Goal: Task Accomplishment & Management: Complete application form

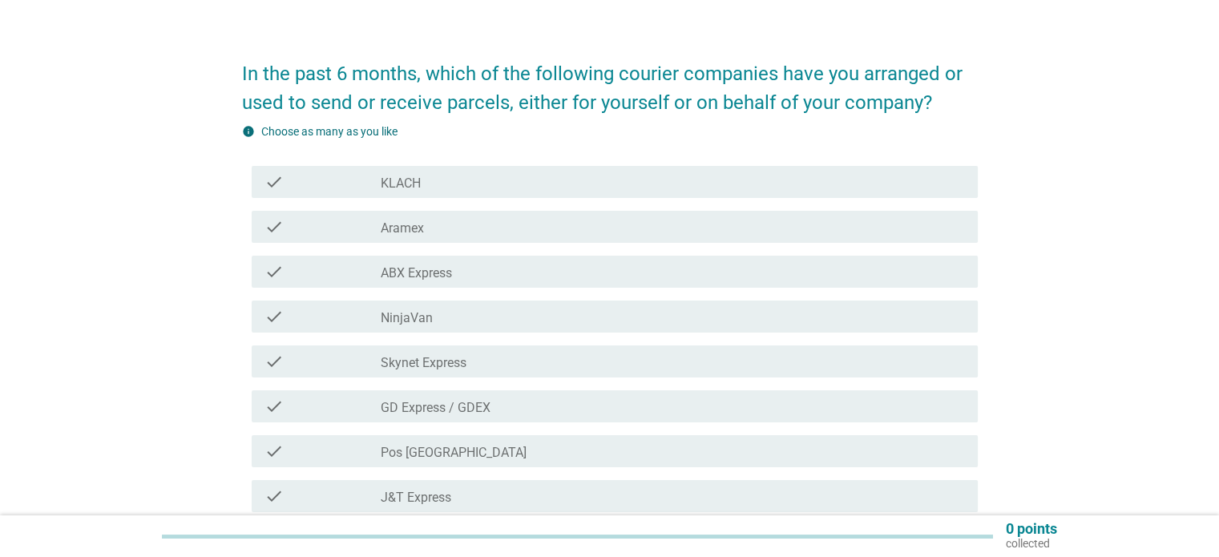
scroll to position [80, 0]
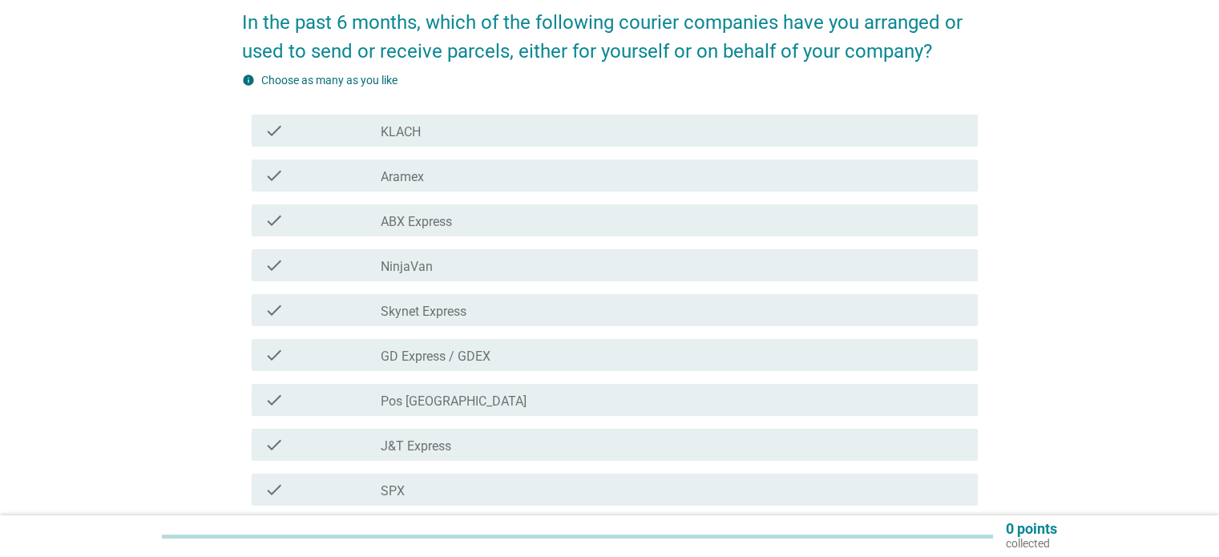
click at [286, 397] on div "check" at bounding box center [322, 399] width 117 height 19
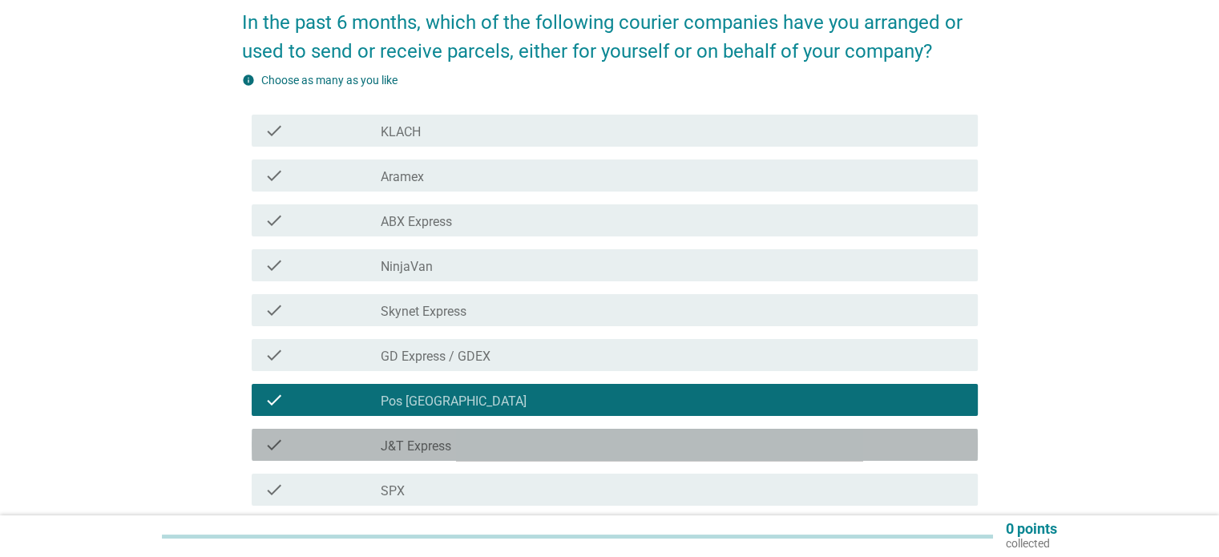
click at [300, 440] on div "check" at bounding box center [322, 444] width 117 height 19
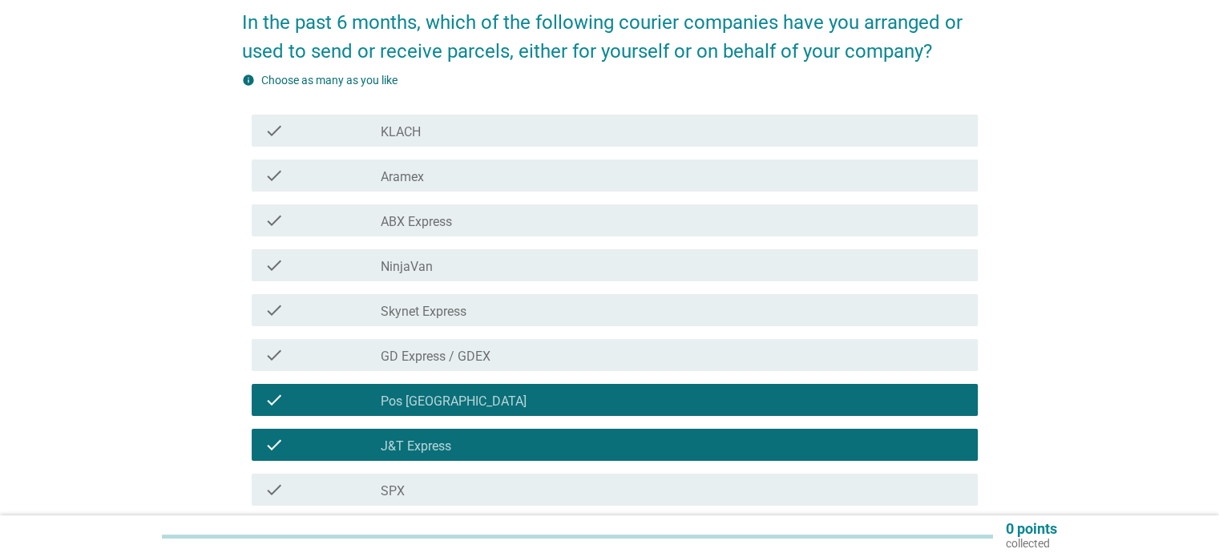
click at [335, 492] on div "check" at bounding box center [322, 489] width 117 height 19
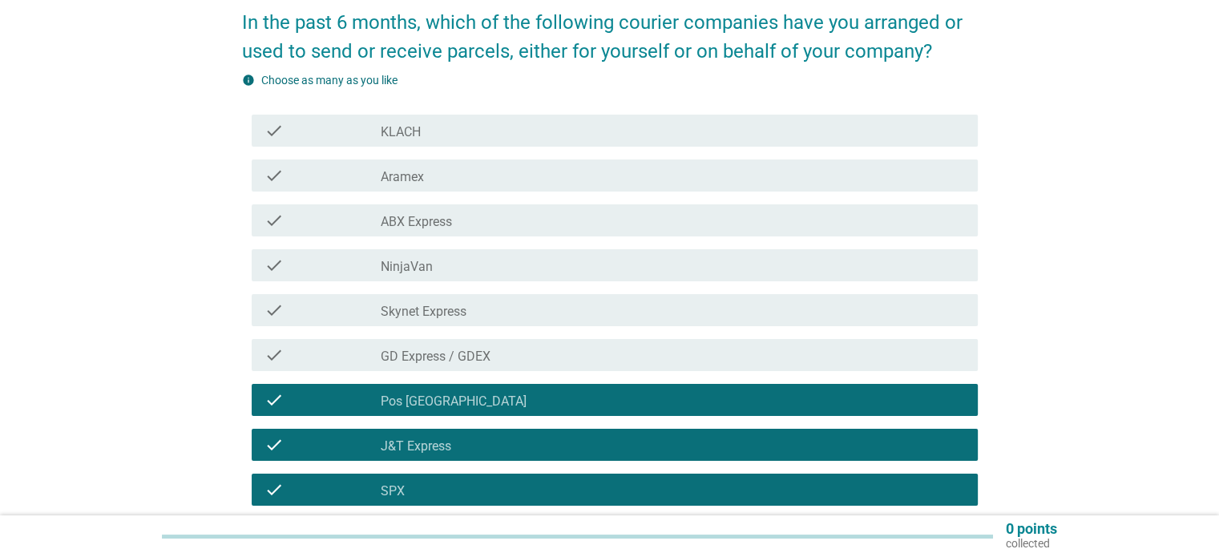
click at [377, 273] on div "check" at bounding box center [322, 265] width 117 height 19
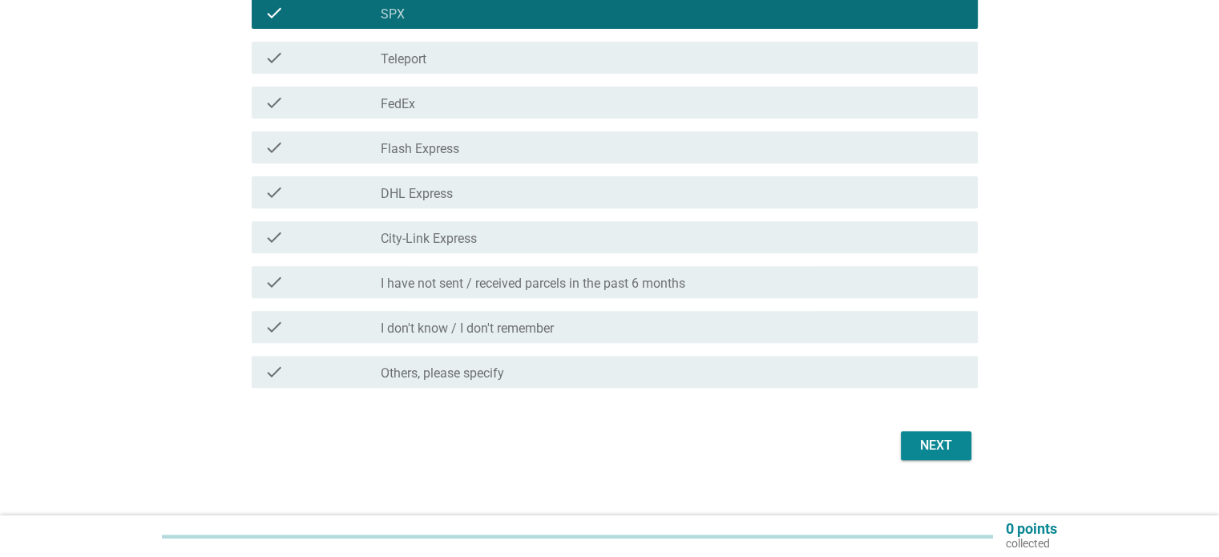
scroll to position [561, 0]
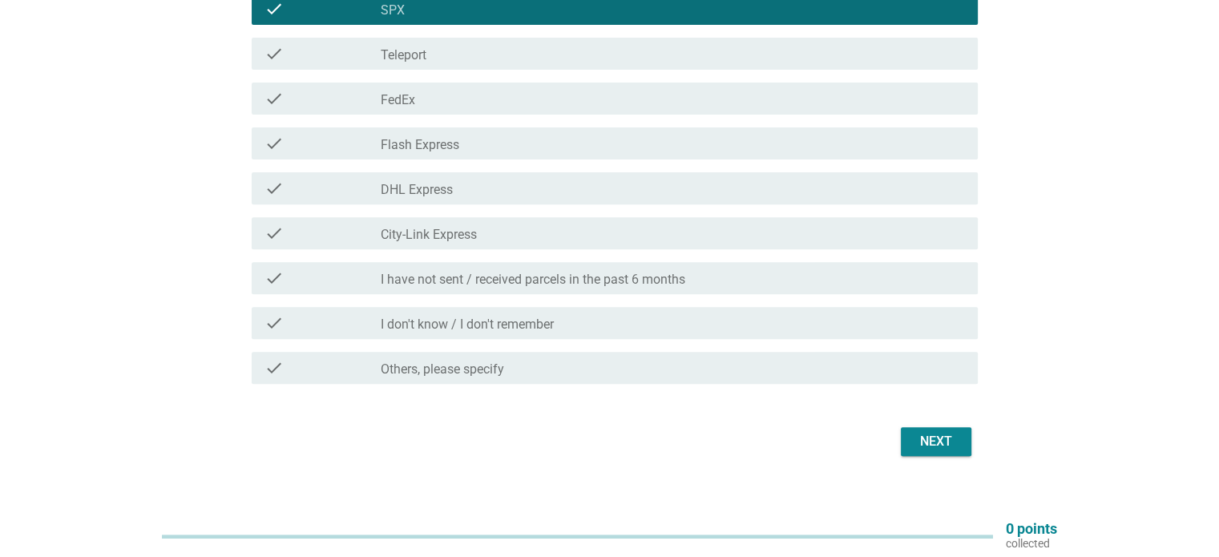
click at [908, 449] on button "Next" at bounding box center [936, 441] width 71 height 29
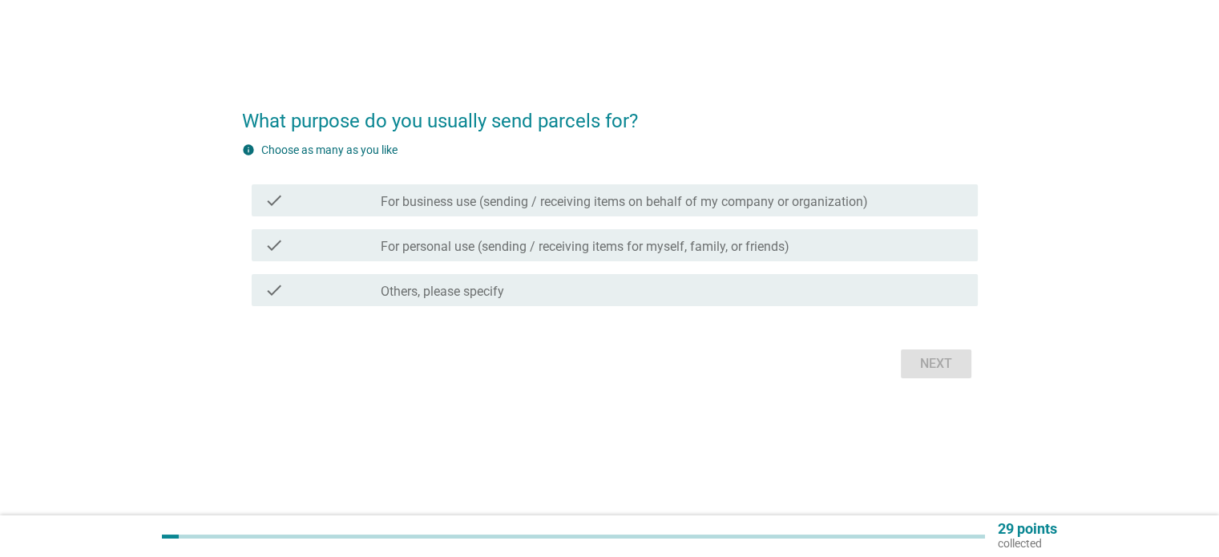
scroll to position [0, 0]
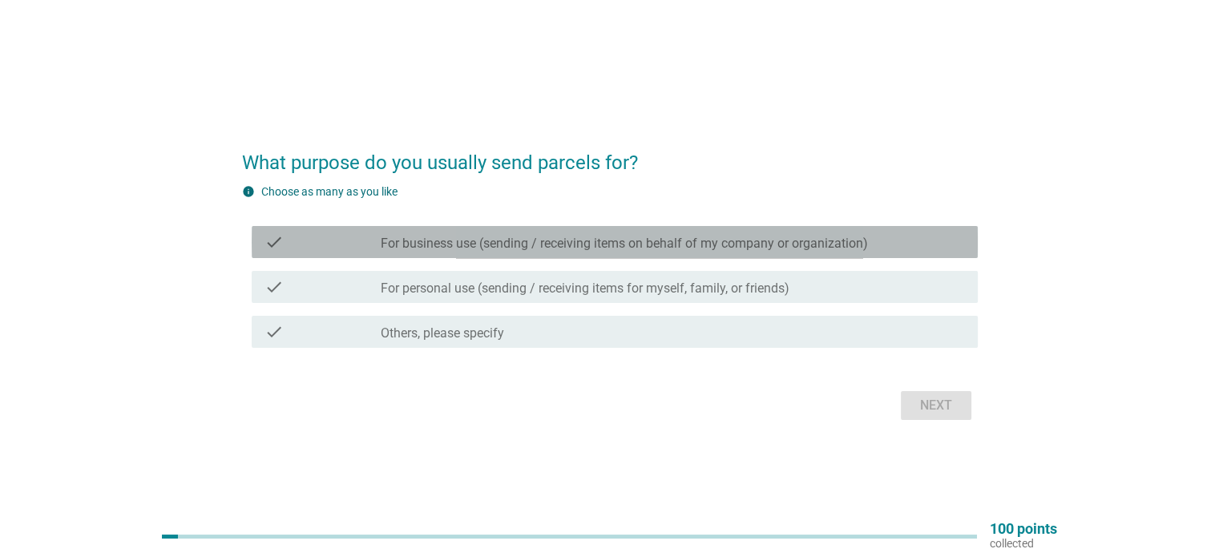
click at [535, 251] on label "For business use (sending / receiving items on behalf of my company or organiza…" at bounding box center [624, 244] width 487 height 16
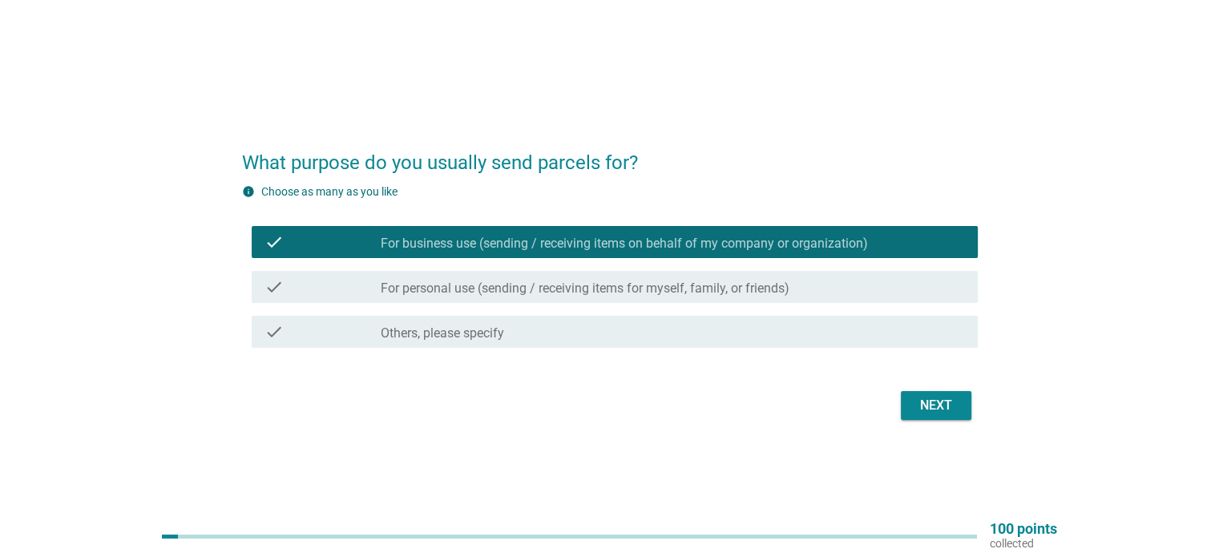
click at [530, 282] on label "For personal use (sending / receiving items for myself, family, or friends)" at bounding box center [585, 288] width 409 height 16
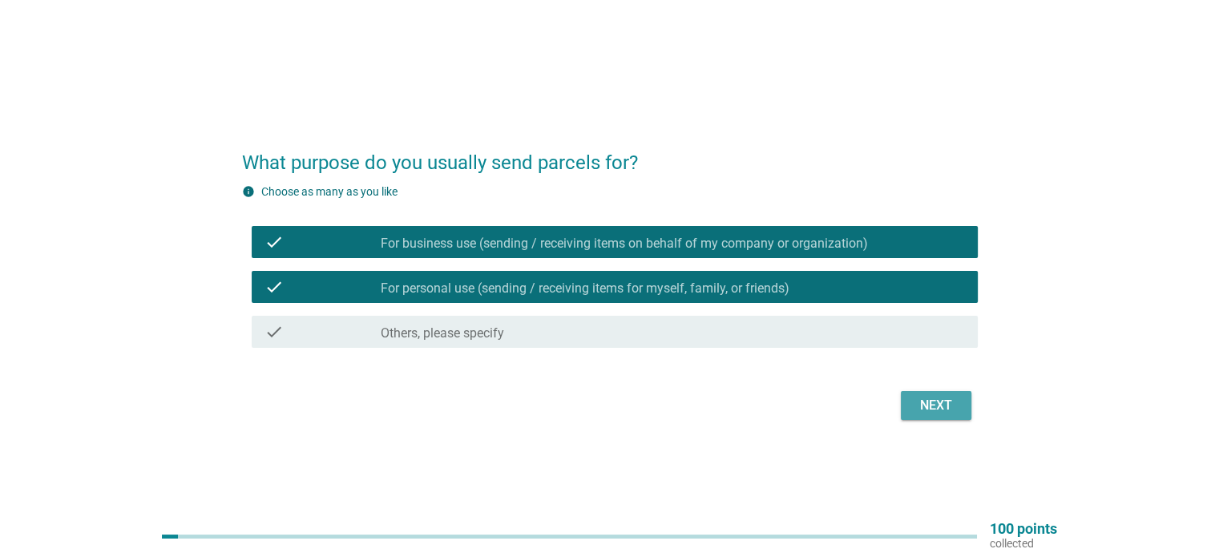
click at [938, 411] on div "Next" at bounding box center [935, 405] width 45 height 19
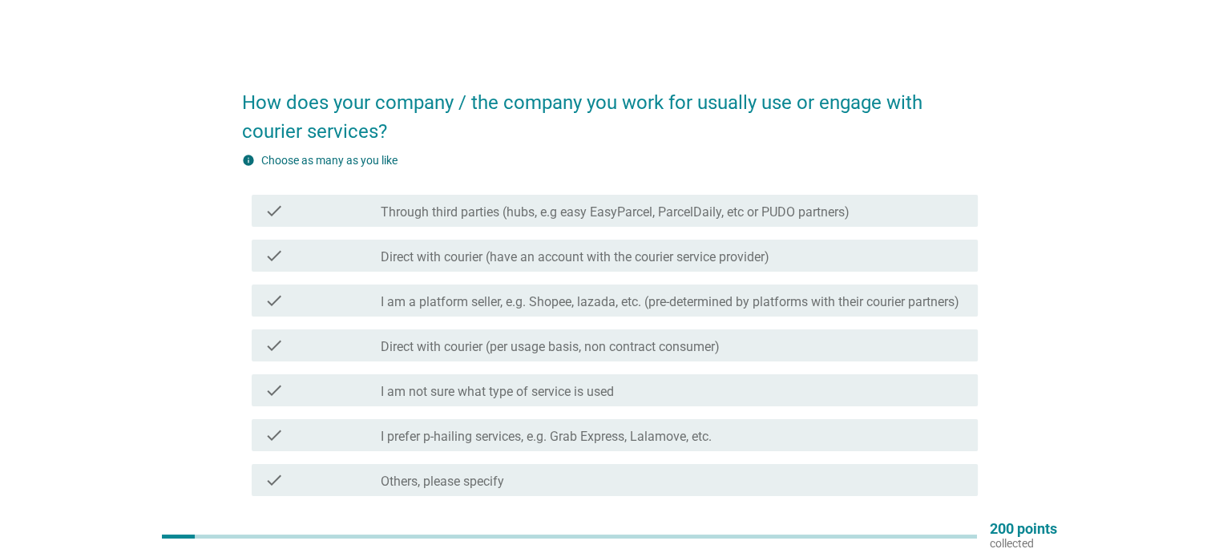
click at [674, 355] on label "Direct with courier (per usage basis, non contract consumer)" at bounding box center [550, 347] width 339 height 16
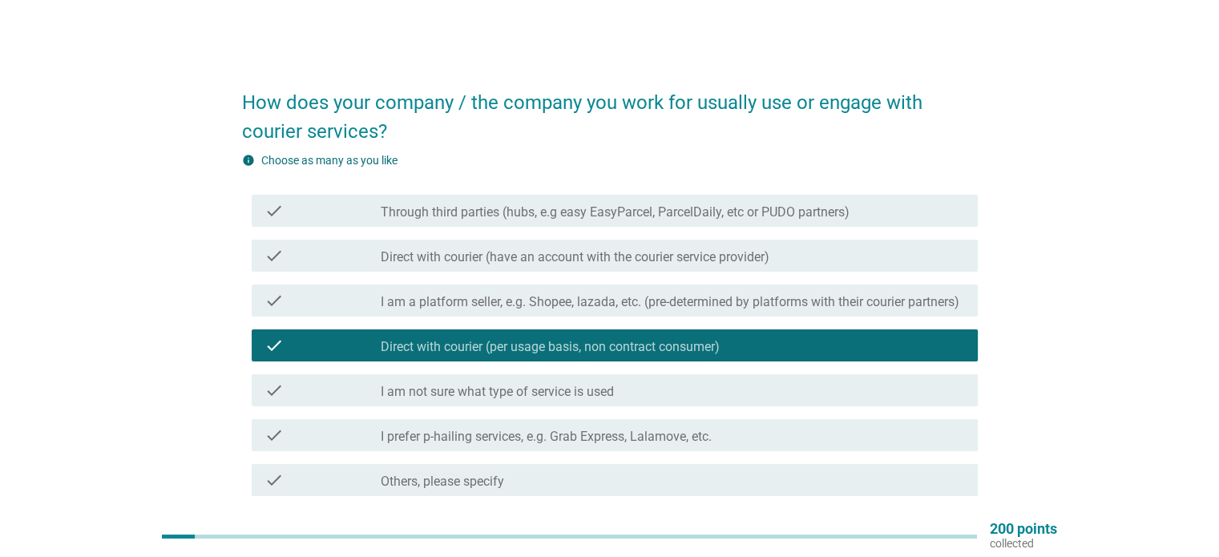
click at [651, 260] on label "Direct with courier (have an account with the courier service provider)" at bounding box center [575, 257] width 389 height 16
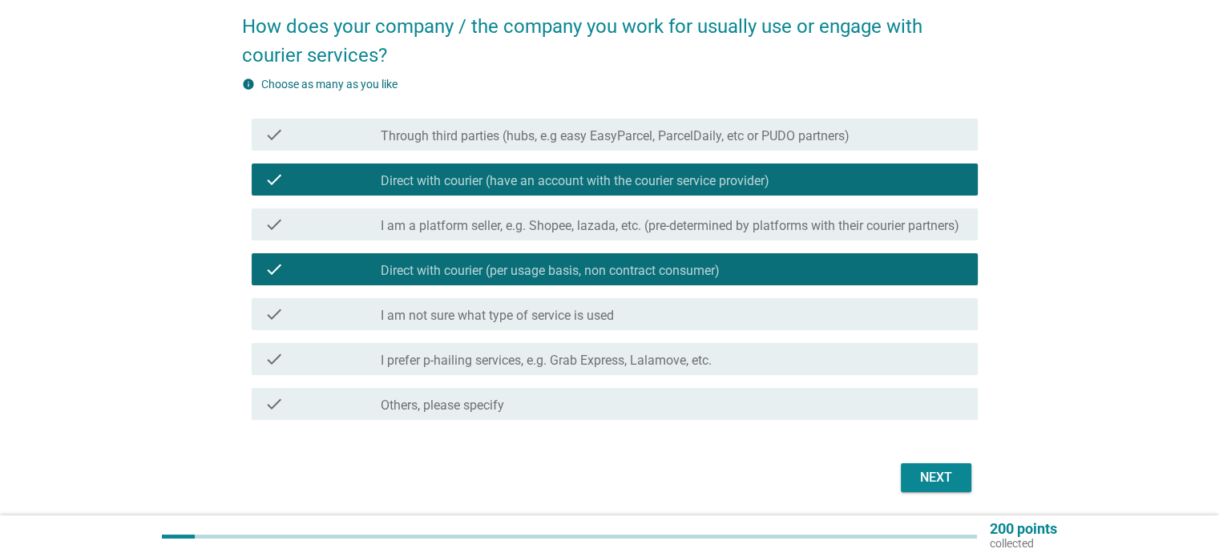
scroll to position [80, 0]
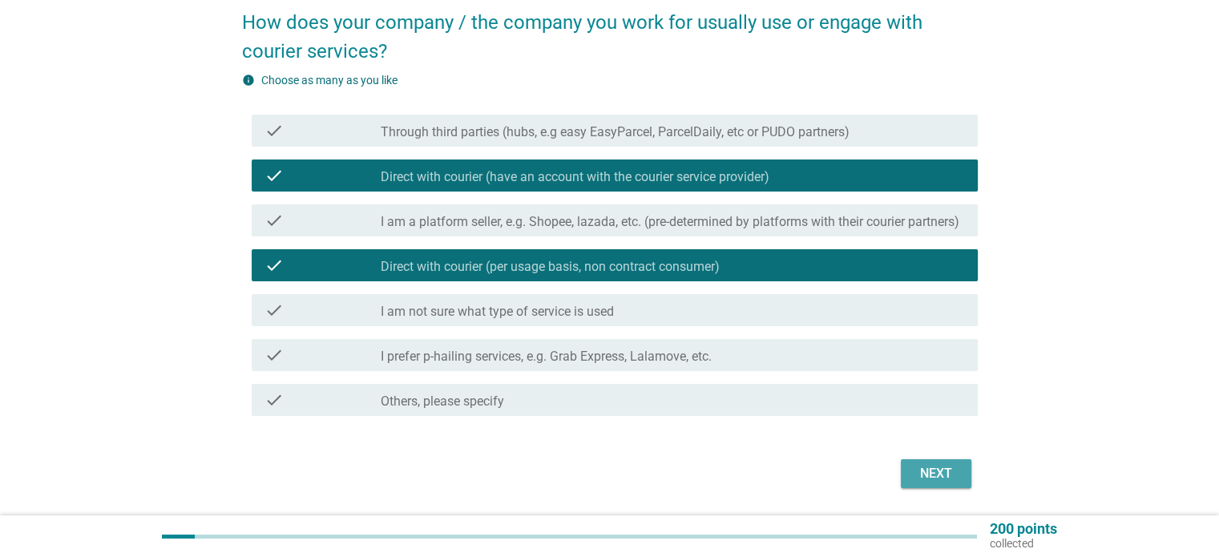
click at [933, 483] on div "Next" at bounding box center [935, 473] width 45 height 19
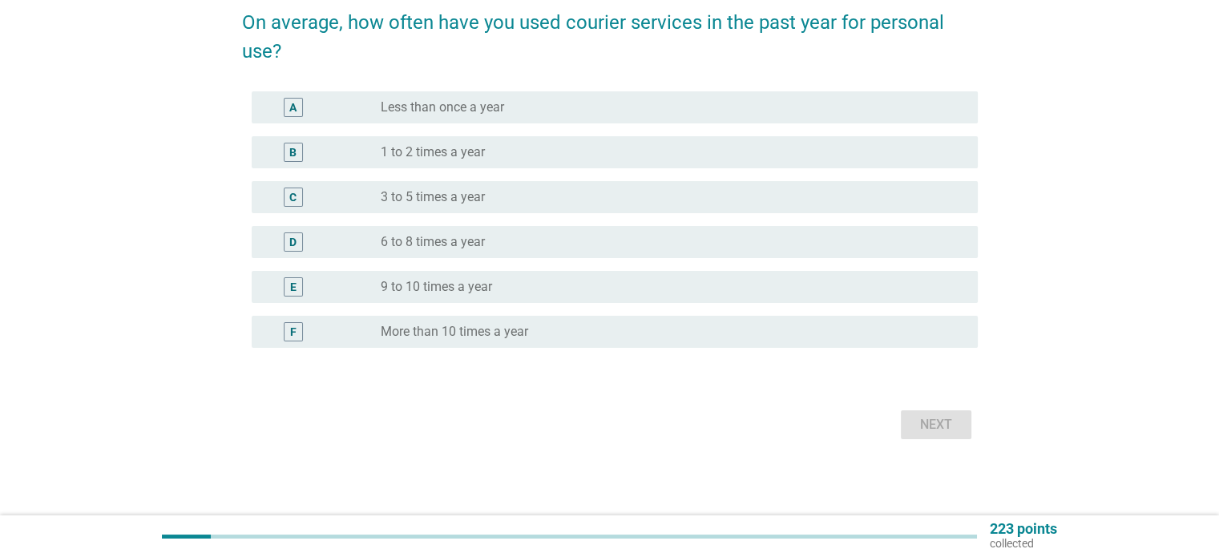
scroll to position [0, 0]
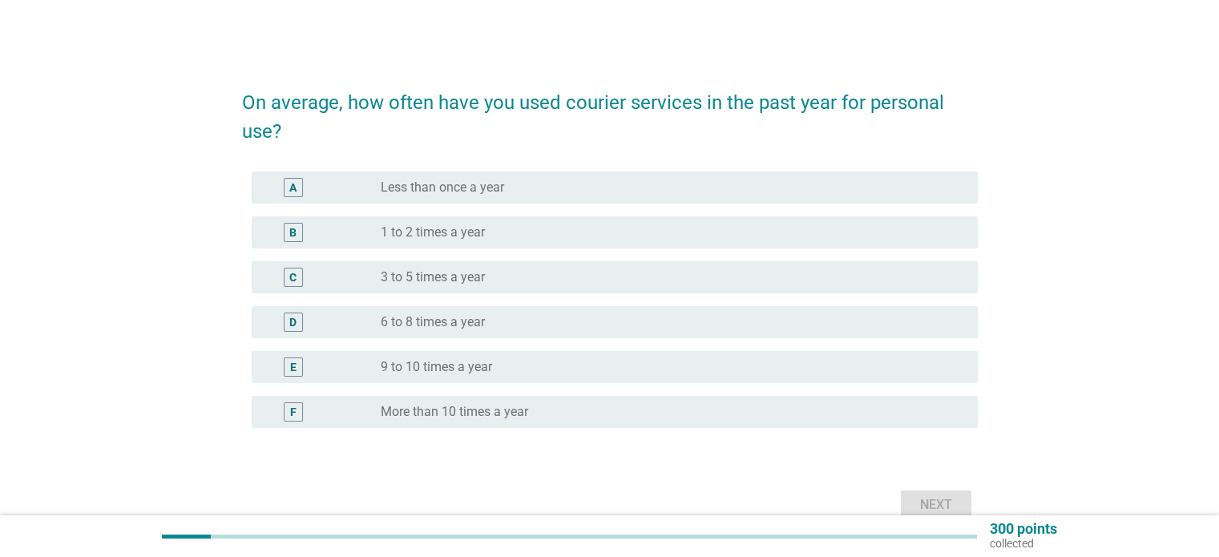
click at [703, 325] on div "radio_button_unchecked 6 to 8 times a year" at bounding box center [666, 322] width 570 height 16
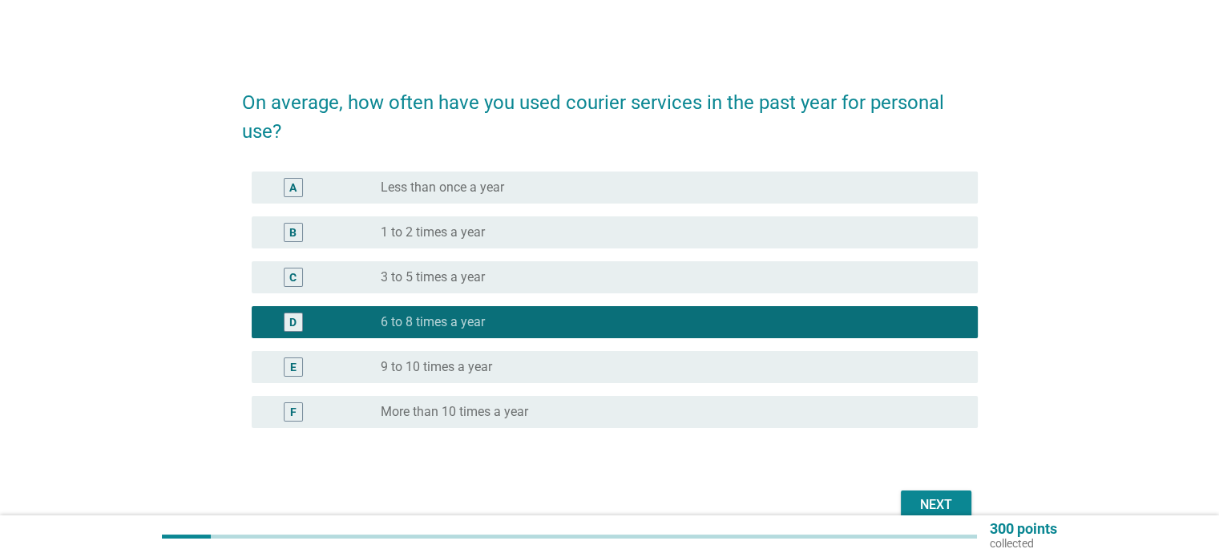
click at [681, 420] on div "radio_button_unchecked More than 10 times a year" at bounding box center [672, 411] width 583 height 19
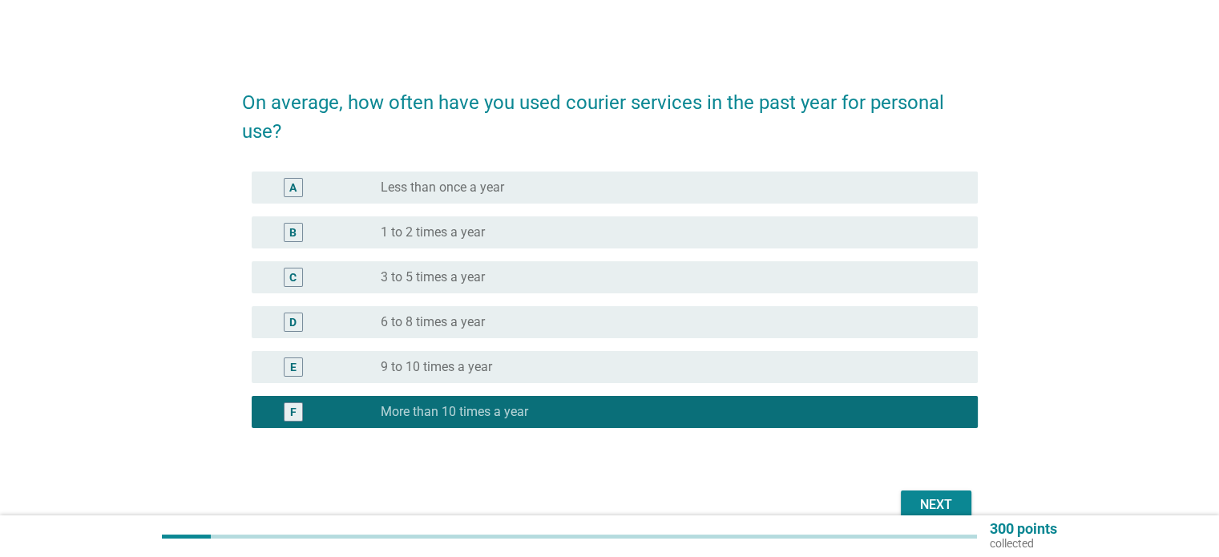
click at [937, 499] on div "Next" at bounding box center [935, 504] width 45 height 19
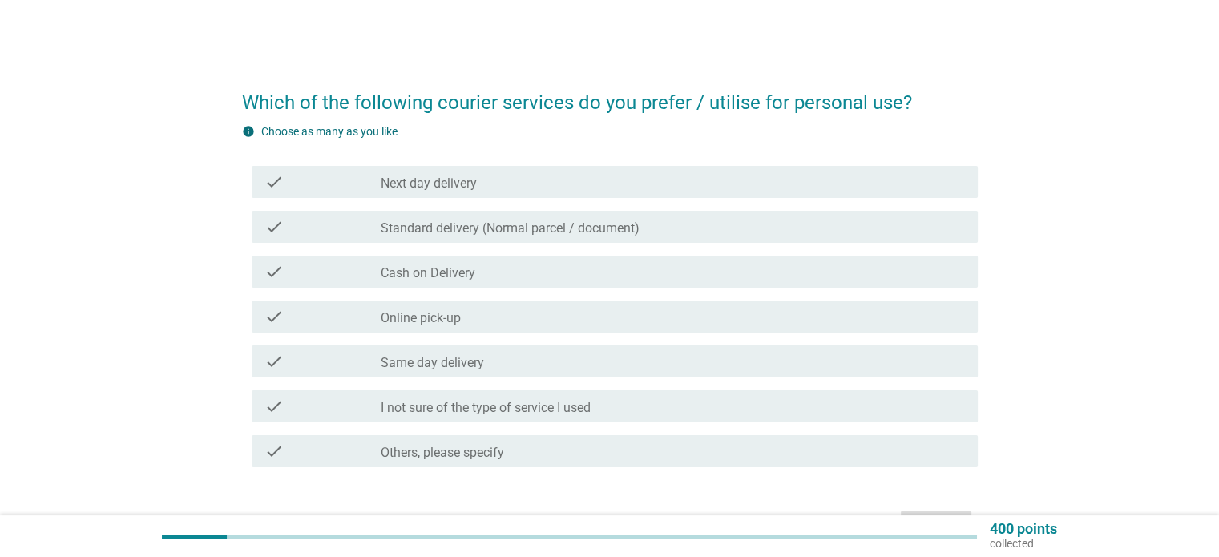
click at [510, 236] on div "check check_box_outline_blank Standard delivery (Normal parcel / document)" at bounding box center [615, 227] width 726 height 32
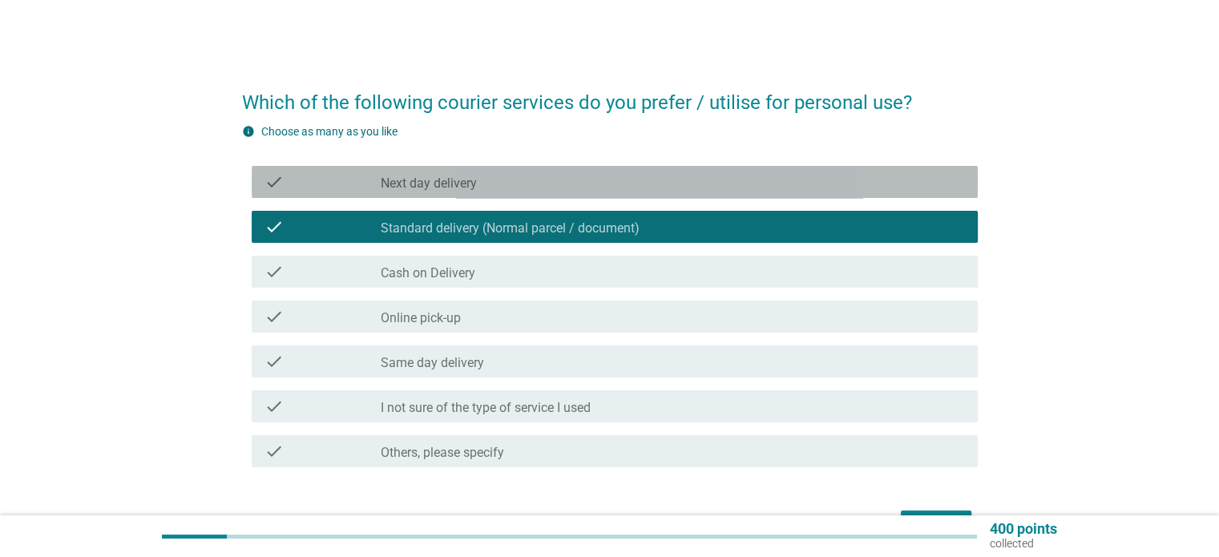
click at [538, 191] on div "check check_box_outline_blank Next day delivery" at bounding box center [615, 182] width 726 height 32
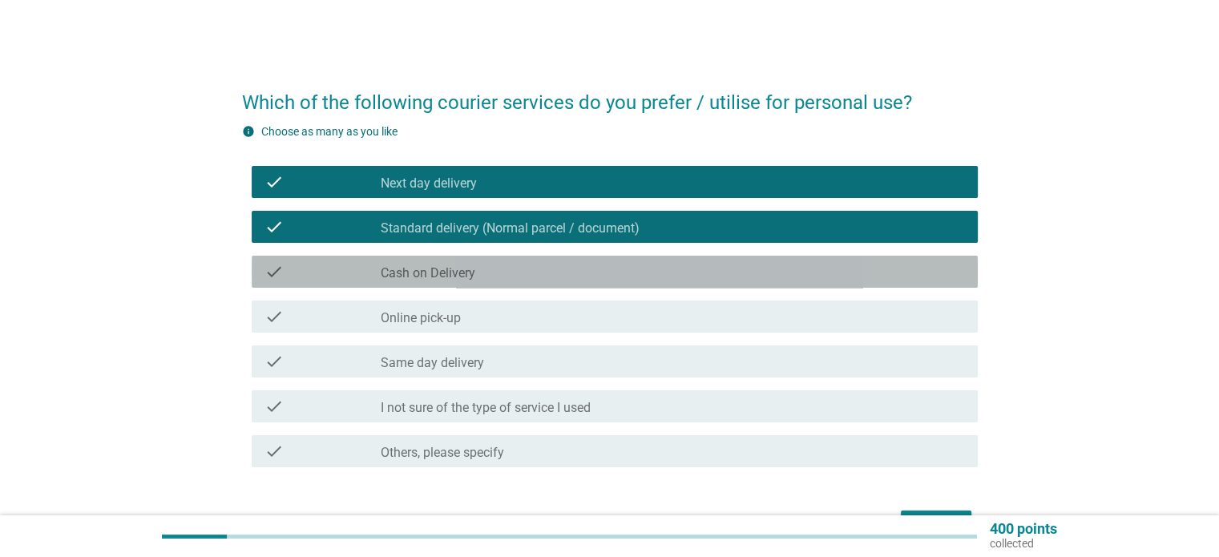
click at [474, 270] on label "Cash on Delivery" at bounding box center [428, 273] width 95 height 16
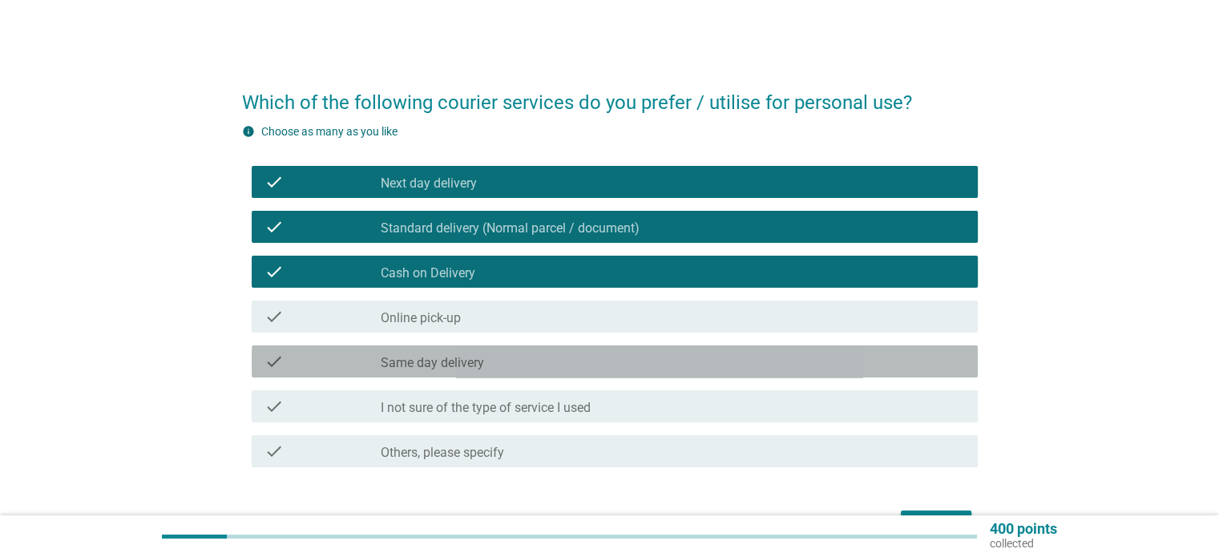
click at [485, 359] on div "check_box_outline_blank Same day delivery" at bounding box center [672, 361] width 583 height 19
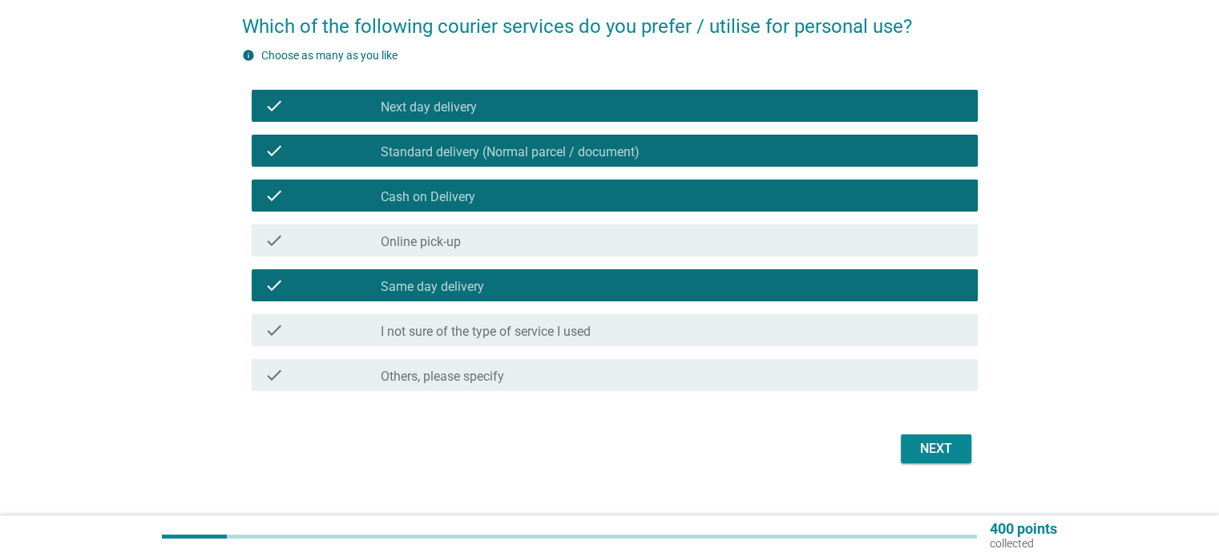
scroll to position [80, 0]
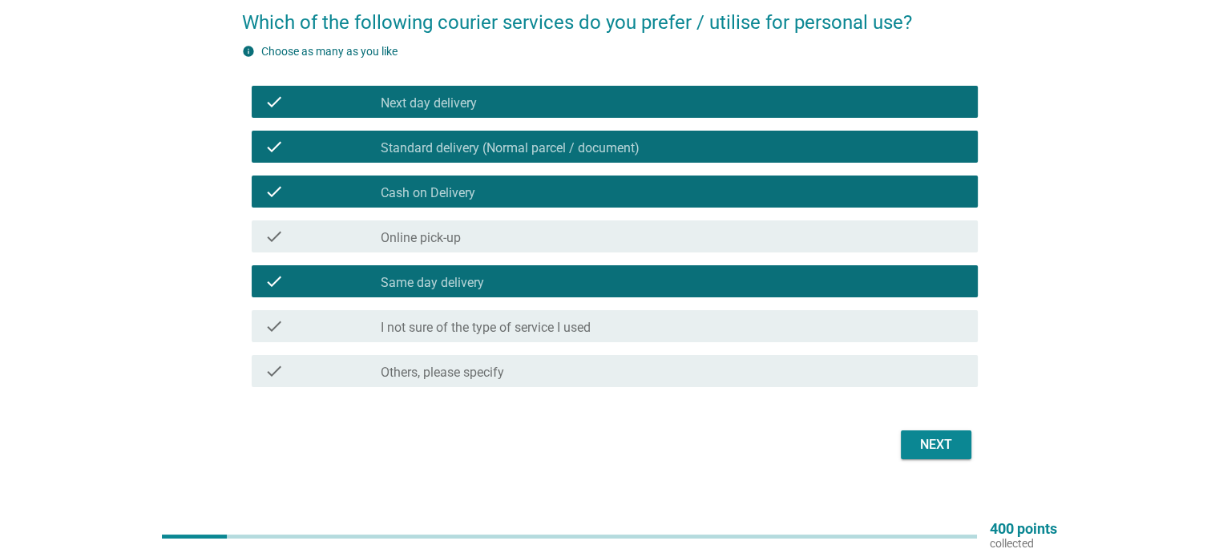
click at [910, 443] on button "Next" at bounding box center [936, 444] width 71 height 29
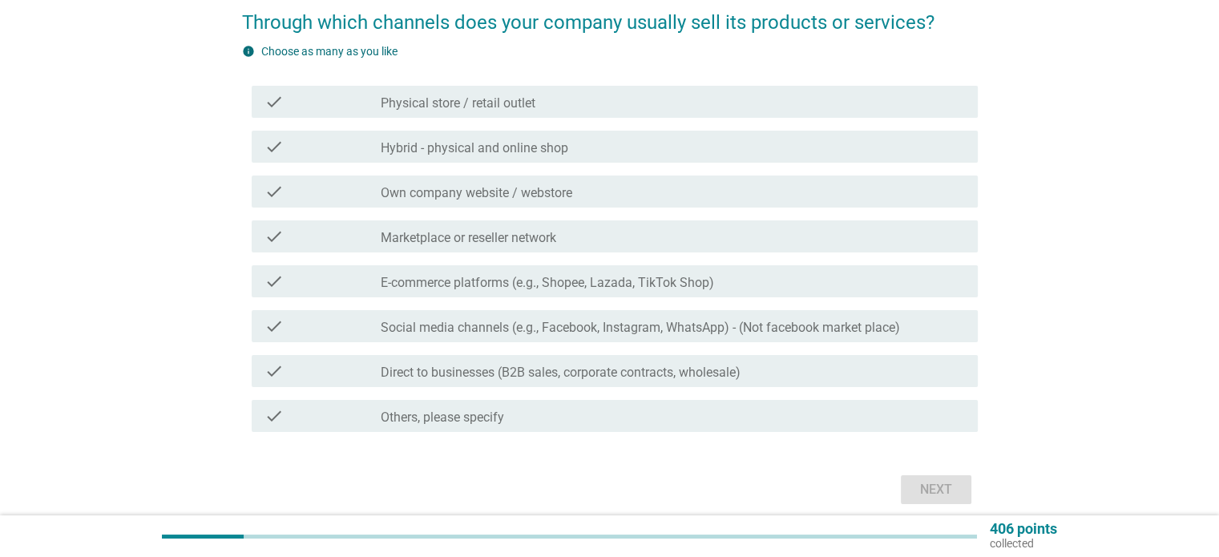
scroll to position [0, 0]
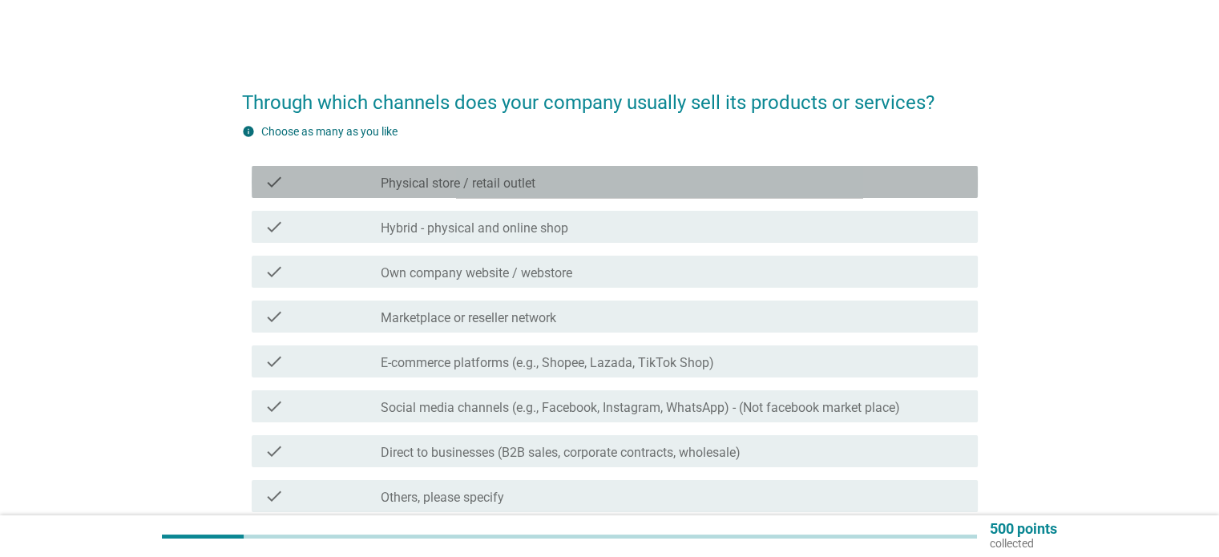
click at [641, 191] on div "check check_box_outline_blank Physical store / retail outlet" at bounding box center [615, 182] width 726 height 32
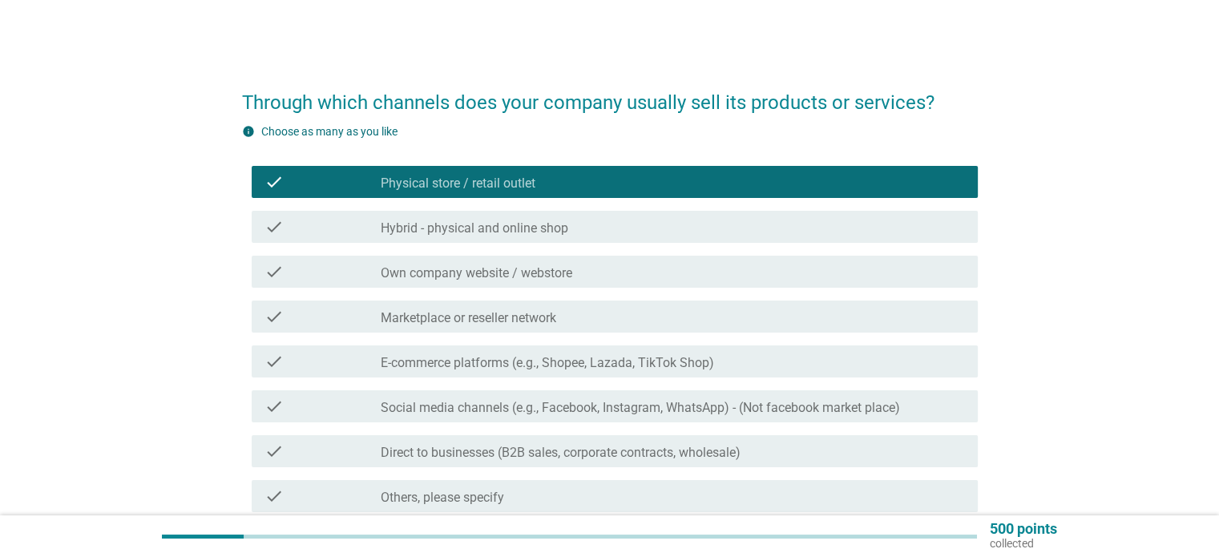
click at [638, 235] on div "check_box_outline_blank Hybrid - physical and online shop" at bounding box center [672, 226] width 583 height 19
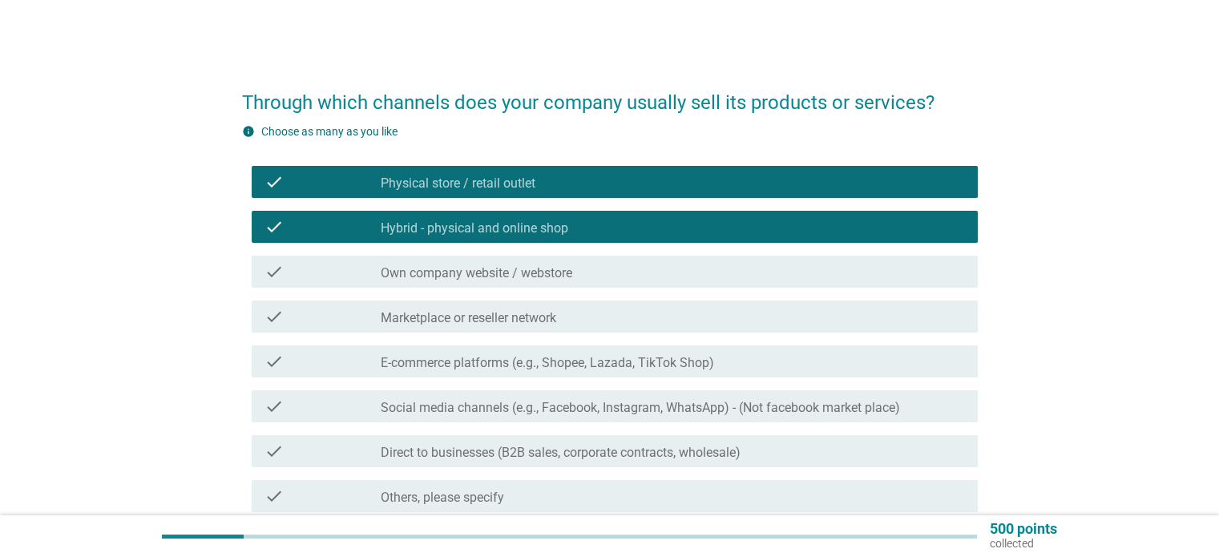
click at [606, 333] on div "check check_box_outline_blank Marketplace or reseller network" at bounding box center [609, 316] width 735 height 45
click at [606, 326] on div "check check_box_outline_blank Marketplace or reseller network" at bounding box center [615, 316] width 726 height 32
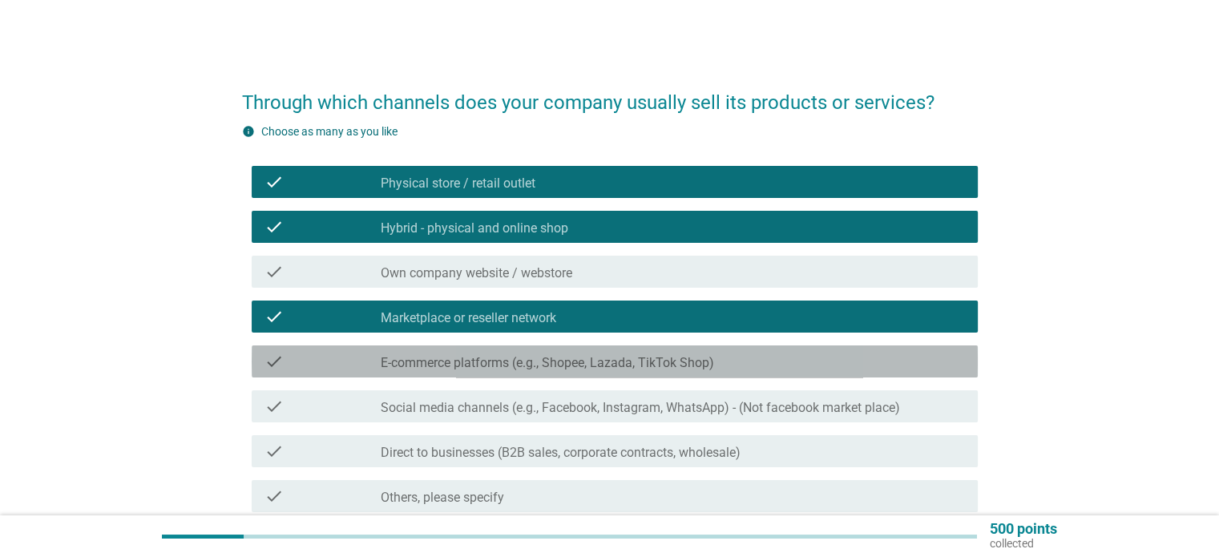
click at [588, 369] on label "E-commerce platforms (e.g., Shopee, Lazada, TikTok Shop)" at bounding box center [547, 363] width 333 height 16
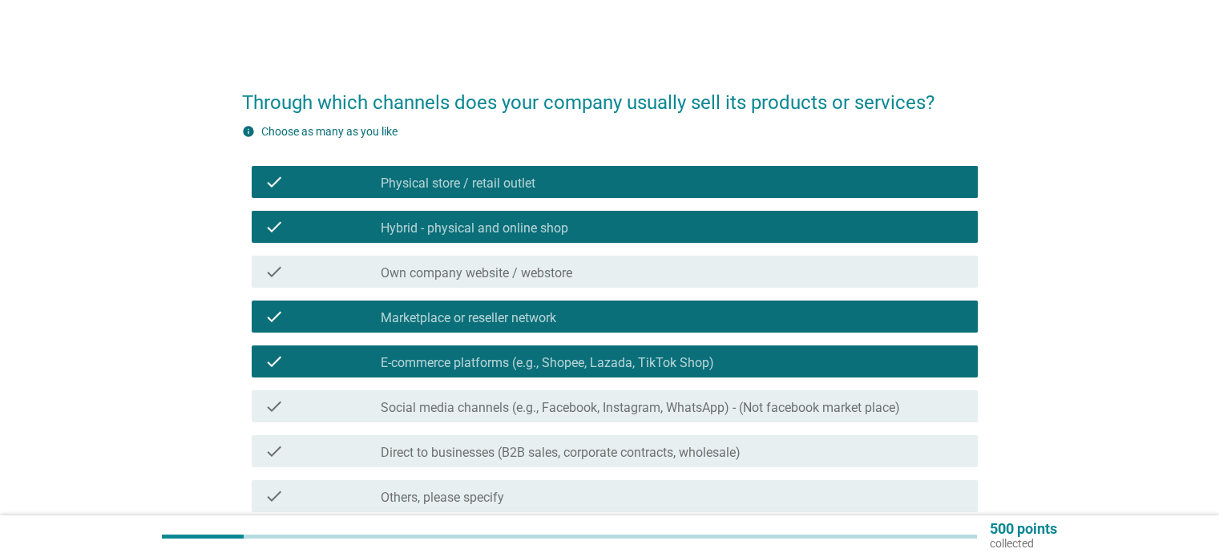
click at [591, 406] on label "Social media channels (e.g., Facebook, Instagram, WhatsApp) - (Not facebook mar…" at bounding box center [640, 408] width 519 height 16
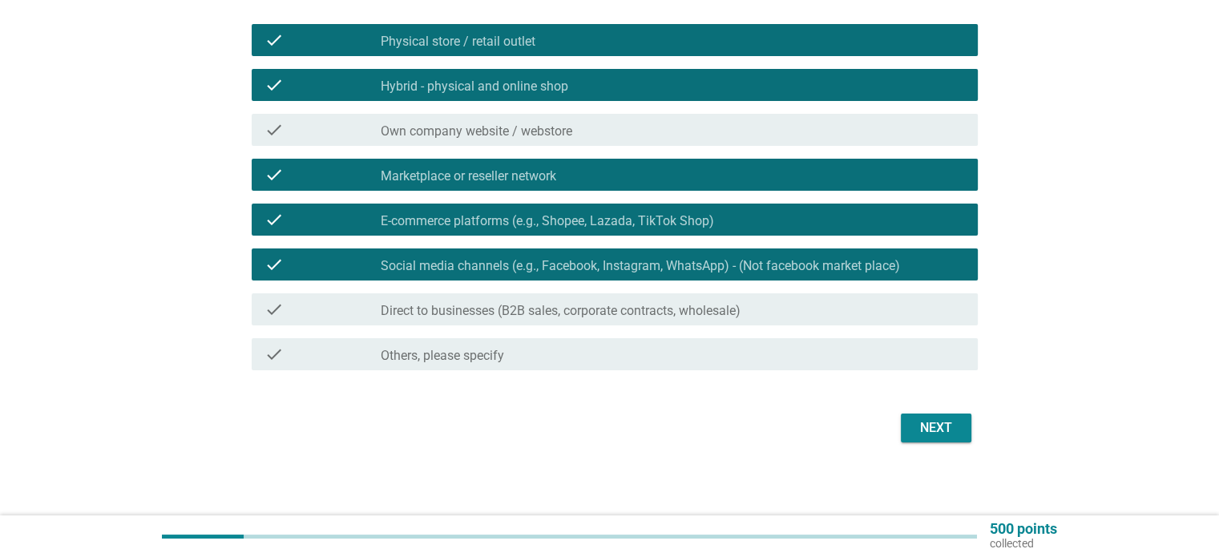
scroll to position [145, 0]
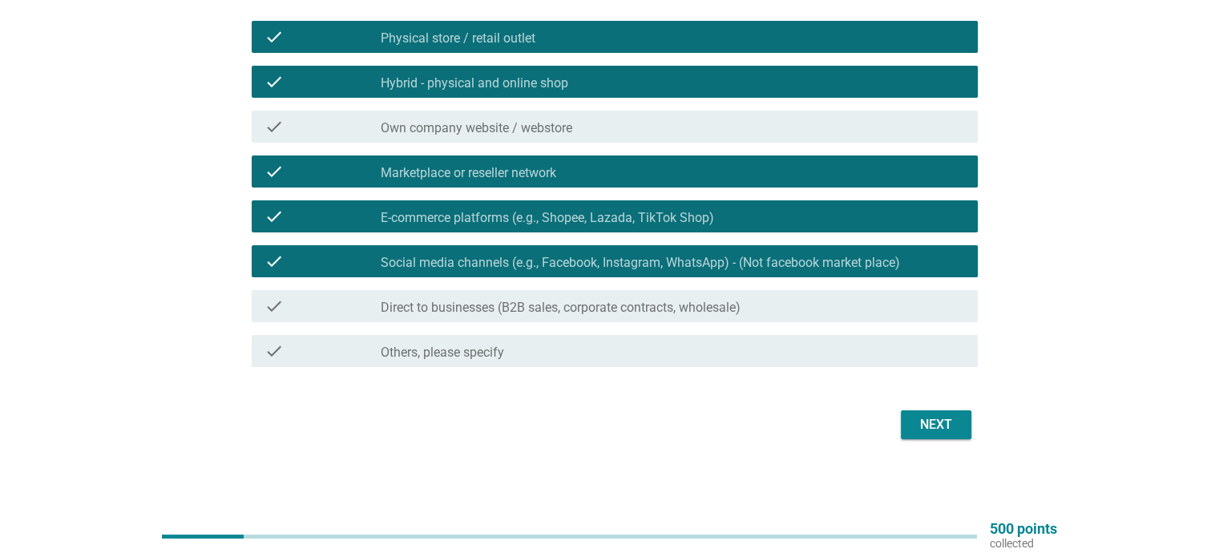
click at [904, 424] on button "Next" at bounding box center [936, 424] width 71 height 29
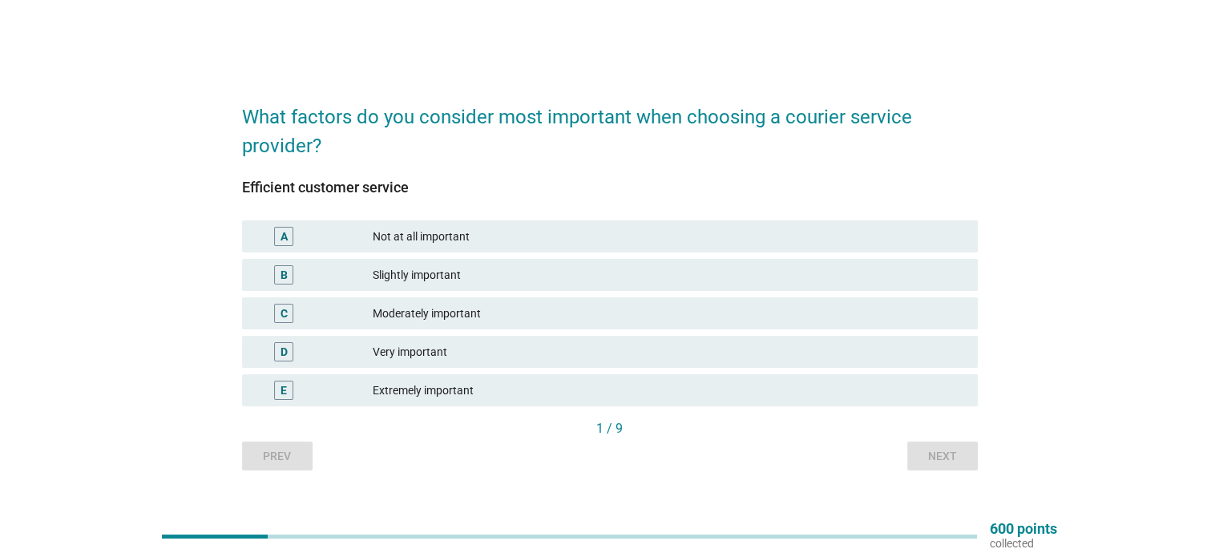
click at [552, 397] on div "Extremely important" at bounding box center [668, 390] width 591 height 19
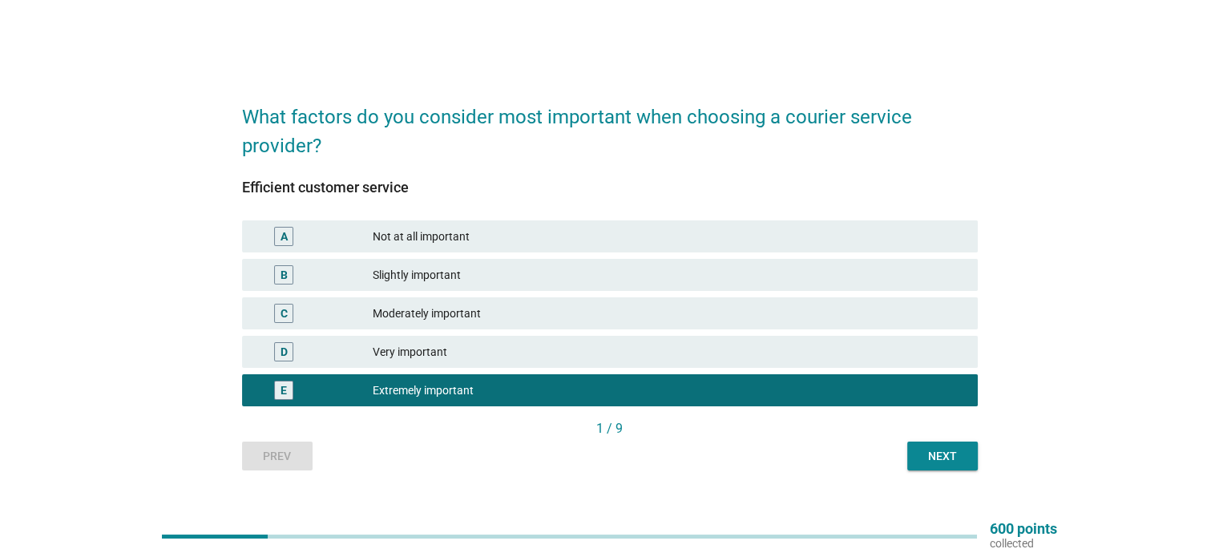
click at [936, 463] on div "Next" at bounding box center [942, 456] width 45 height 17
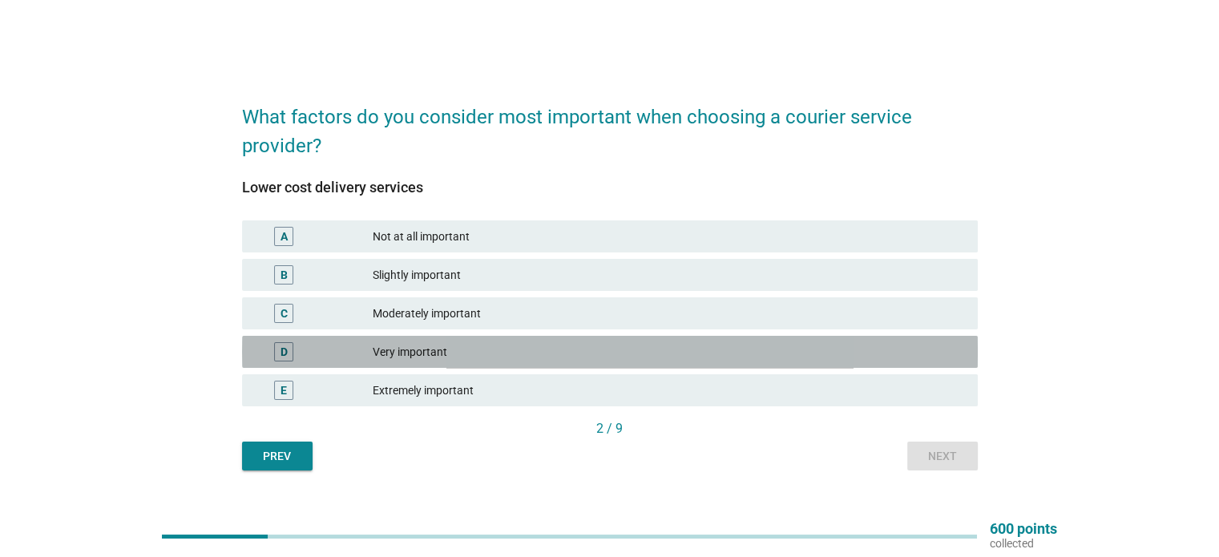
click at [532, 353] on div "Very important" at bounding box center [668, 351] width 591 height 19
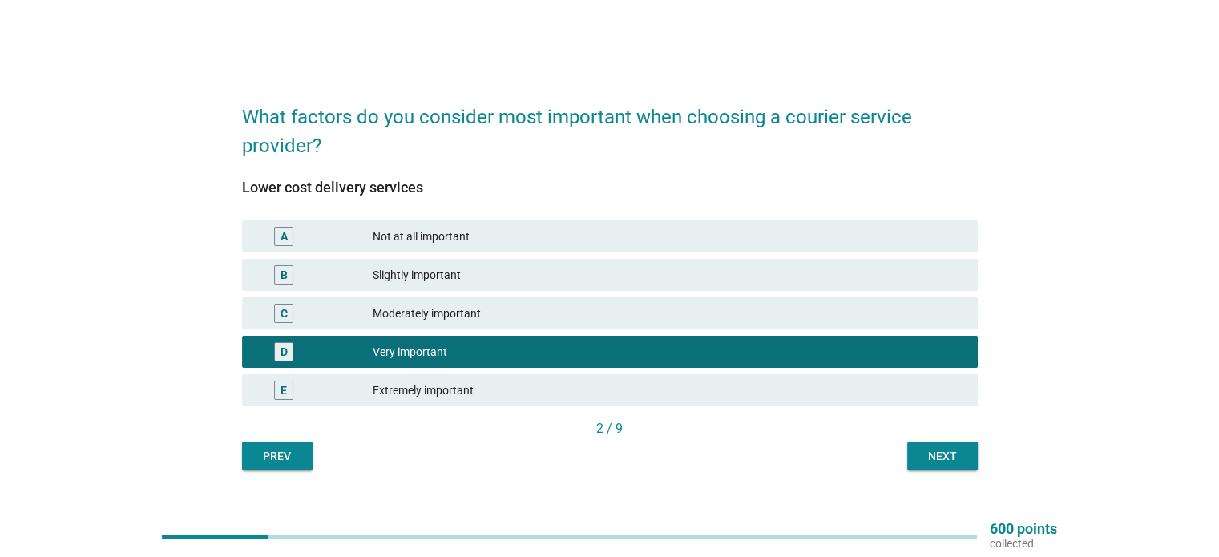
click at [608, 313] on div "Moderately important" at bounding box center [668, 313] width 591 height 19
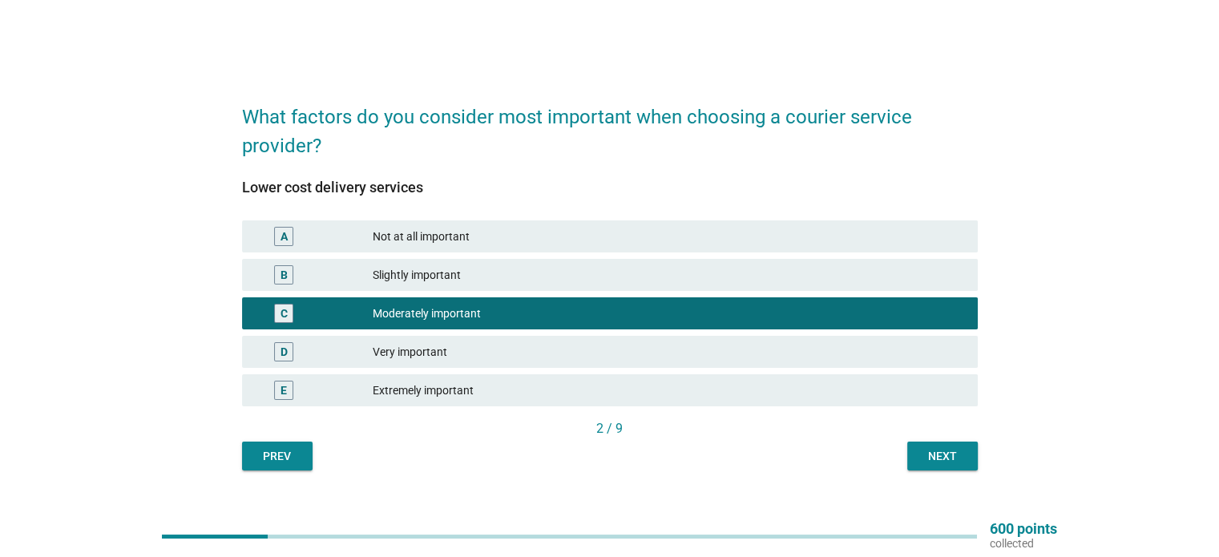
click at [929, 454] on div "Next" at bounding box center [942, 456] width 45 height 17
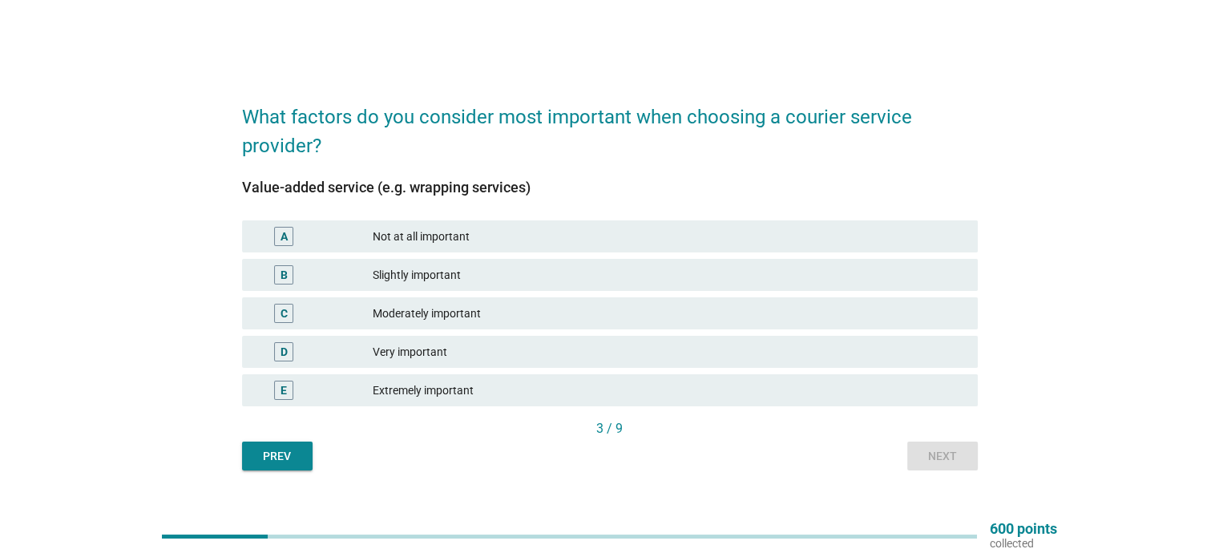
click at [702, 387] on div "Extremely important" at bounding box center [668, 390] width 591 height 19
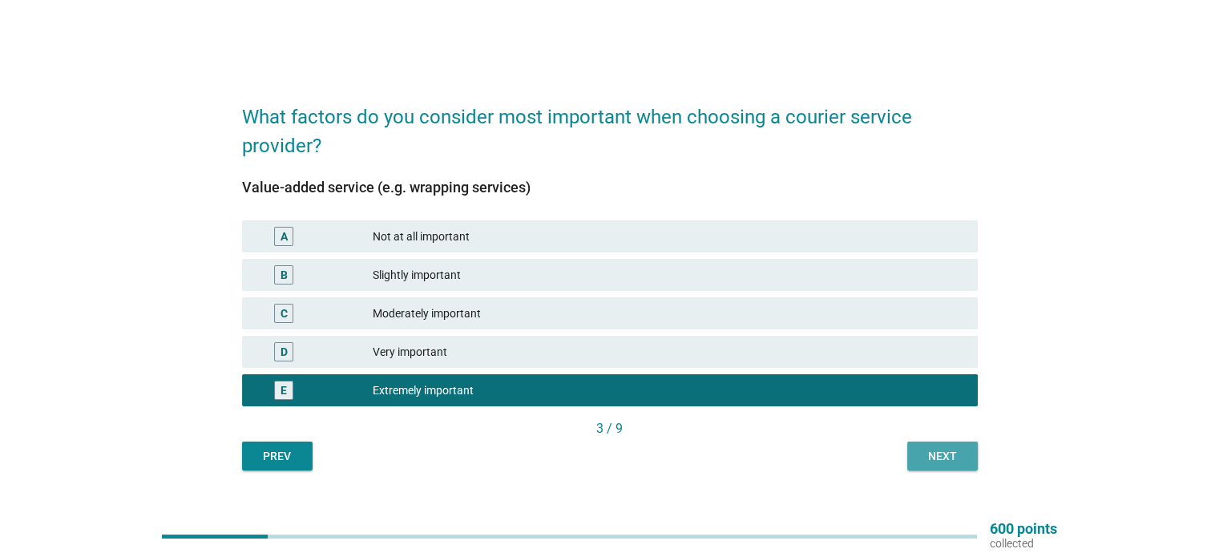
click at [939, 454] on div "Next" at bounding box center [942, 456] width 45 height 17
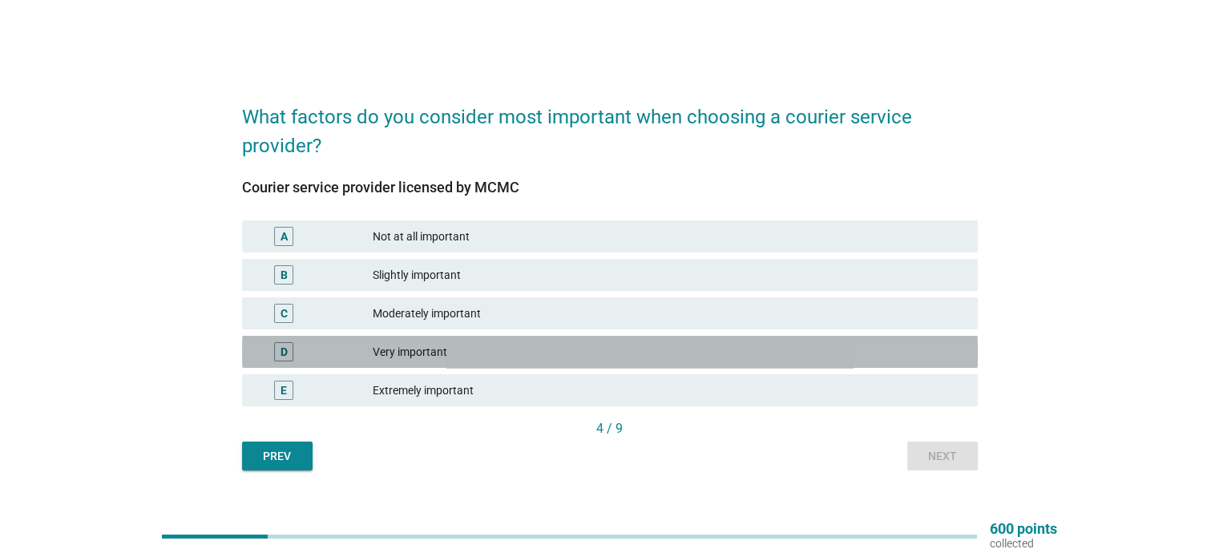
click at [808, 356] on div "Very important" at bounding box center [668, 351] width 591 height 19
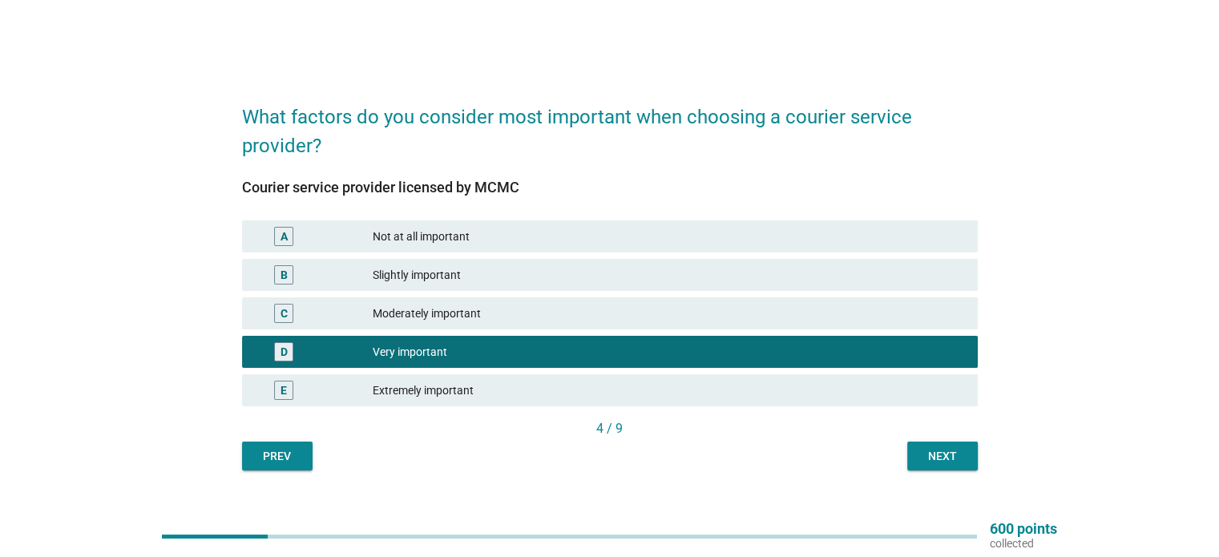
click at [938, 453] on div "Next" at bounding box center [942, 456] width 45 height 17
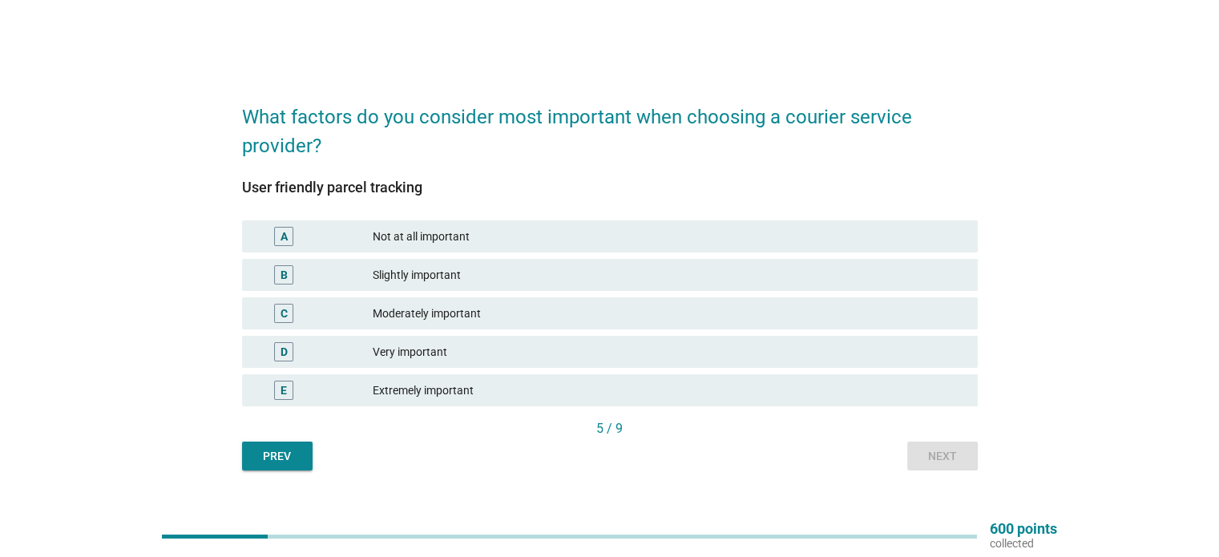
click at [582, 381] on div "Extremely important" at bounding box center [668, 390] width 591 height 19
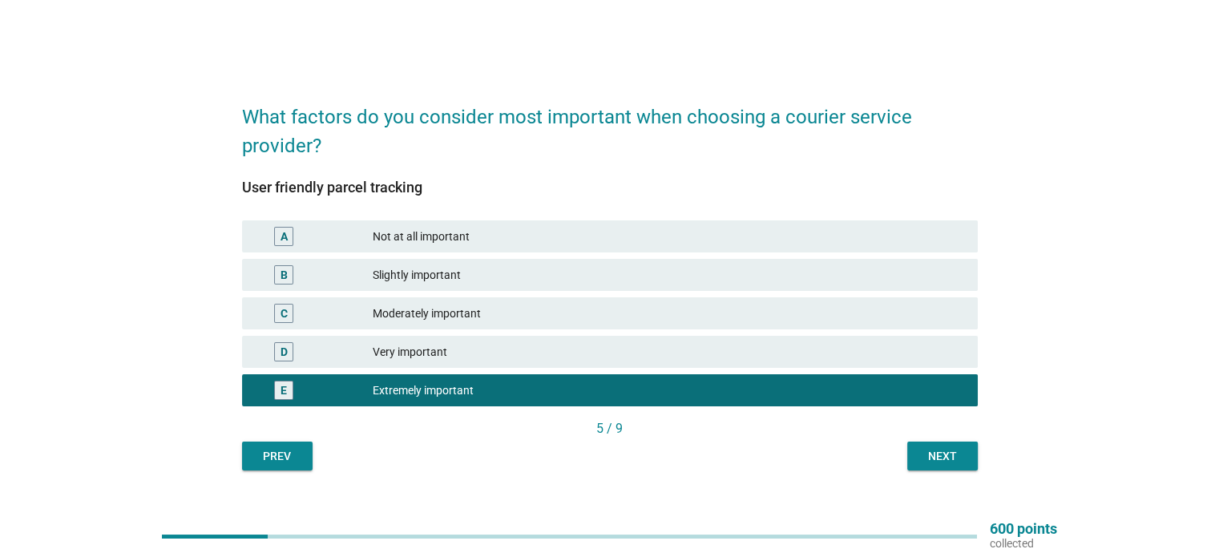
click at [930, 461] on div "Next" at bounding box center [942, 456] width 45 height 17
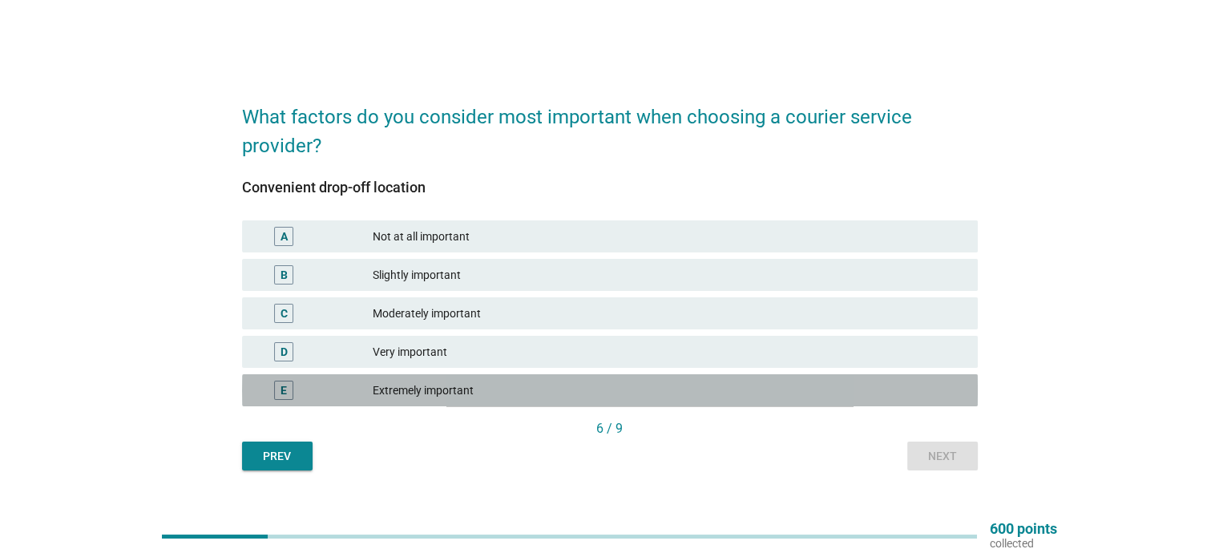
click at [679, 377] on div "E Extremely important" at bounding box center [609, 390] width 735 height 32
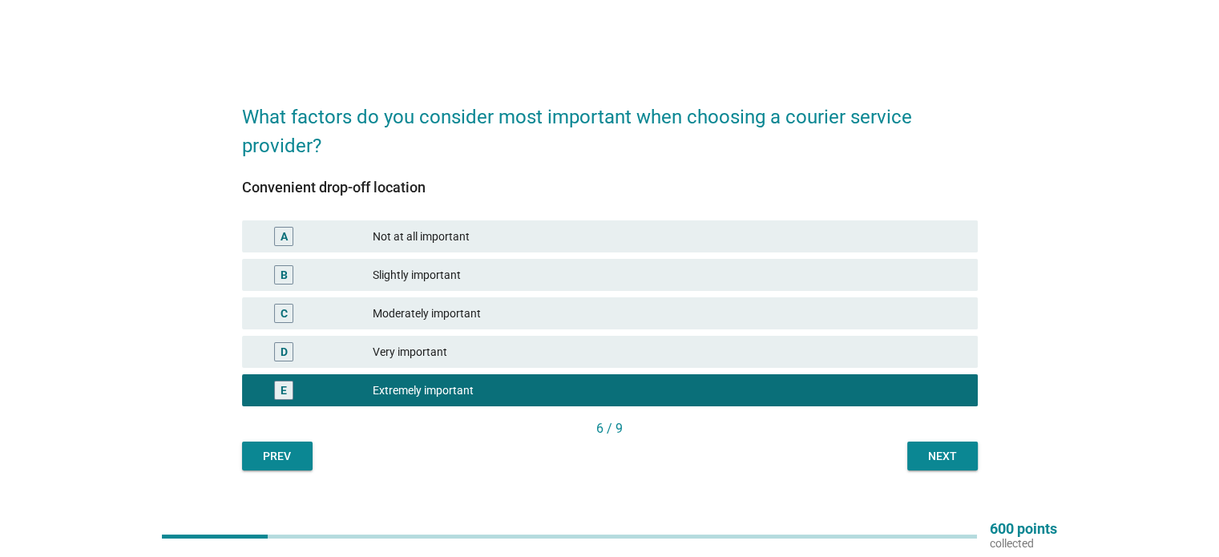
click at [921, 437] on div "6 / 9" at bounding box center [609, 428] width 735 height 19
click at [930, 454] on div "Next" at bounding box center [942, 456] width 45 height 17
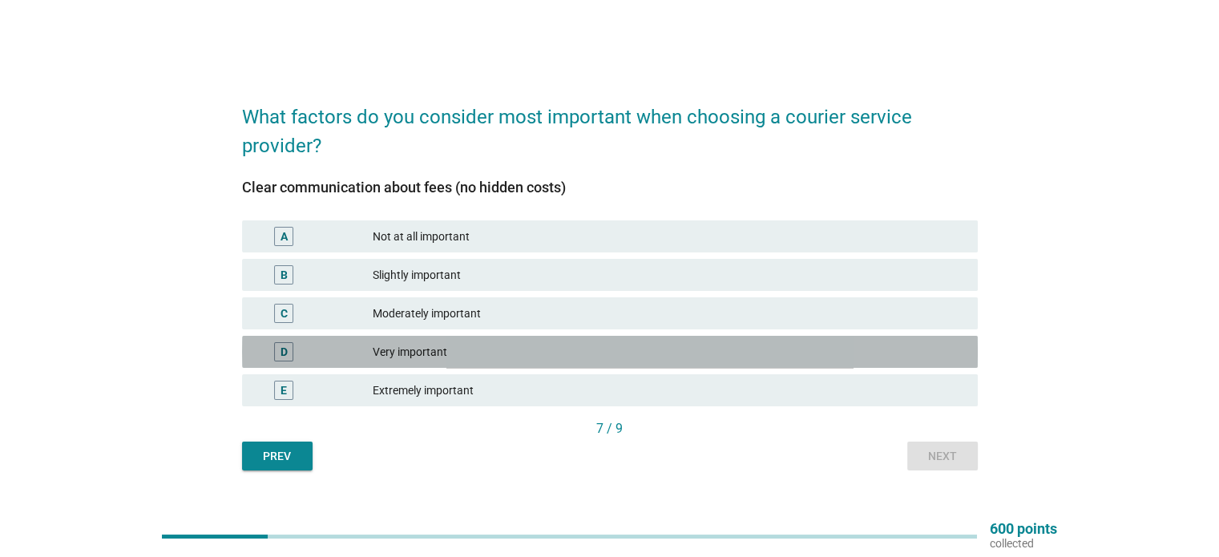
click at [822, 363] on div "D Very important" at bounding box center [609, 352] width 735 height 32
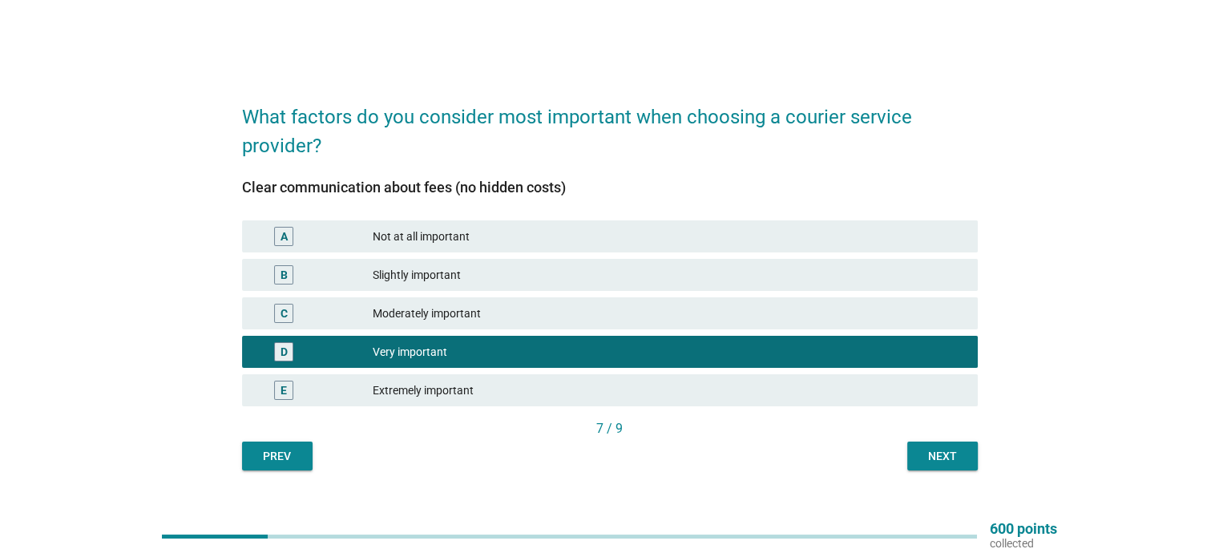
click at [931, 456] on div "Next" at bounding box center [942, 456] width 45 height 17
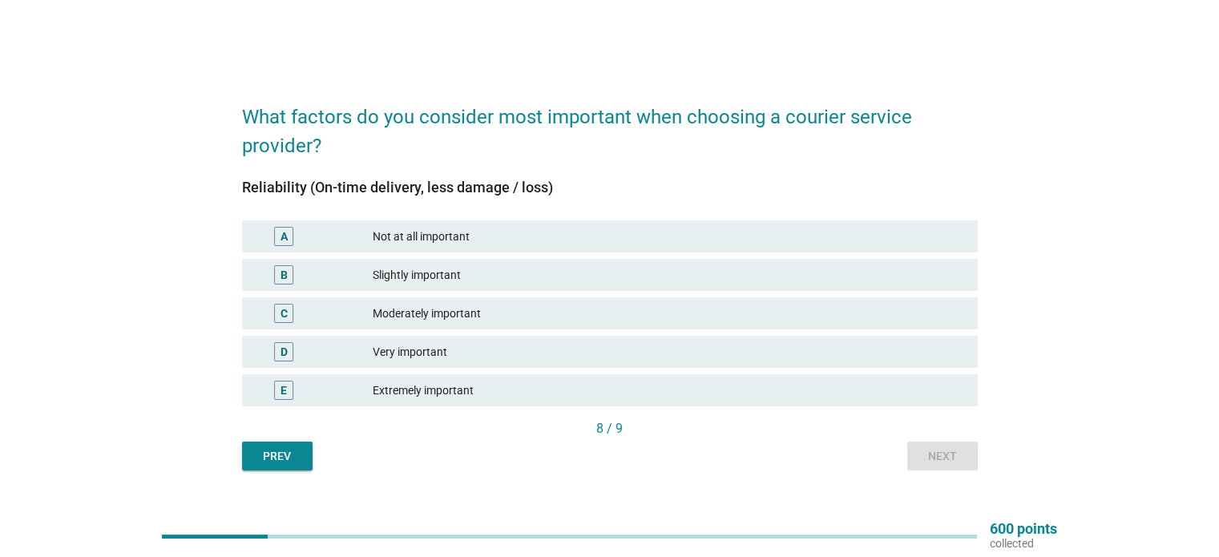
click at [796, 416] on div "Reliability (On-time delivery, less damage / loss) A Not at all important B Sli…" at bounding box center [609, 299] width 735 height 240
click at [830, 392] on div "Extremely important" at bounding box center [668, 390] width 591 height 19
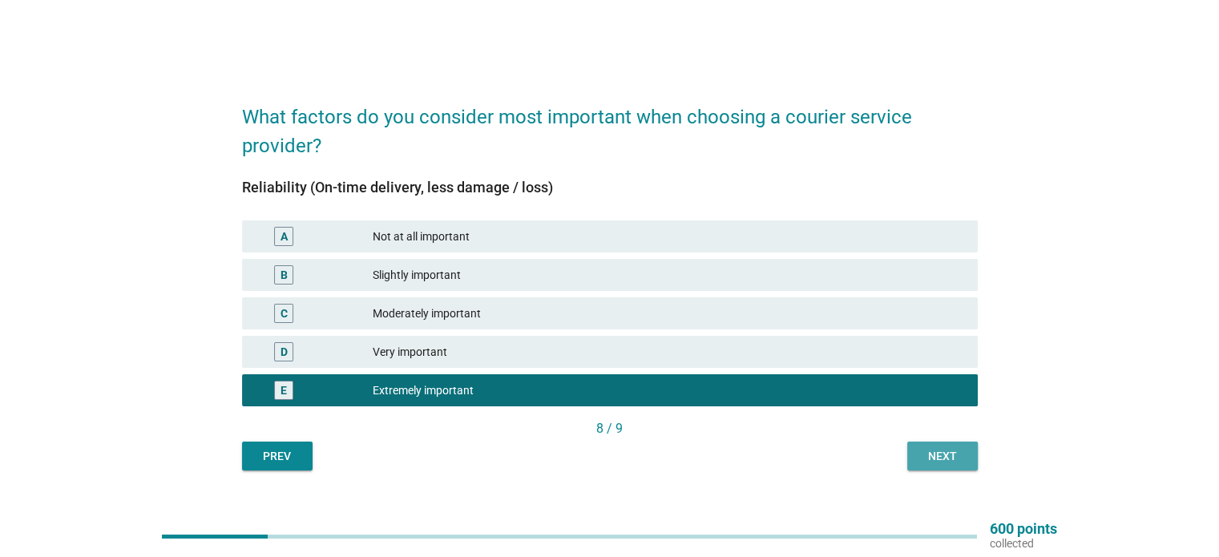
click at [940, 465] on button "Next" at bounding box center [942, 455] width 71 height 29
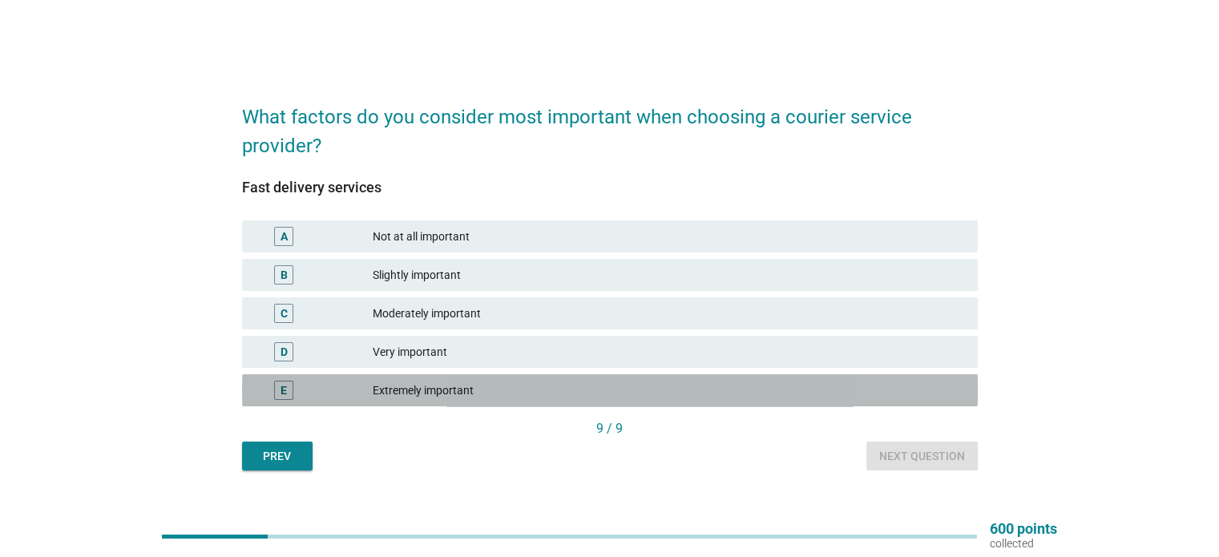
click at [682, 387] on div "Extremely important" at bounding box center [668, 390] width 591 height 19
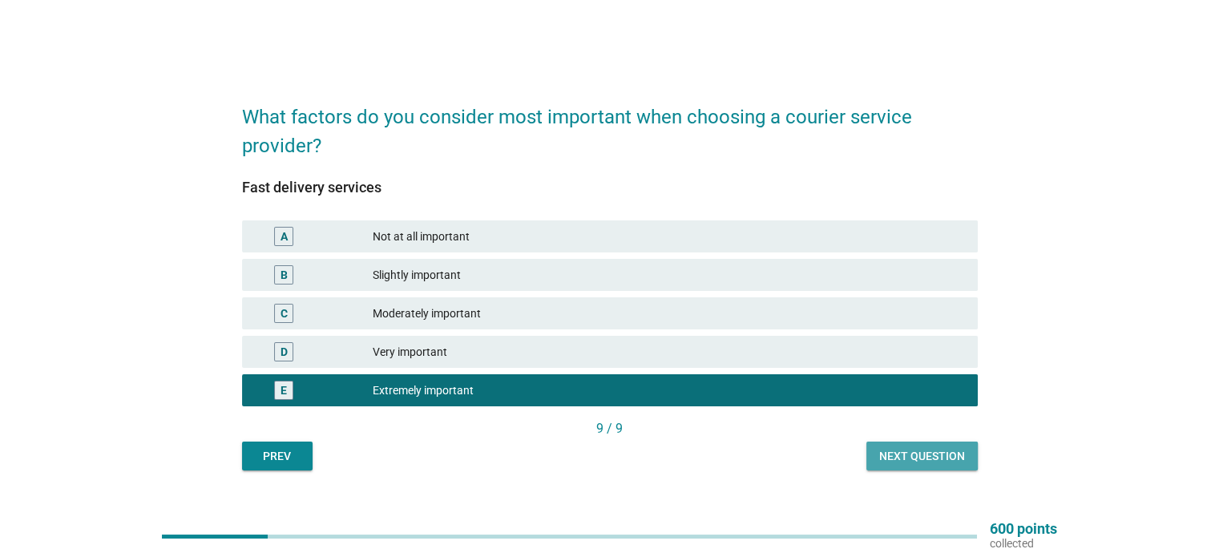
click at [901, 455] on div "Next question" at bounding box center [922, 456] width 86 height 17
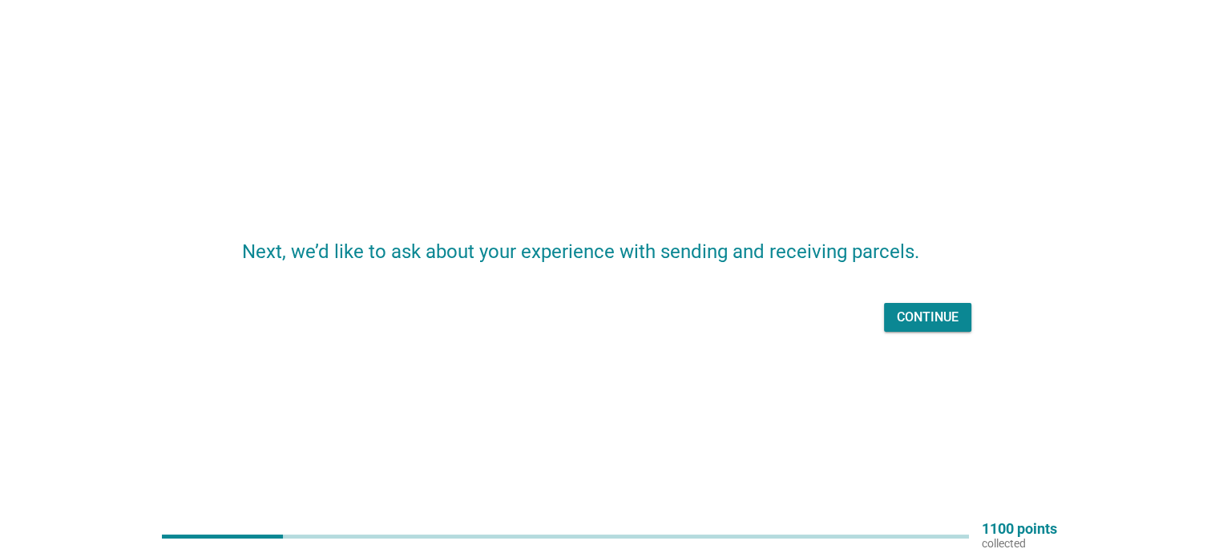
click at [940, 320] on div "Continue" at bounding box center [928, 317] width 62 height 19
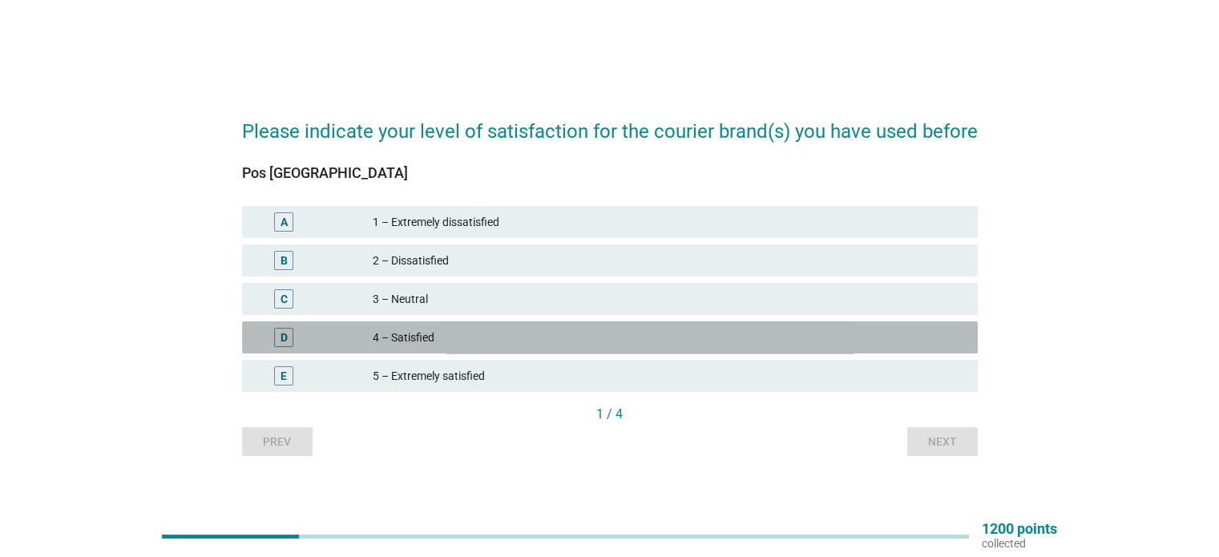
click at [602, 346] on div "4 – Satisfied" at bounding box center [668, 337] width 591 height 19
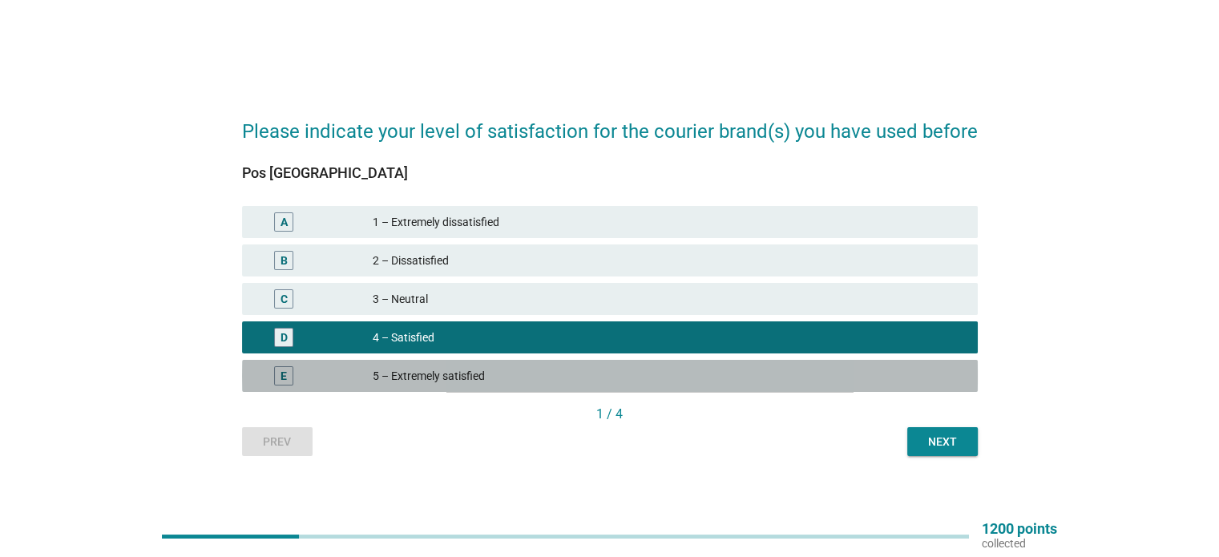
click at [914, 377] on div "5 – Extremely satisfied" at bounding box center [668, 375] width 591 height 19
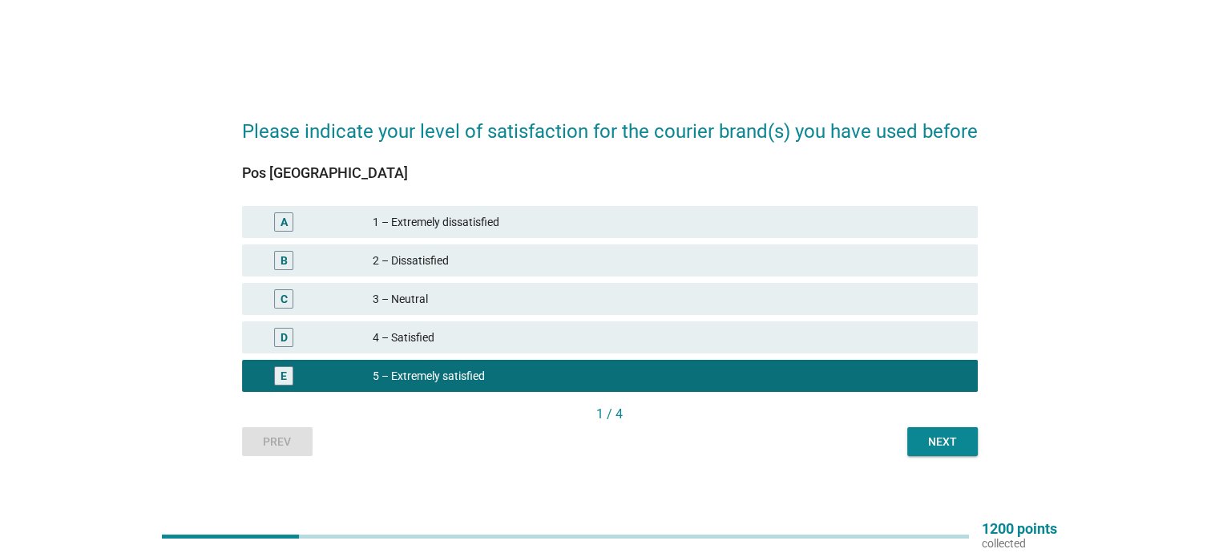
drag, startPoint x: 876, startPoint y: 341, endPoint x: 919, endPoint y: 415, distance: 85.1
click at [877, 341] on div "4 – Satisfied" at bounding box center [668, 337] width 591 height 19
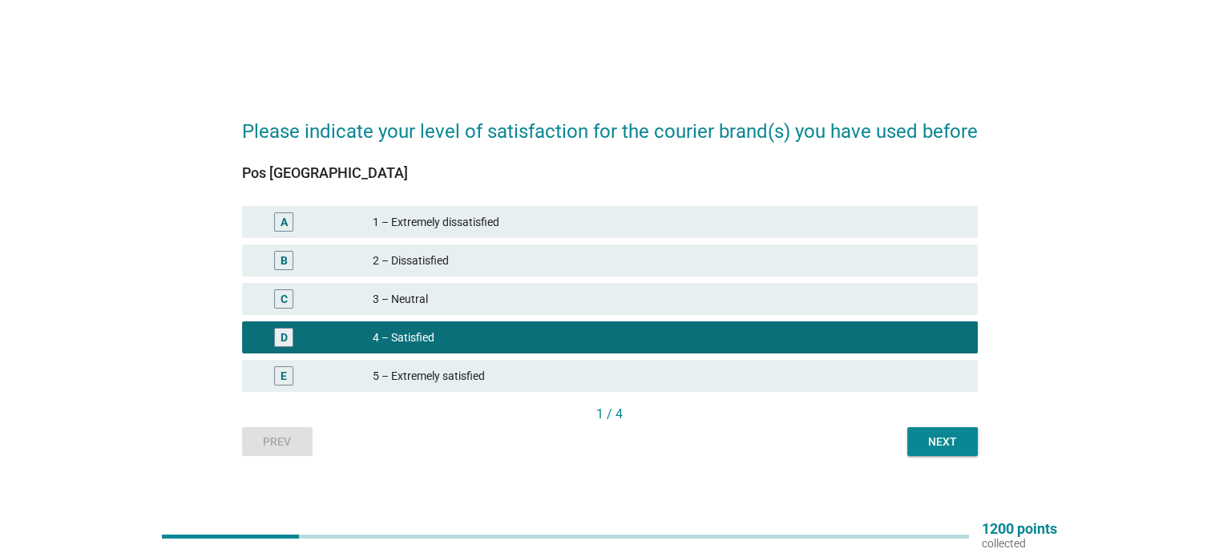
click at [929, 437] on div "Next" at bounding box center [942, 441] width 45 height 17
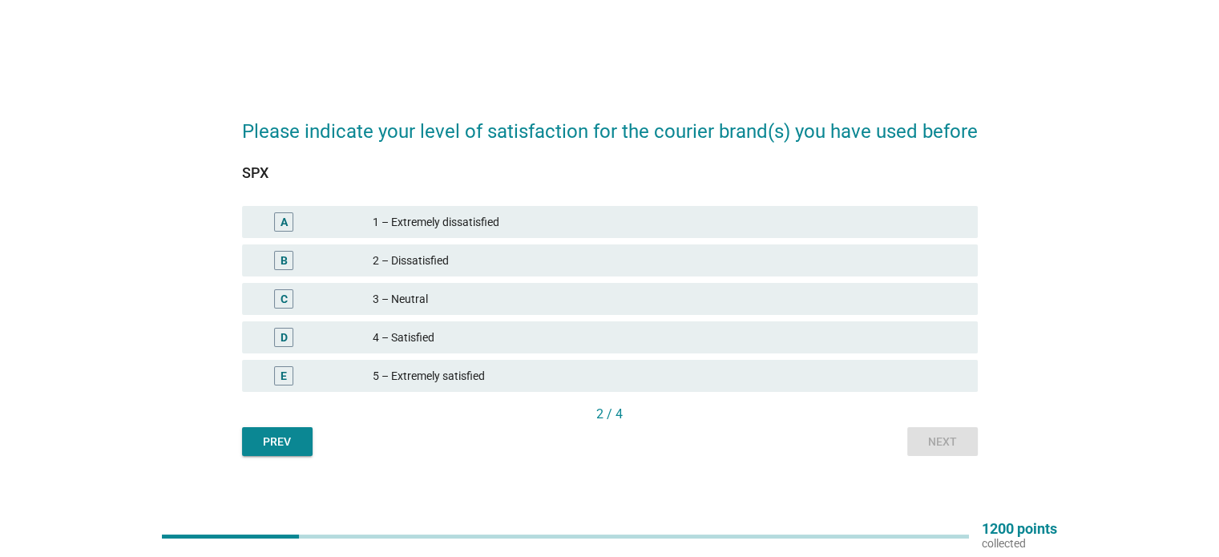
click at [776, 369] on div "5 – Extremely satisfied" at bounding box center [668, 375] width 591 height 19
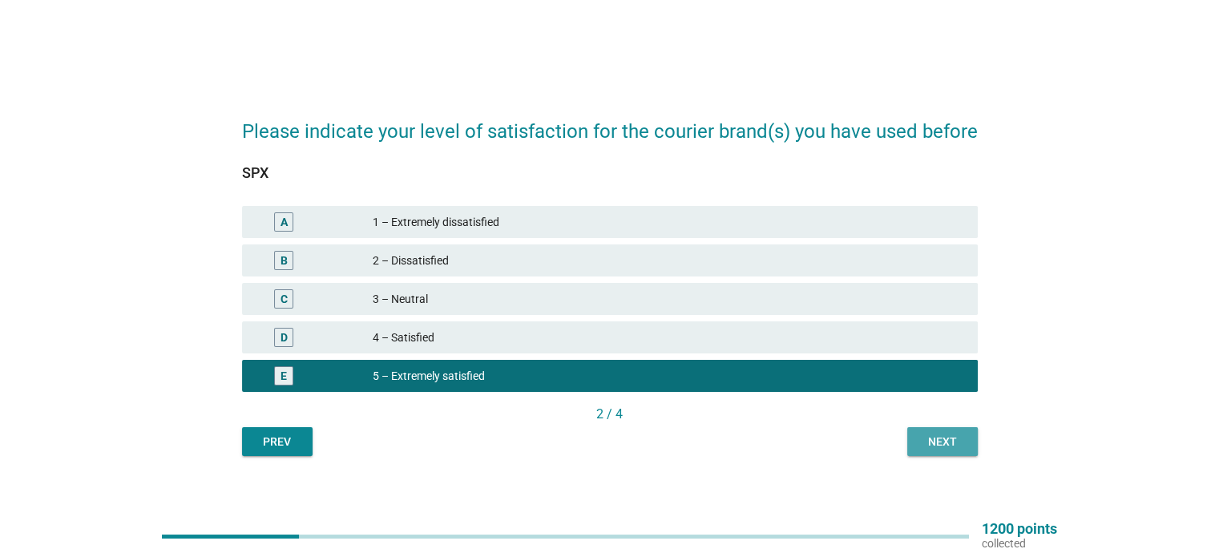
click at [925, 435] on div "Next" at bounding box center [942, 441] width 45 height 17
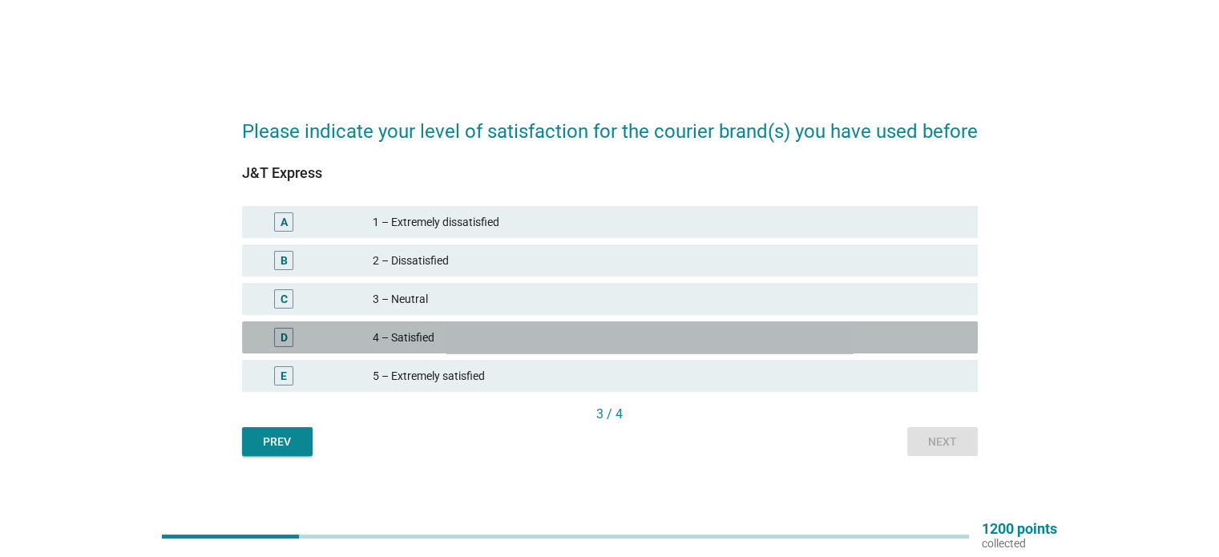
click at [847, 343] on div "4 – Satisfied" at bounding box center [668, 337] width 591 height 19
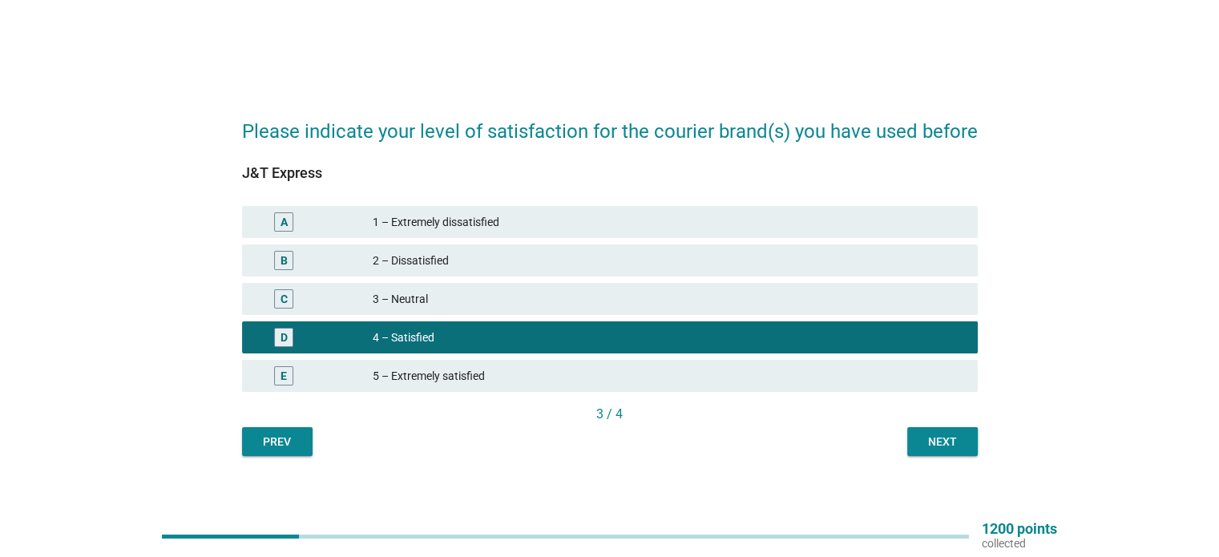
click at [936, 445] on div "Next" at bounding box center [942, 441] width 45 height 17
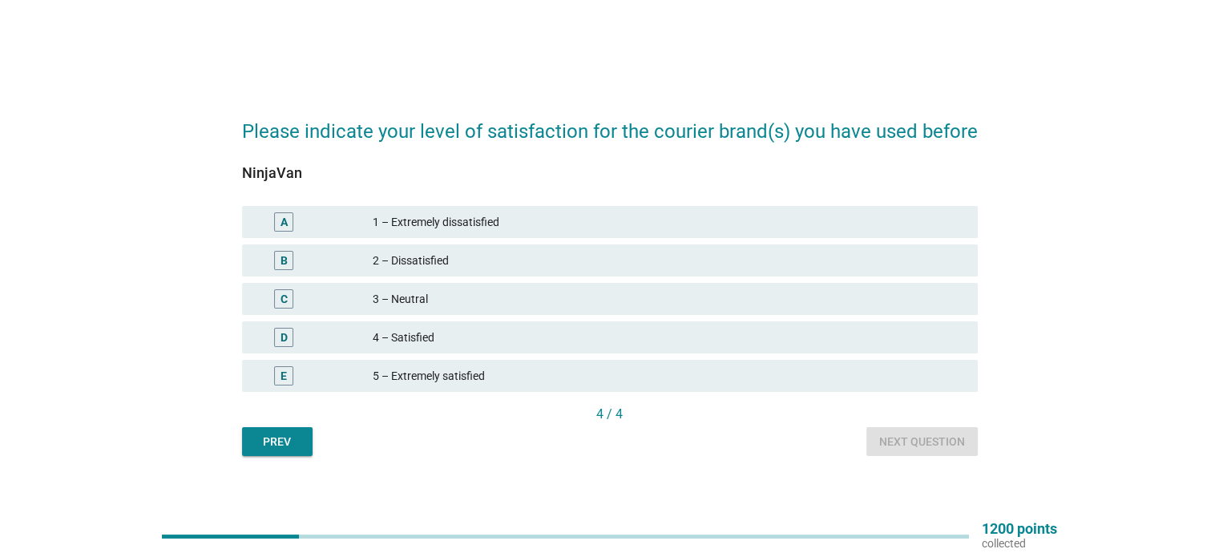
click at [751, 365] on div "E 5 – Extremely satisfied" at bounding box center [609, 376] width 735 height 32
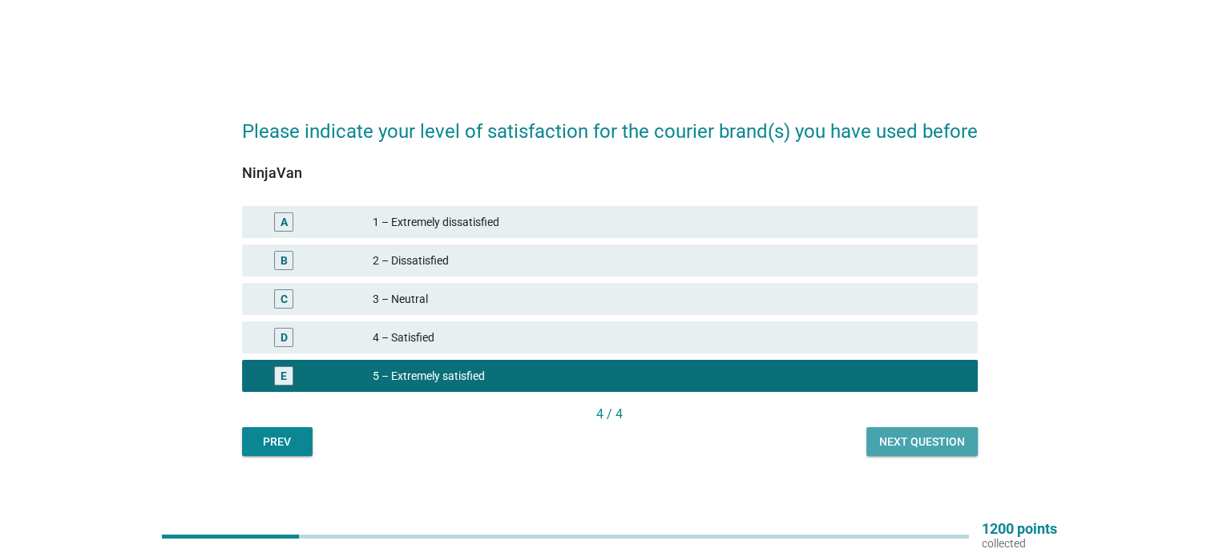
click at [888, 435] on div "Next question" at bounding box center [922, 441] width 86 height 17
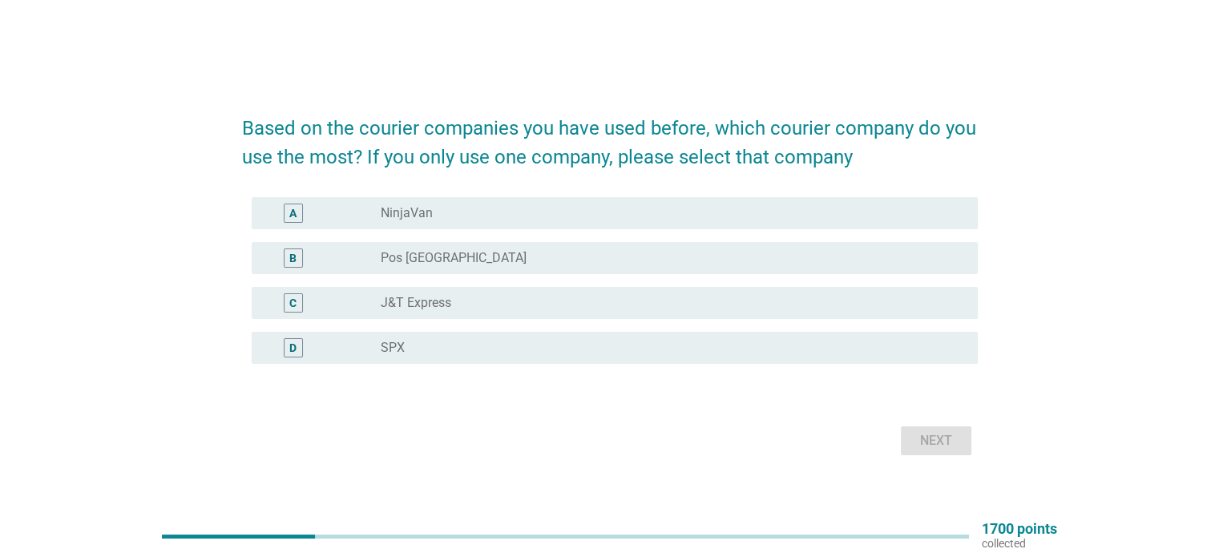
click at [698, 300] on div "radio_button_unchecked J&T Express" at bounding box center [666, 303] width 570 height 16
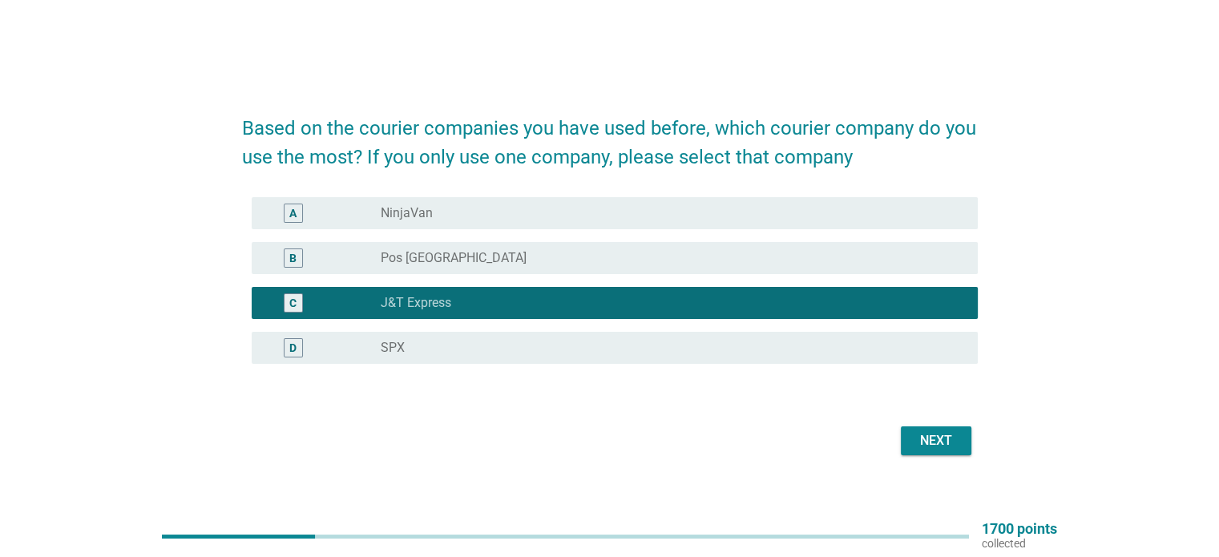
click at [905, 438] on button "Next" at bounding box center [936, 440] width 71 height 29
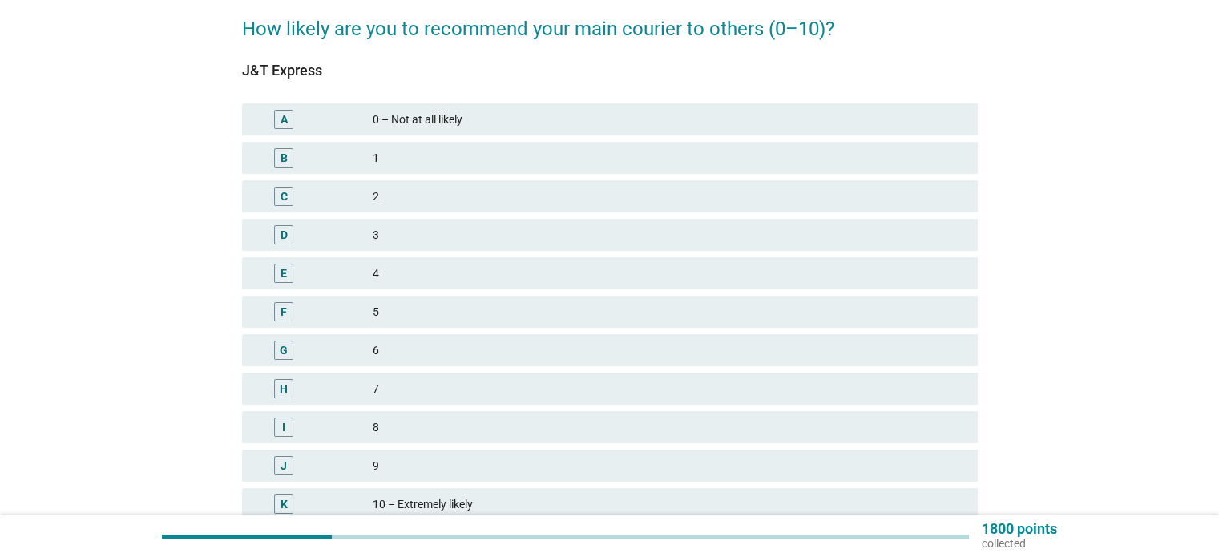
scroll to position [80, 0]
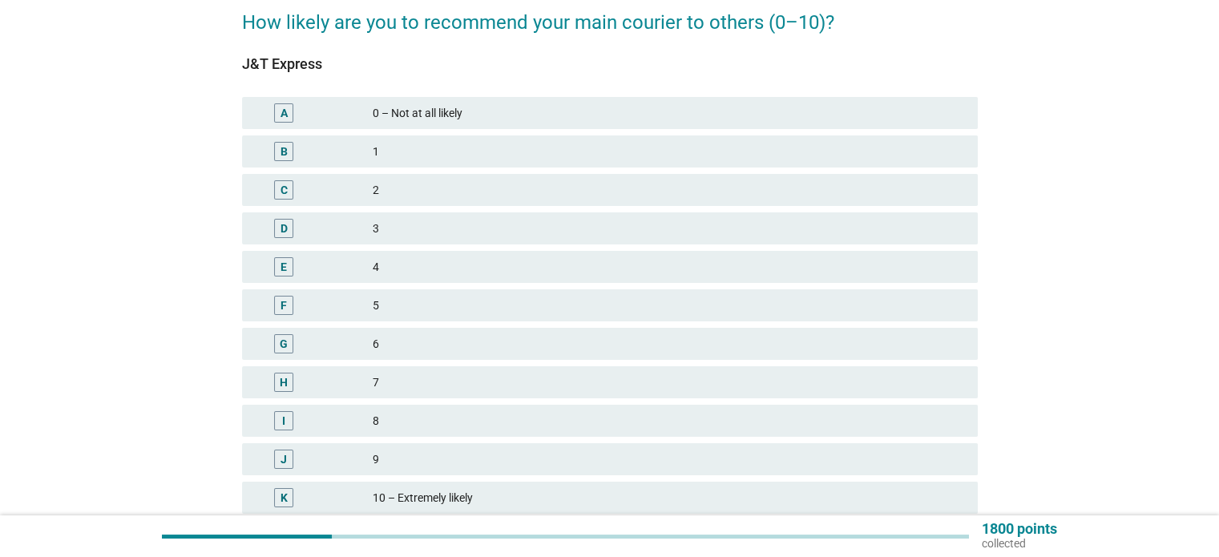
click at [651, 377] on div "7" at bounding box center [668, 382] width 591 height 19
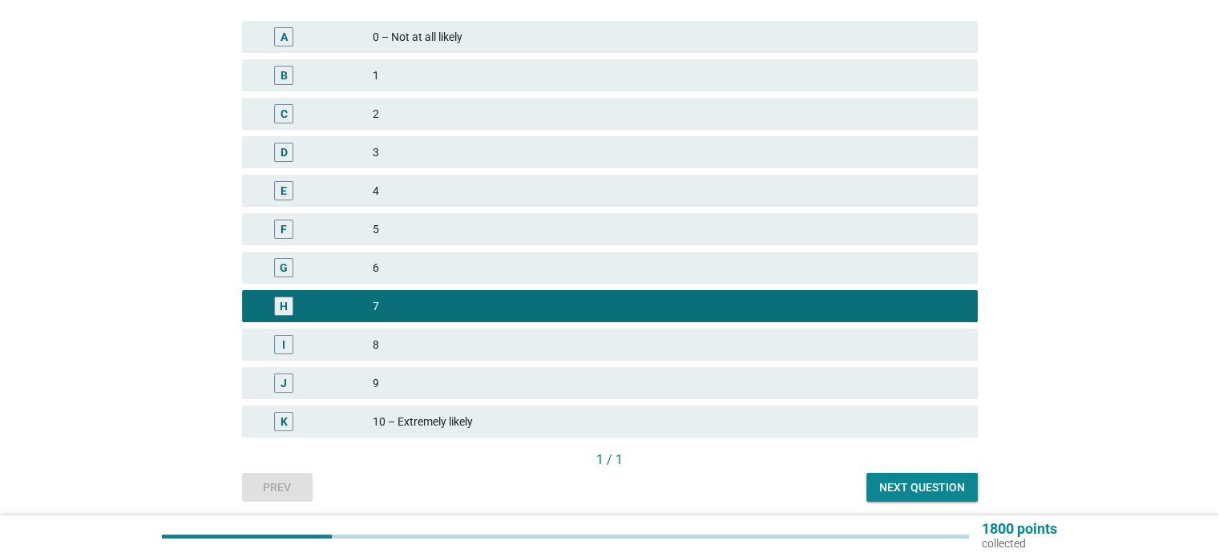
scroll to position [160, 0]
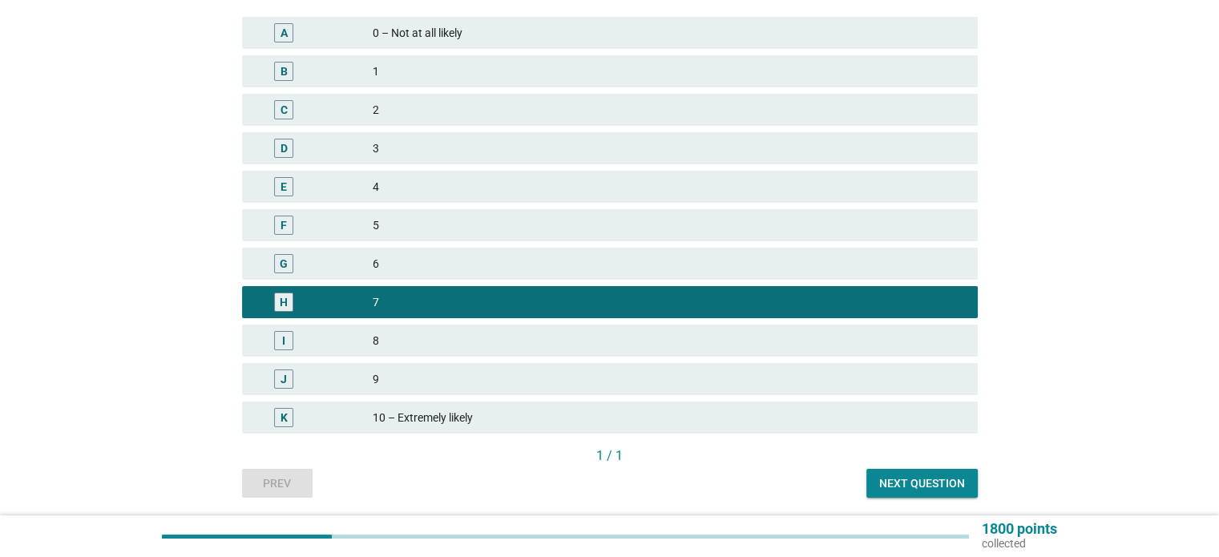
click at [917, 479] on div "Next question" at bounding box center [922, 483] width 86 height 17
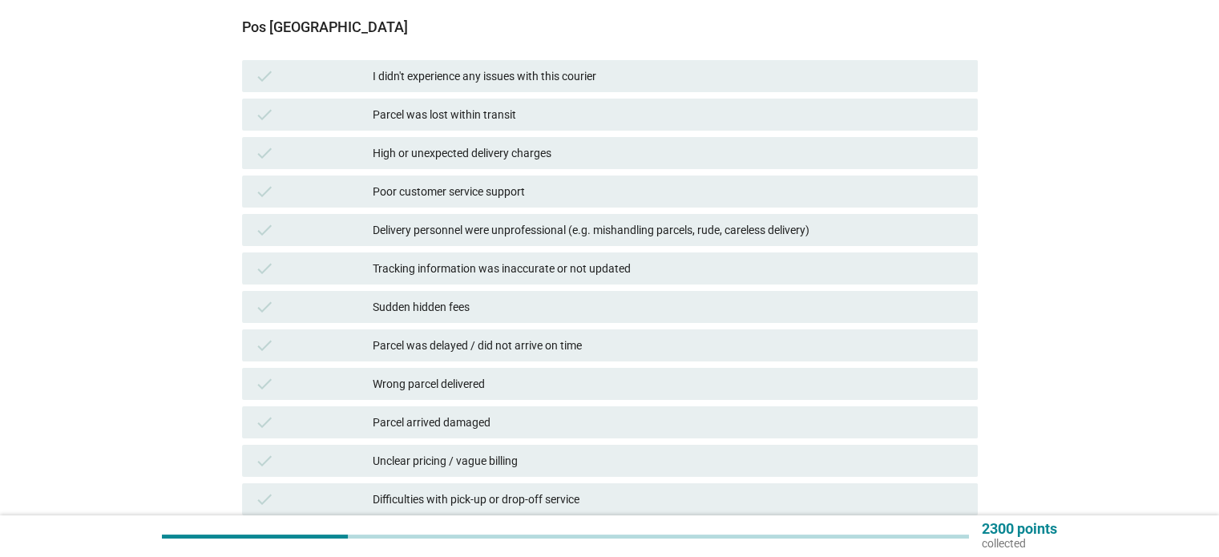
scroll to position [320, 0]
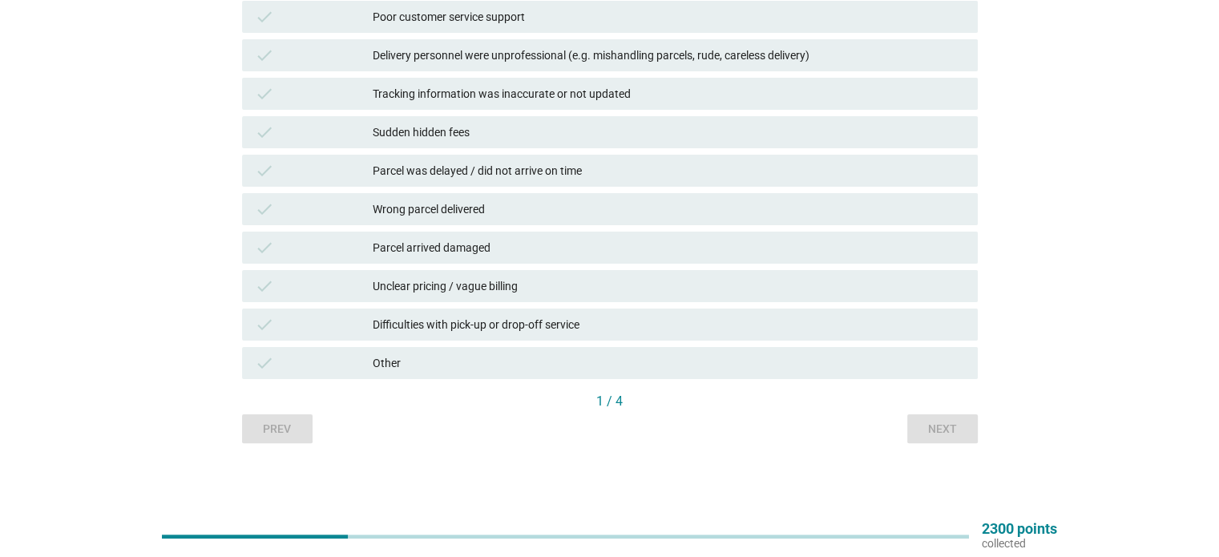
click at [613, 373] on div "check Other" at bounding box center [609, 363] width 735 height 32
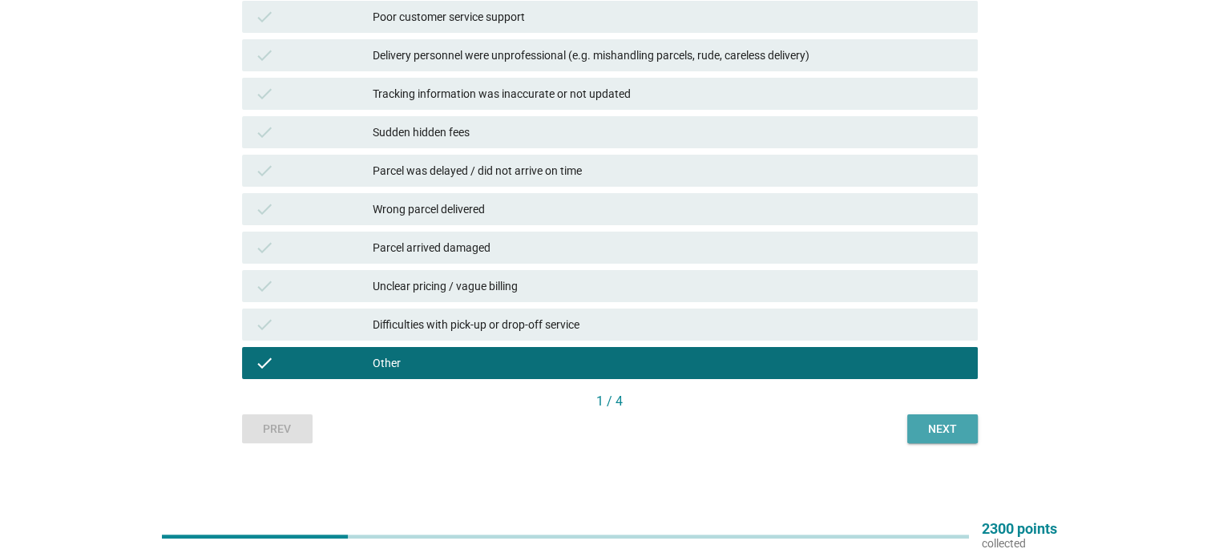
click at [920, 429] on div "Next" at bounding box center [942, 429] width 45 height 17
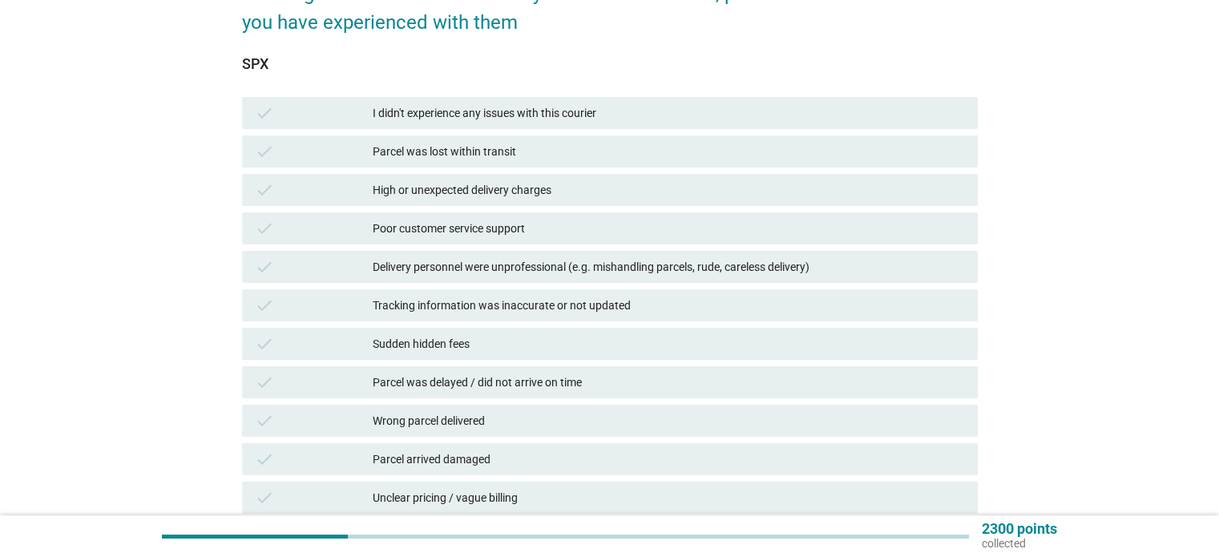
scroll to position [80, 0]
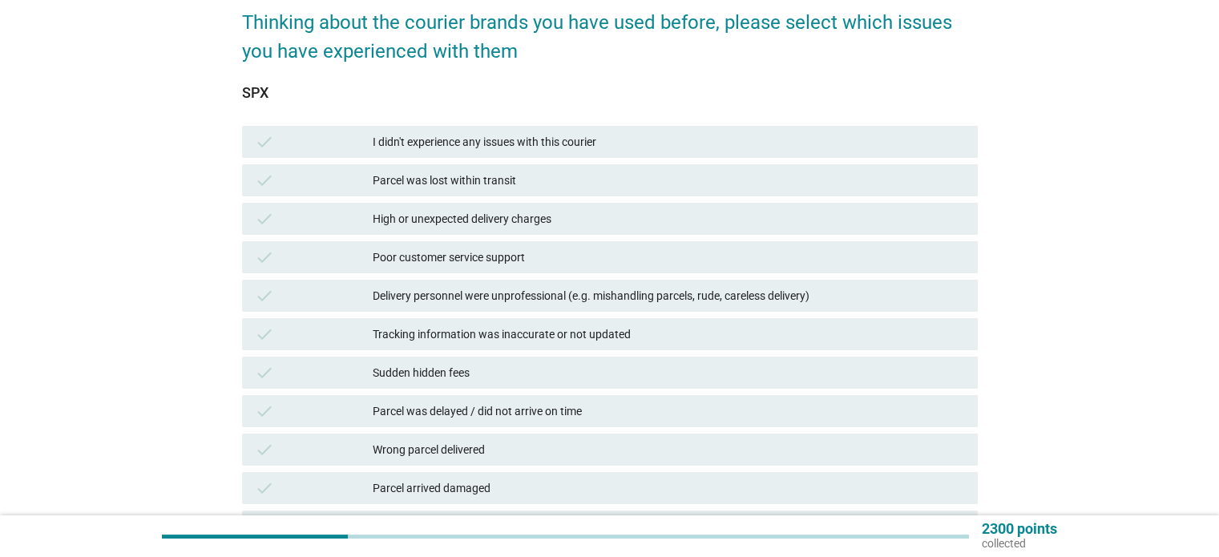
click at [815, 413] on div "Parcel was delayed / did not arrive on time" at bounding box center [668, 410] width 591 height 19
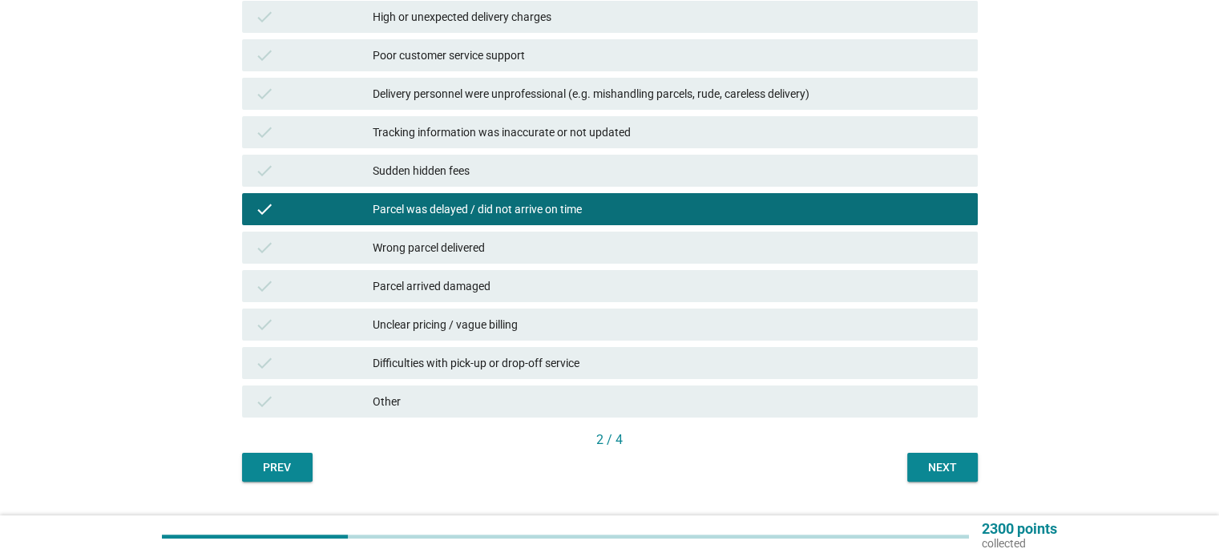
scroll to position [320, 0]
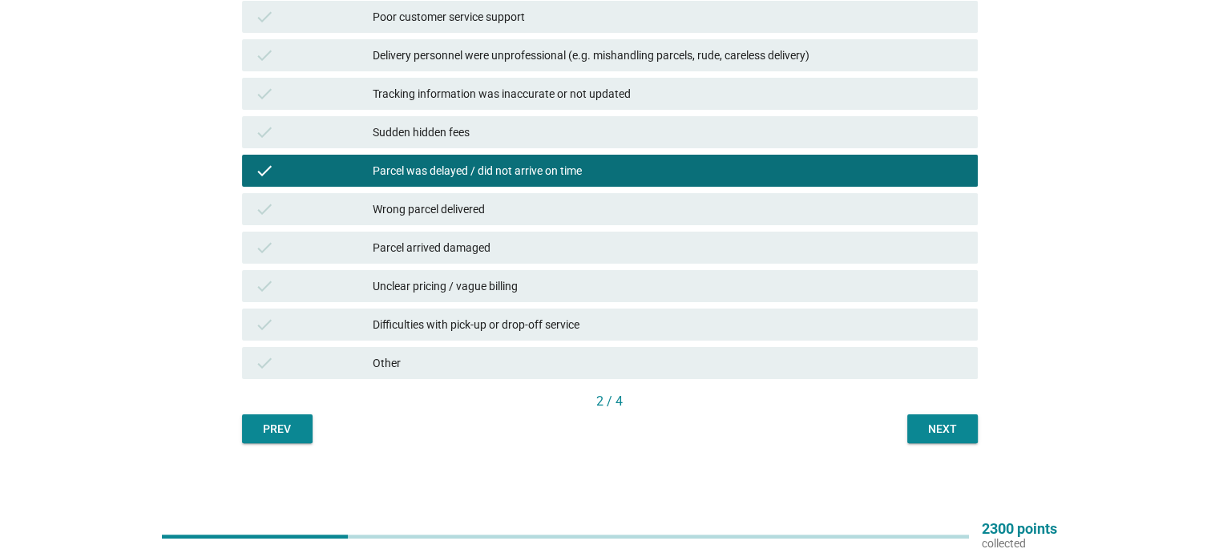
click at [921, 423] on div "Next" at bounding box center [942, 429] width 45 height 17
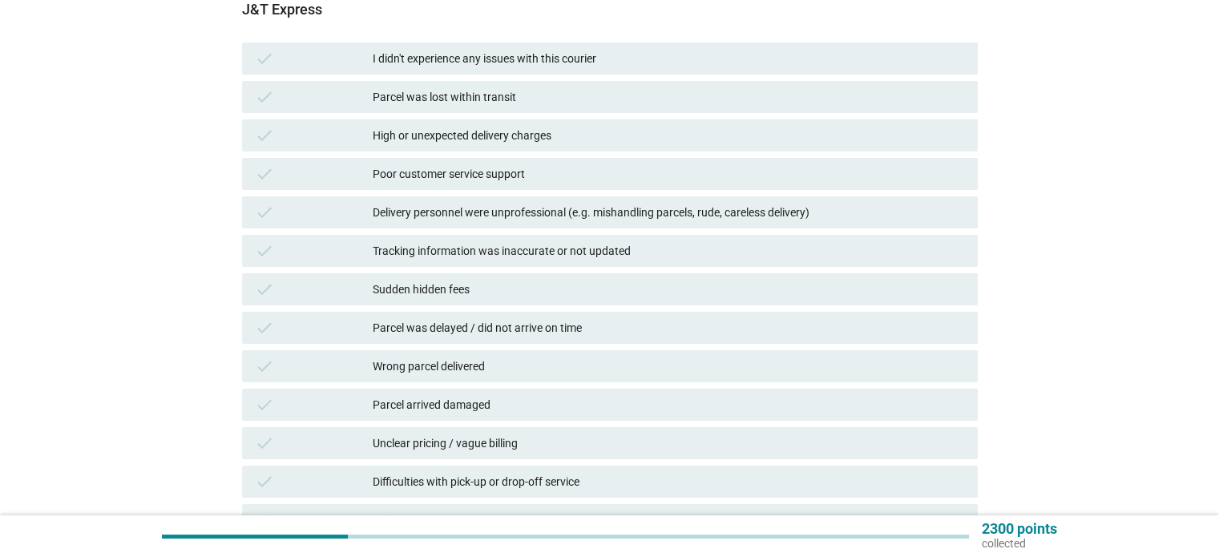
scroll to position [160, 0]
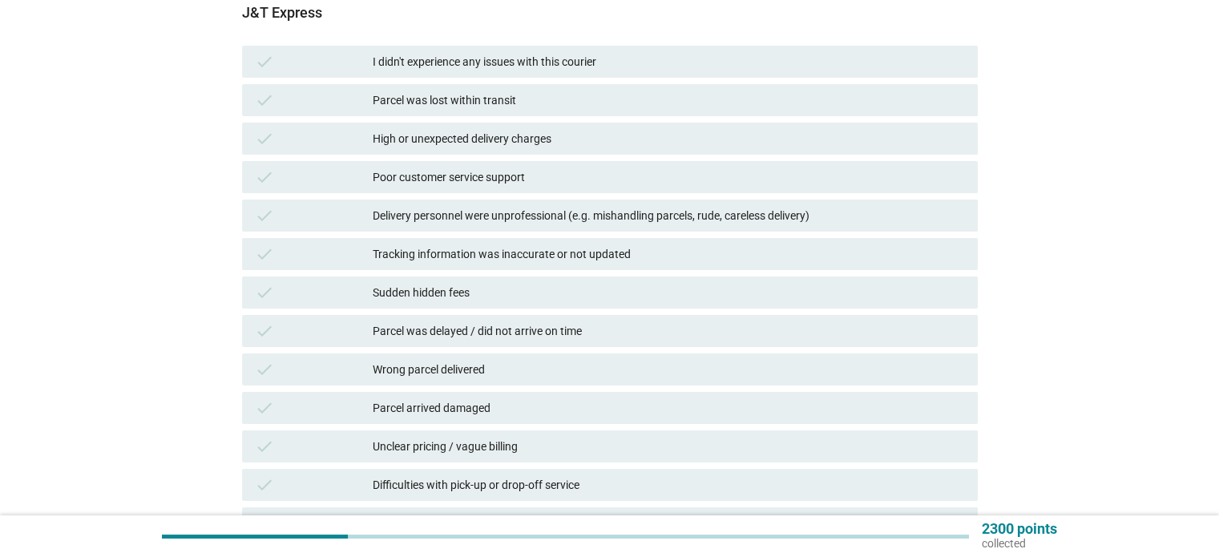
click at [637, 406] on div "Parcel arrived damaged" at bounding box center [668, 407] width 591 height 19
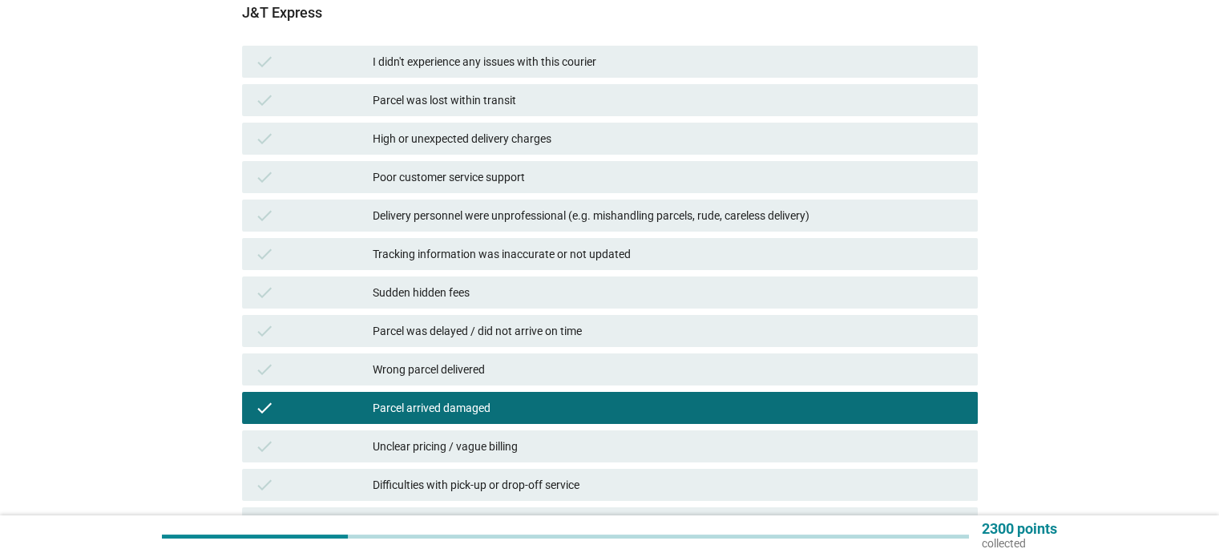
click at [598, 135] on div "High or unexpected delivery charges" at bounding box center [668, 138] width 591 height 19
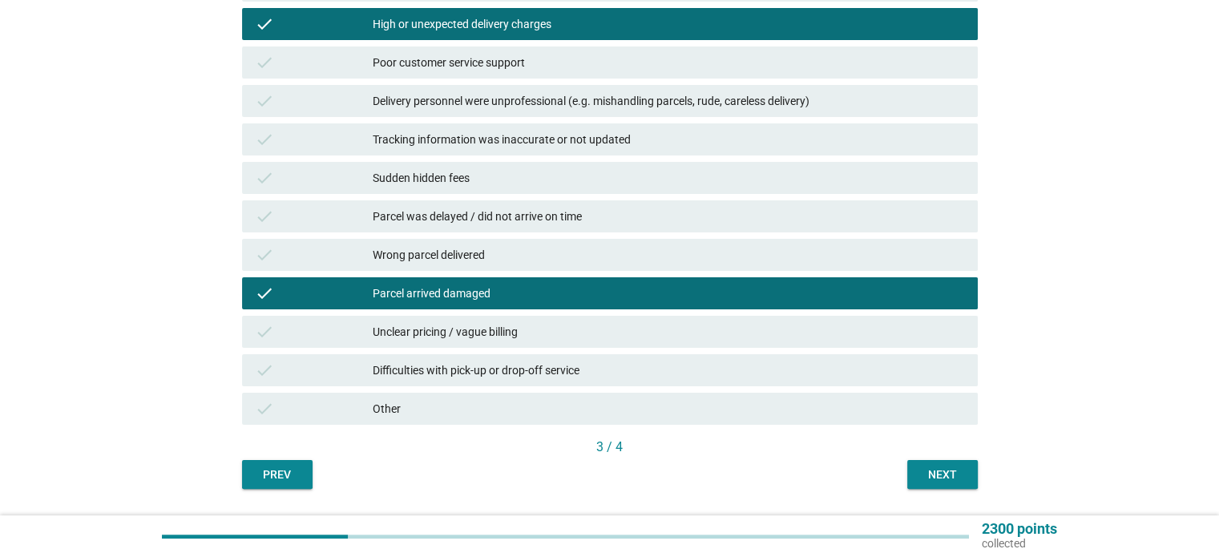
scroll to position [320, 0]
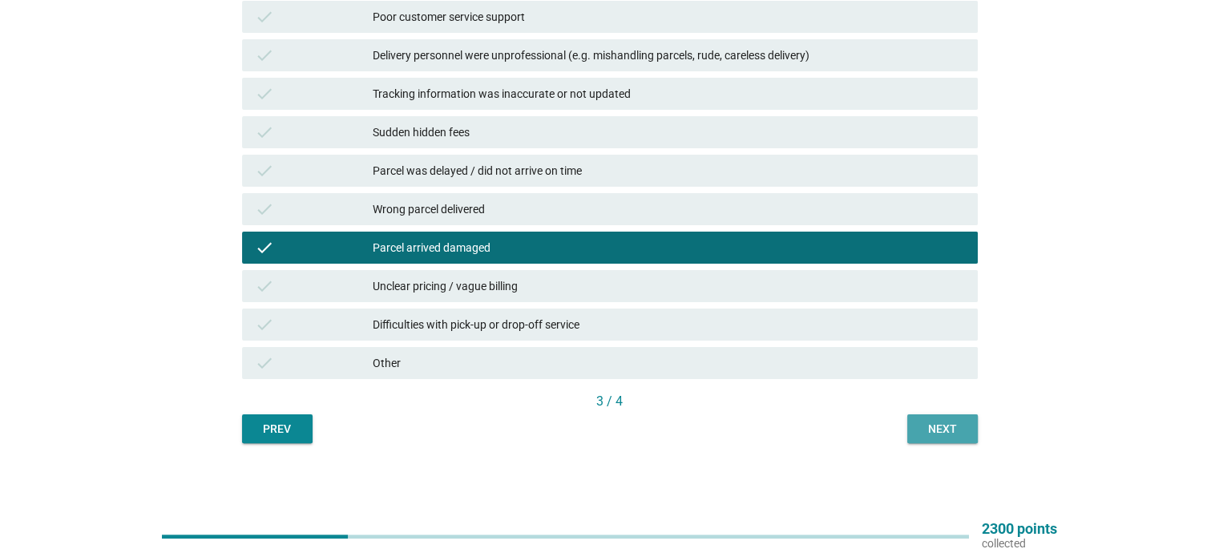
click at [936, 427] on div "Next" at bounding box center [942, 429] width 45 height 17
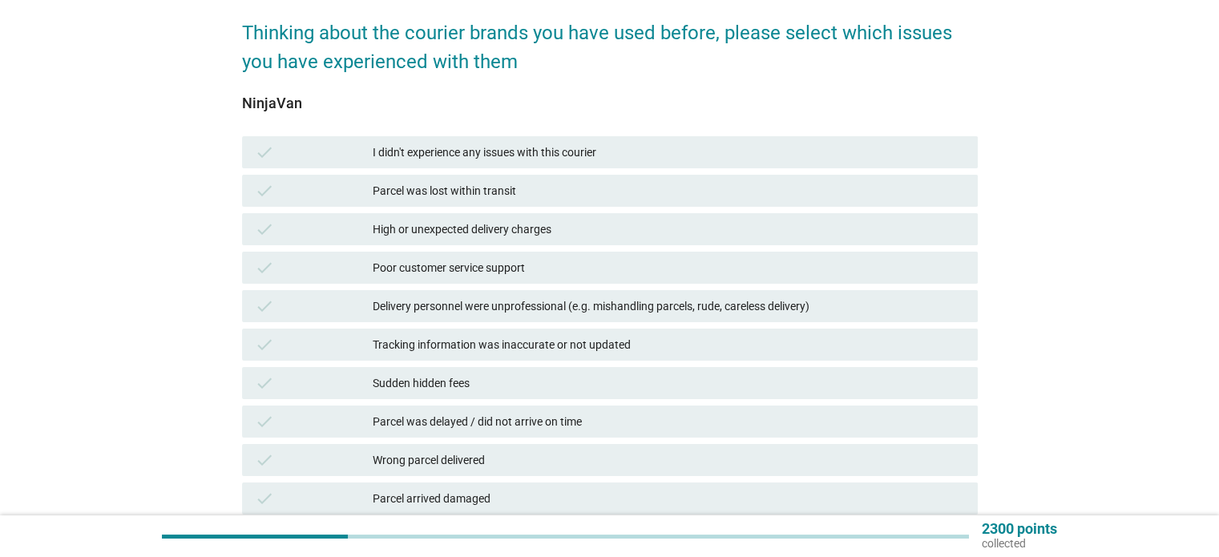
scroll to position [80, 0]
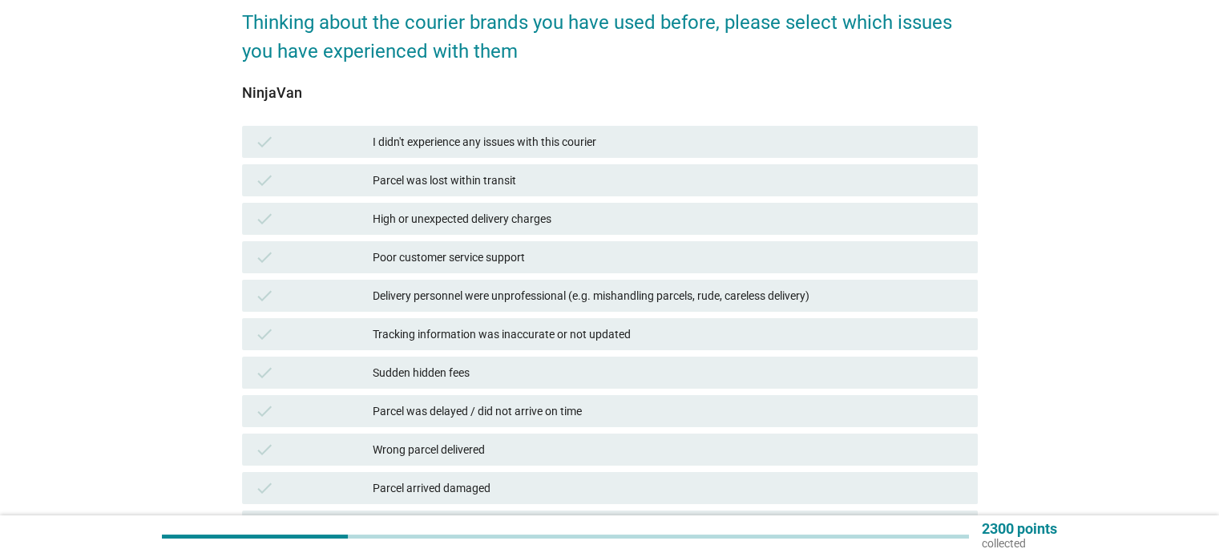
click at [719, 405] on div "Parcel was delayed / did not arrive on time" at bounding box center [668, 410] width 591 height 19
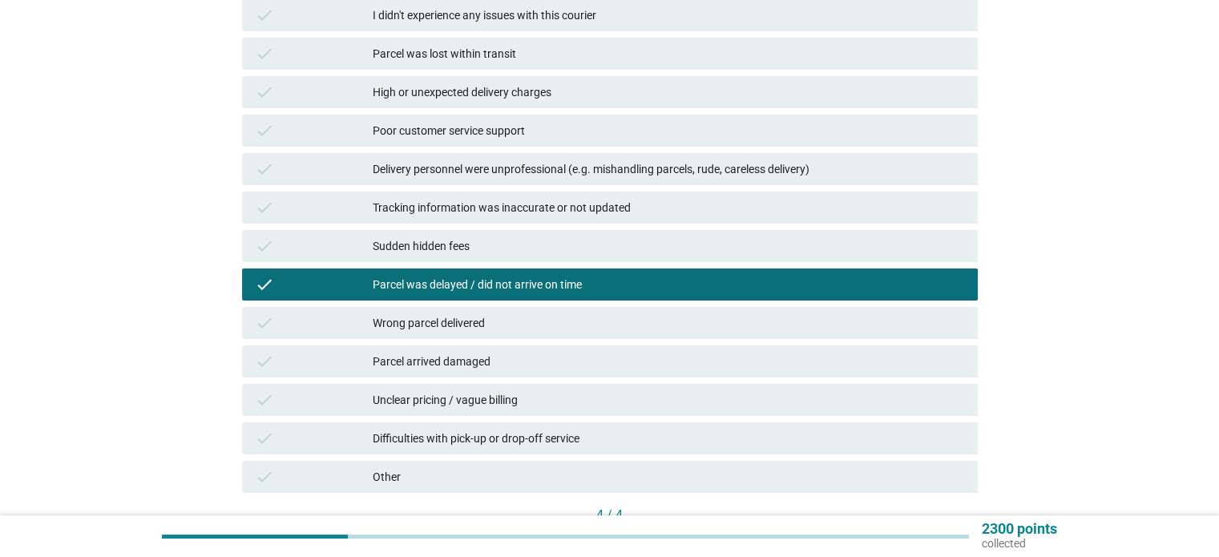
scroll to position [240, 0]
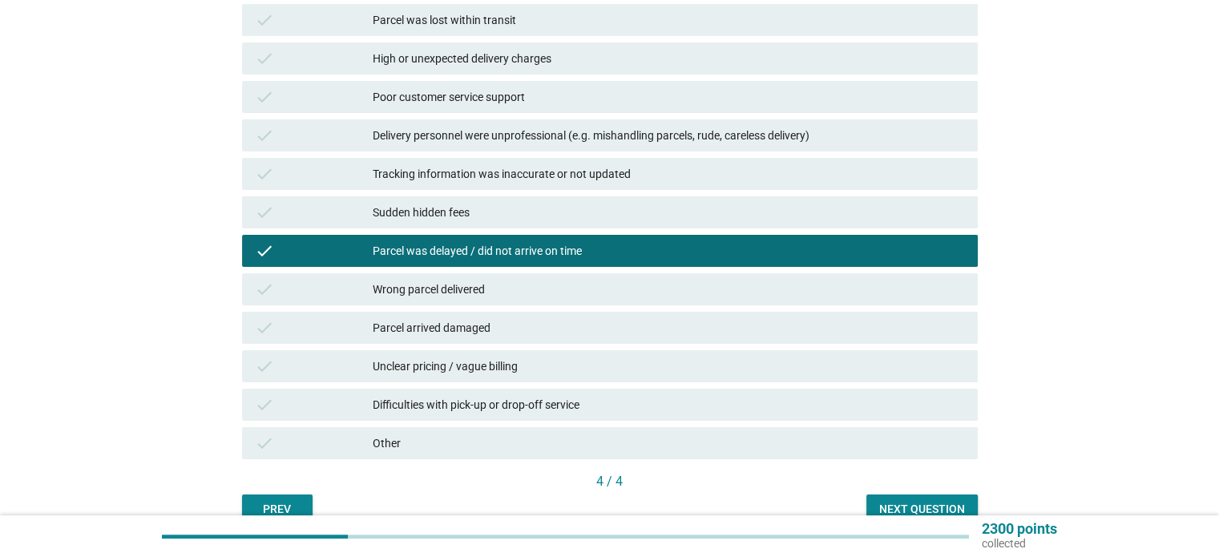
click at [780, 412] on div "Difficulties with pick-up or drop-off service" at bounding box center [668, 404] width 591 height 19
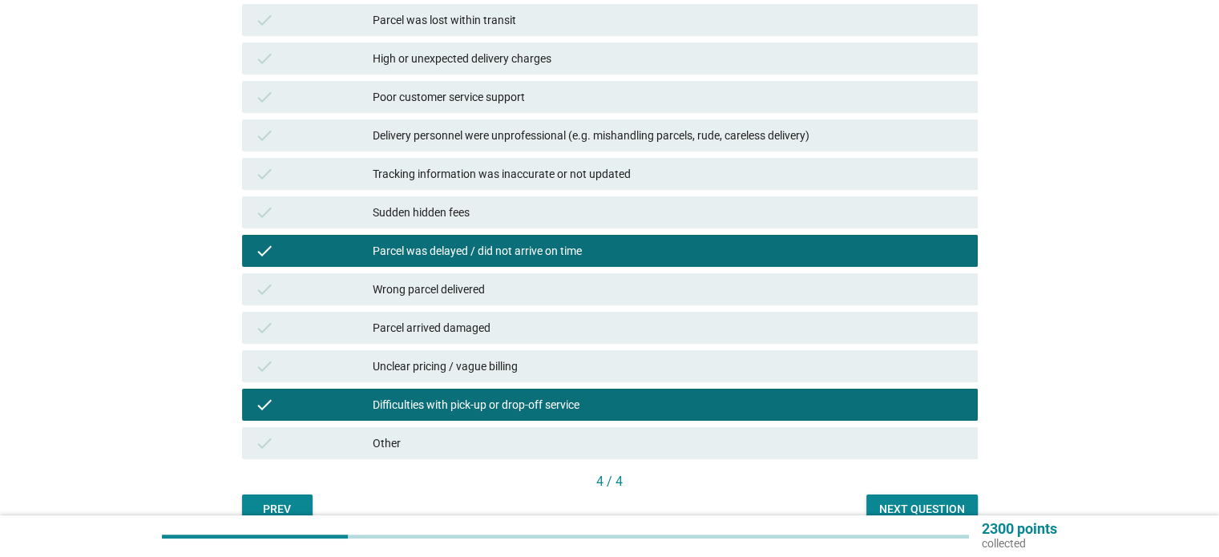
click at [917, 502] on div "Next question" at bounding box center [922, 509] width 86 height 17
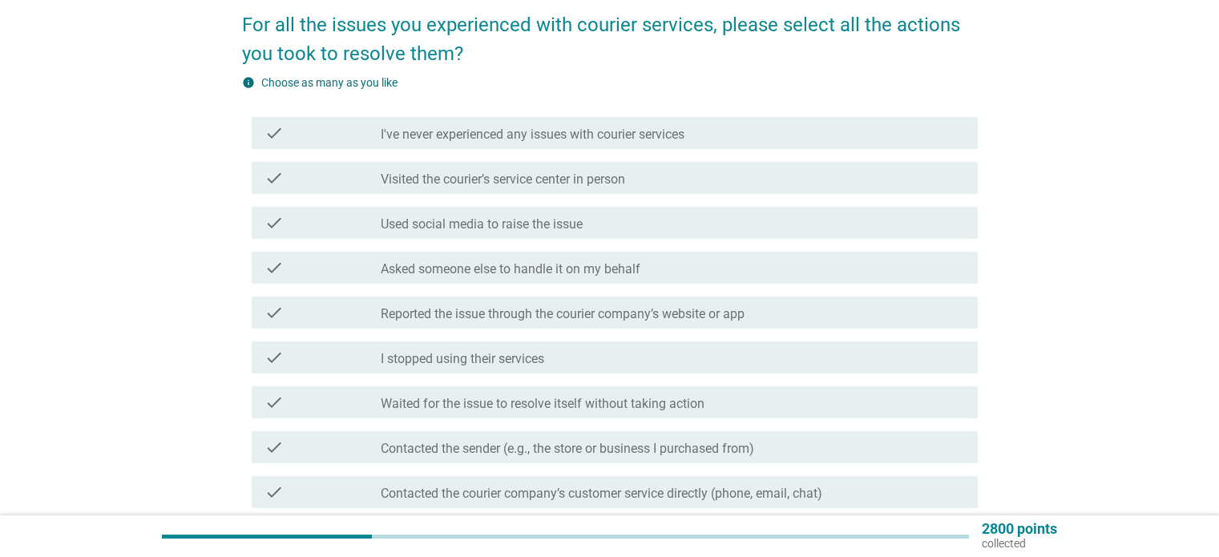
scroll to position [80, 0]
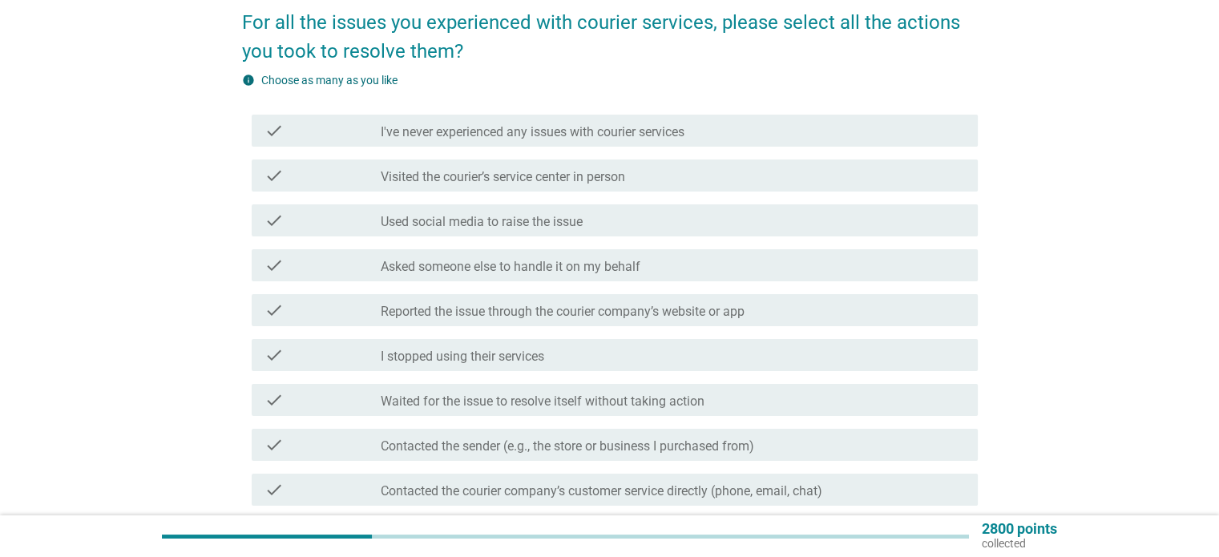
click at [534, 317] on label "Reported the issue through the courier company’s website or app" at bounding box center [563, 312] width 364 height 16
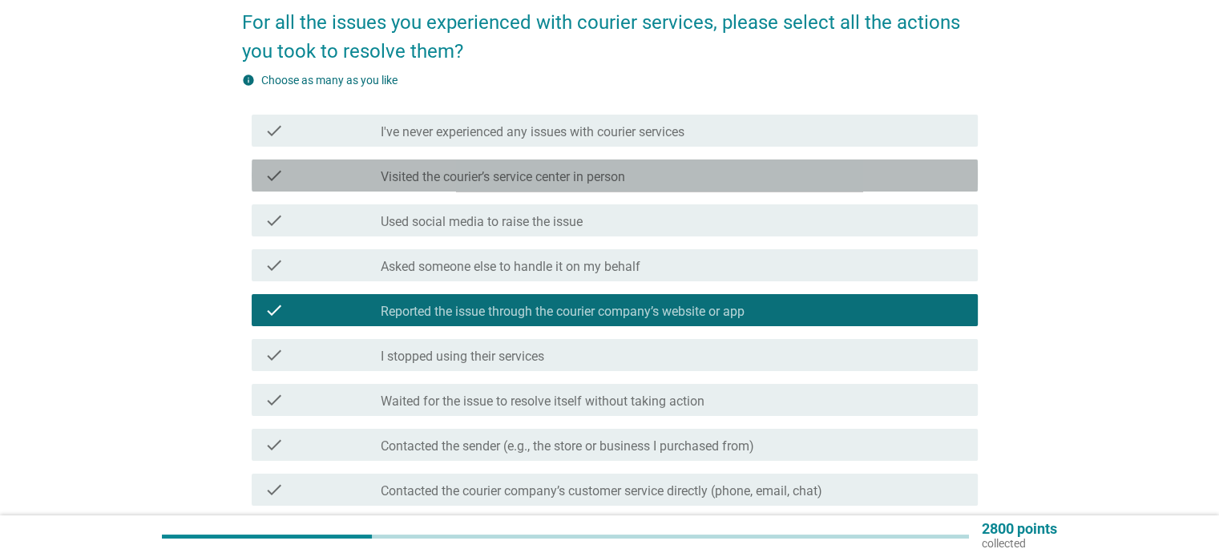
click at [562, 172] on label "Visited the courier’s service center in person" at bounding box center [503, 177] width 244 height 16
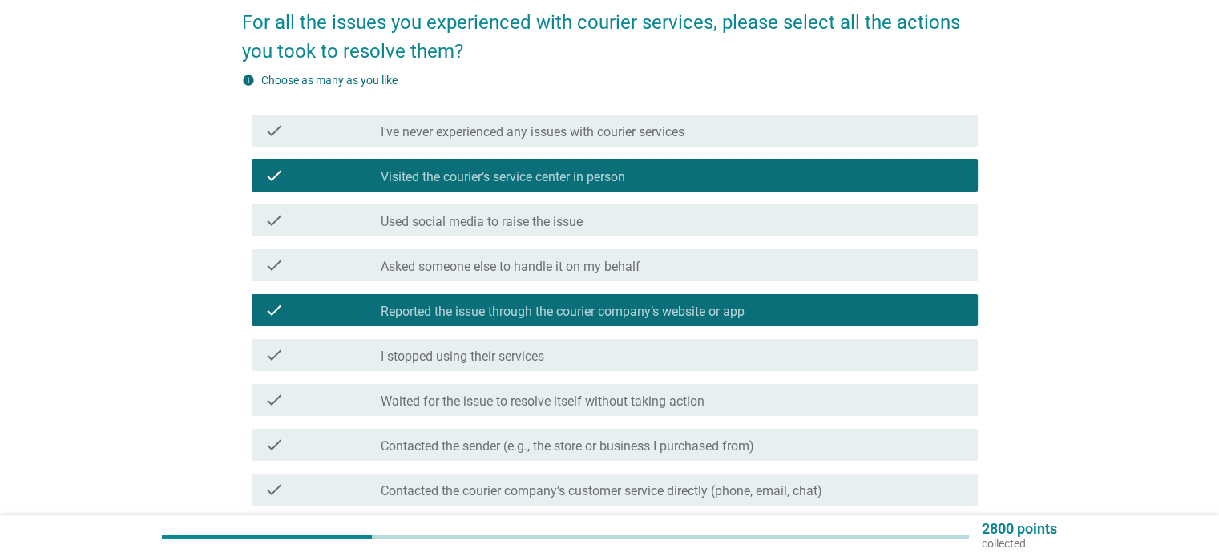
click at [457, 478] on div "check check_box_outline_blank Contacted the courier company’s customer service …" at bounding box center [615, 489] width 726 height 32
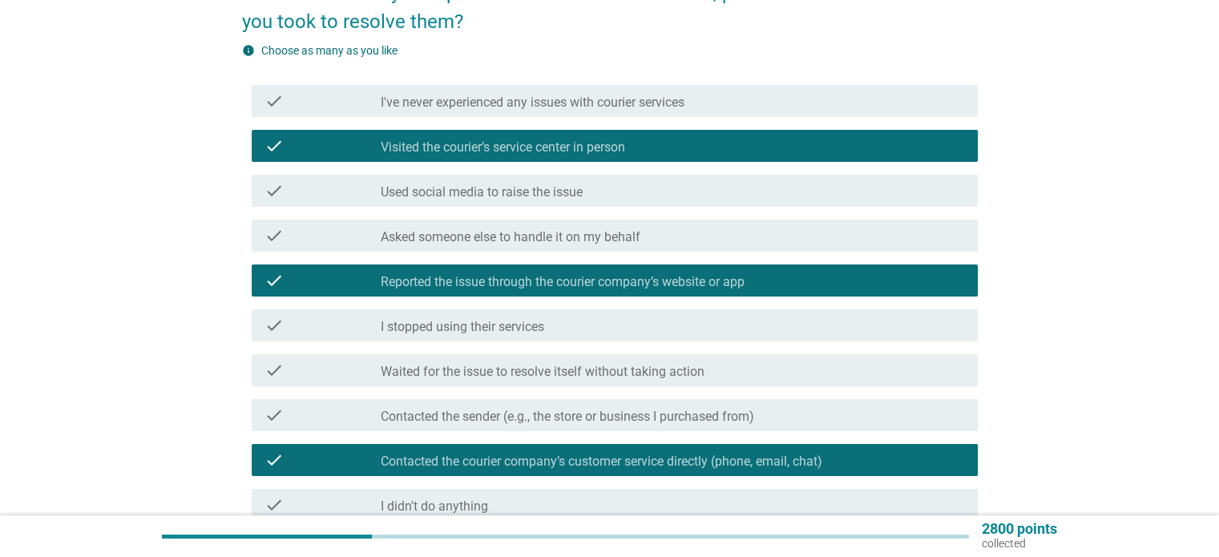
scroll to position [240, 0]
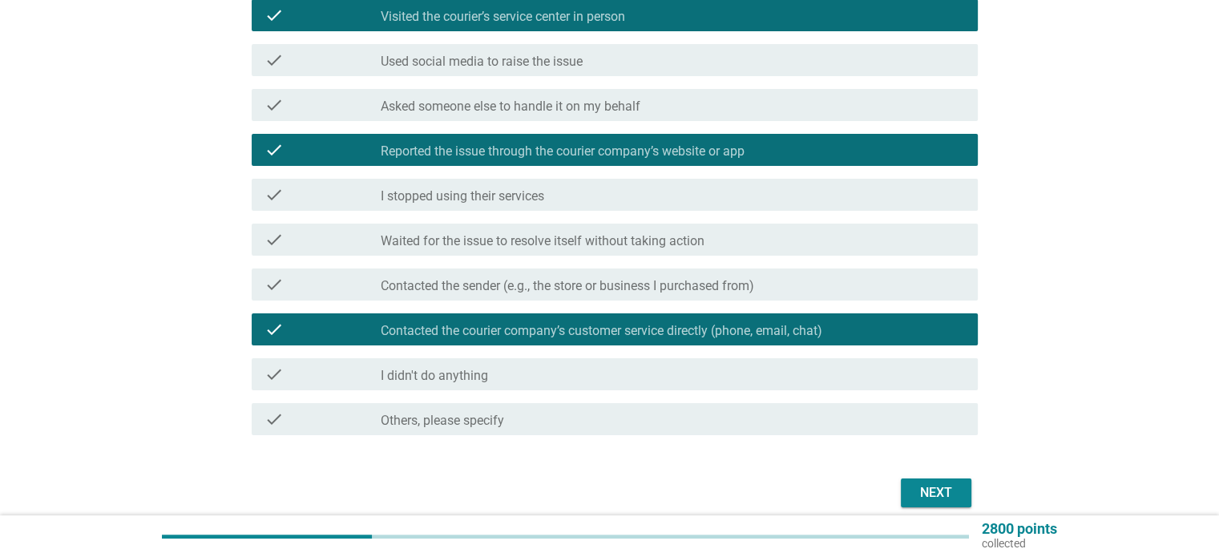
click at [467, 288] on label "Contacted the sender (e.g., the store or business I purchased from)" at bounding box center [567, 286] width 373 height 16
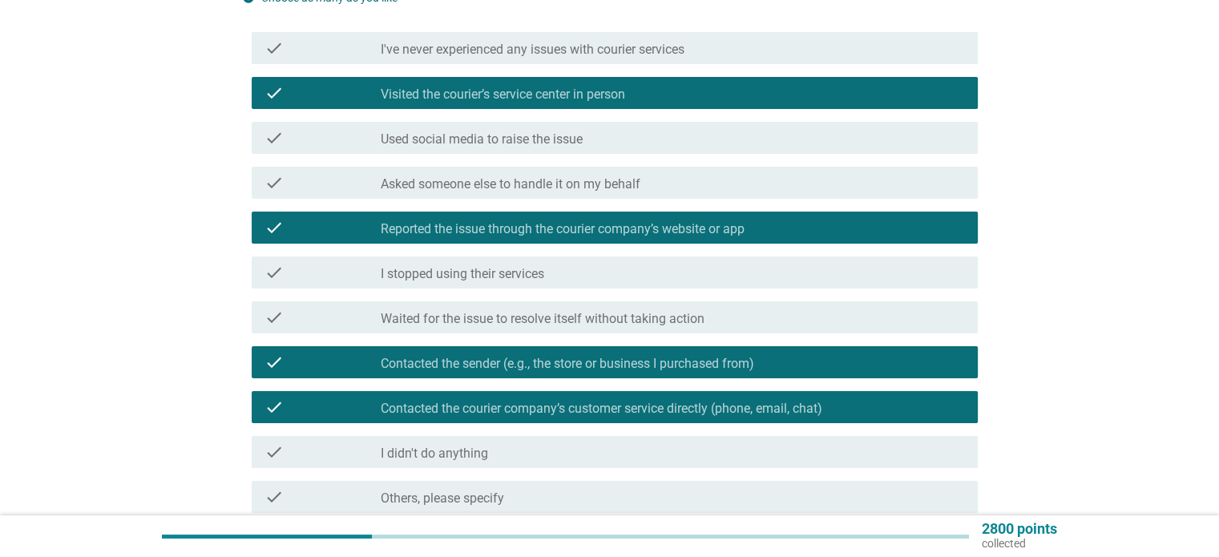
scroll to position [160, 0]
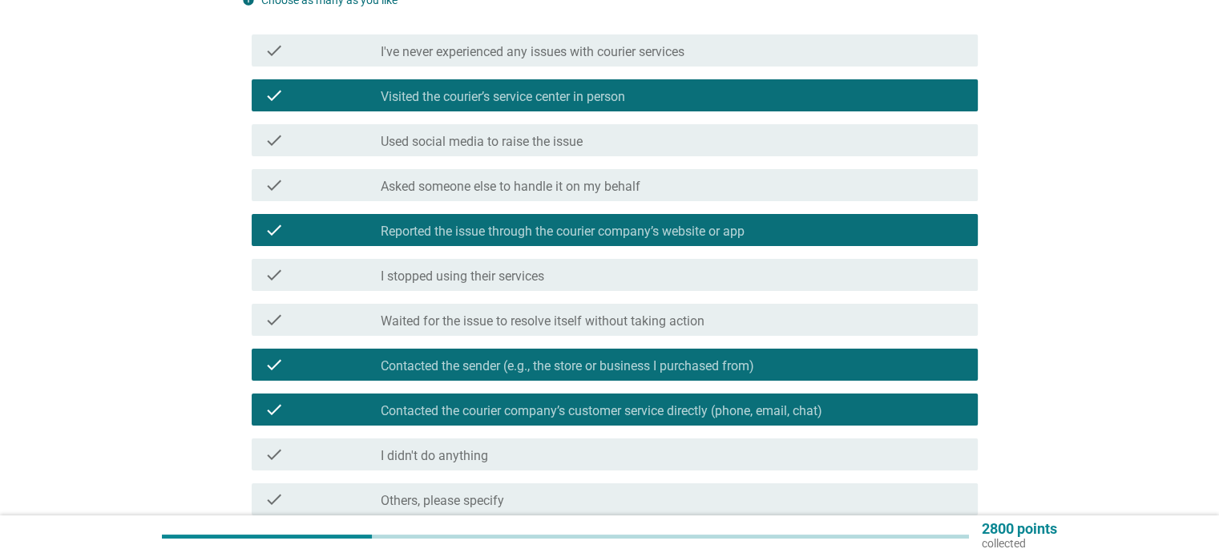
click at [529, 327] on label "Waited for the issue to resolve itself without taking action" at bounding box center [543, 321] width 324 height 16
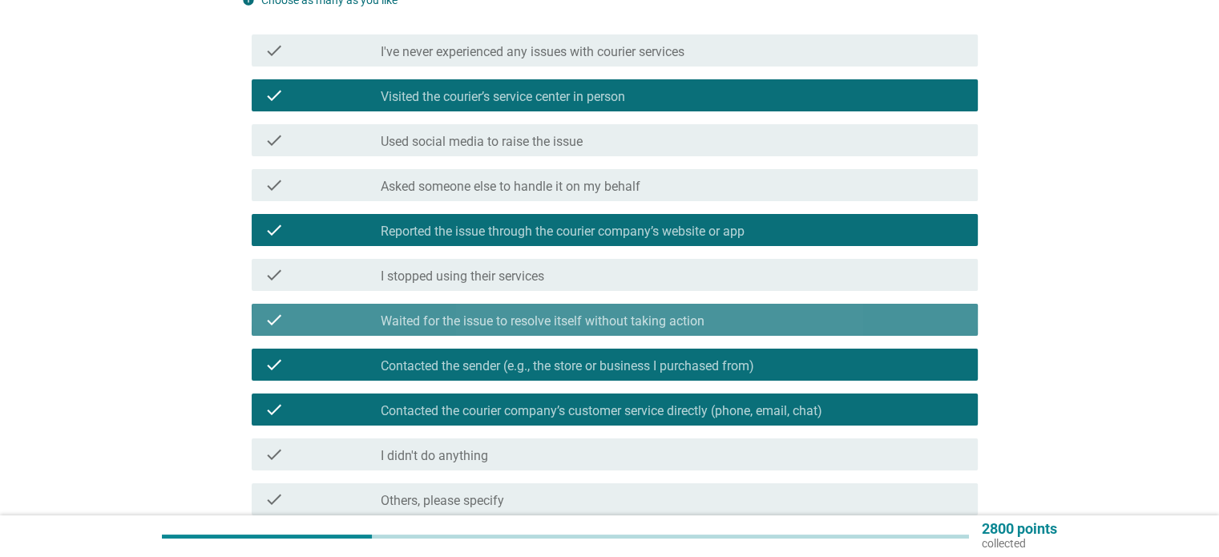
click at [529, 327] on label "Waited for the issue to resolve itself without taking action" at bounding box center [543, 321] width 324 height 16
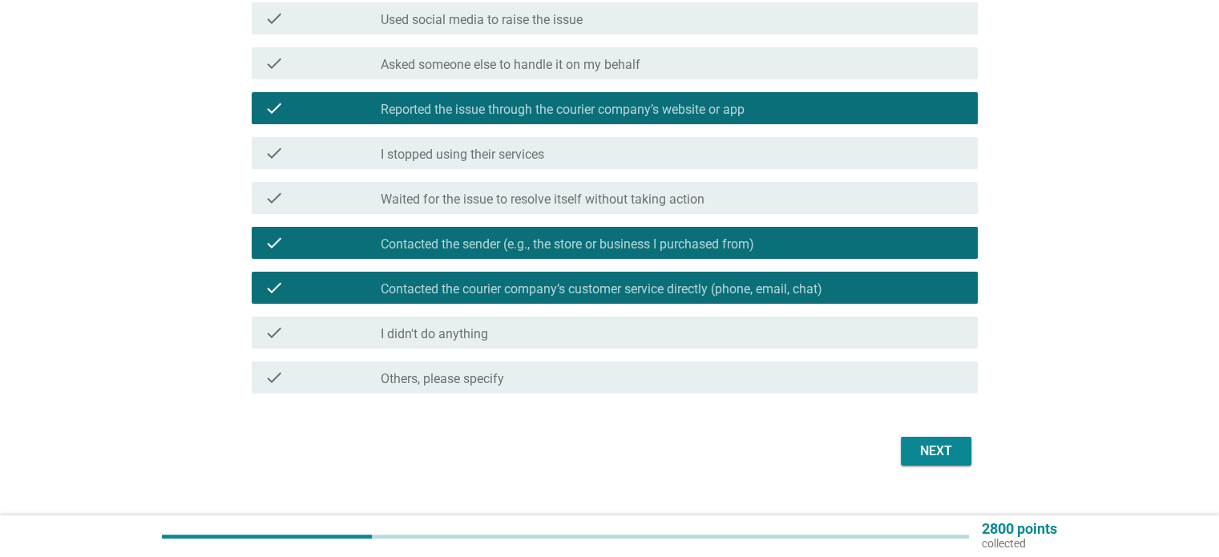
scroll to position [308, 0]
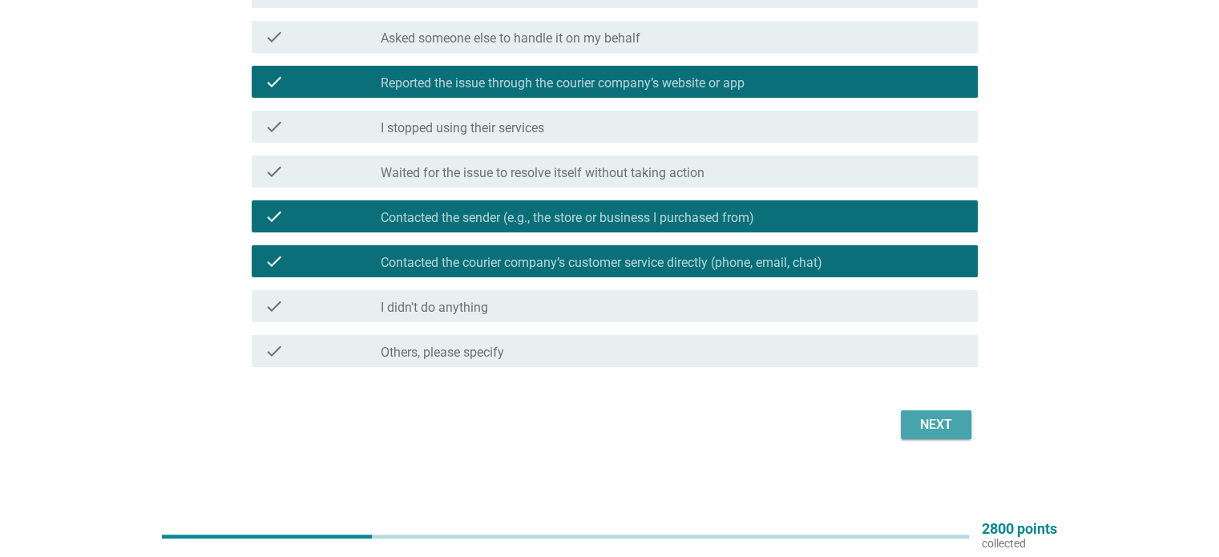
click at [937, 425] on div "Next" at bounding box center [935, 424] width 45 height 19
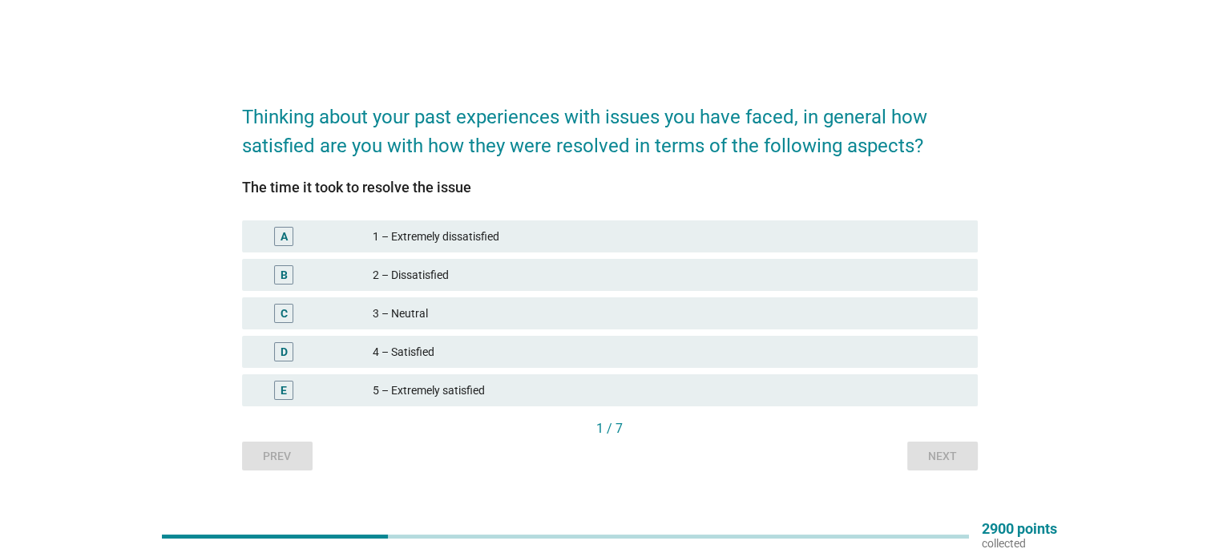
click at [590, 354] on div "4 – Satisfied" at bounding box center [668, 351] width 591 height 19
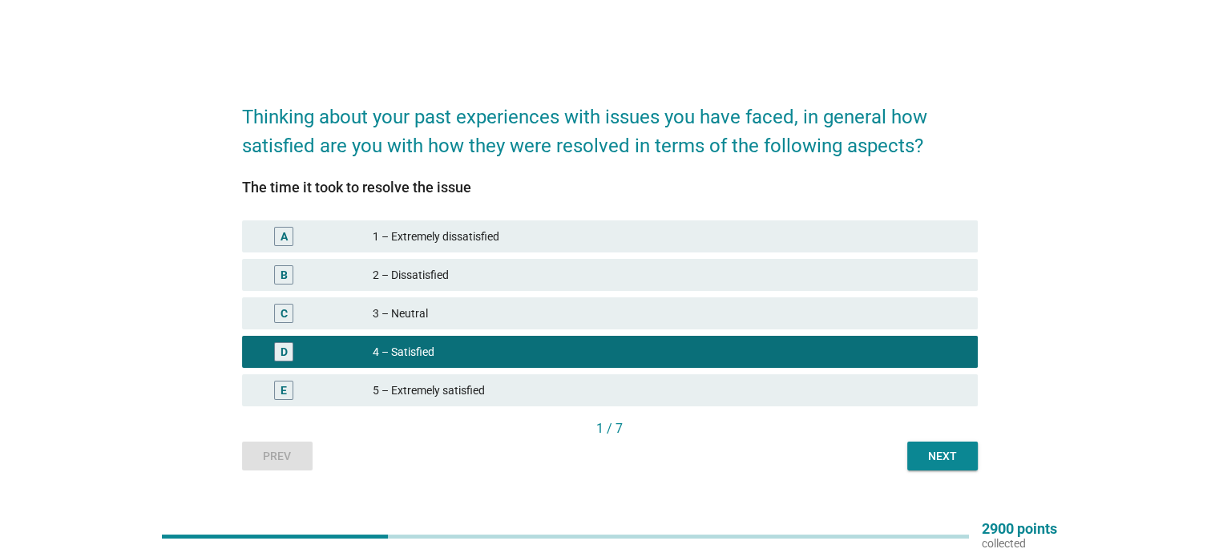
click at [955, 462] on div "Next" at bounding box center [942, 456] width 45 height 17
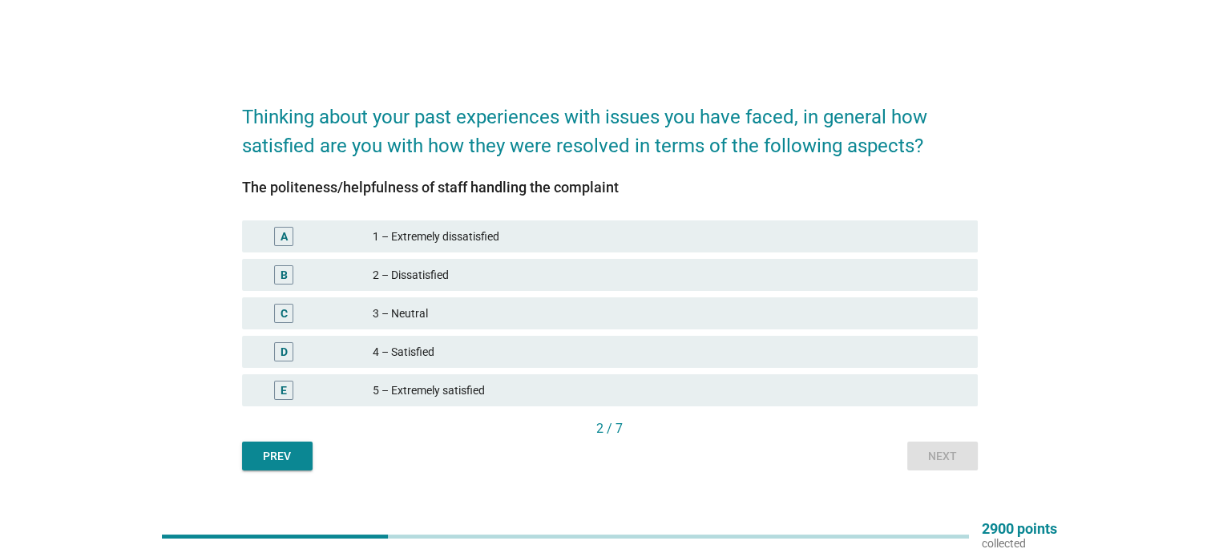
click at [758, 360] on div "4 – Satisfied" at bounding box center [668, 351] width 591 height 19
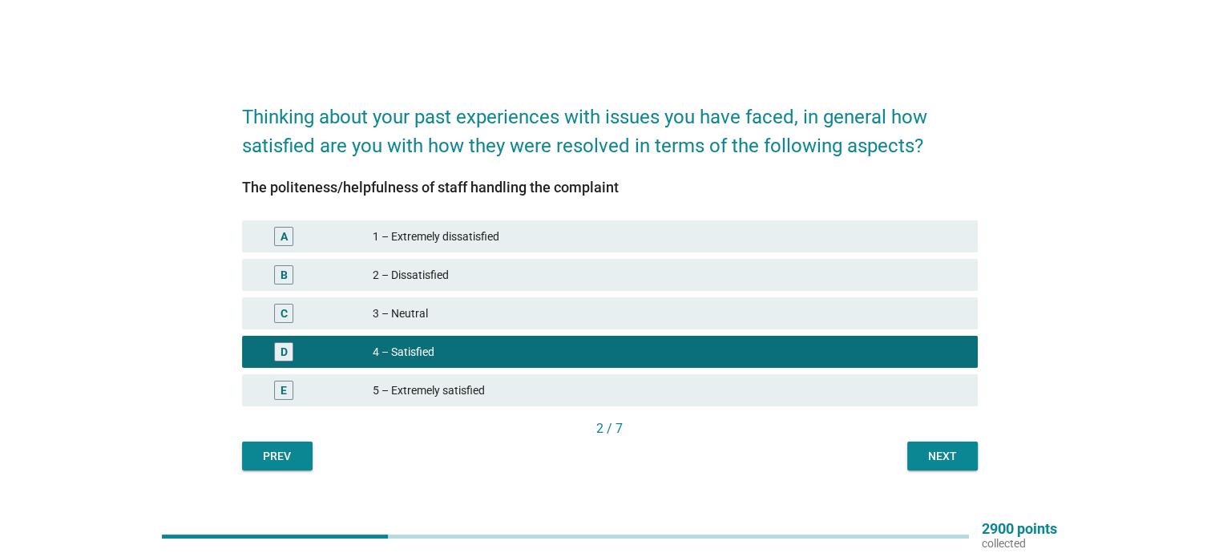
click at [925, 454] on div "Next" at bounding box center [942, 456] width 45 height 17
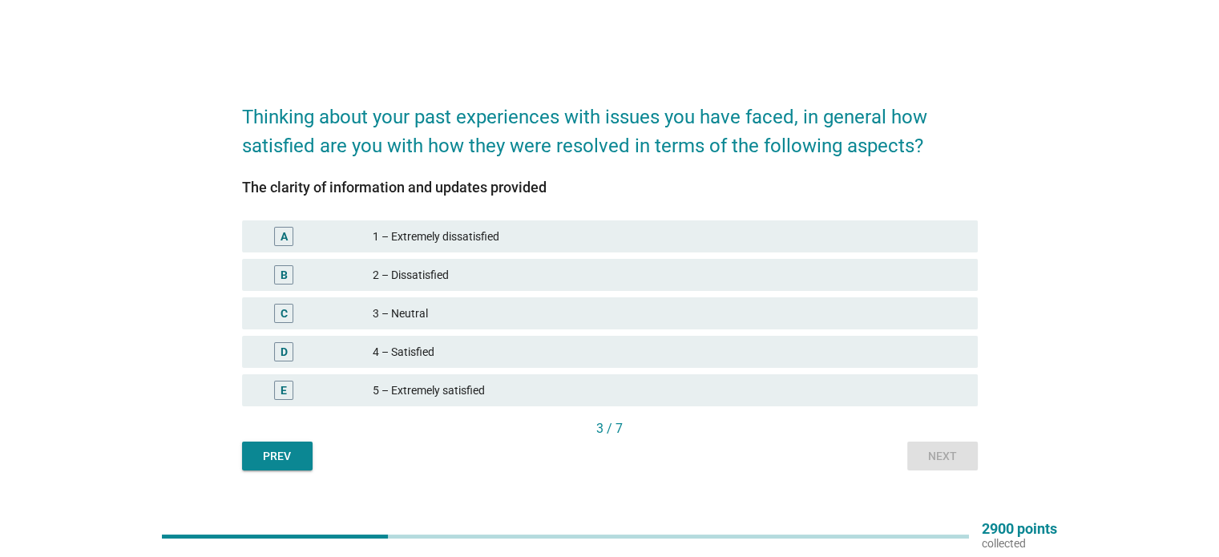
click at [811, 373] on div "E 5 – Extremely satisfied" at bounding box center [610, 390] width 742 height 38
click at [811, 391] on div "5 – Extremely satisfied" at bounding box center [668, 390] width 591 height 19
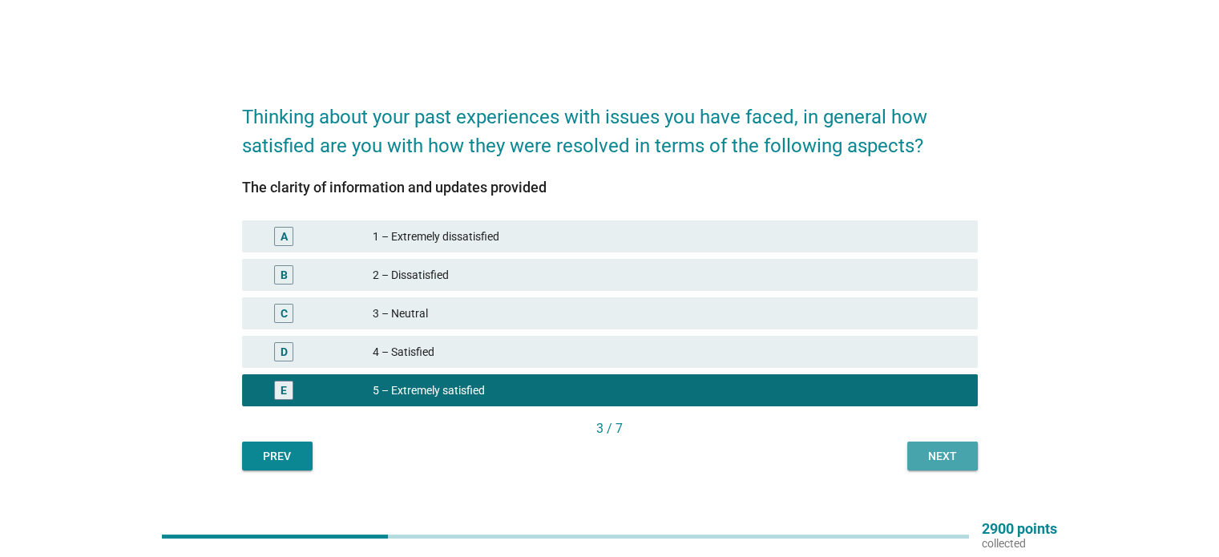
click at [949, 450] on div "Next" at bounding box center [942, 456] width 45 height 17
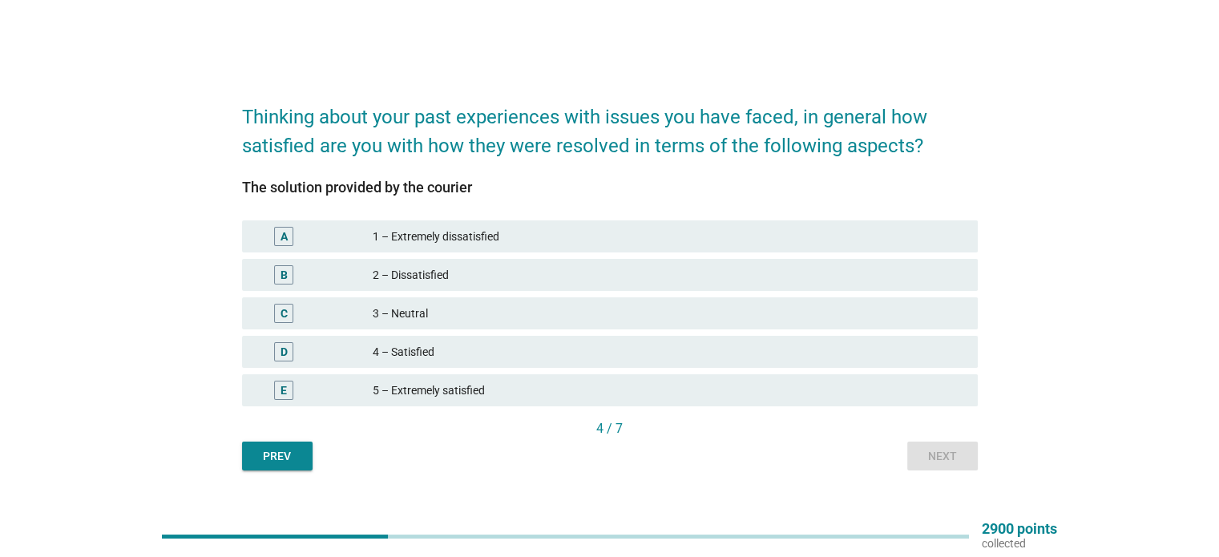
click at [872, 330] on div "C 3 – Neutral" at bounding box center [610, 313] width 742 height 38
click at [872, 317] on div "3 – Neutral" at bounding box center [668, 313] width 591 height 19
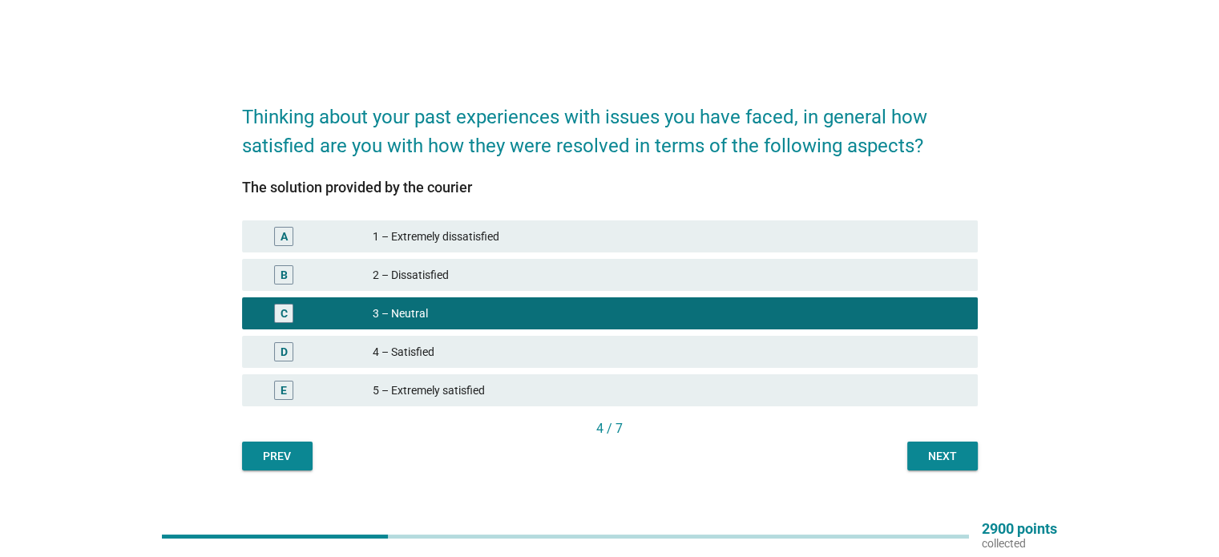
click at [936, 454] on div "Next" at bounding box center [942, 456] width 45 height 17
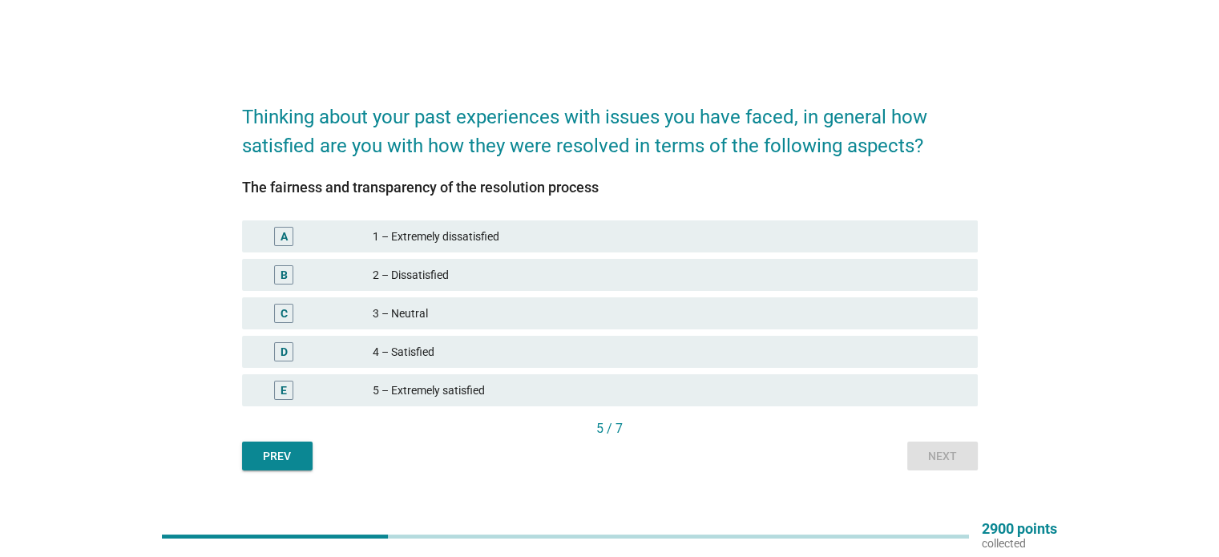
click at [506, 356] on div "4 – Satisfied" at bounding box center [668, 351] width 591 height 19
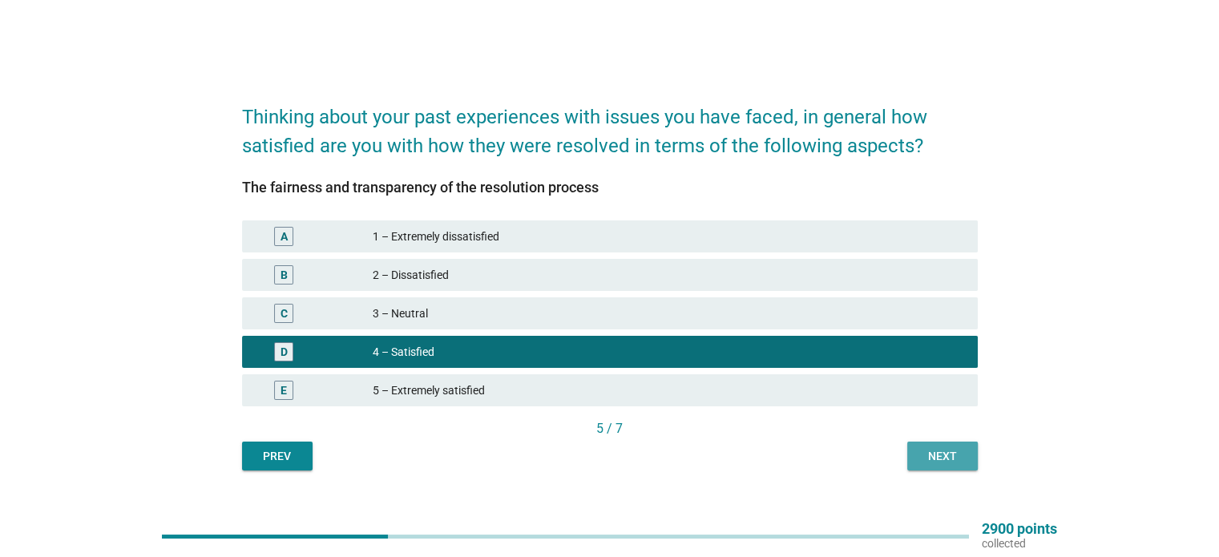
click at [953, 468] on button "Next" at bounding box center [942, 455] width 71 height 29
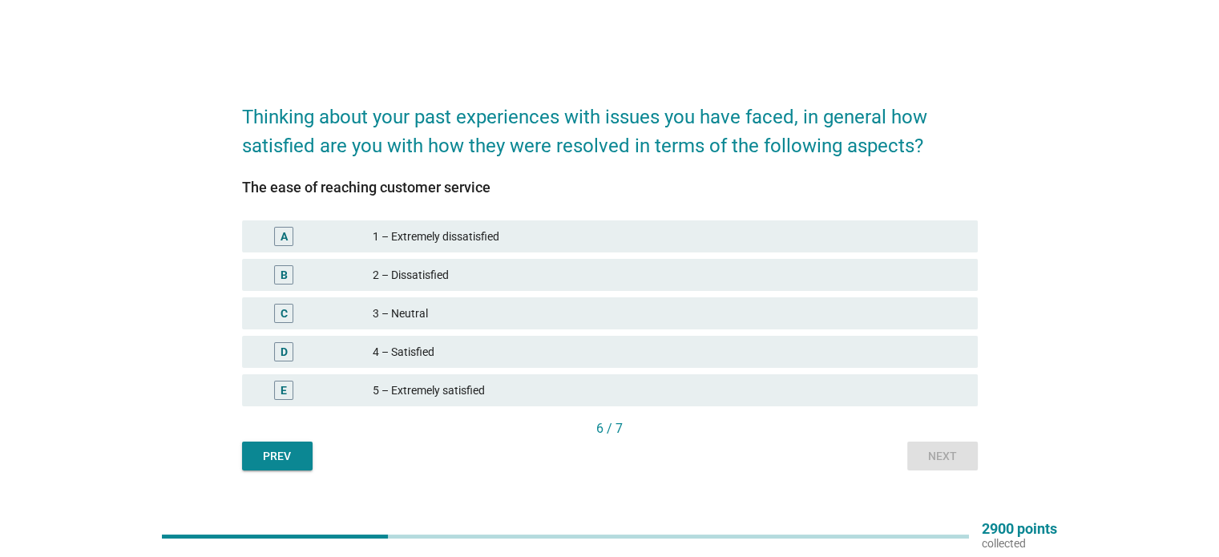
click at [820, 317] on div "3 – Neutral" at bounding box center [668, 313] width 591 height 19
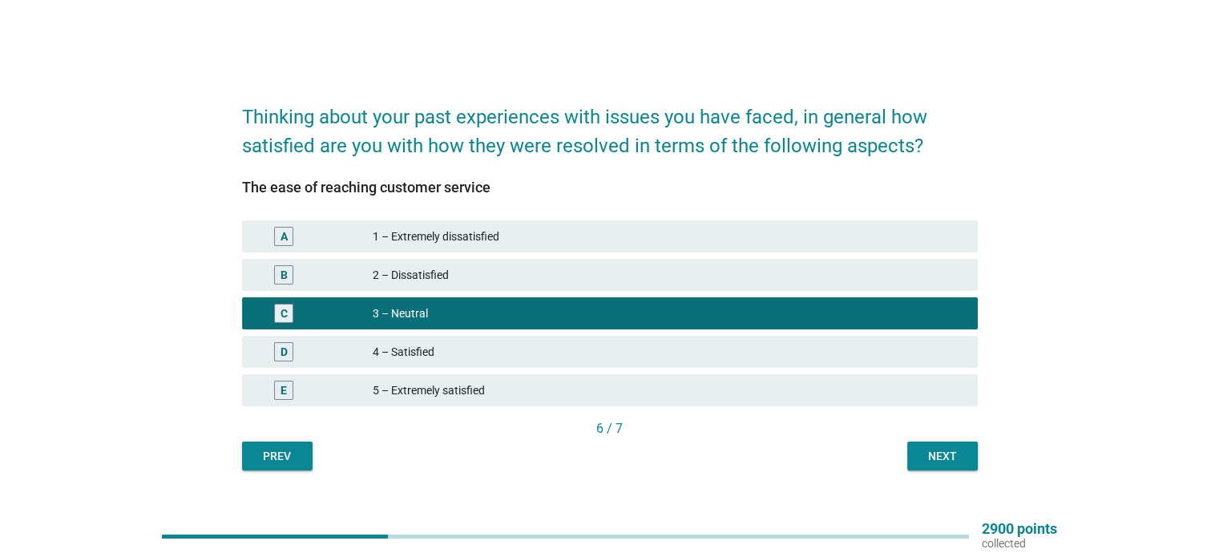
click at [937, 455] on div "Next" at bounding box center [942, 456] width 45 height 17
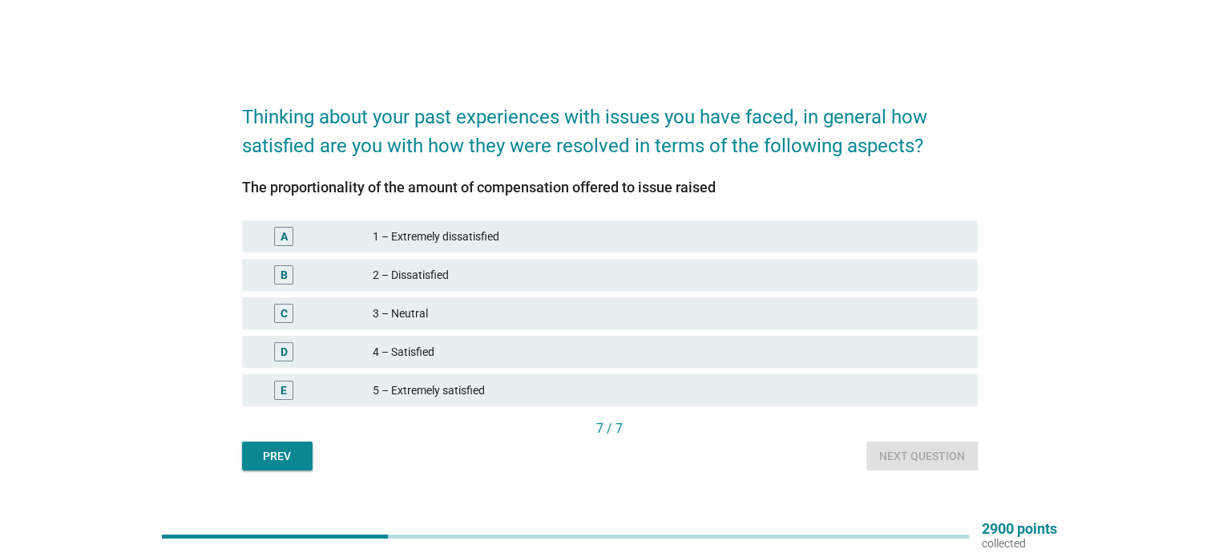
click at [862, 313] on div "3 – Neutral" at bounding box center [668, 313] width 591 height 19
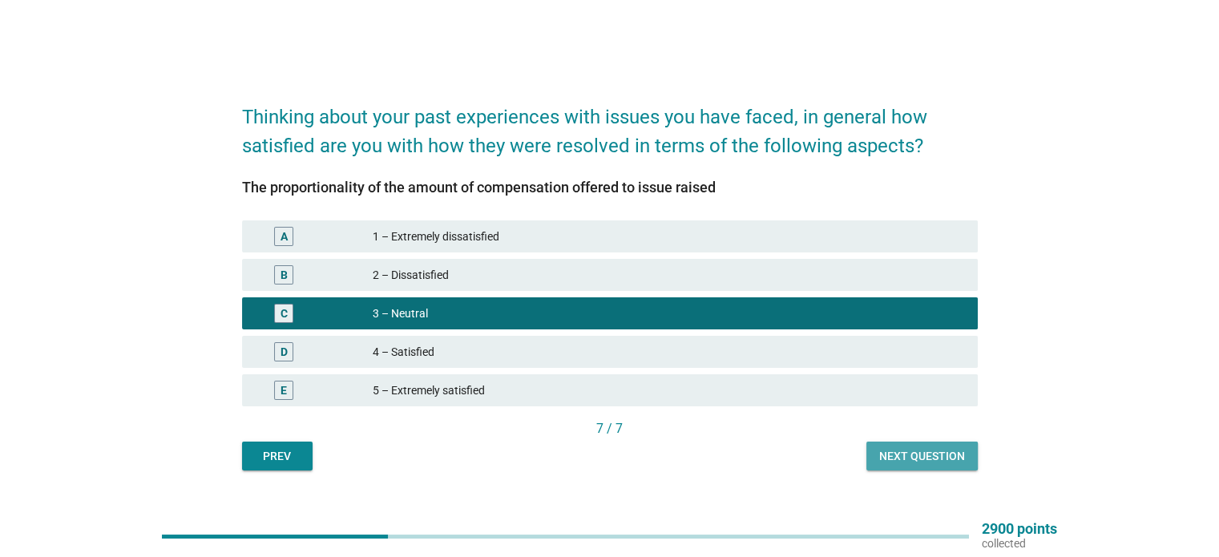
click at [909, 458] on div "Next question" at bounding box center [922, 456] width 86 height 17
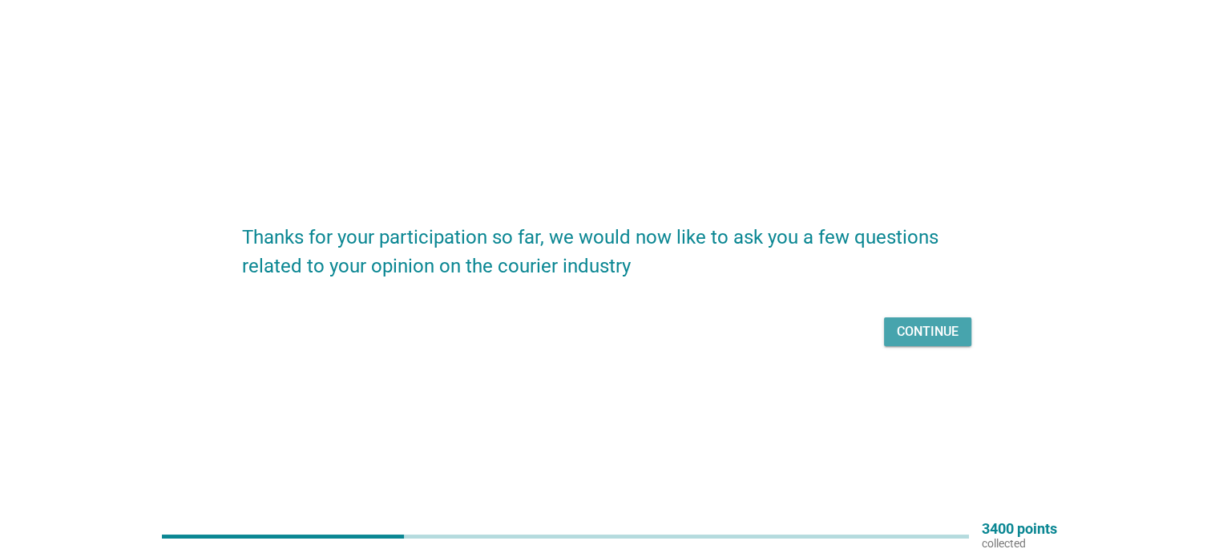
click at [939, 334] on div "Continue" at bounding box center [928, 331] width 62 height 19
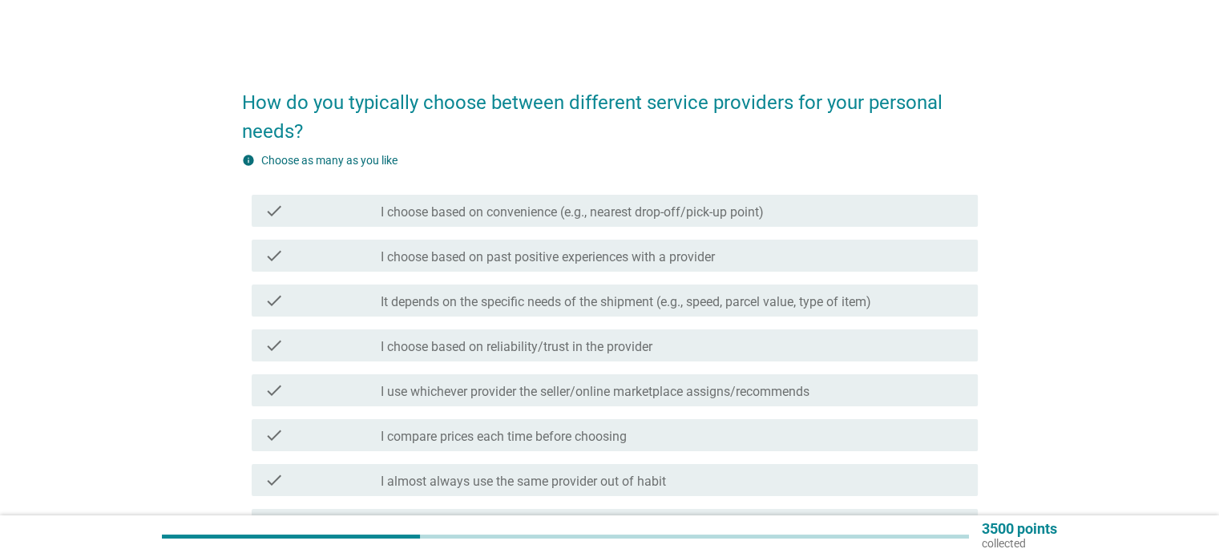
click at [745, 217] on label "I choose based on convenience (e.g., nearest drop-off/pick-up point)" at bounding box center [572, 212] width 383 height 16
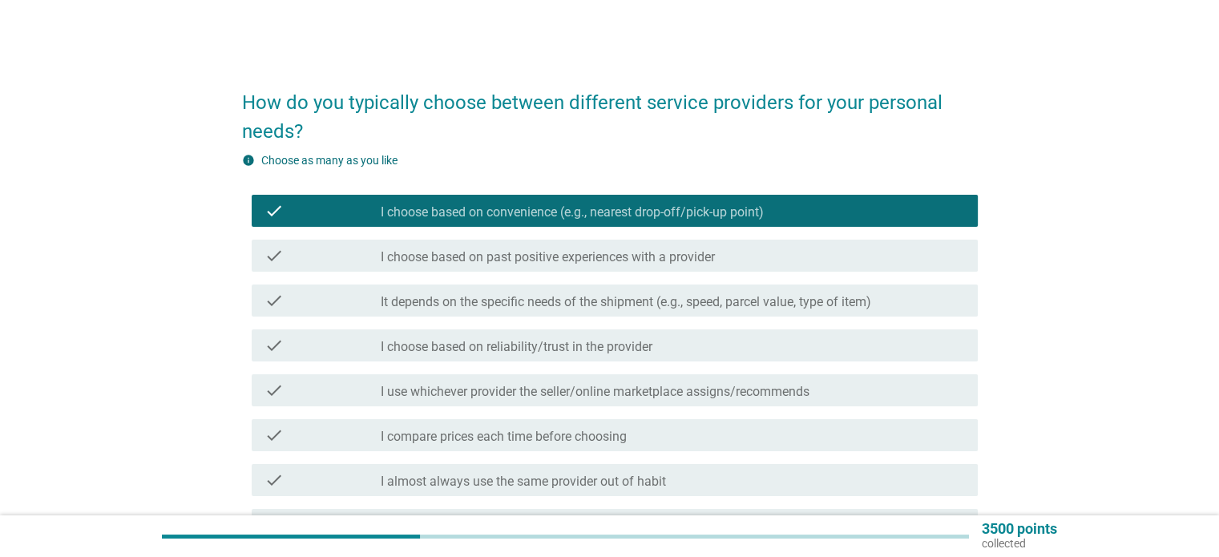
click at [753, 254] on div "check_box_outline_blank I choose based on past positive experiences with a prov…" at bounding box center [672, 255] width 583 height 19
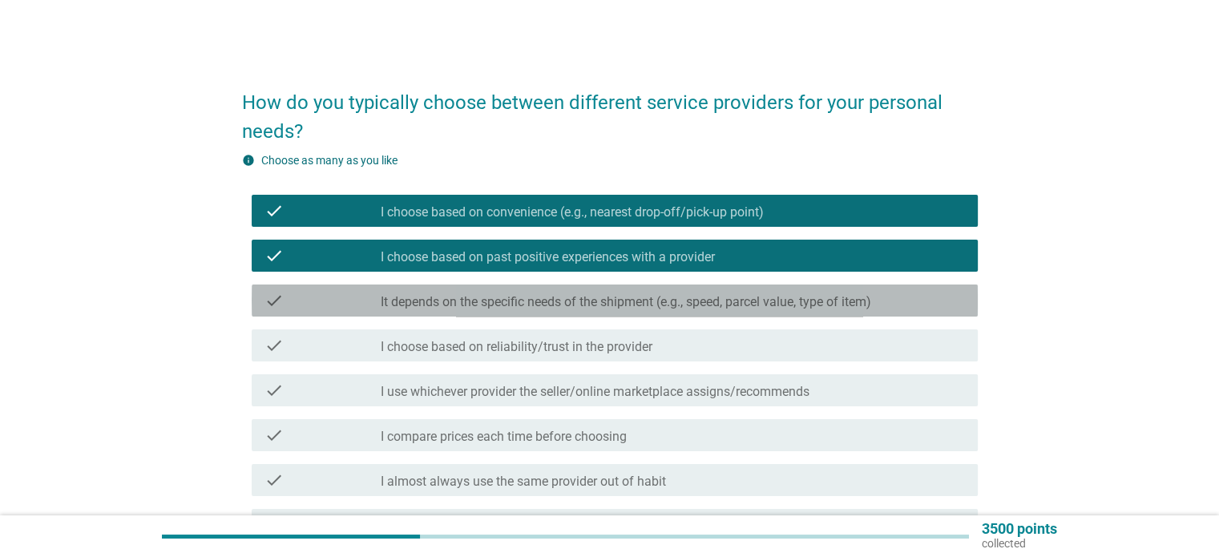
click at [725, 304] on label "It depends on the specific needs of the shipment (e.g., speed, parcel value, ty…" at bounding box center [626, 302] width 490 height 16
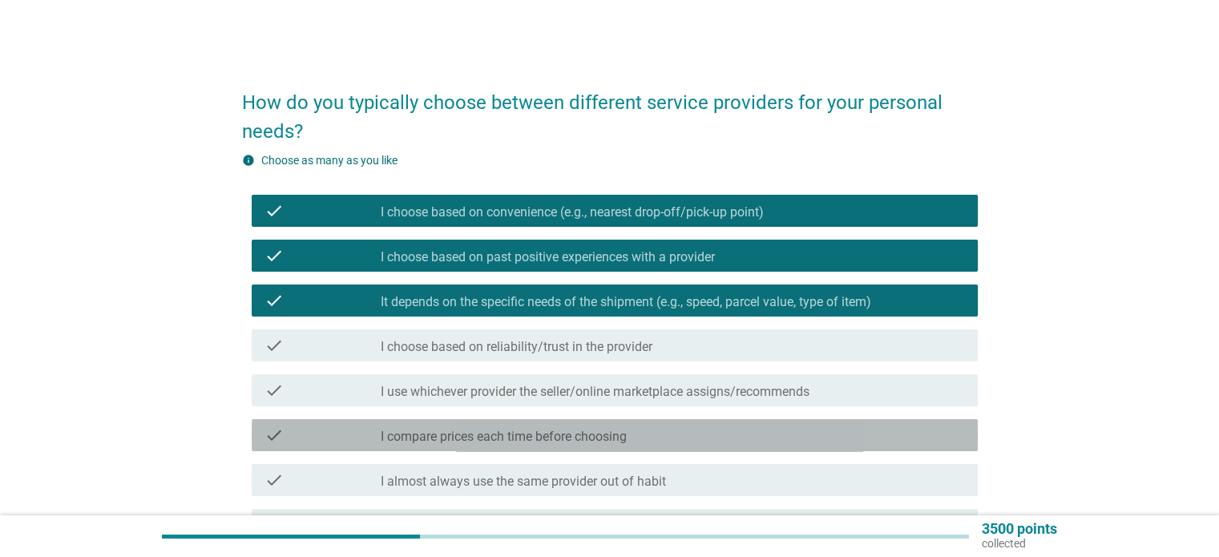
click at [723, 422] on div "check check_box_outline_blank I compare prices each time before choosing" at bounding box center [615, 435] width 726 height 32
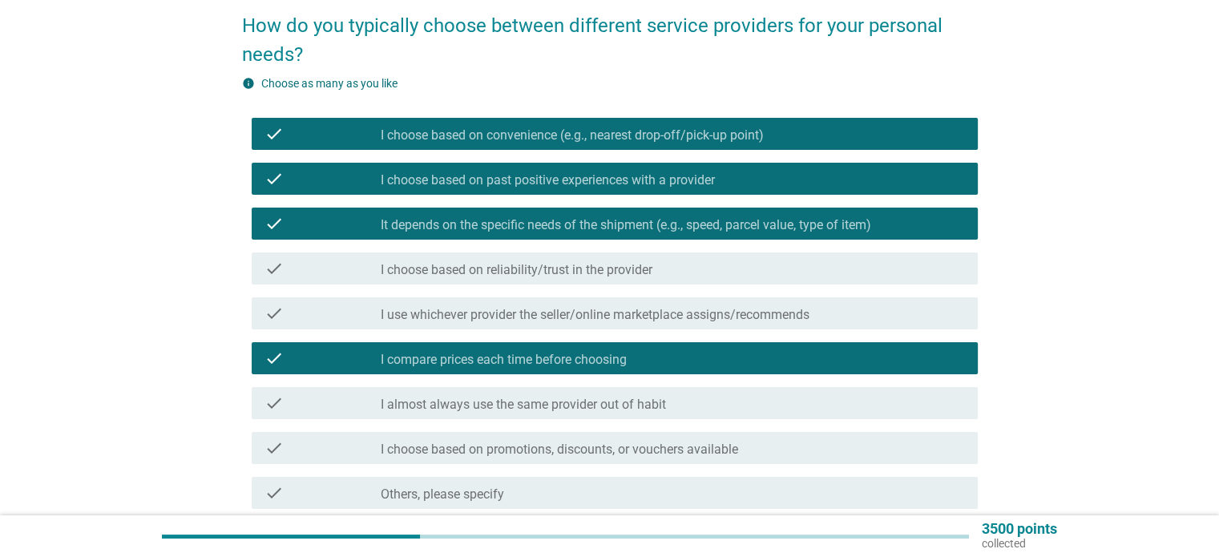
scroll to position [80, 0]
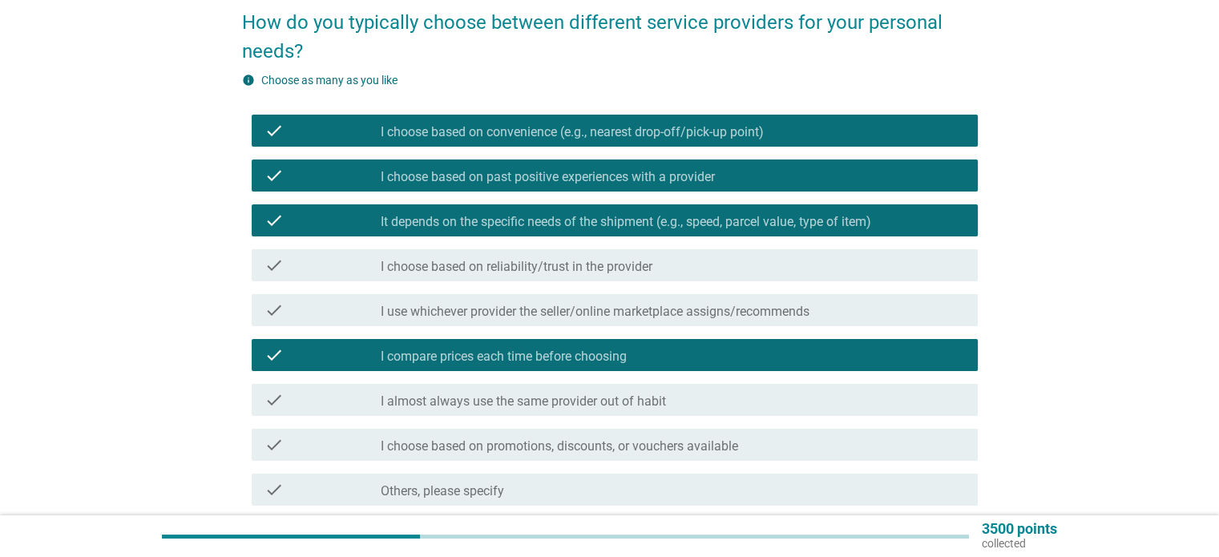
click at [661, 269] on div "check_box_outline_blank I choose based on reliability/trust in the provider" at bounding box center [672, 265] width 583 height 19
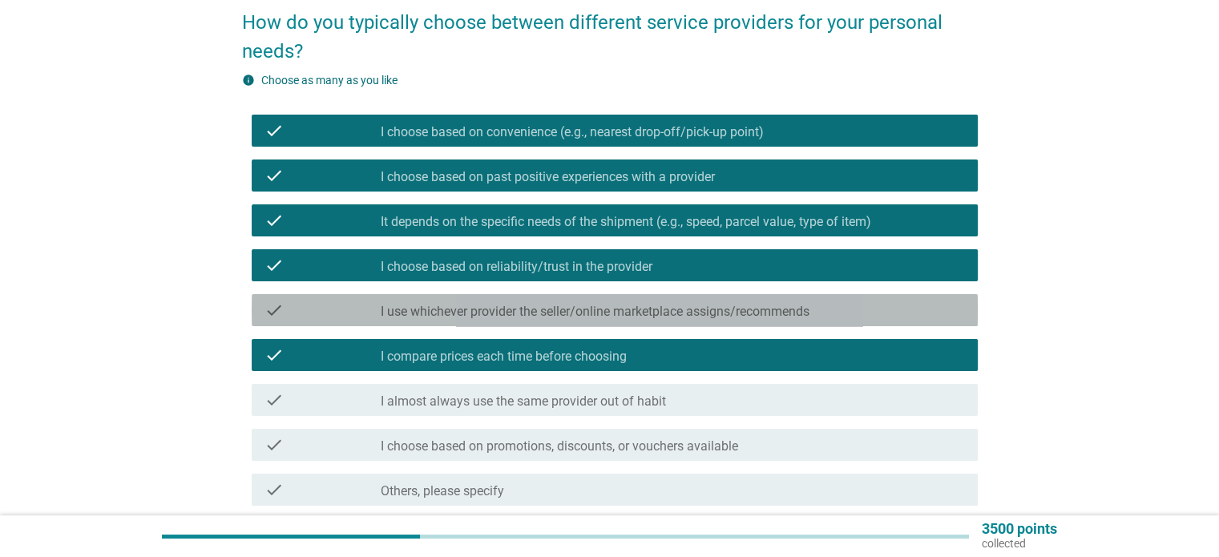
click at [694, 313] on label "I use whichever provider the seller/online marketplace assigns/recommends" at bounding box center [595, 312] width 429 height 16
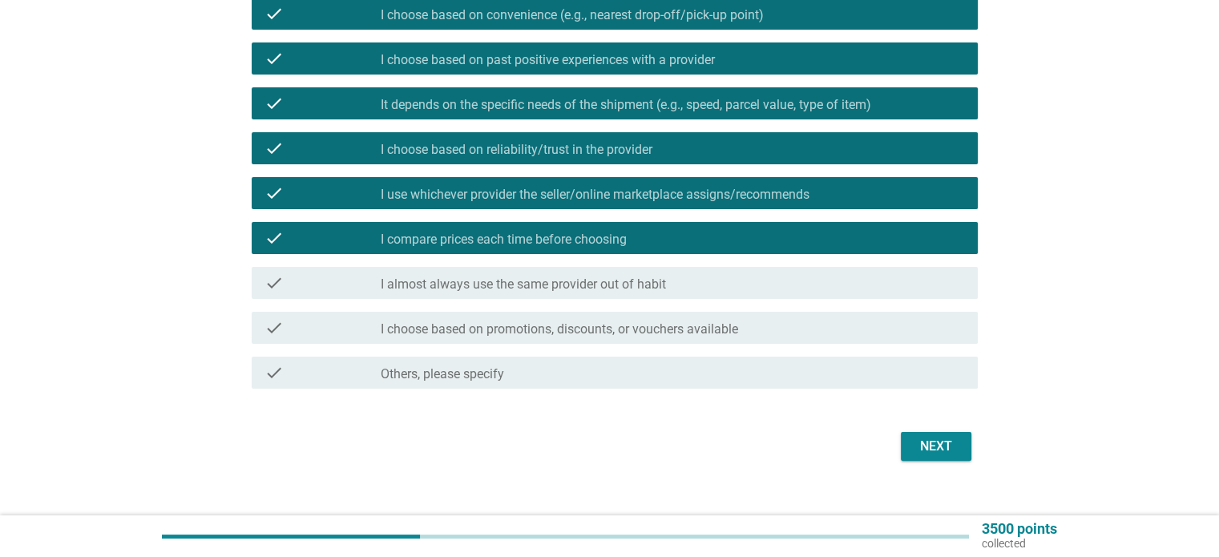
scroll to position [219, 0]
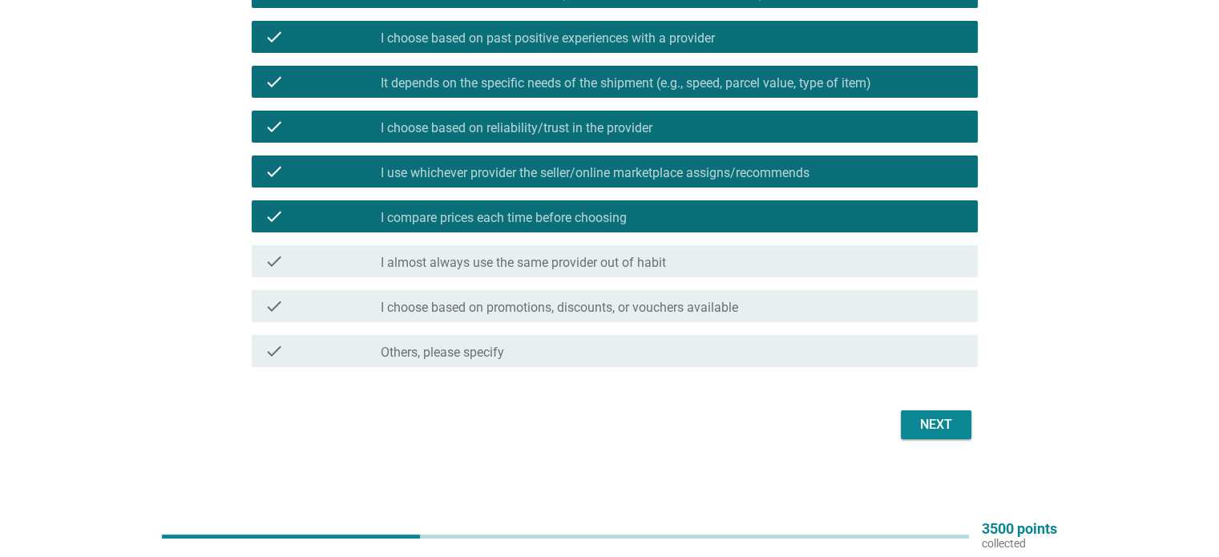
click at [957, 417] on div "Next" at bounding box center [935, 424] width 45 height 19
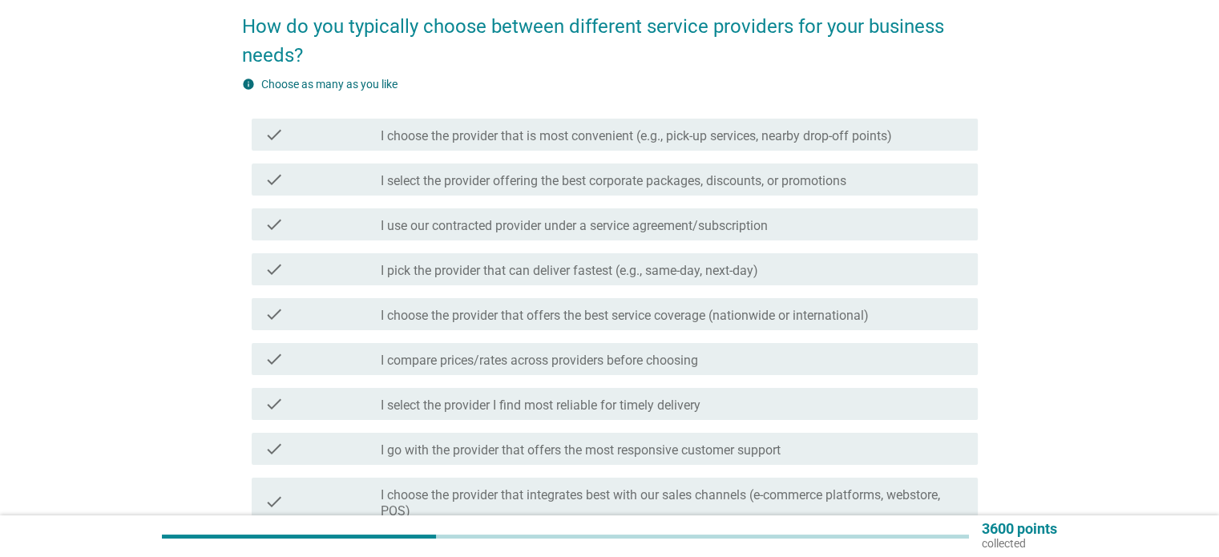
scroll to position [80, 0]
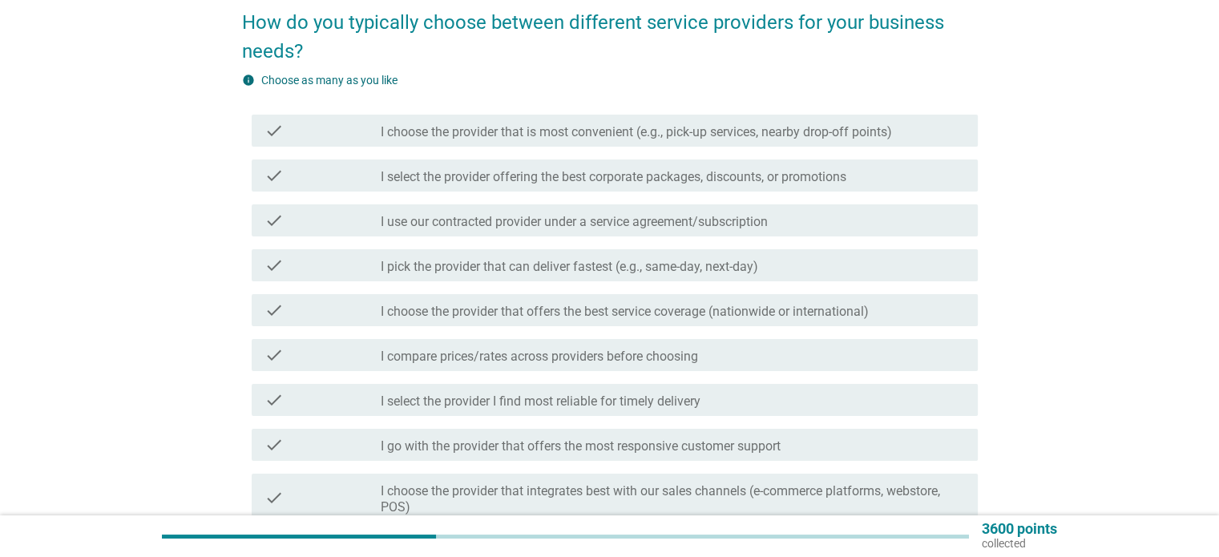
click at [625, 358] on label "I compare prices/rates across providers before choosing" at bounding box center [539, 357] width 317 height 16
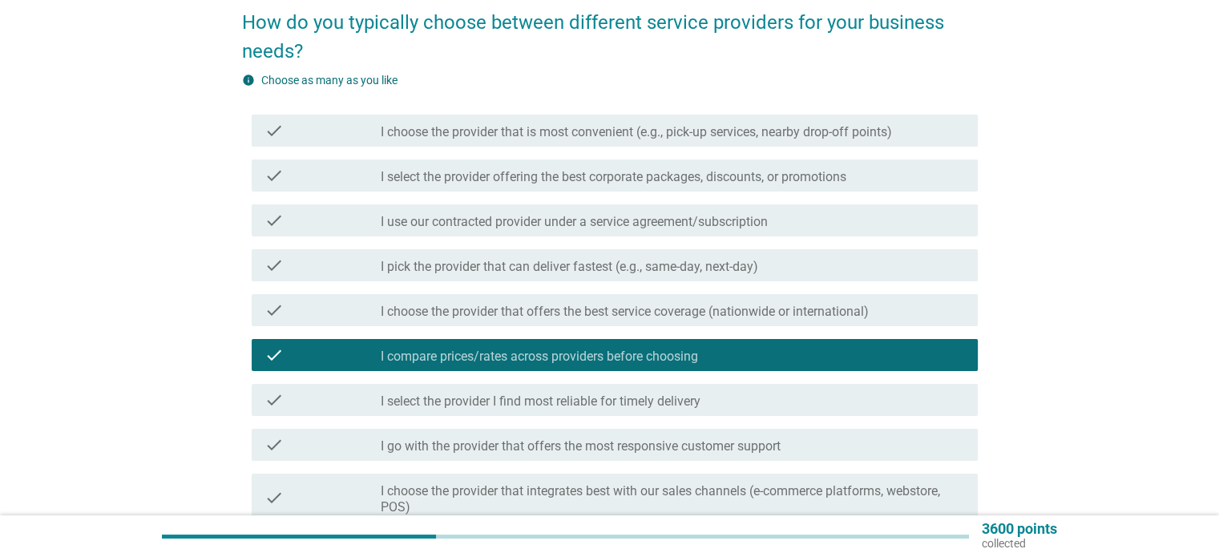
click at [577, 269] on label "I pick the provider that can deliver fastest (e.g., same-day, next-day)" at bounding box center [569, 267] width 377 height 16
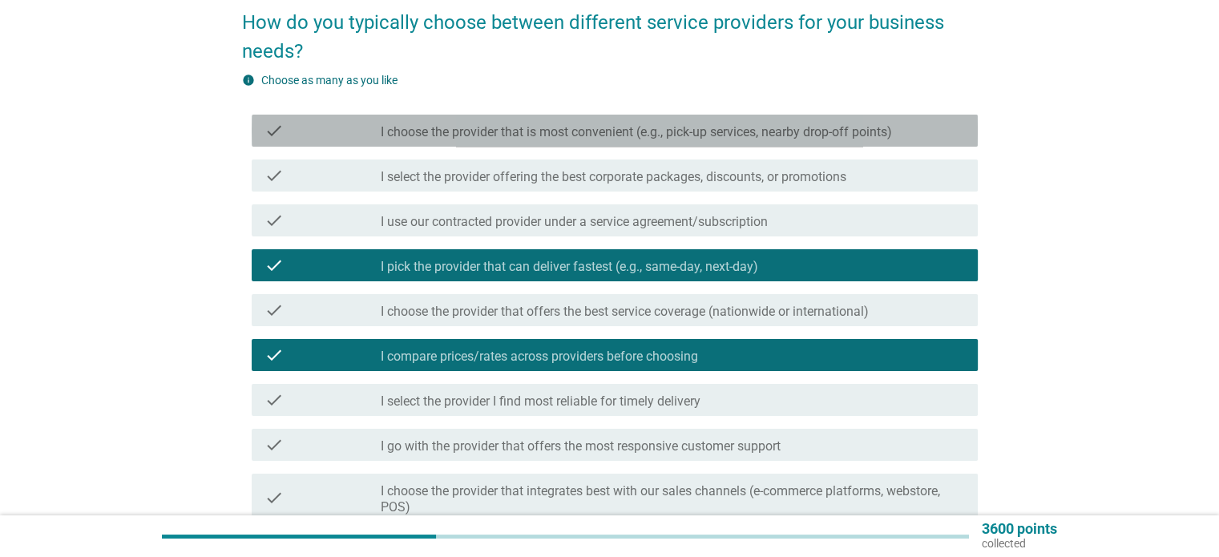
click at [468, 141] on div "check check_box_outline_blank I choose the provider that is most convenient (e.…" at bounding box center [615, 131] width 726 height 32
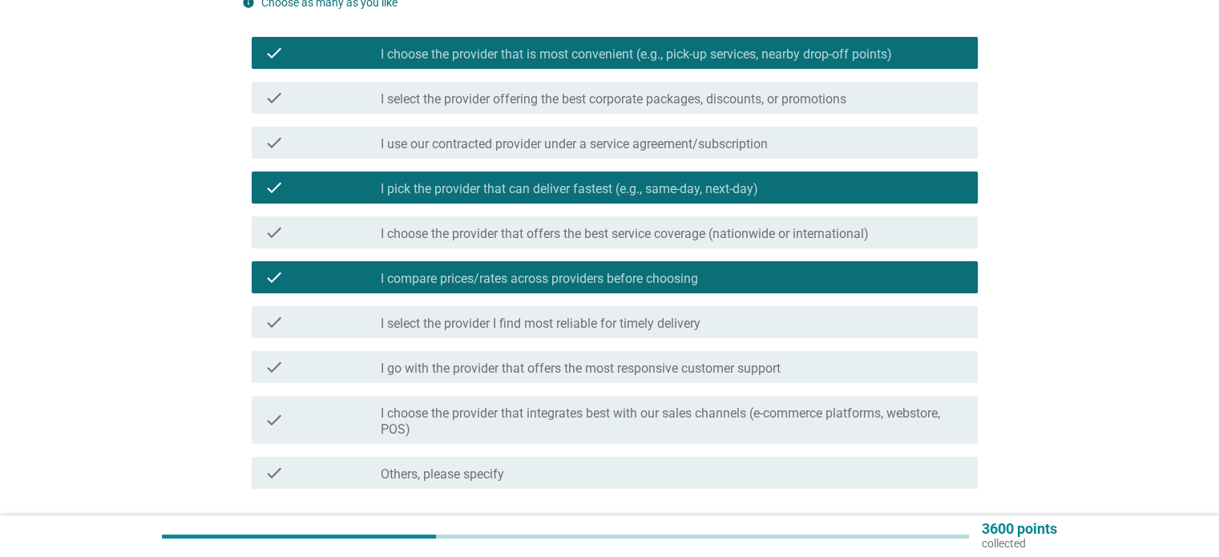
scroll to position [160, 0]
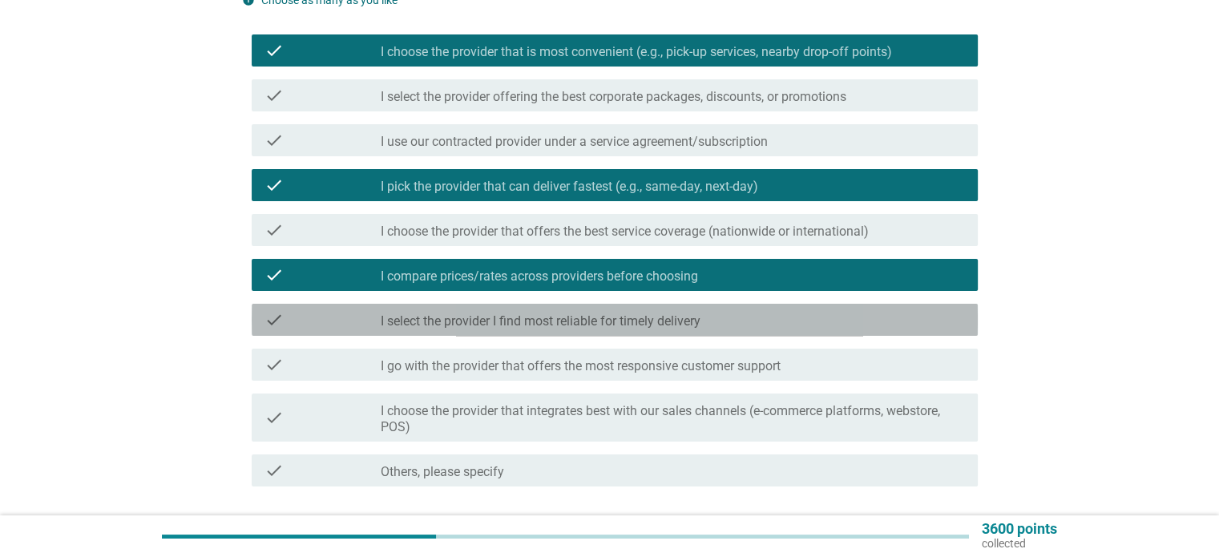
click at [465, 318] on label "I select the provider I find most reliable for timely delivery" at bounding box center [541, 321] width 320 height 16
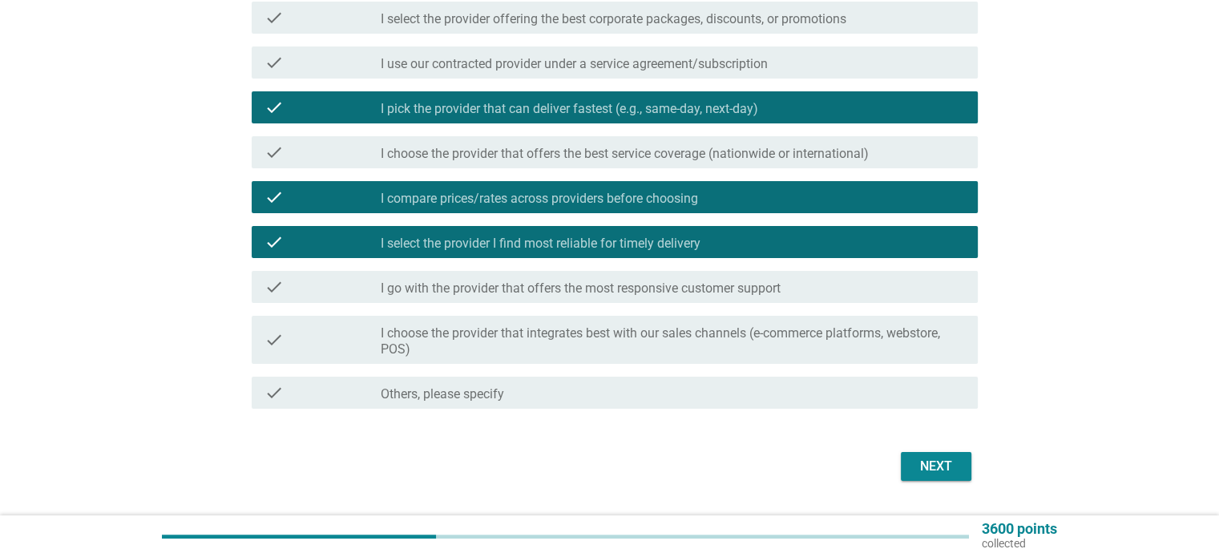
scroll to position [240, 0]
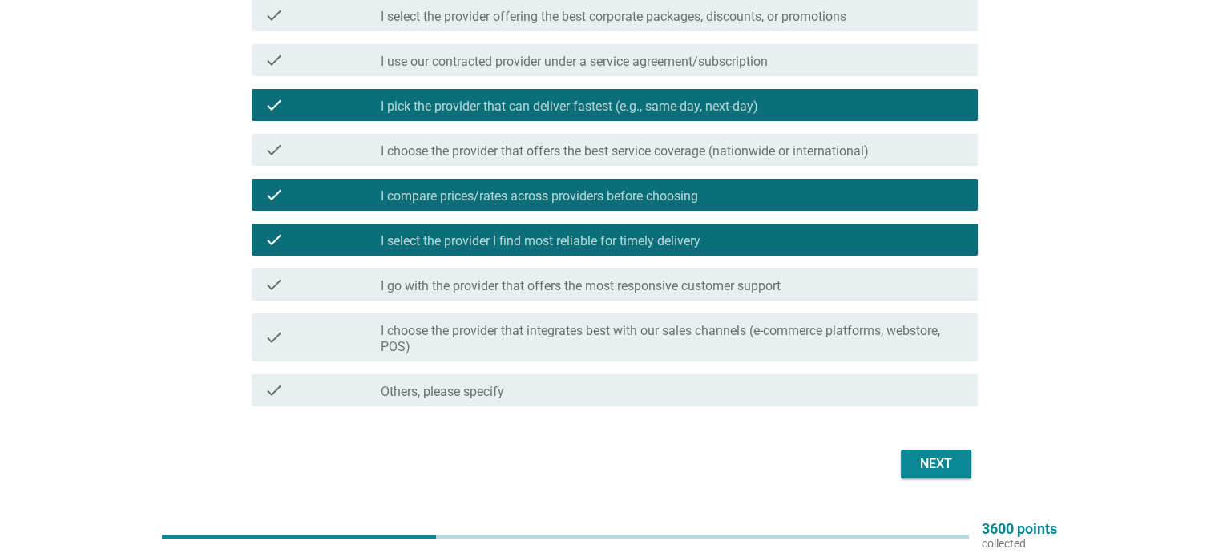
click at [942, 461] on div "Next" at bounding box center [935, 463] width 45 height 19
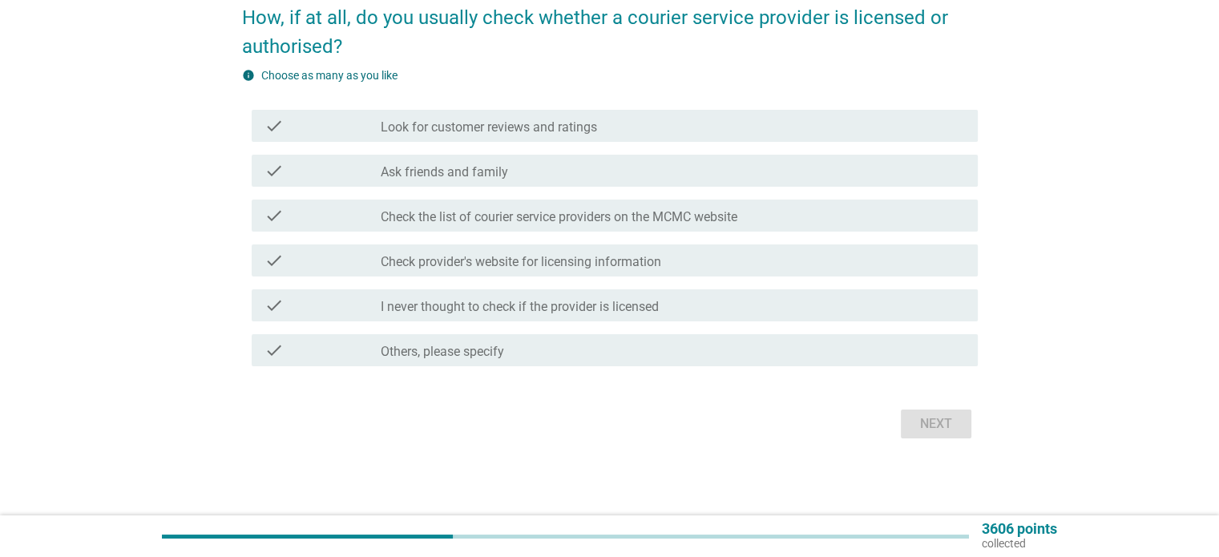
scroll to position [0, 0]
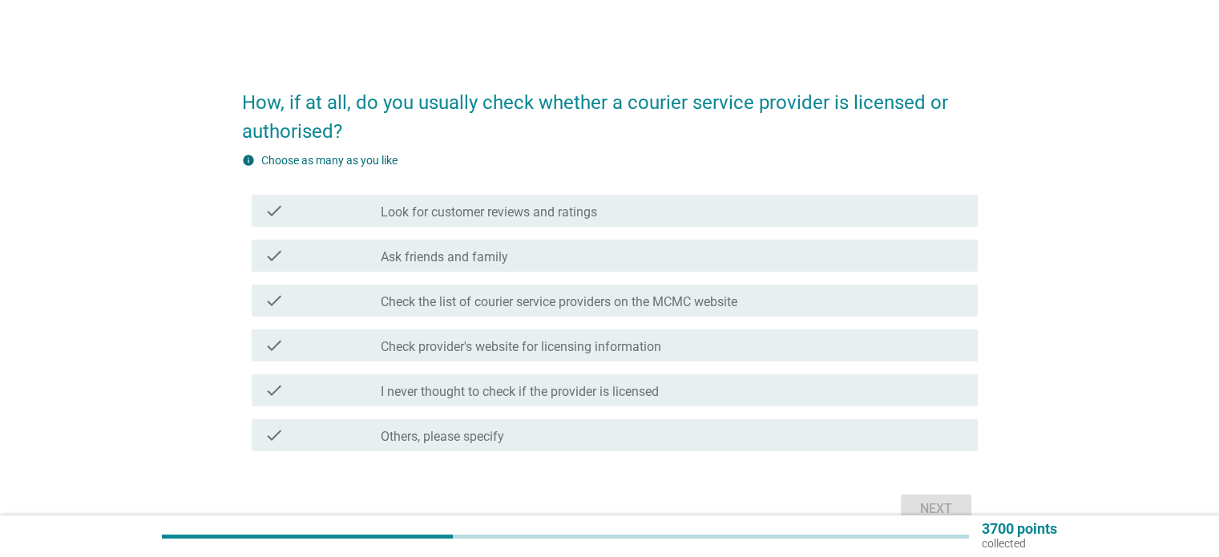
click at [346, 218] on div "check" at bounding box center [322, 210] width 117 height 19
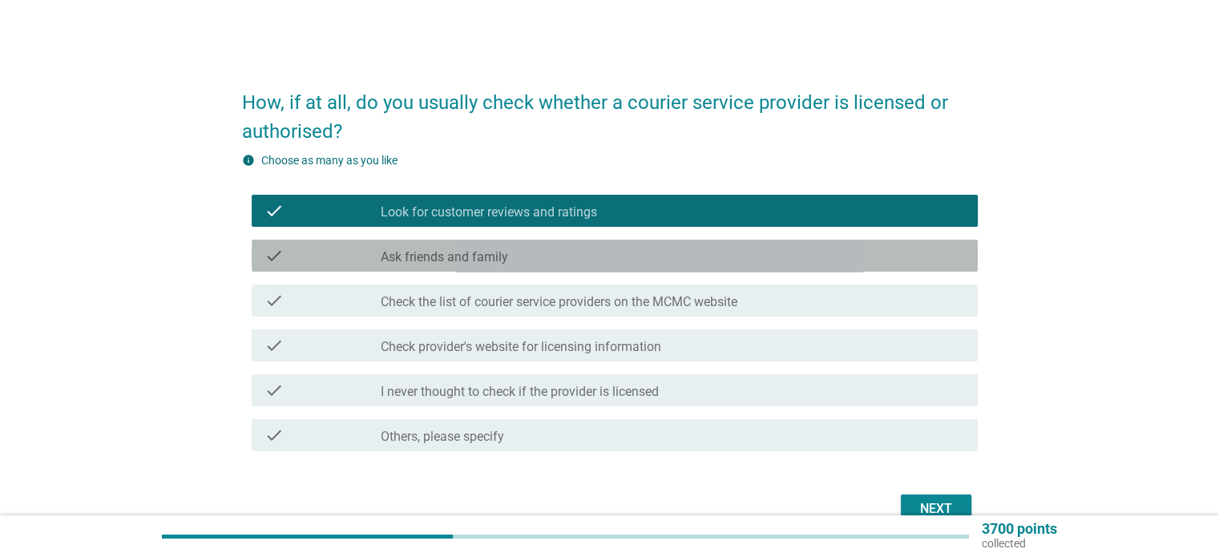
click at [381, 250] on label "Ask friends and family" at bounding box center [444, 257] width 127 height 16
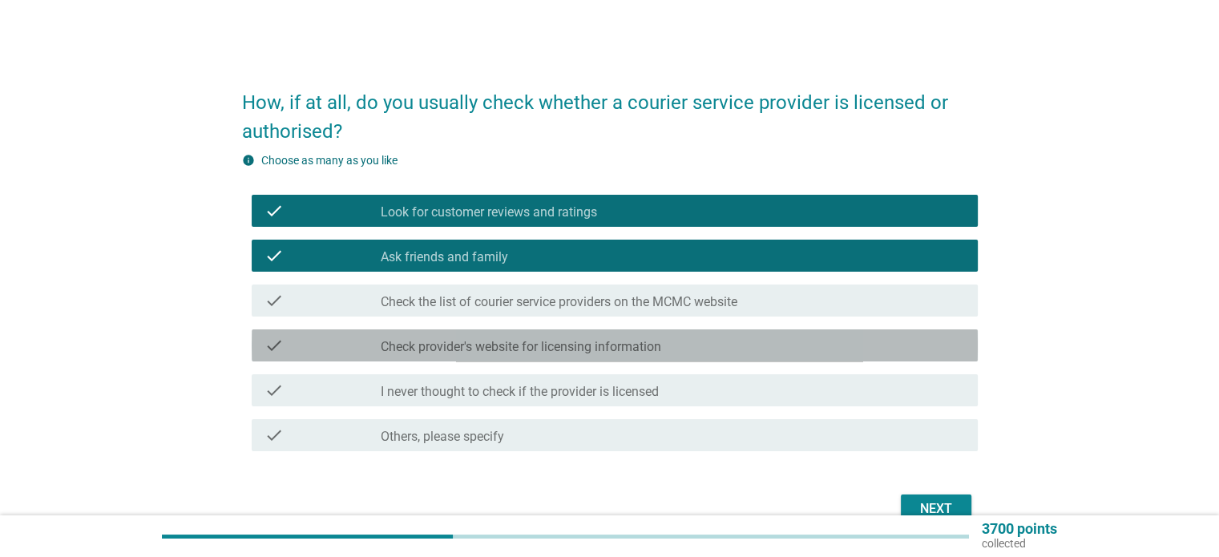
click at [407, 349] on label "Check provider's website for licensing information" at bounding box center [521, 347] width 280 height 16
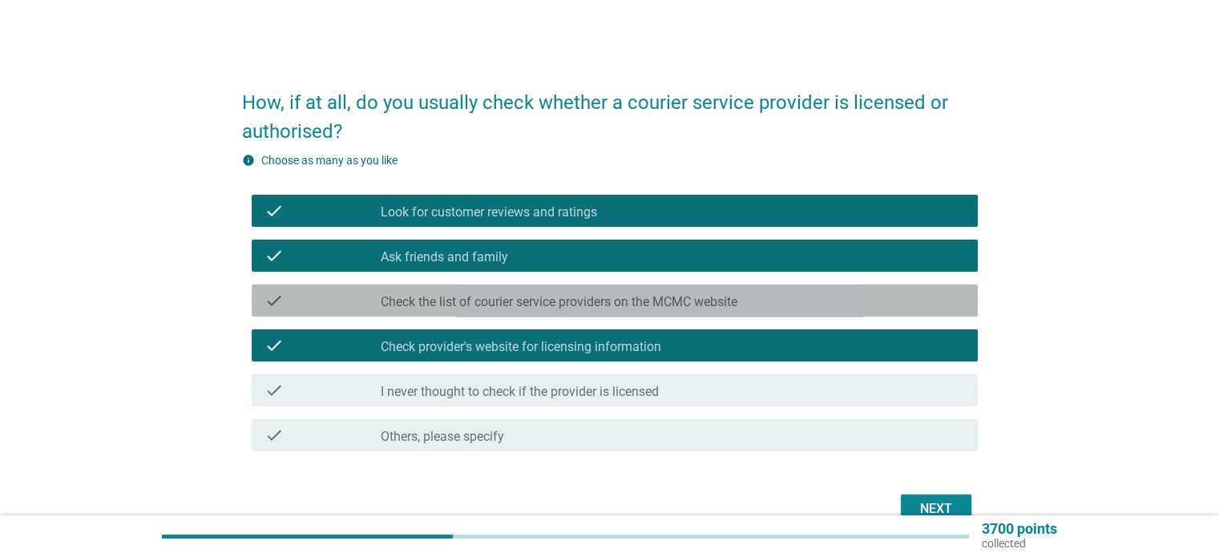
click at [421, 307] on label "Check the list of courier service providers on the MCMC website" at bounding box center [559, 302] width 357 height 16
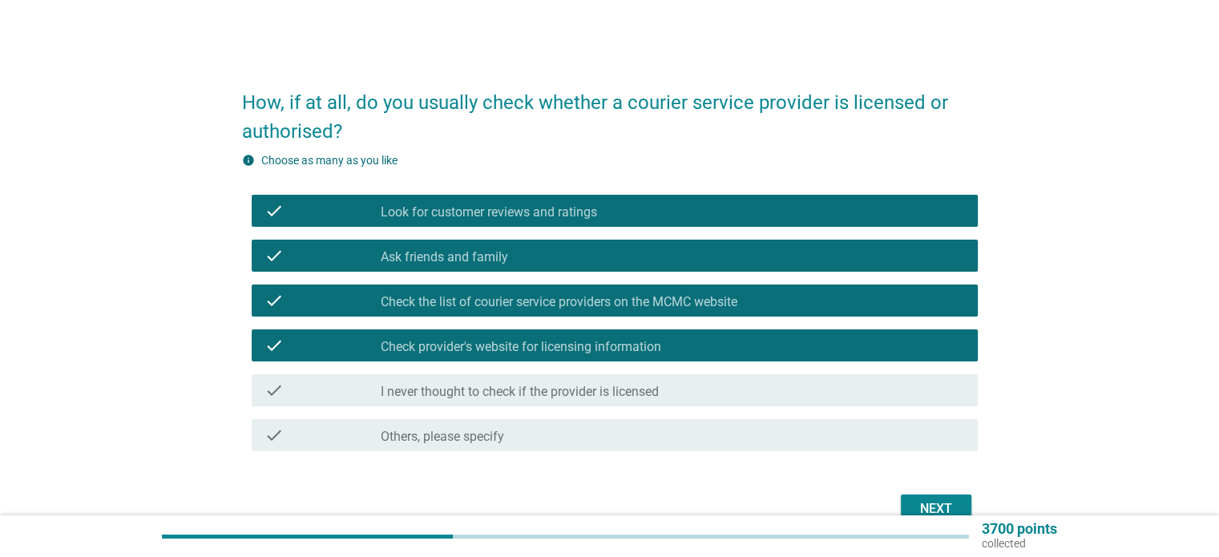
click at [909, 501] on button "Next" at bounding box center [936, 508] width 71 height 29
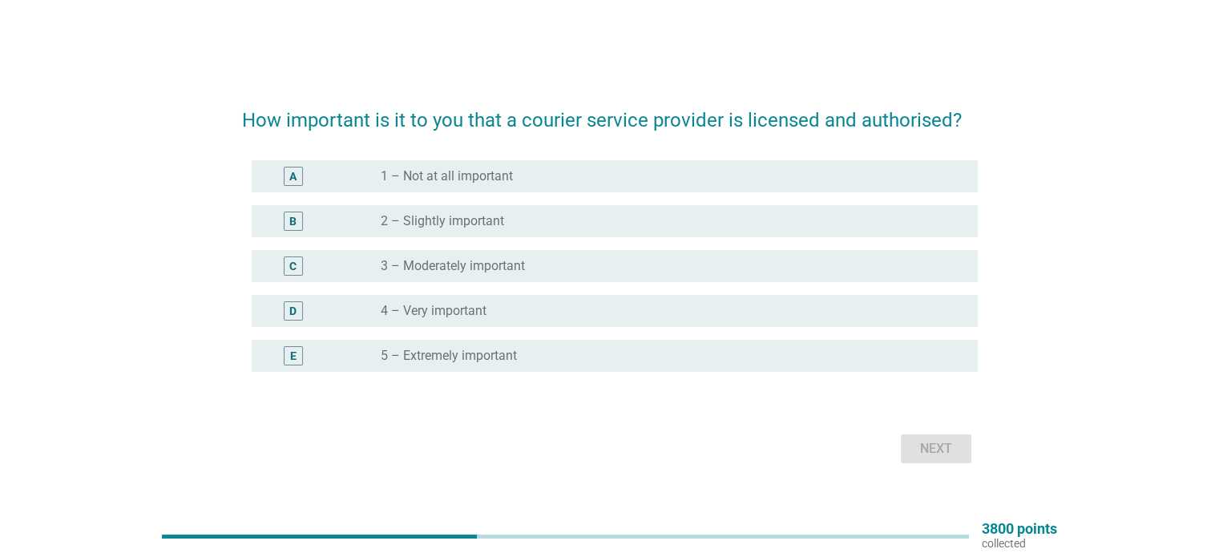
click at [584, 353] on div "radio_button_unchecked 5 – Extremely important" at bounding box center [666, 356] width 570 height 16
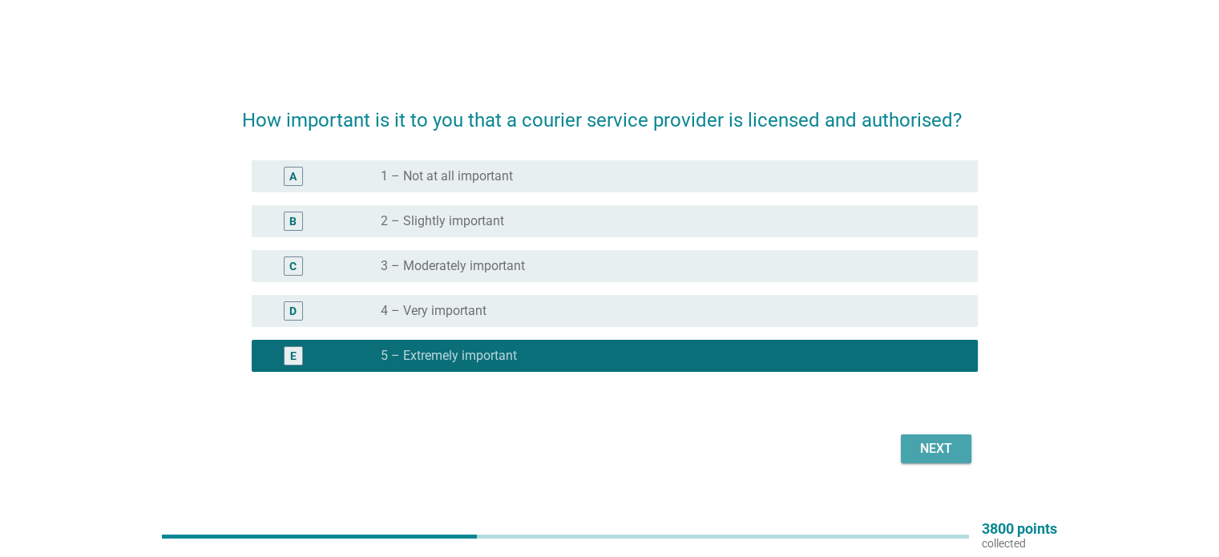
click at [931, 448] on div "Next" at bounding box center [935, 448] width 45 height 19
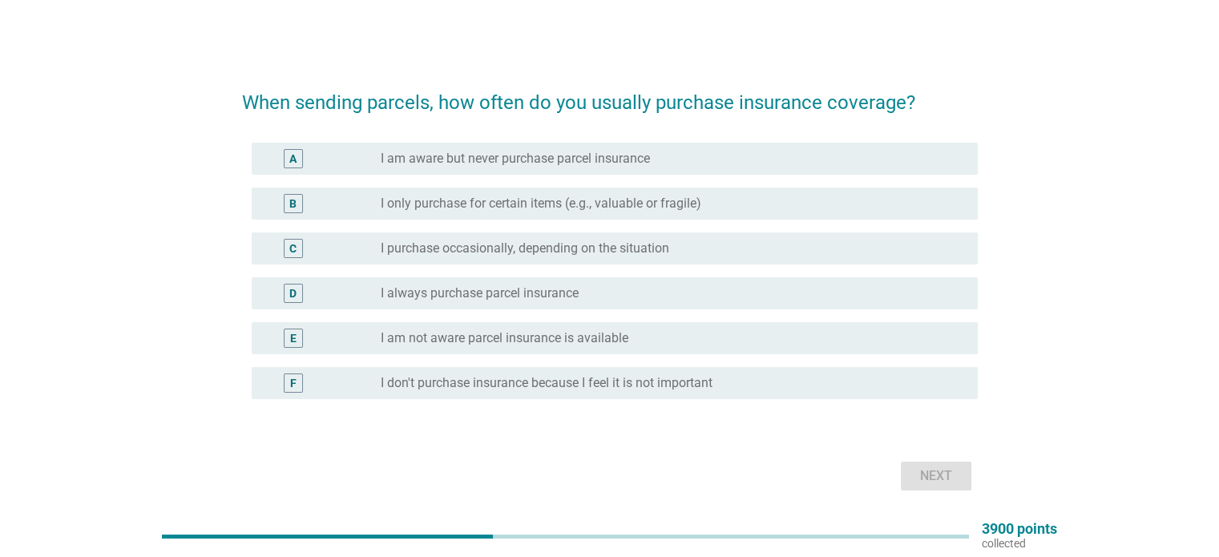
click at [707, 250] on div "radio_button_unchecked I purchase occasionally, depending on the situation" at bounding box center [666, 248] width 570 height 16
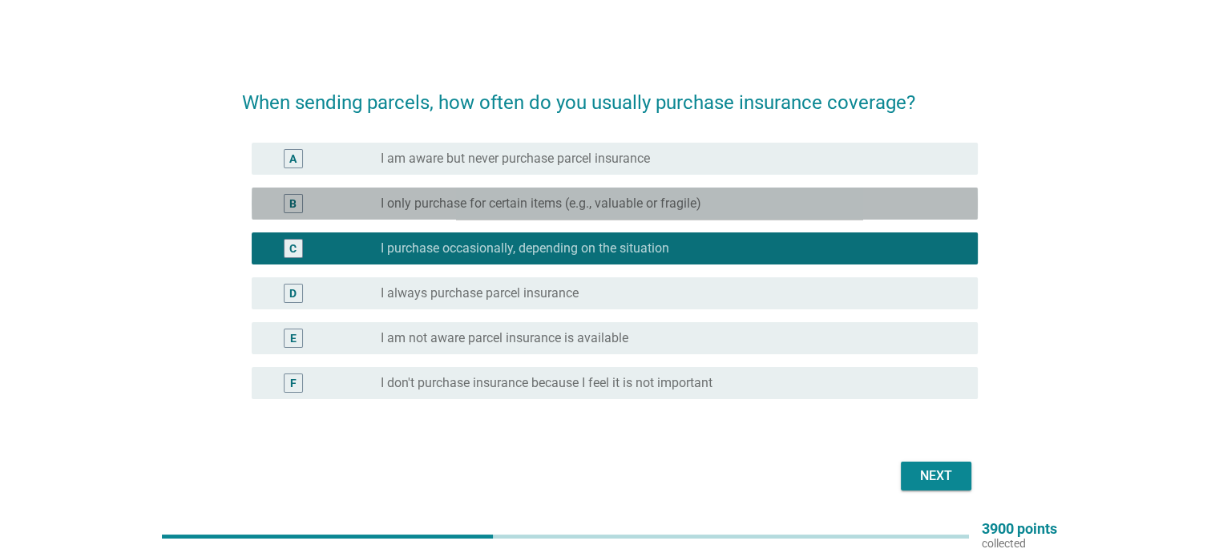
click at [721, 216] on div "B radio_button_unchecked I only purchase for certain items (e.g., valuable or f…" at bounding box center [615, 203] width 726 height 32
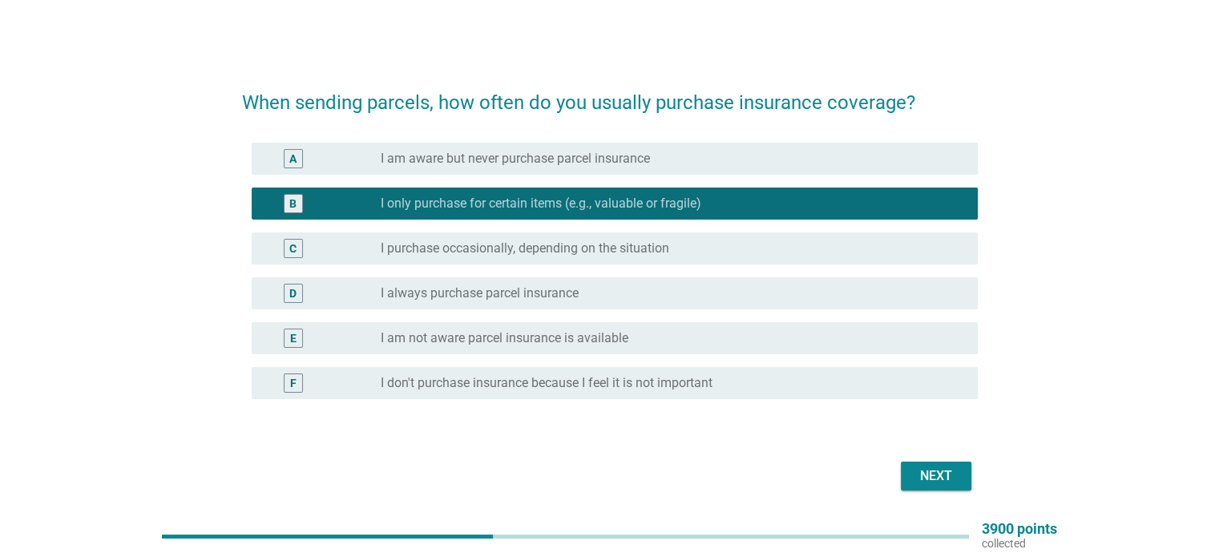
click at [708, 243] on div "radio_button_unchecked I purchase occasionally, depending on the situation" at bounding box center [666, 248] width 570 height 16
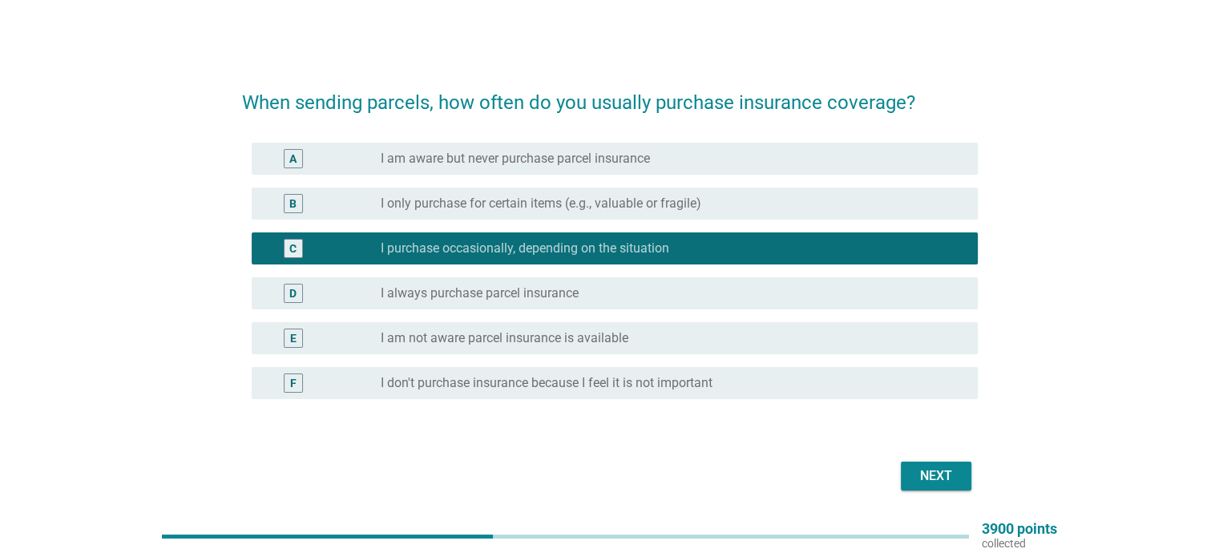
click at [922, 485] on div "Next" at bounding box center [935, 475] width 45 height 19
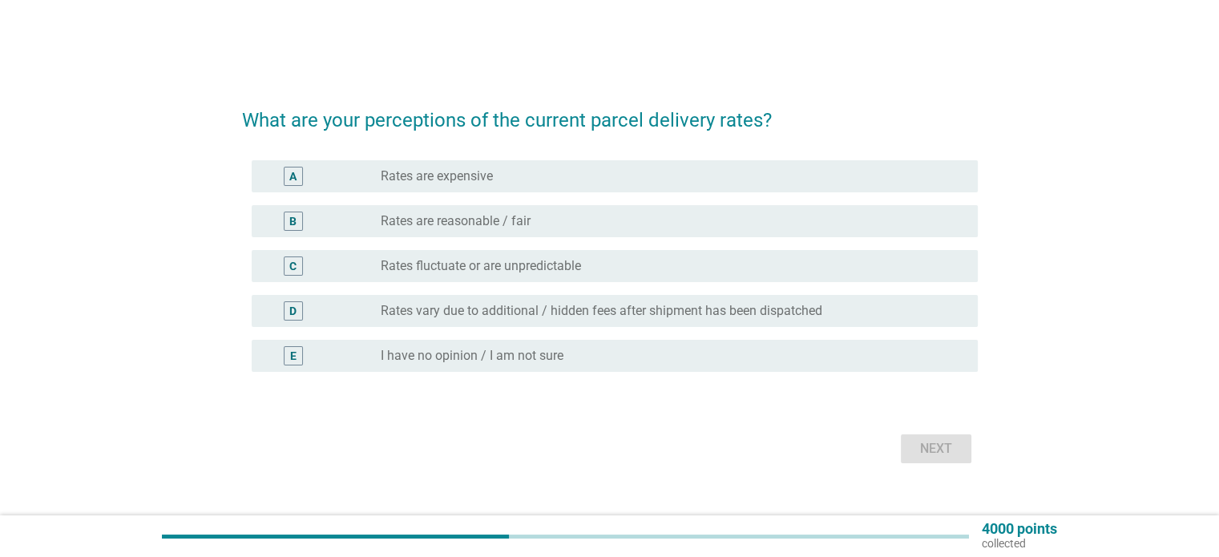
click at [593, 221] on div "radio_button_unchecked Rates are reasonable / fair" at bounding box center [666, 221] width 570 height 16
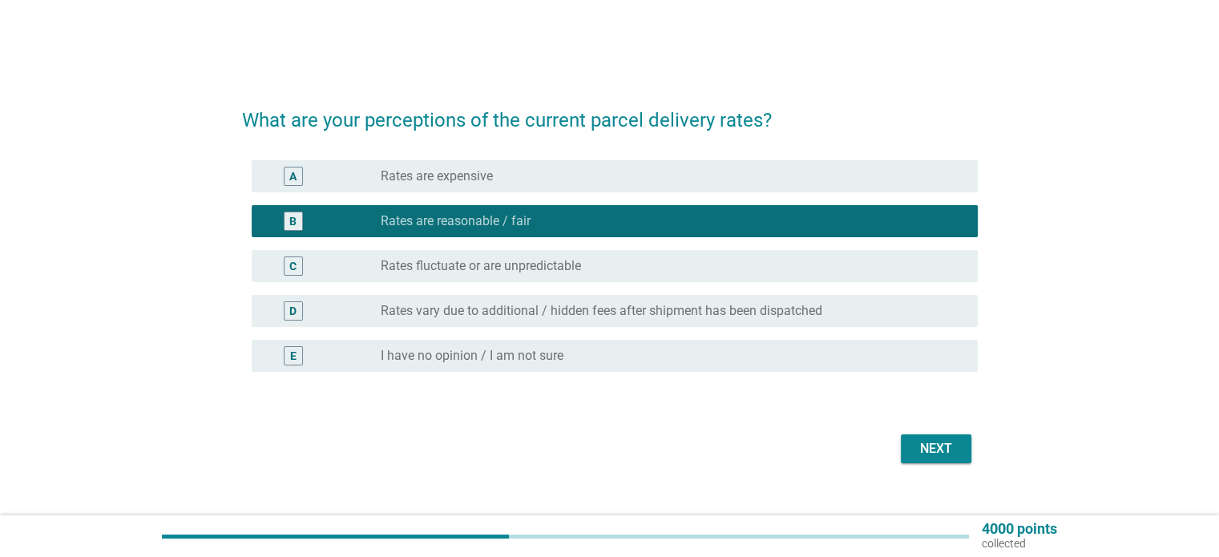
click at [913, 450] on div "Next" at bounding box center [935, 448] width 45 height 19
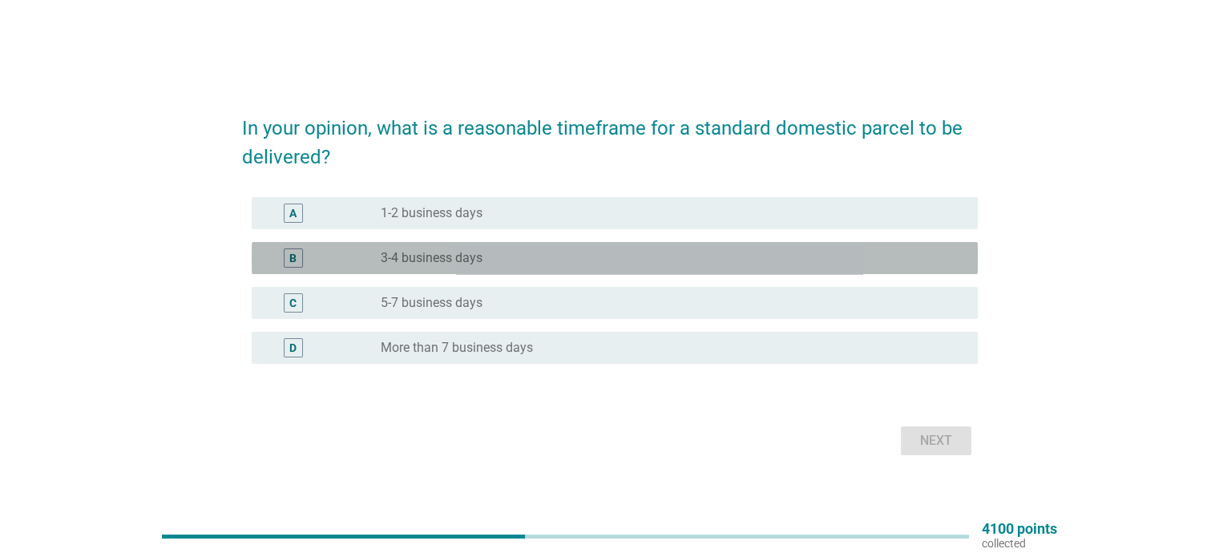
click at [708, 253] on div "radio_button_unchecked 3-4 business days" at bounding box center [666, 258] width 570 height 16
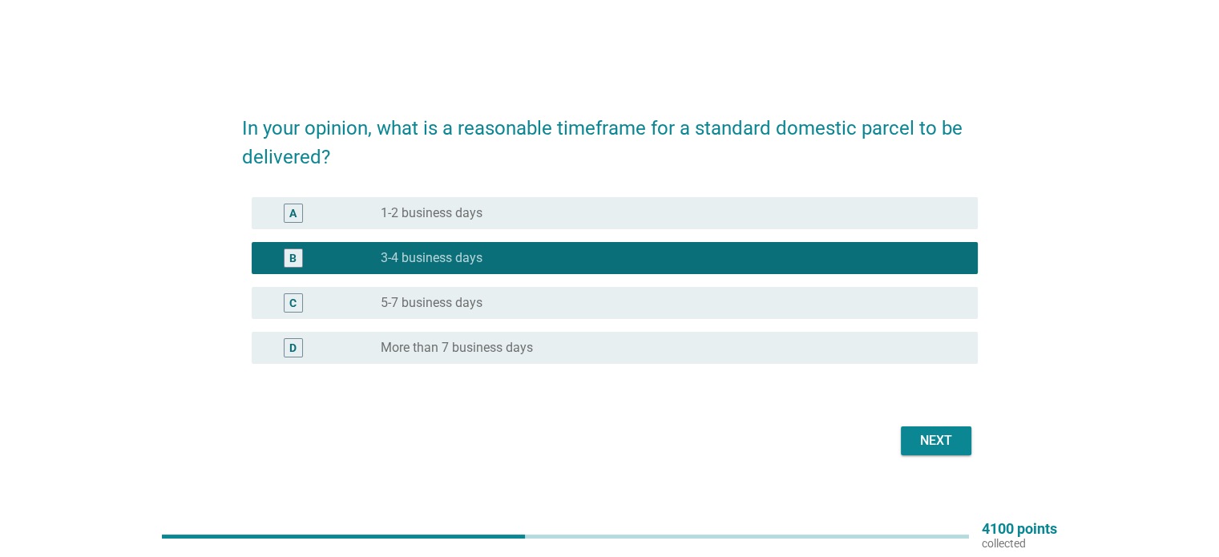
click at [934, 434] on div "Next" at bounding box center [935, 440] width 45 height 19
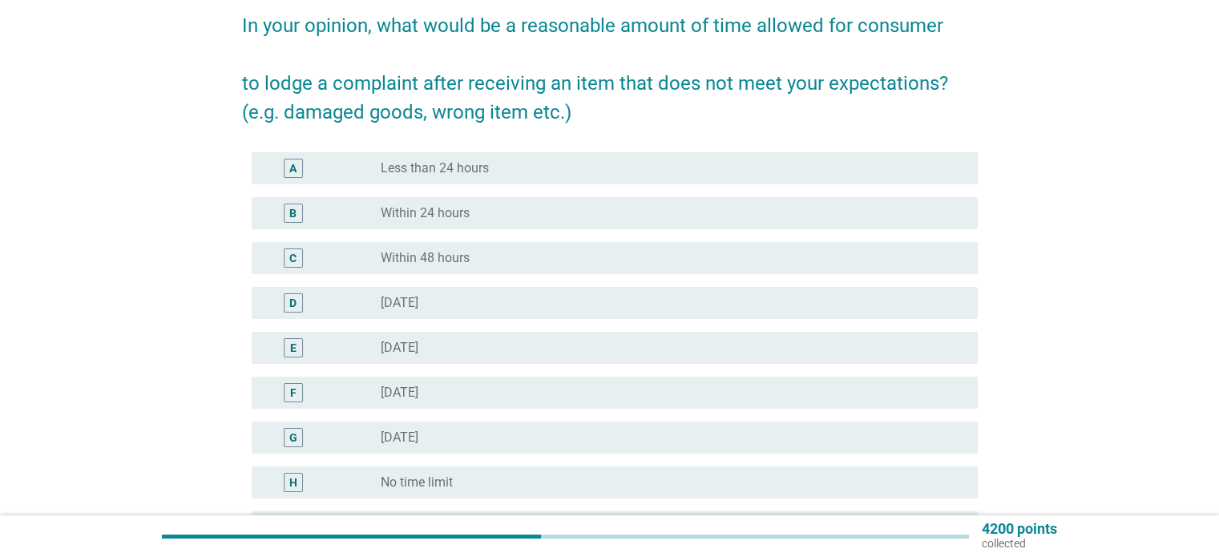
scroll to position [80, 0]
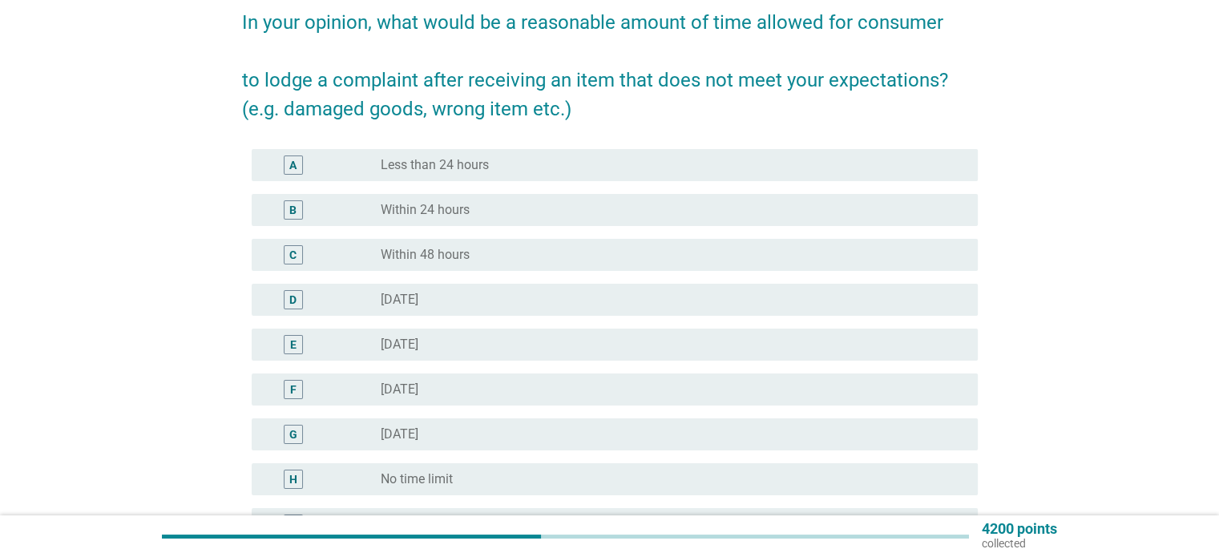
click at [640, 175] on div "A radio_button_unchecked Less than 24 hours" at bounding box center [615, 165] width 726 height 32
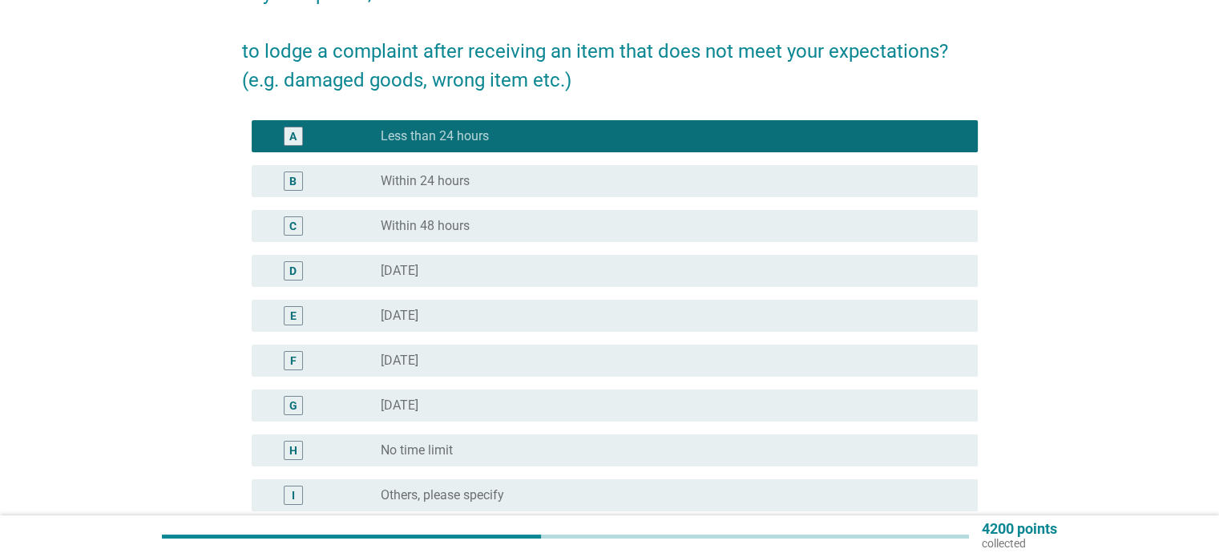
scroll to position [240, 0]
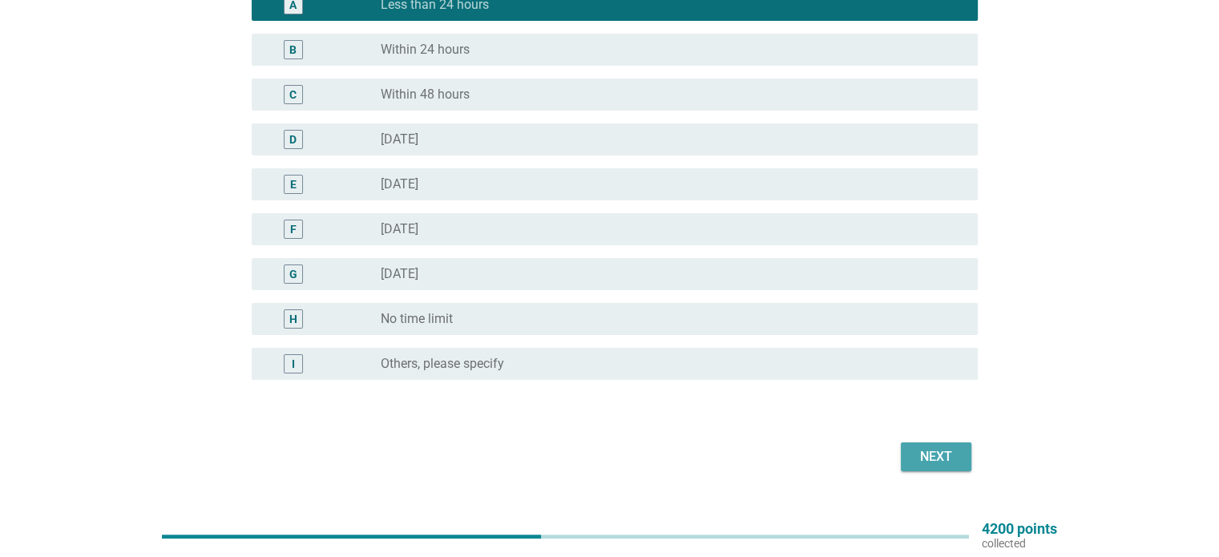
click at [935, 457] on div "Next" at bounding box center [935, 456] width 45 height 19
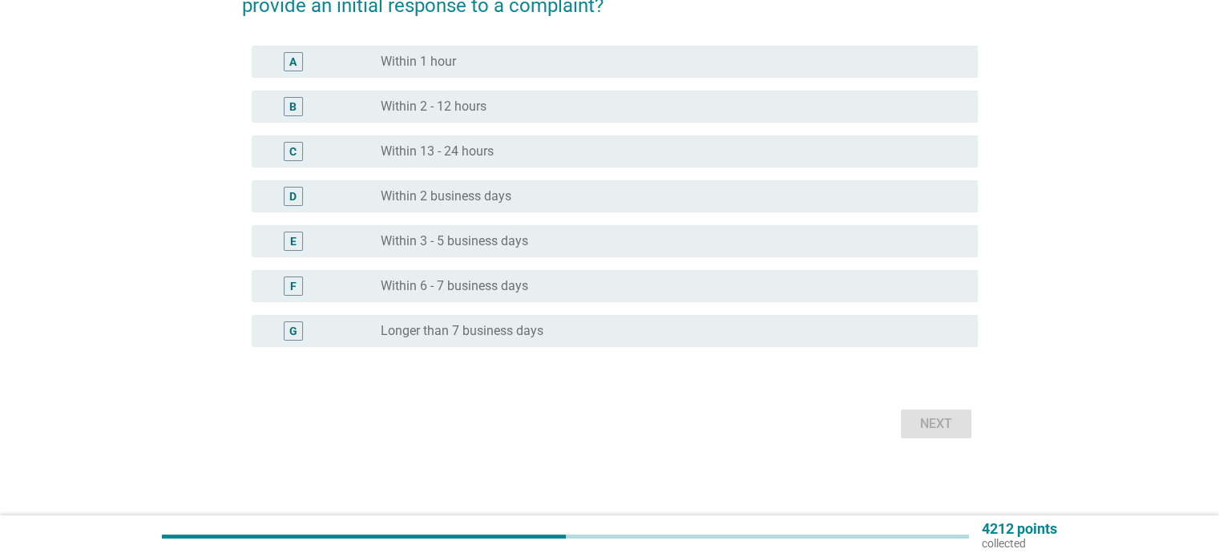
scroll to position [0, 0]
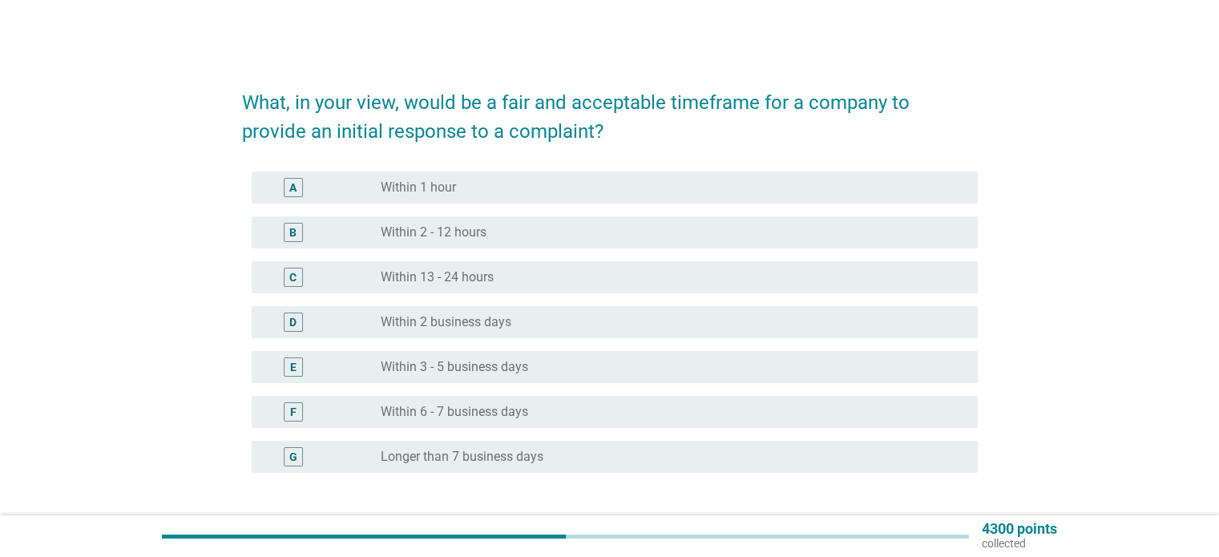
click at [760, 191] on div "radio_button_unchecked Within 1 hour" at bounding box center [666, 187] width 570 height 16
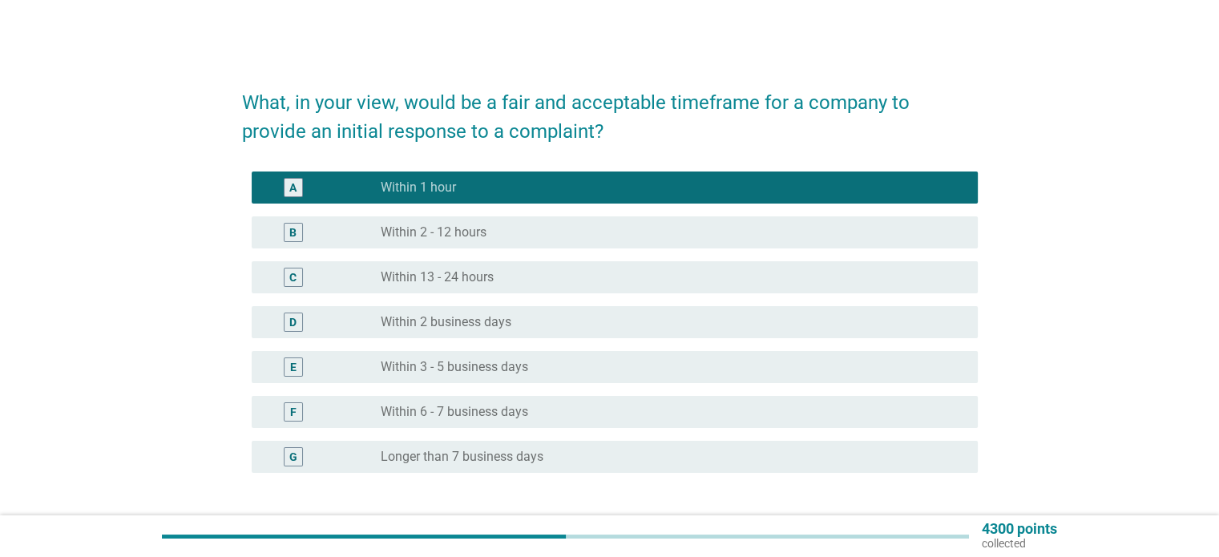
click at [776, 248] on div "B radio_button_unchecked Within 2 - 12 hours" at bounding box center [615, 232] width 726 height 32
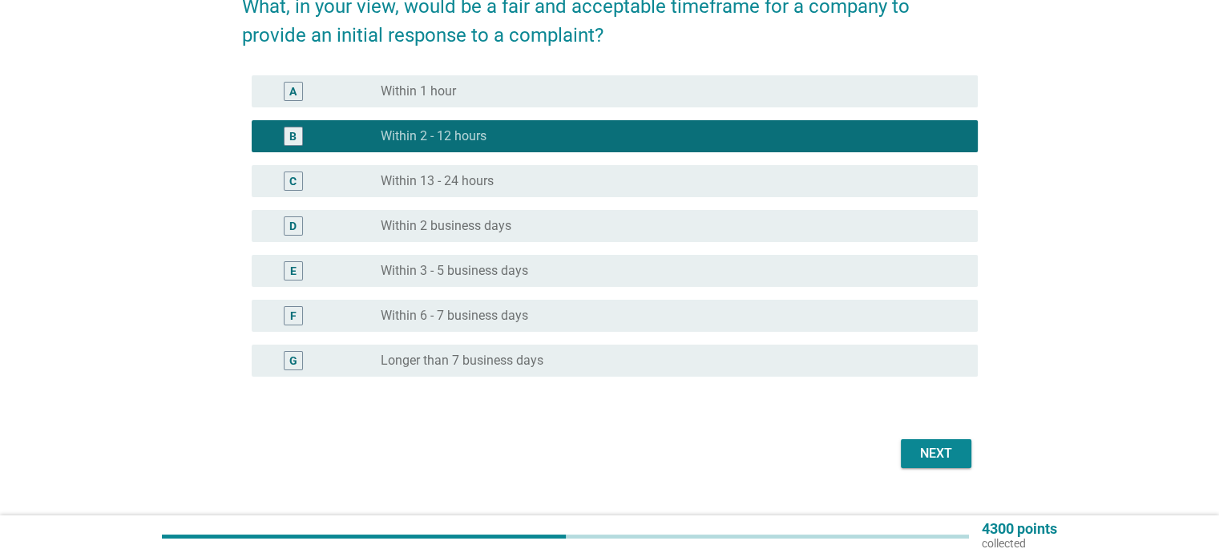
scroll to position [125, 0]
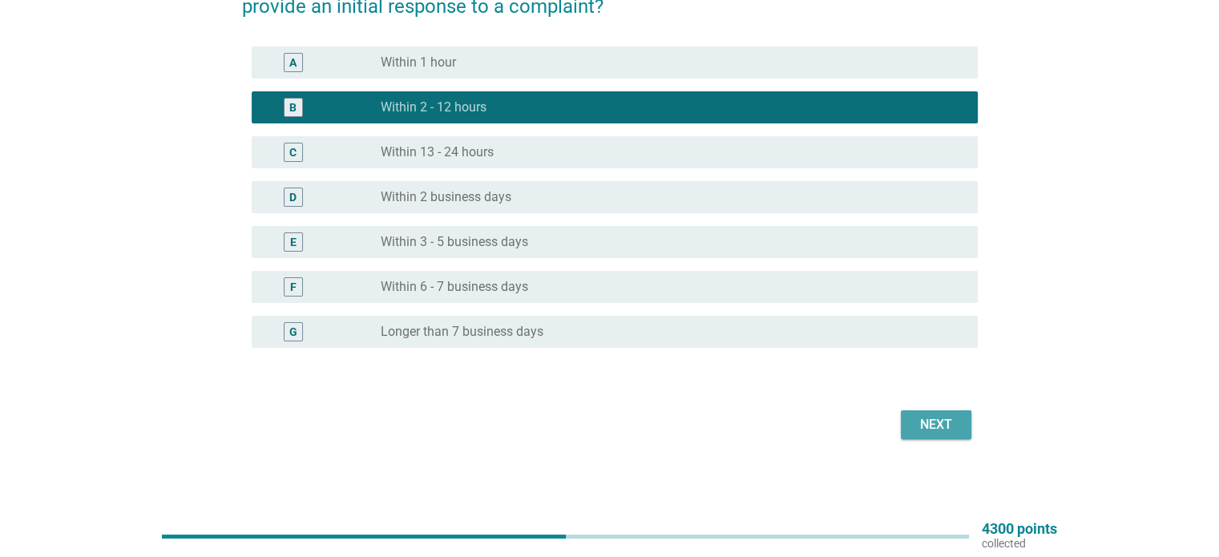
click at [933, 434] on button "Next" at bounding box center [936, 424] width 71 height 29
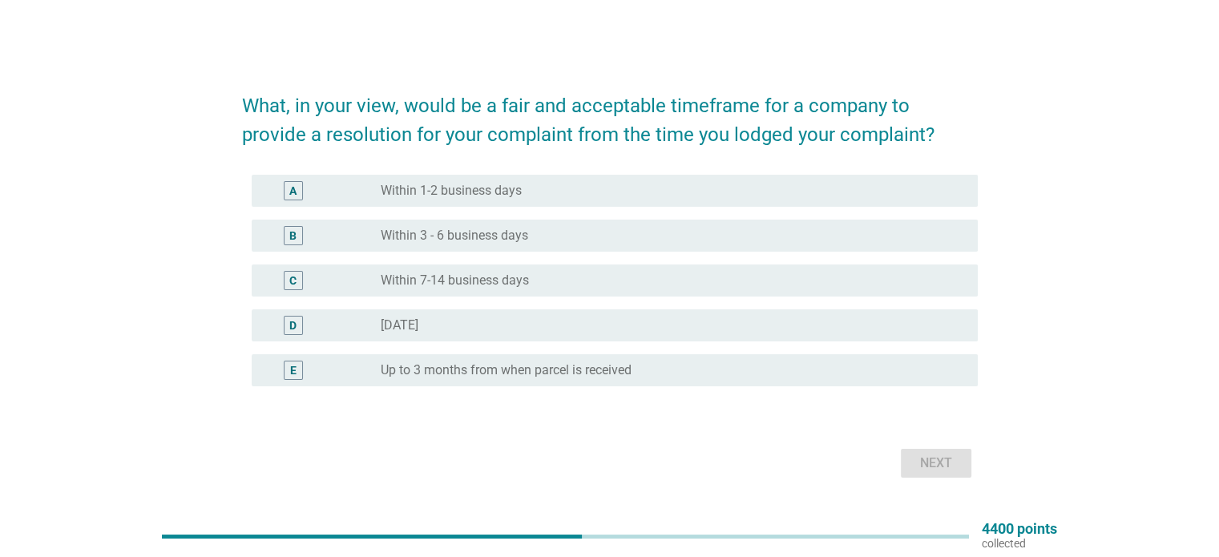
click at [657, 190] on div "radio_button_unchecked Within 1-2 business days" at bounding box center [666, 191] width 570 height 16
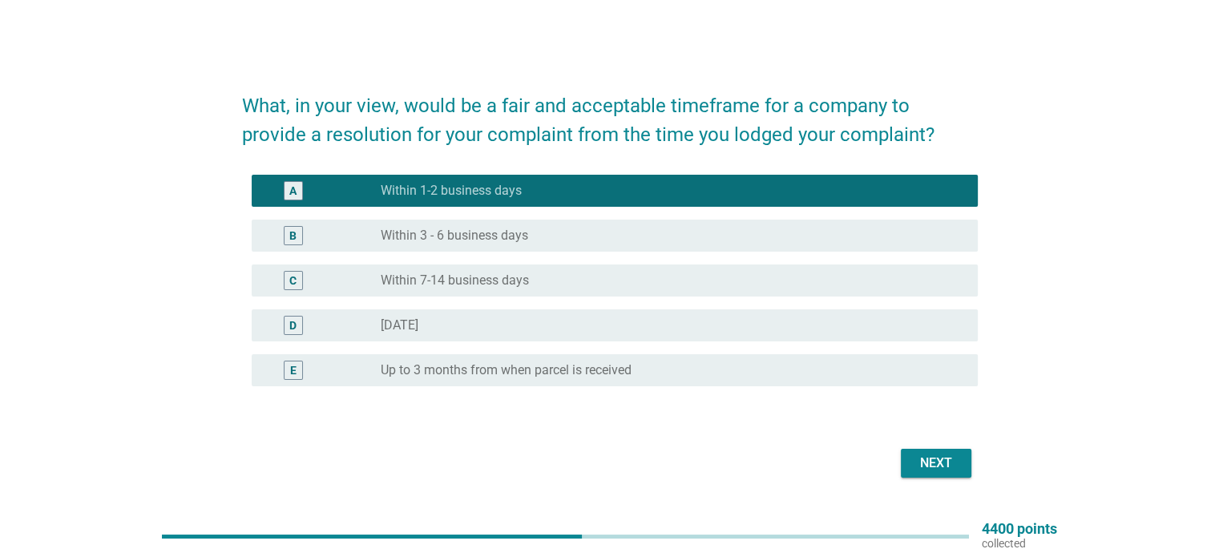
click at [909, 463] on button "Next" at bounding box center [936, 463] width 71 height 29
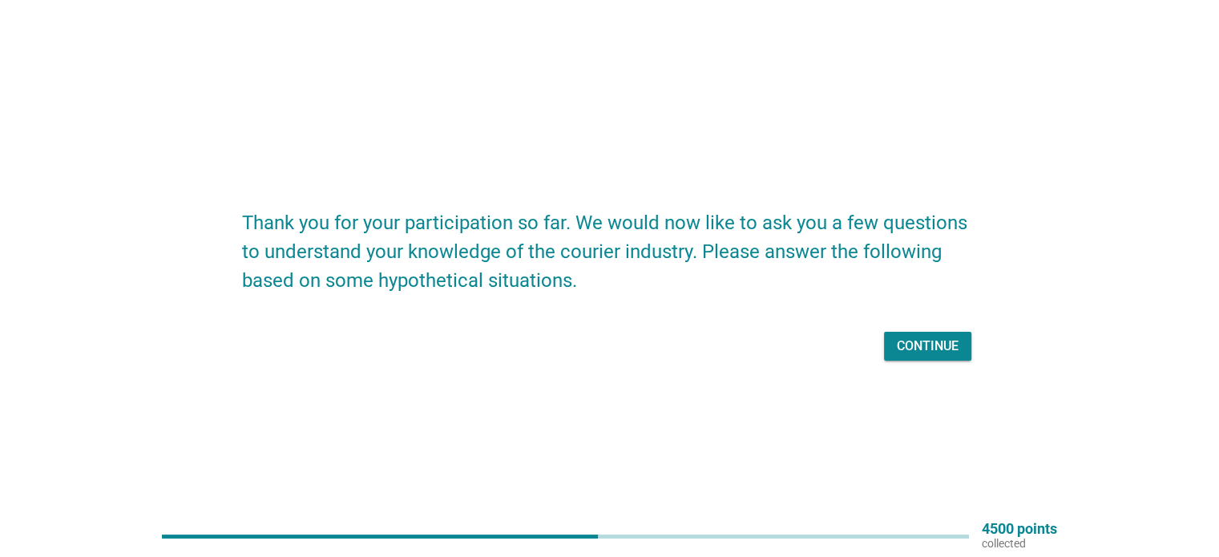
click at [917, 358] on button "Continue" at bounding box center [927, 346] width 87 height 29
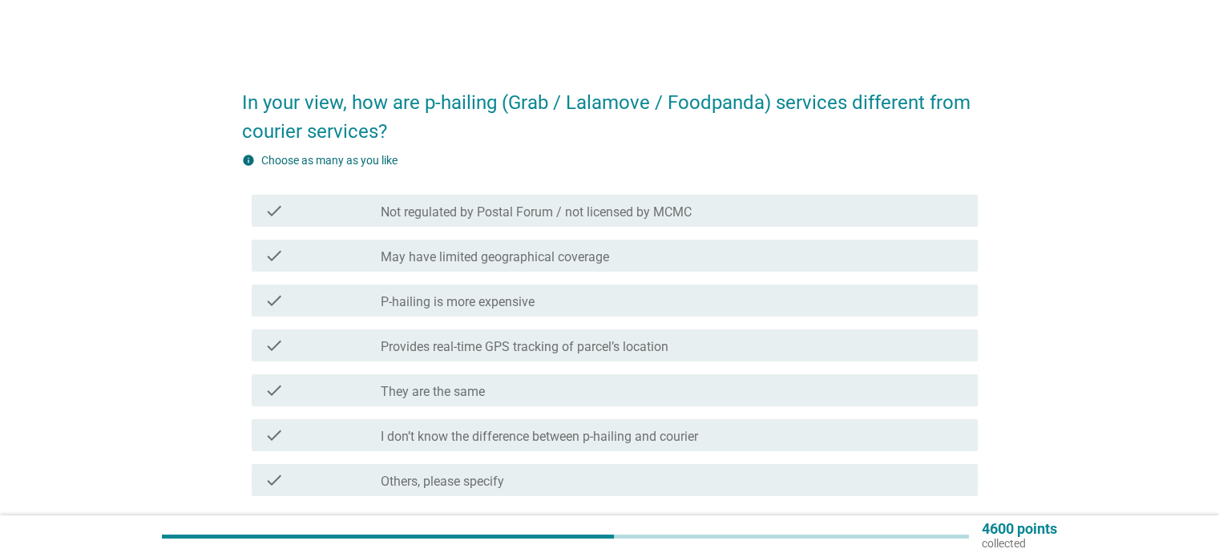
click at [751, 345] on div "check_box_outline_blank Provides real-time GPS tracking of parcel’s location" at bounding box center [672, 345] width 583 height 19
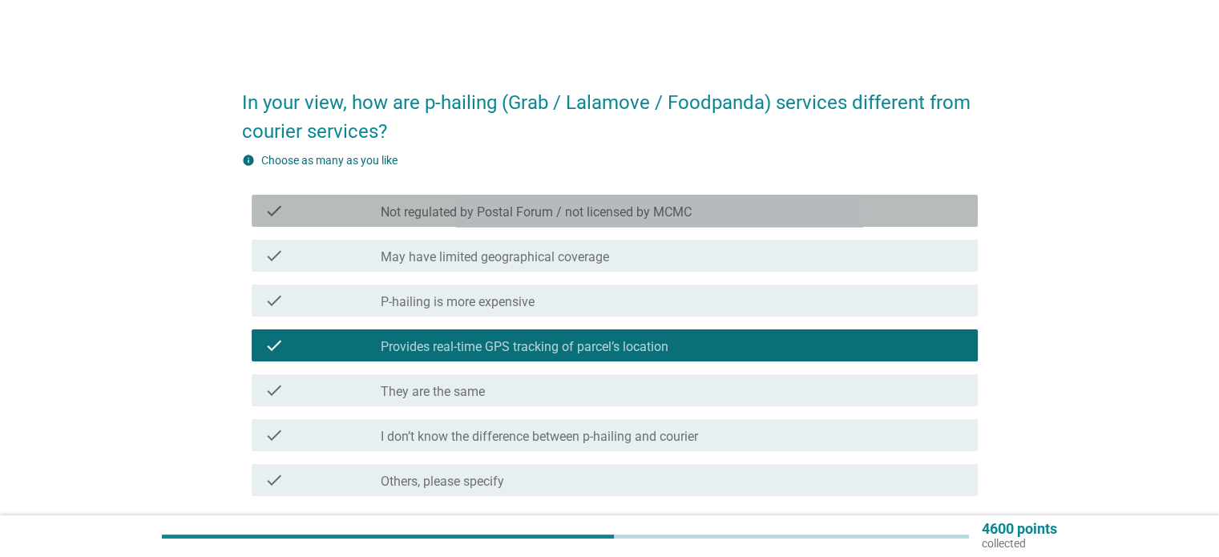
click at [788, 213] on div "check_box_outline_blank Not regulated by Postal Forum / not licensed by MCMC" at bounding box center [672, 210] width 583 height 19
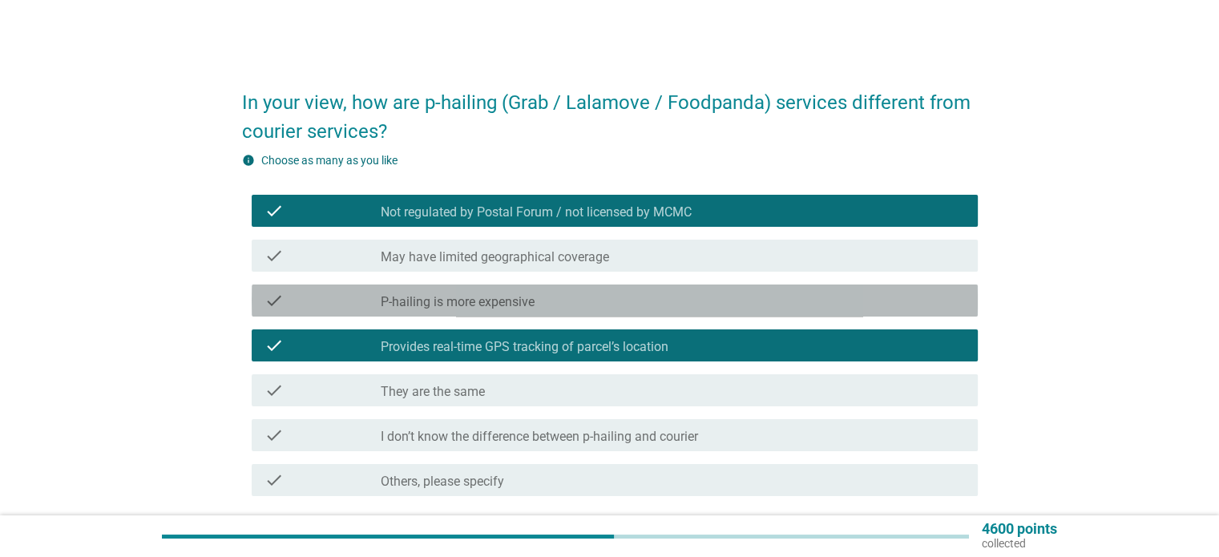
click at [477, 300] on label "P-hailing is more expensive" at bounding box center [458, 302] width 154 height 16
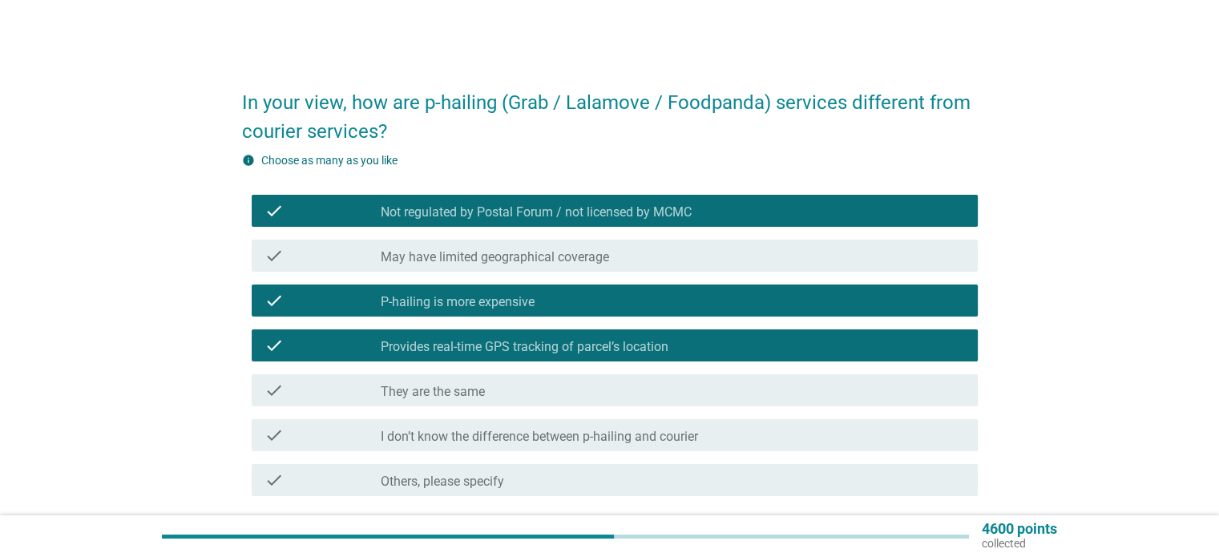
click at [486, 259] on label "May have limited geographical coverage" at bounding box center [495, 257] width 228 height 16
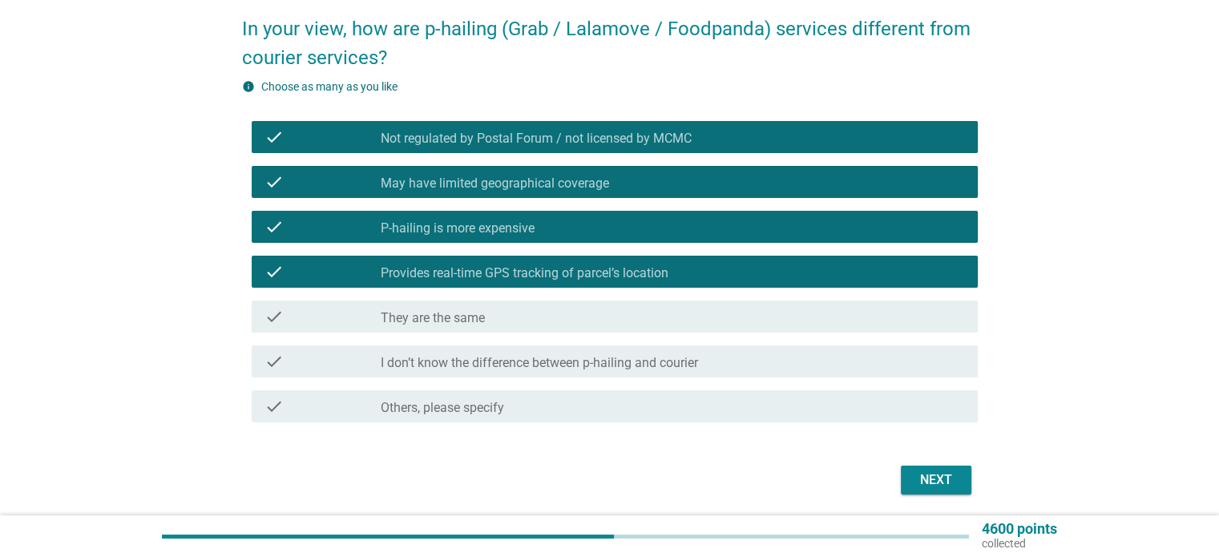
scroll to position [80, 0]
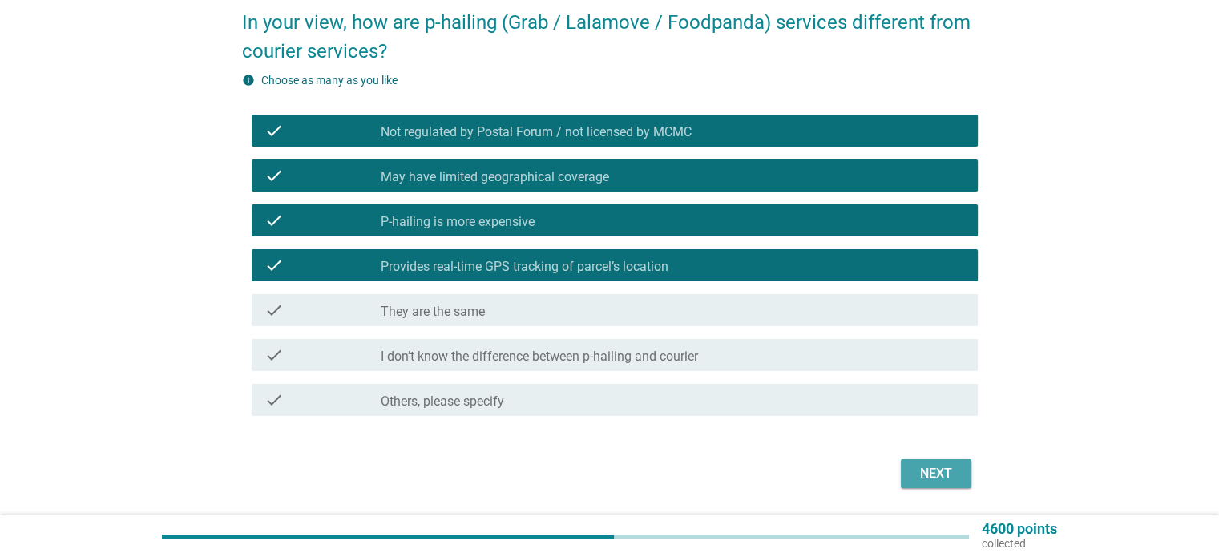
click at [925, 474] on div "Next" at bounding box center [935, 473] width 45 height 19
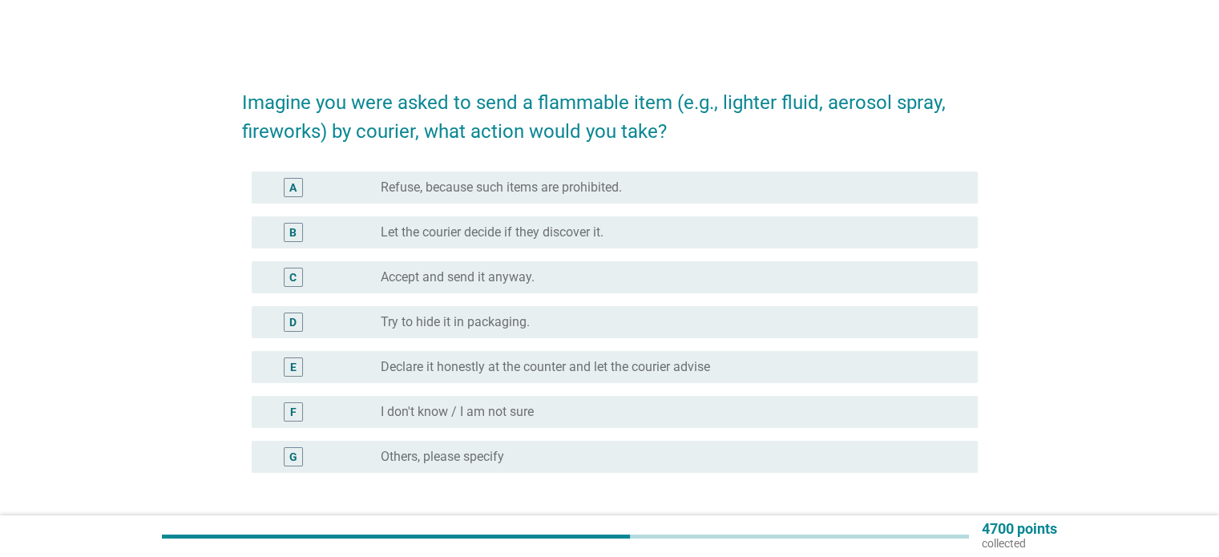
click at [461, 381] on div "E radio_button_unchecked Declare it honestly at the counter and let the courier…" at bounding box center [615, 367] width 726 height 32
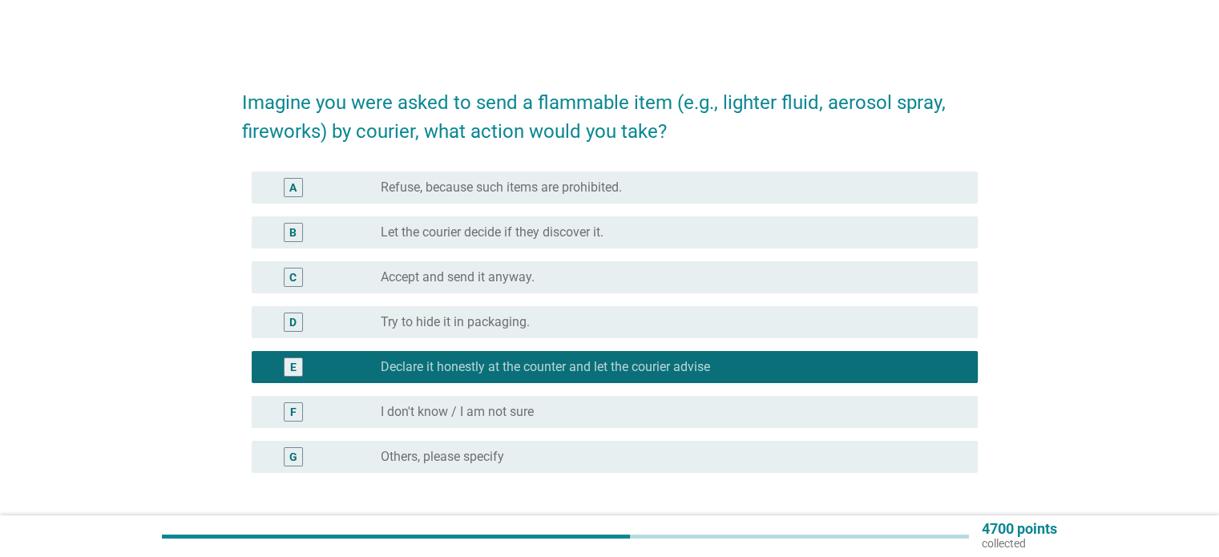
click at [468, 191] on label "Refuse, because such items are prohibited." at bounding box center [501, 187] width 241 height 16
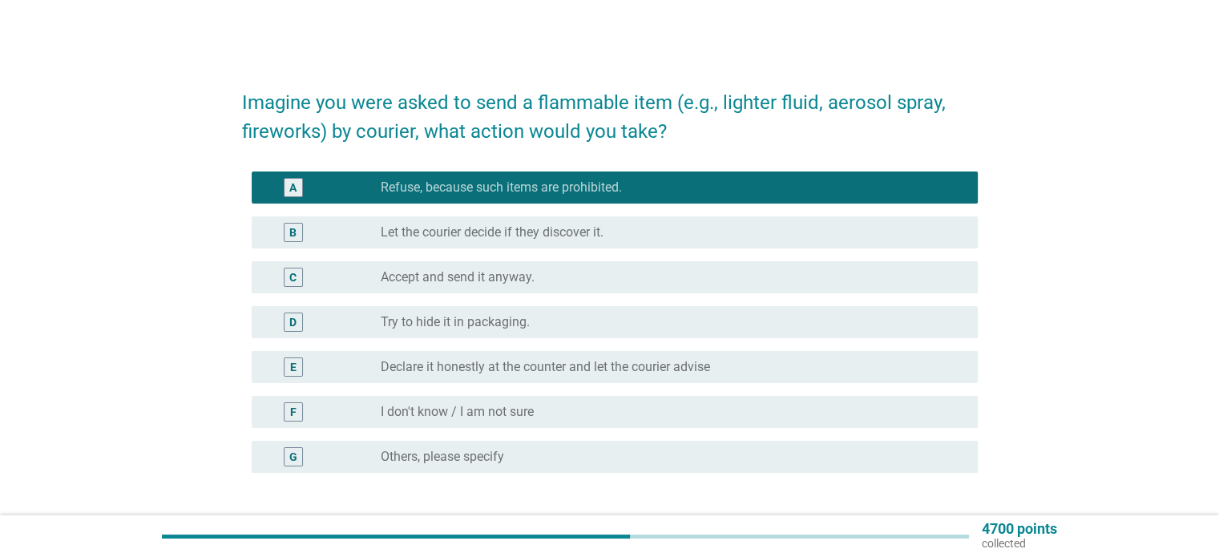
click at [482, 373] on label "Declare it honestly at the counter and let the courier advise" at bounding box center [545, 367] width 329 height 16
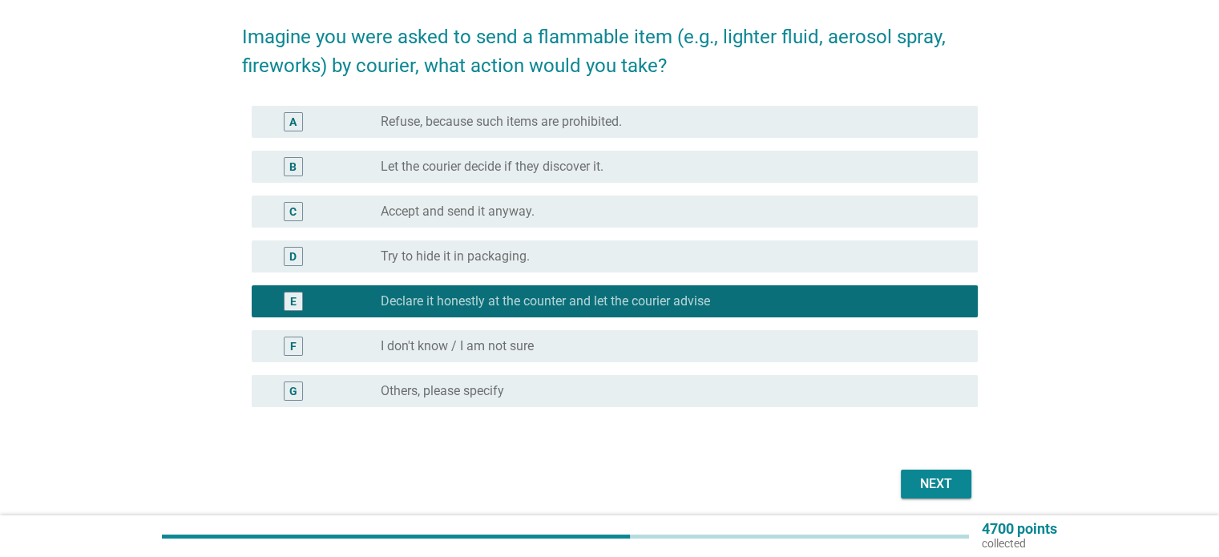
scroll to position [80, 0]
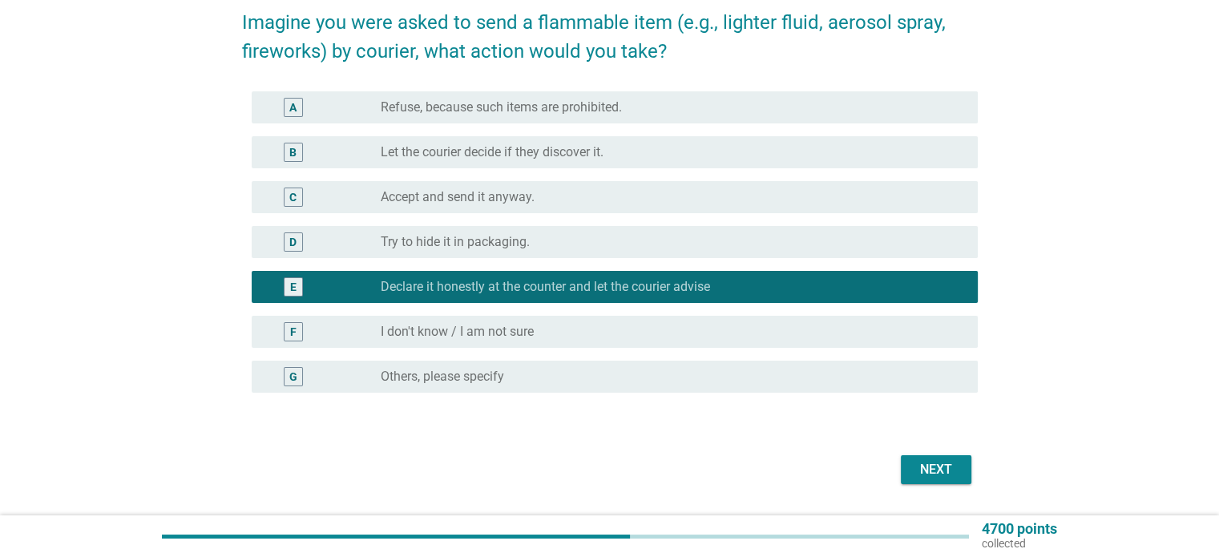
click at [936, 461] on div "Next" at bounding box center [935, 469] width 45 height 19
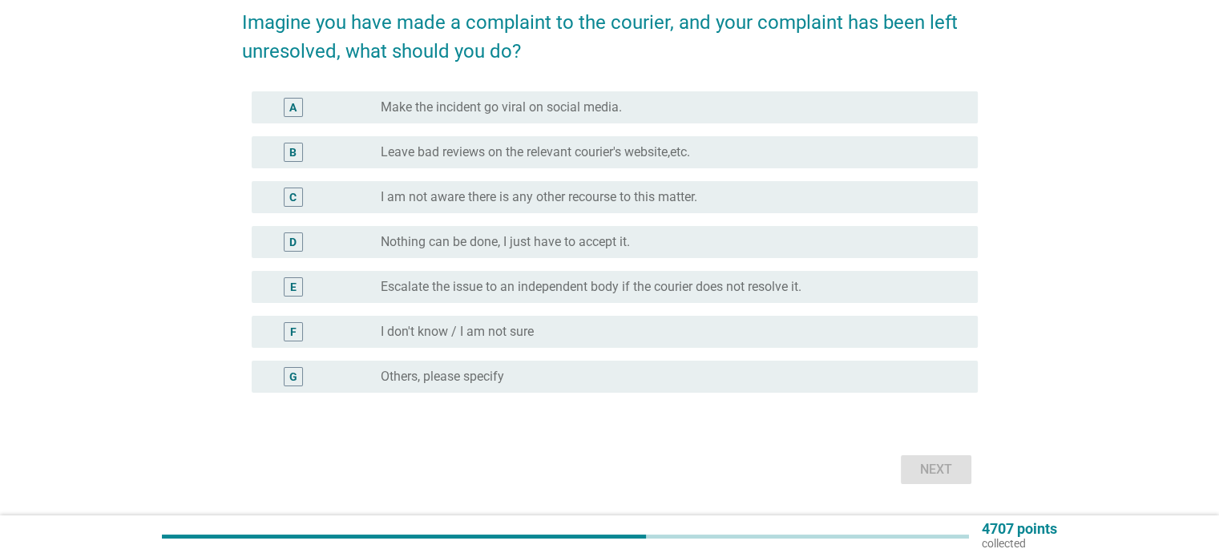
scroll to position [0, 0]
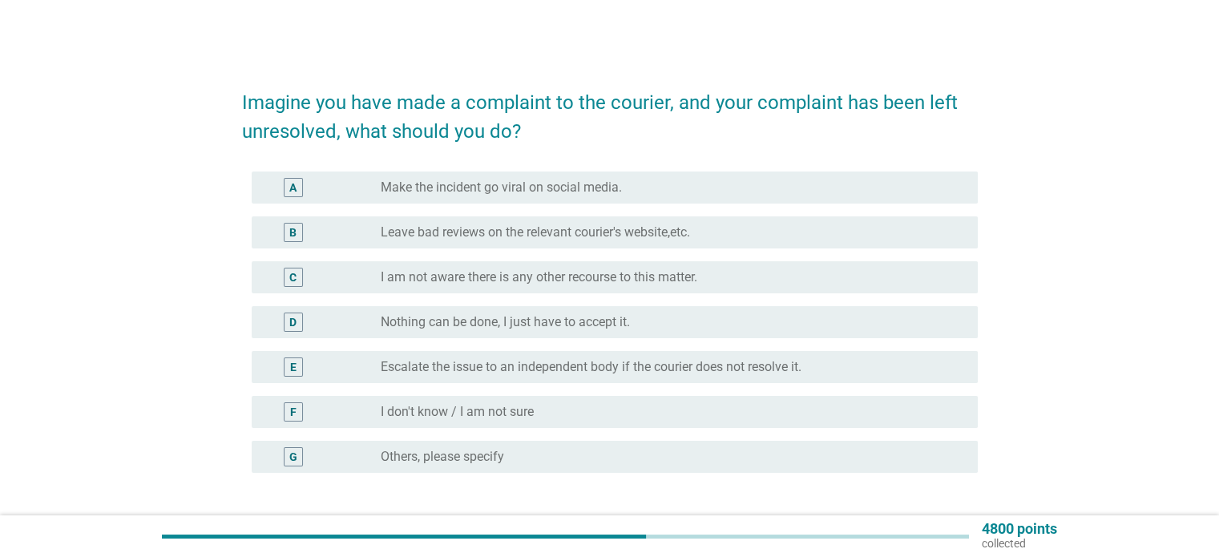
click at [820, 361] on div "radio_button_unchecked Escalate the issue to an independent body if the courier…" at bounding box center [666, 367] width 570 height 16
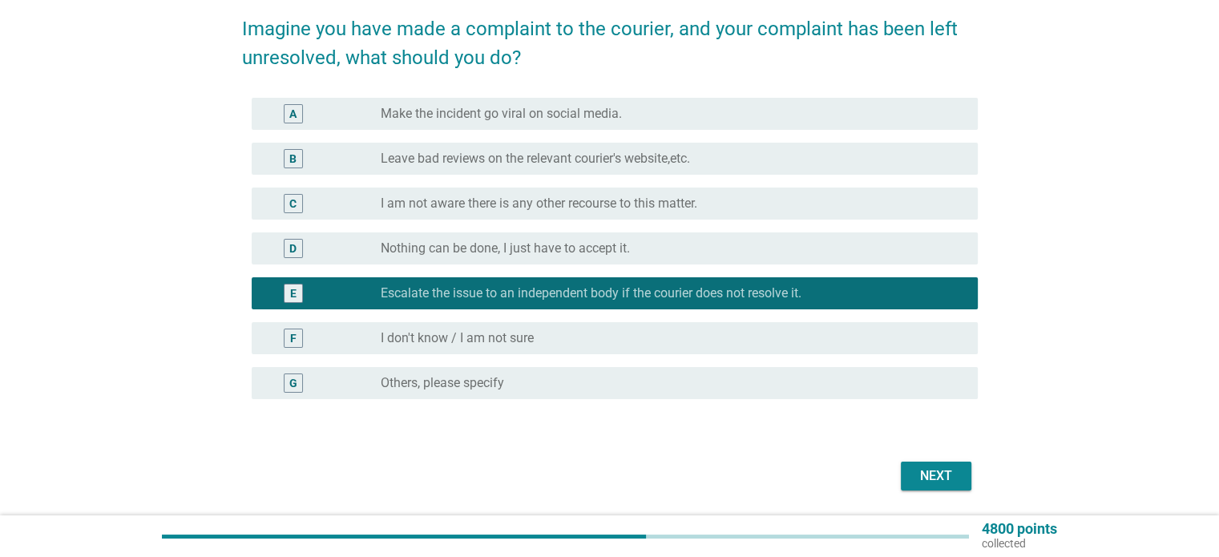
scroll to position [80, 0]
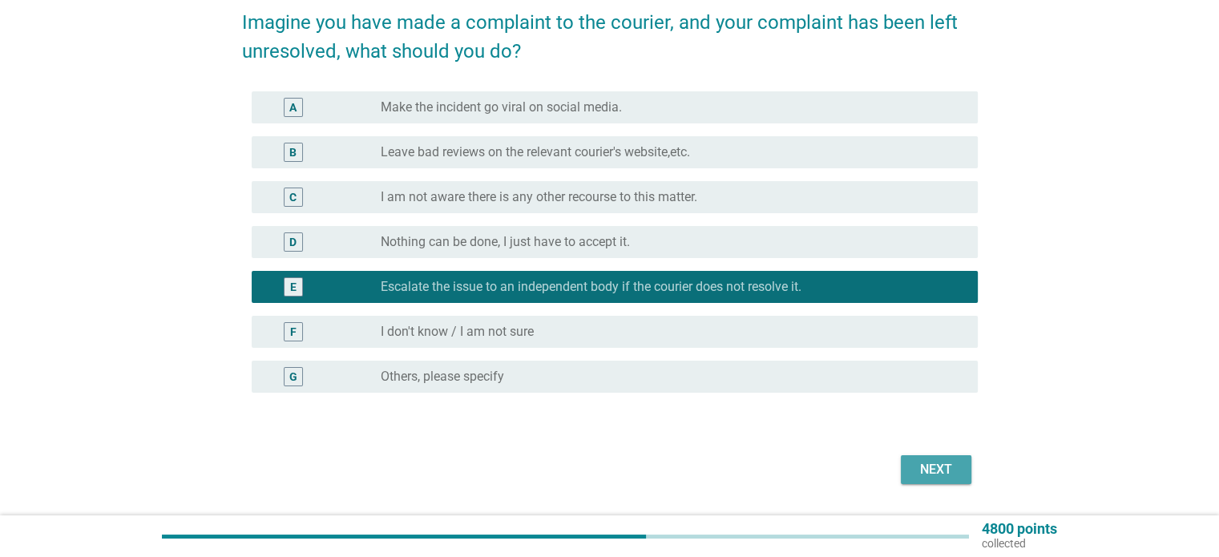
click at [959, 462] on button "Next" at bounding box center [936, 469] width 71 height 29
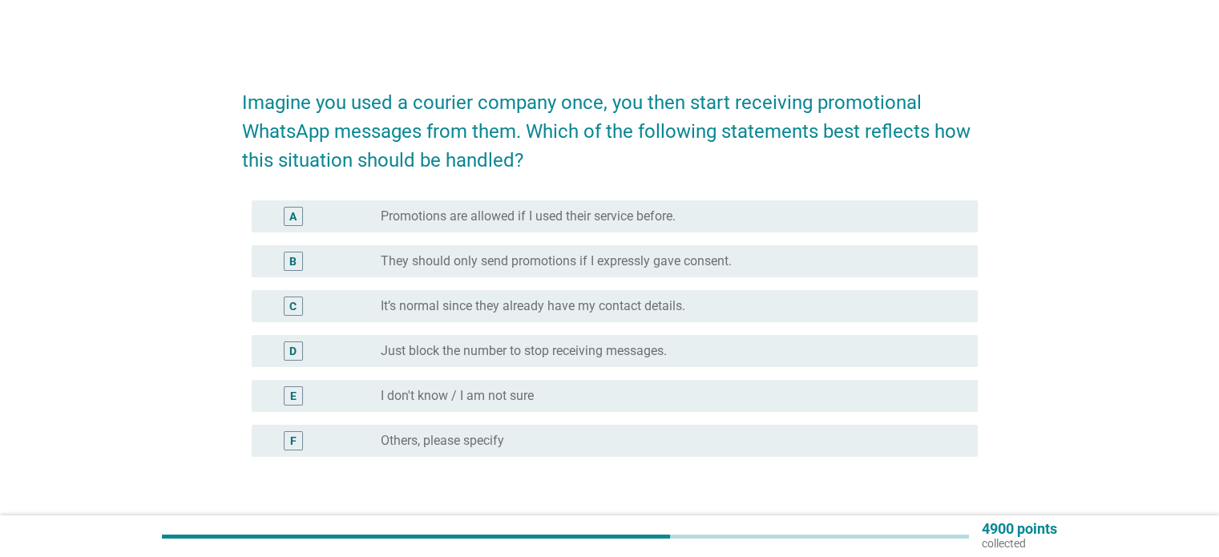
click at [825, 256] on div "radio_button_unchecked They should only send promotions if I expressly gave con…" at bounding box center [666, 261] width 570 height 16
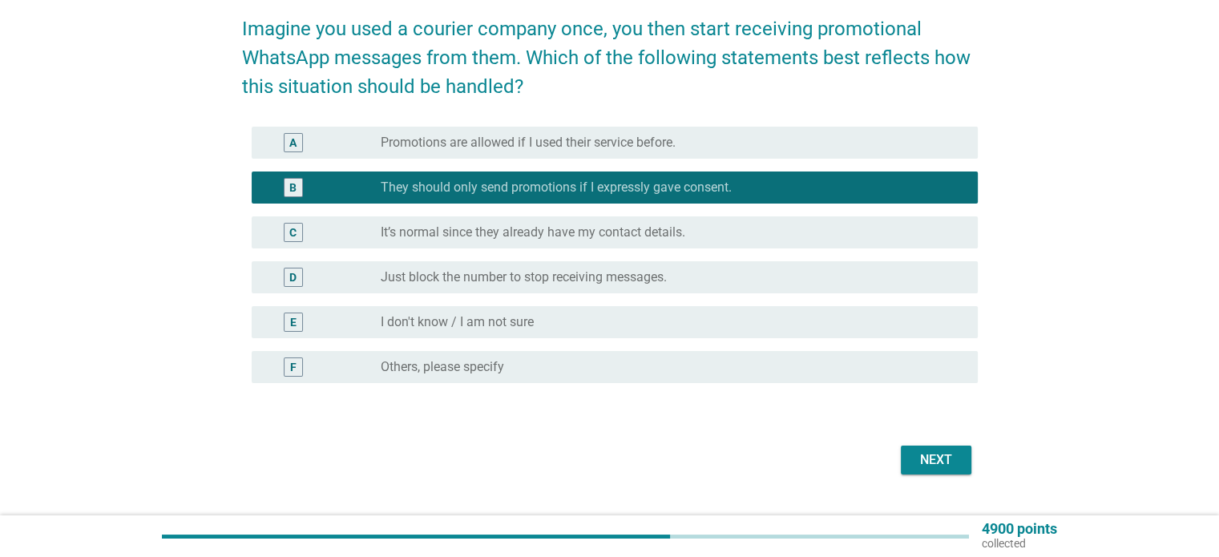
scroll to position [80, 0]
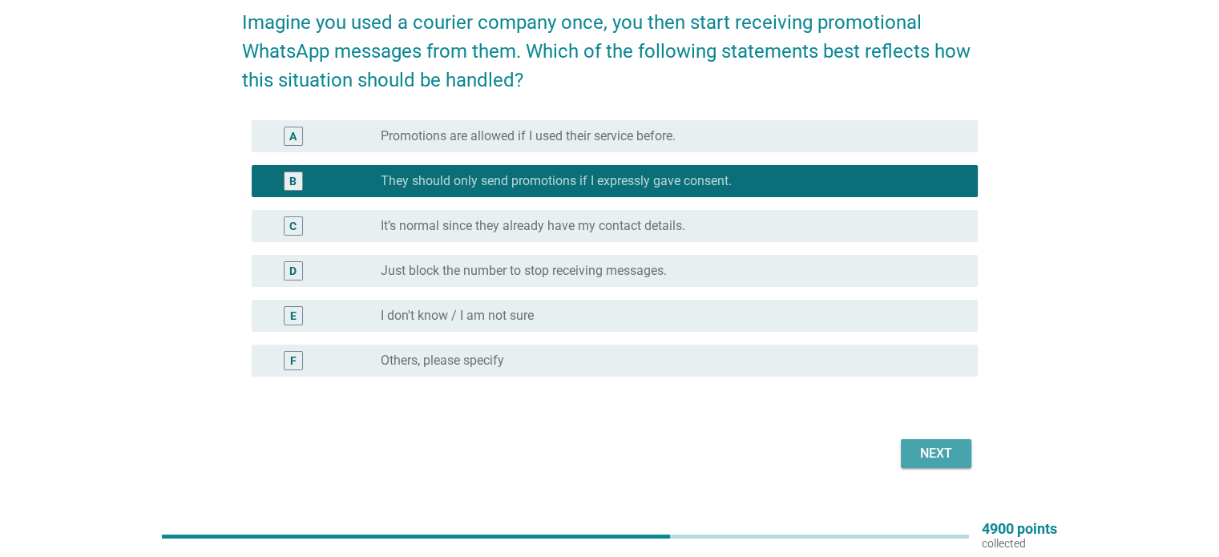
click at [929, 453] on div "Next" at bounding box center [935, 453] width 45 height 19
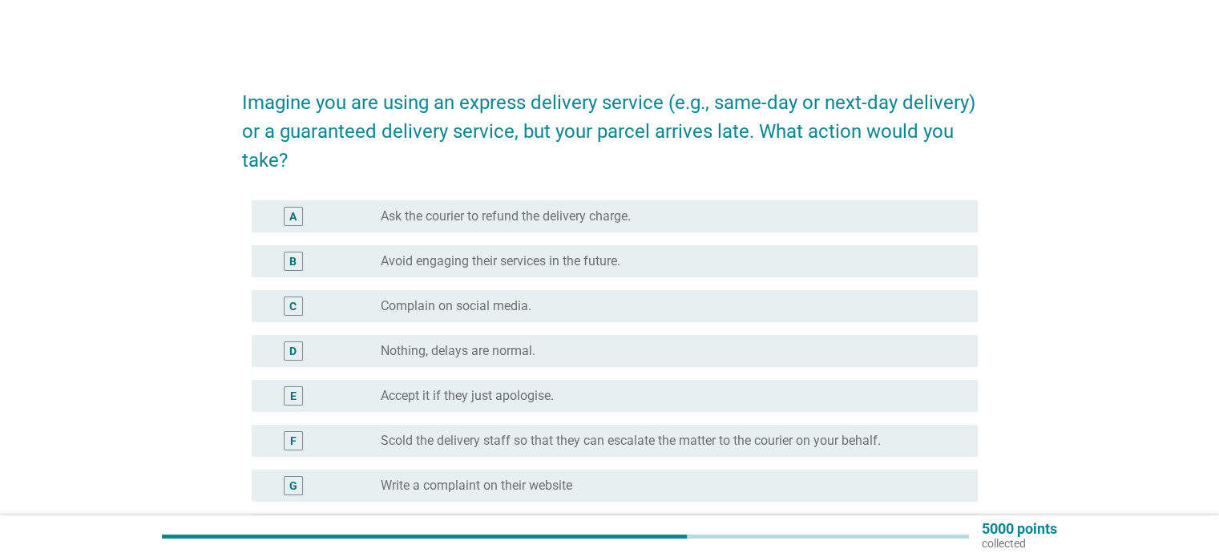
click at [894, 344] on div "radio_button_unchecked Nothing, delays are normal." at bounding box center [666, 351] width 570 height 16
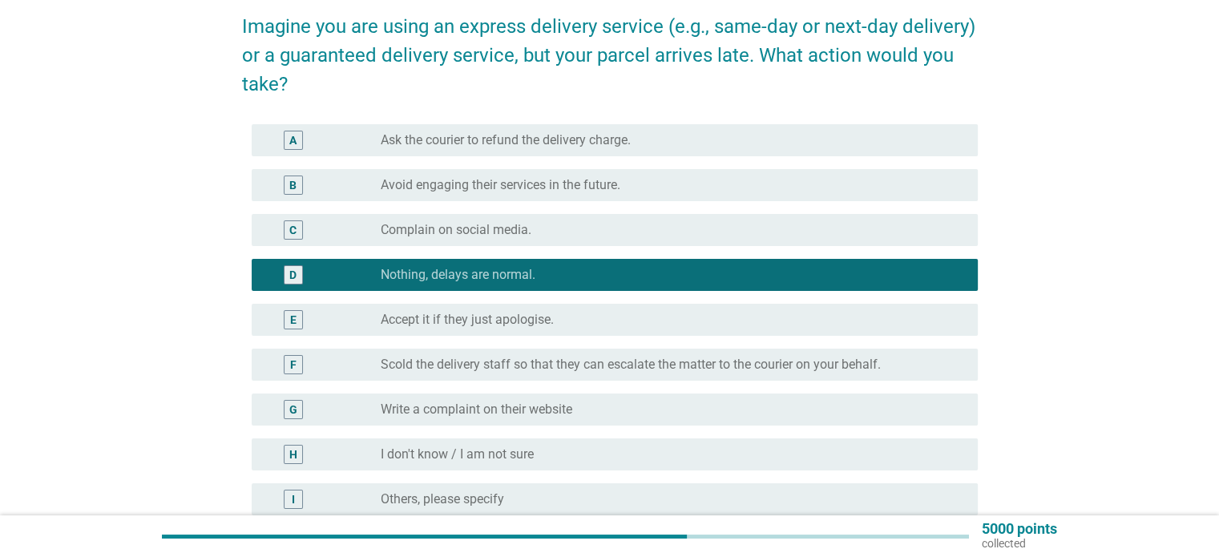
scroll to position [80, 0]
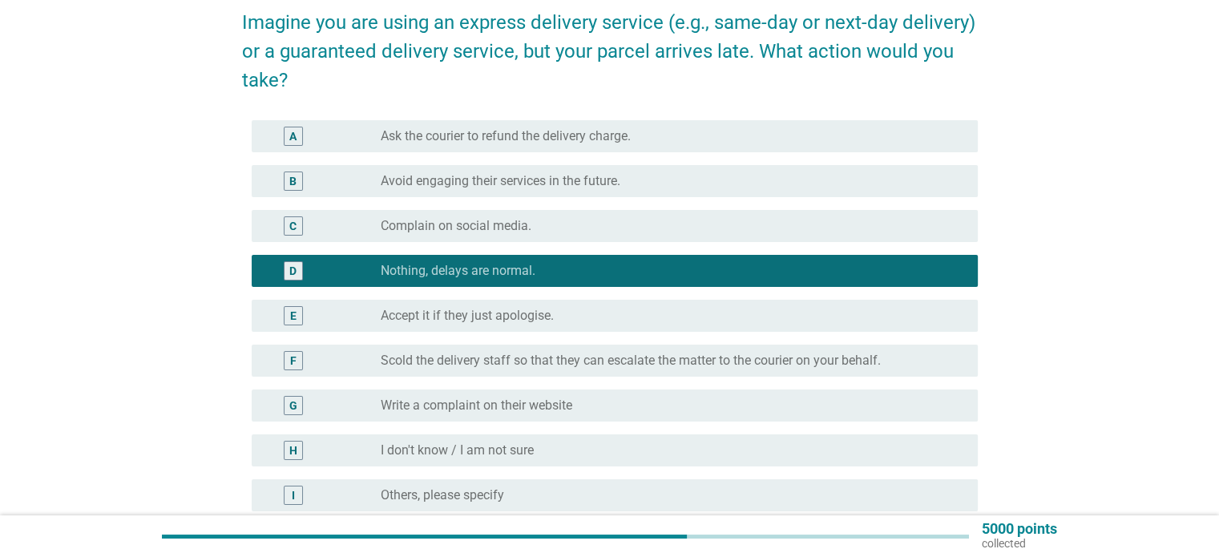
click at [808, 135] on div "radio_button_unchecked Ask the courier to refund the delivery charge." at bounding box center [666, 136] width 570 height 16
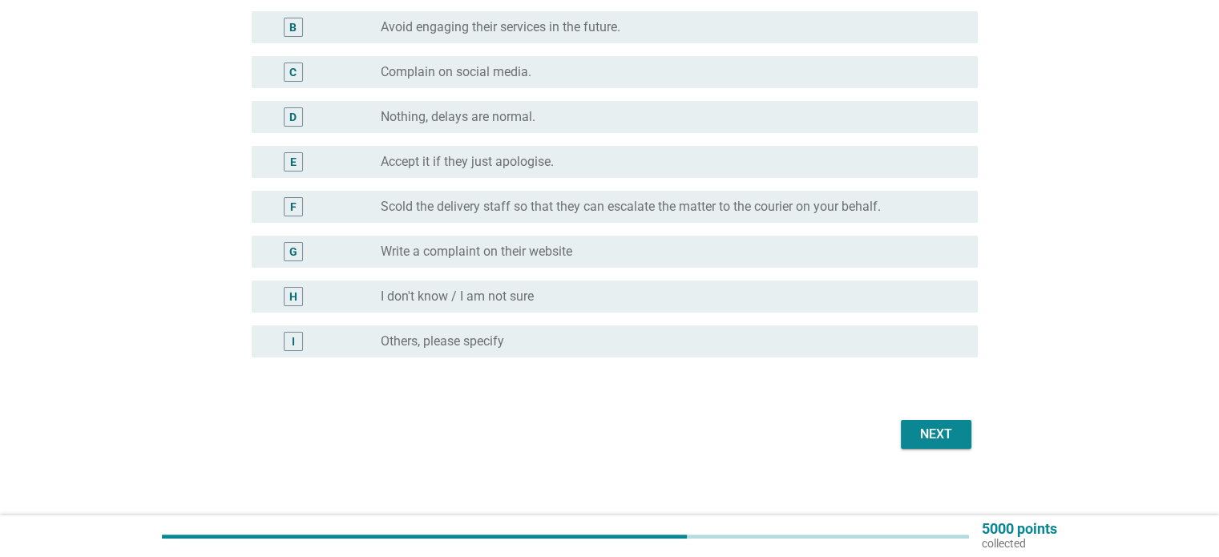
scroll to position [240, 0]
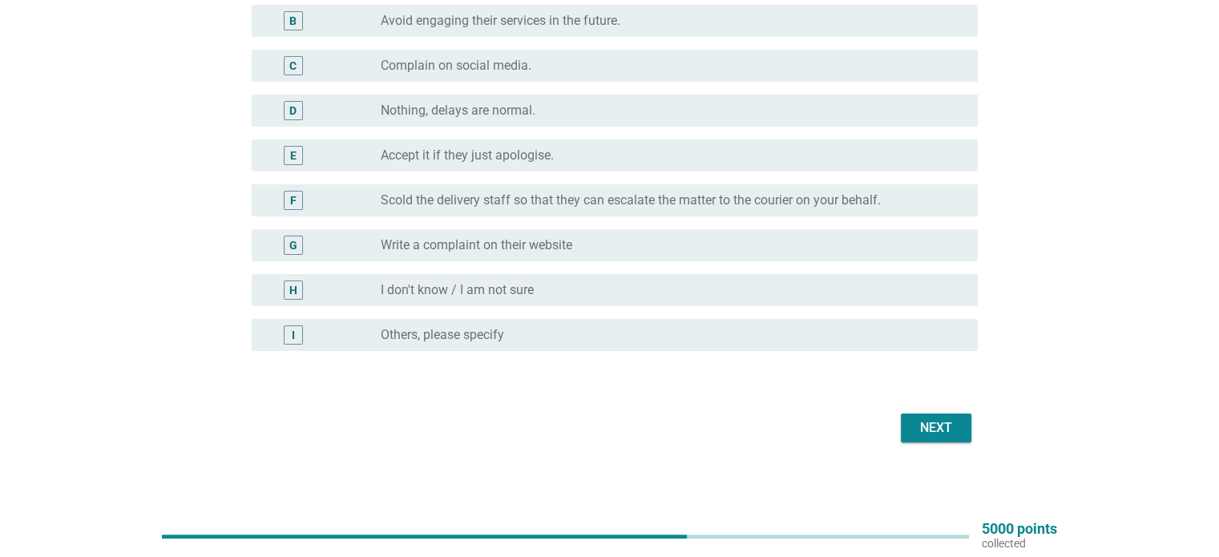
click at [939, 429] on div "Next" at bounding box center [935, 427] width 45 height 19
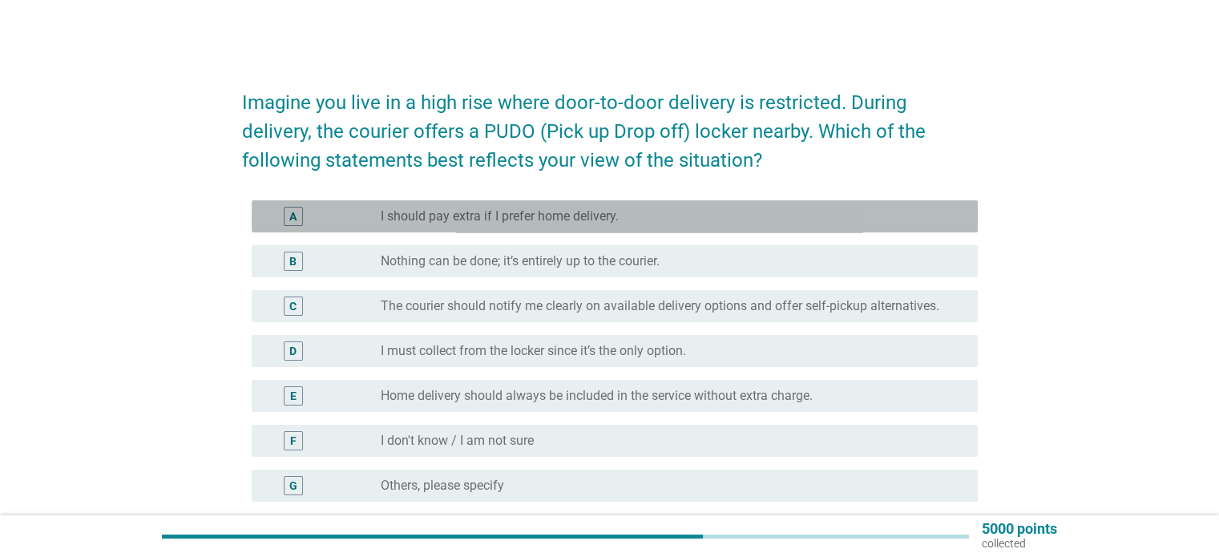
click at [675, 204] on div "A radio_button_unchecked I should pay extra if I prefer home delivery." at bounding box center [615, 216] width 726 height 32
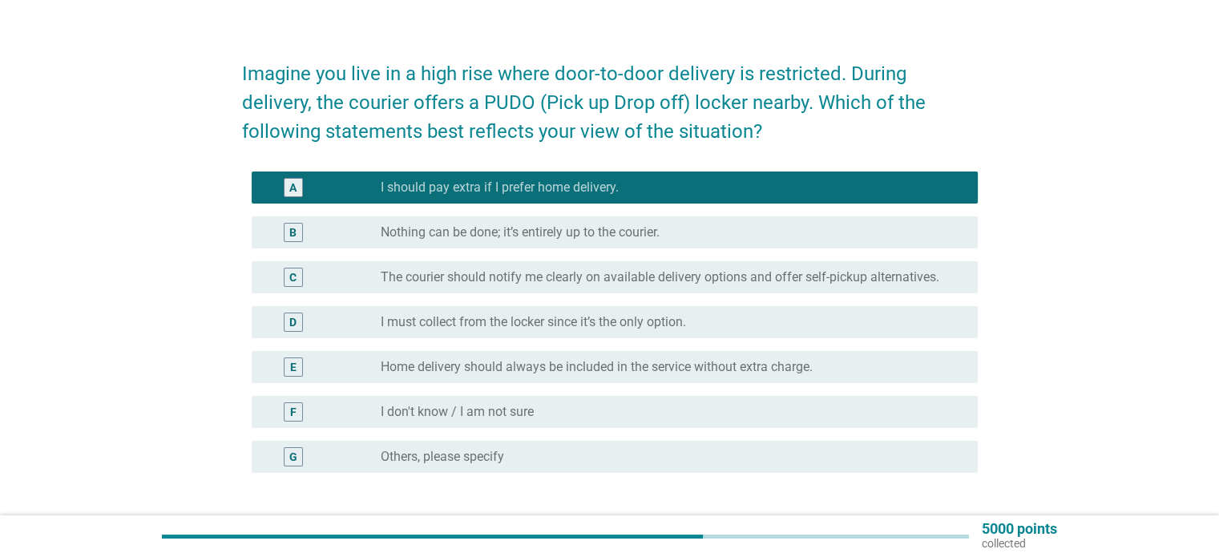
scroll to position [80, 0]
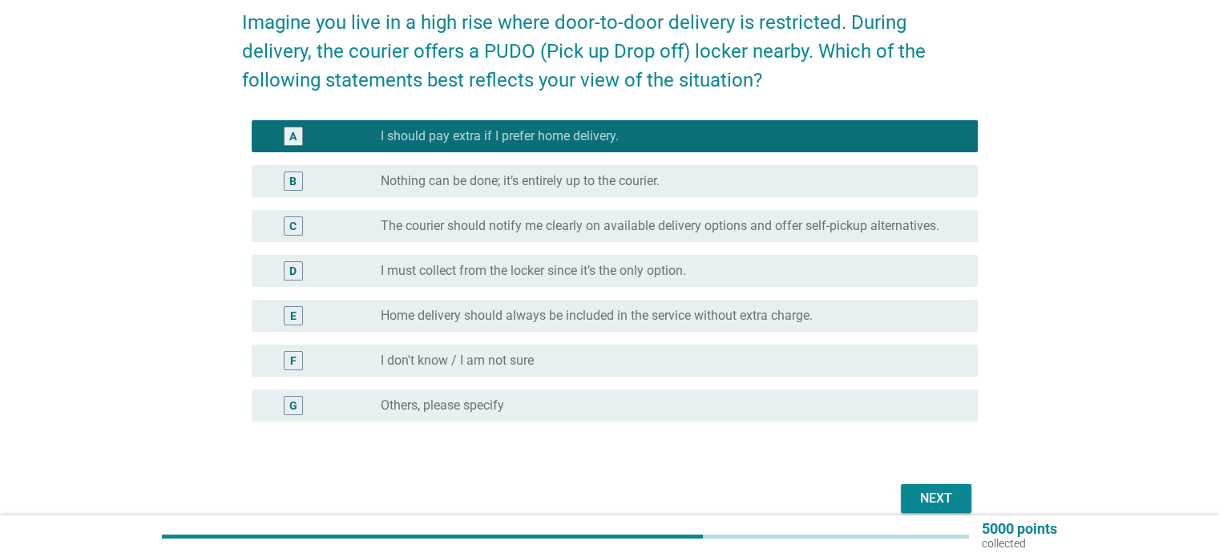
click at [586, 218] on label "The courier should notify me clearly on available delivery options and offer se…" at bounding box center [660, 226] width 558 height 16
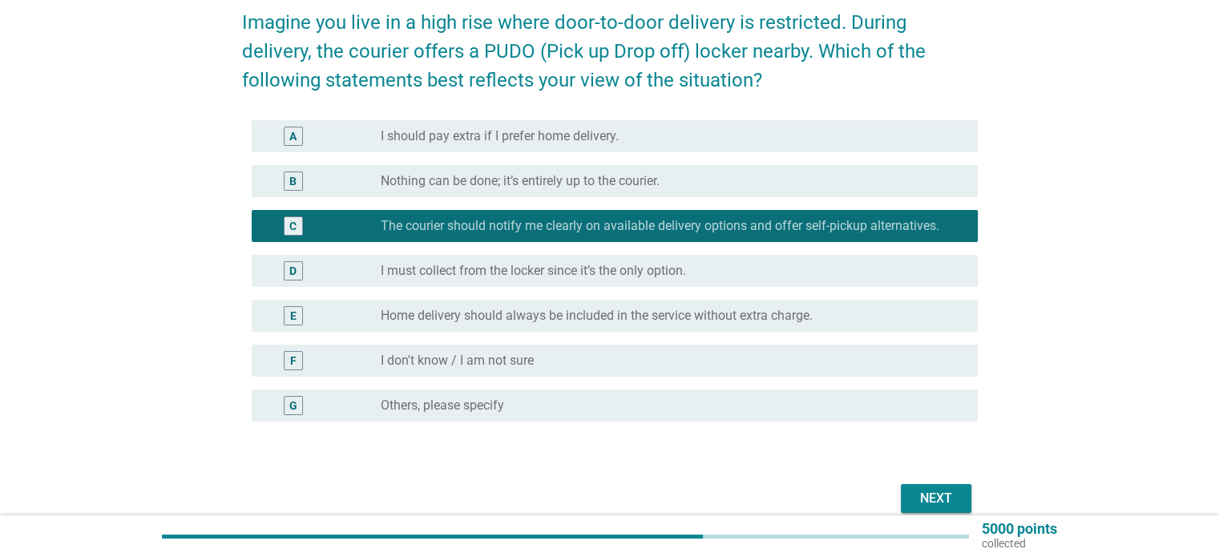
click at [917, 499] on div "Next" at bounding box center [935, 498] width 45 height 19
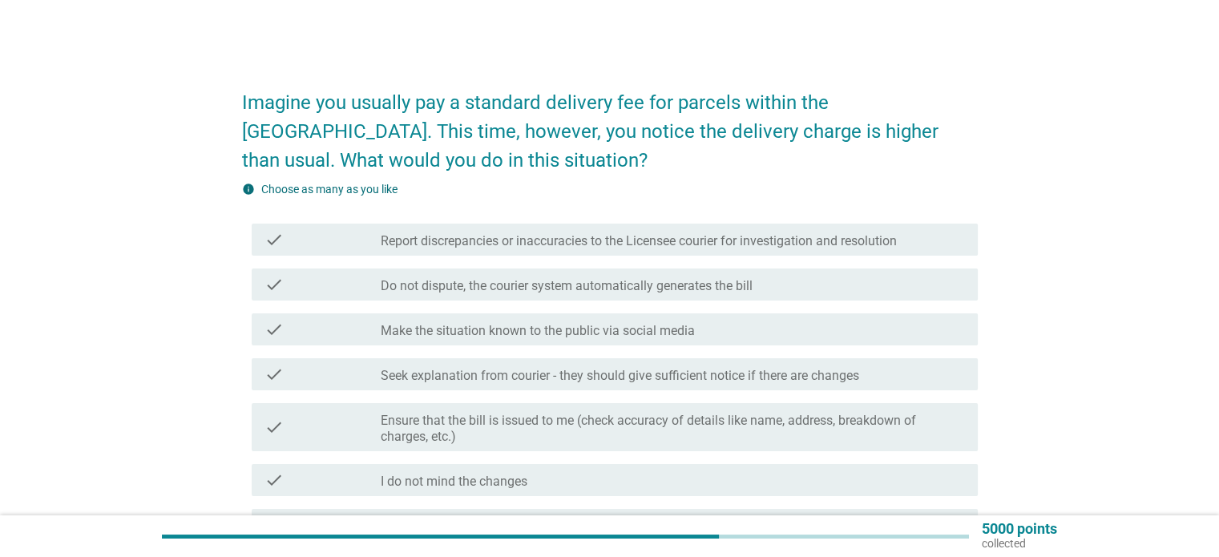
click at [643, 376] on label "Seek explanation from courier - they should give sufficient notice if there are…" at bounding box center [620, 376] width 478 height 16
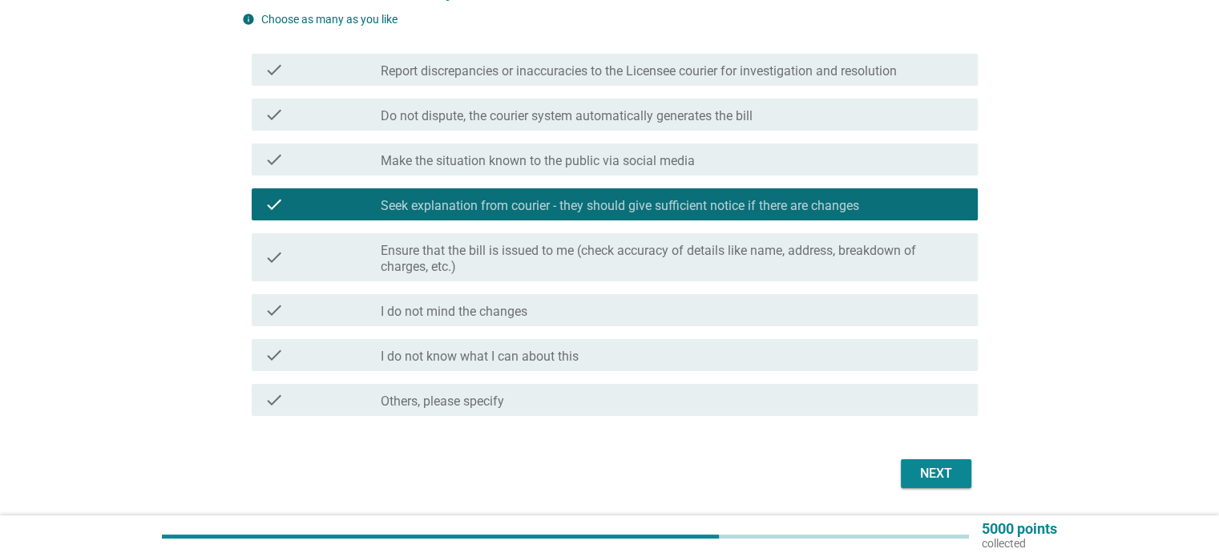
scroll to position [219, 0]
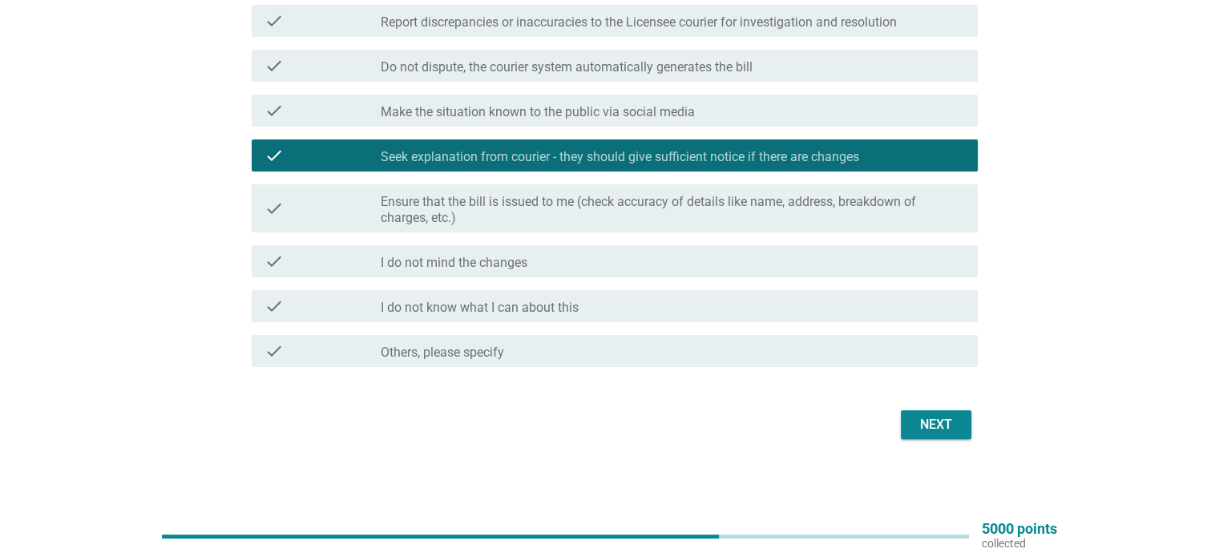
click at [929, 410] on button "Next" at bounding box center [936, 424] width 71 height 29
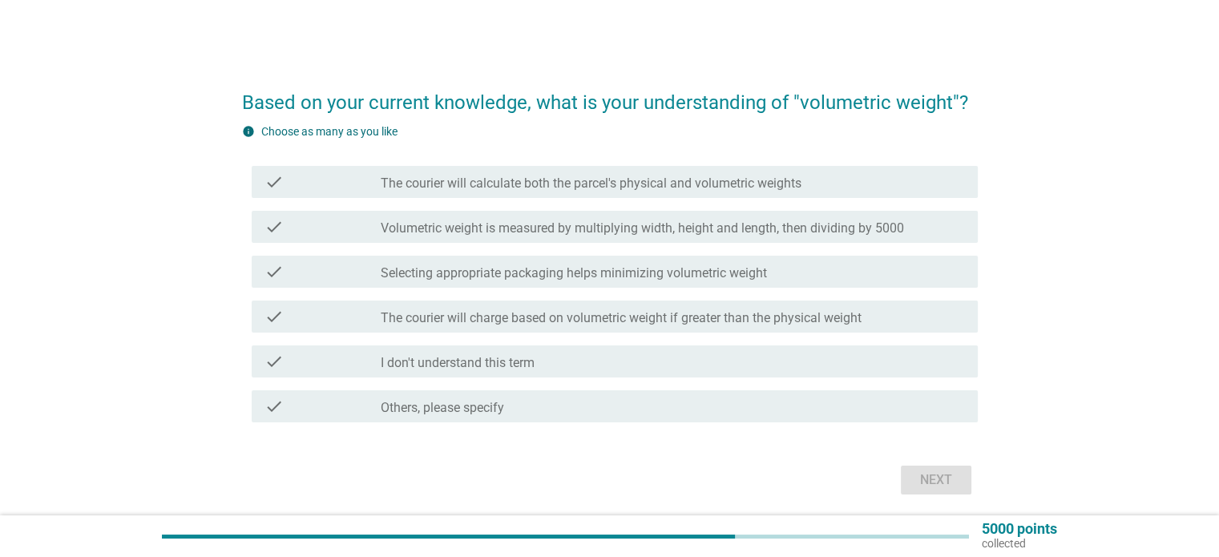
click at [866, 228] on label "Volumetric weight is measured by multiplying width, height and length, then div…" at bounding box center [642, 228] width 523 height 16
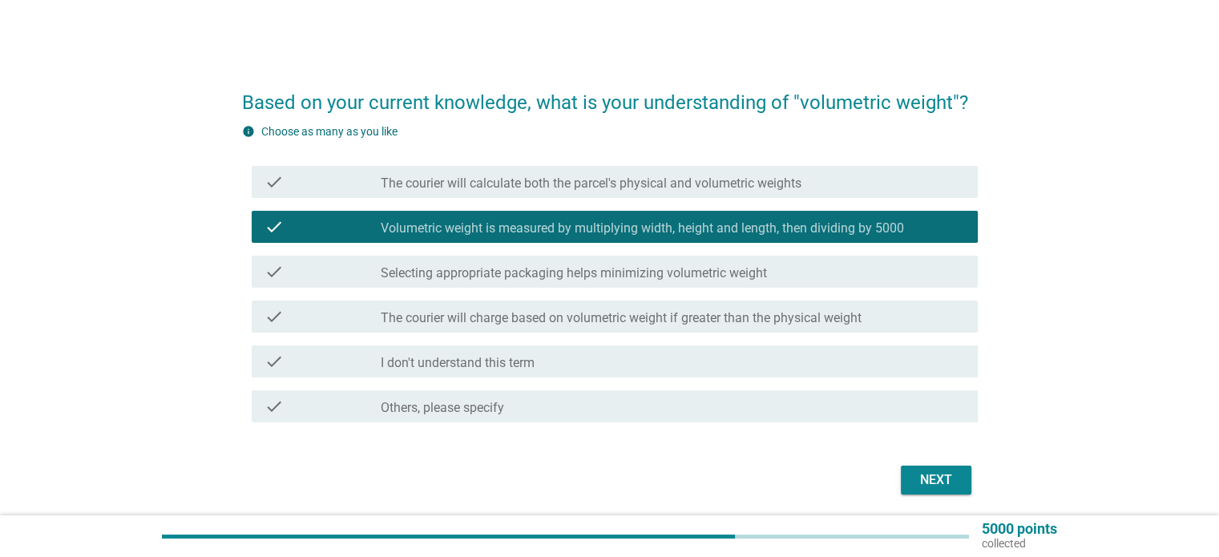
click at [944, 477] on div "Next" at bounding box center [935, 479] width 45 height 19
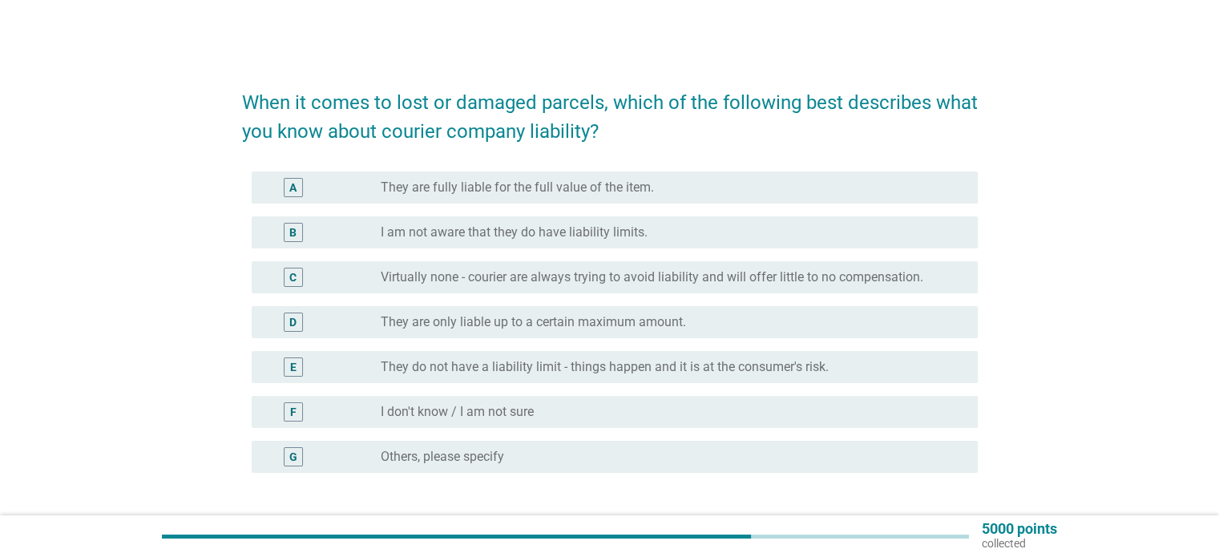
click at [737, 324] on div "radio_button_unchecked They are only liable up to a certain maximum amount." at bounding box center [666, 322] width 570 height 16
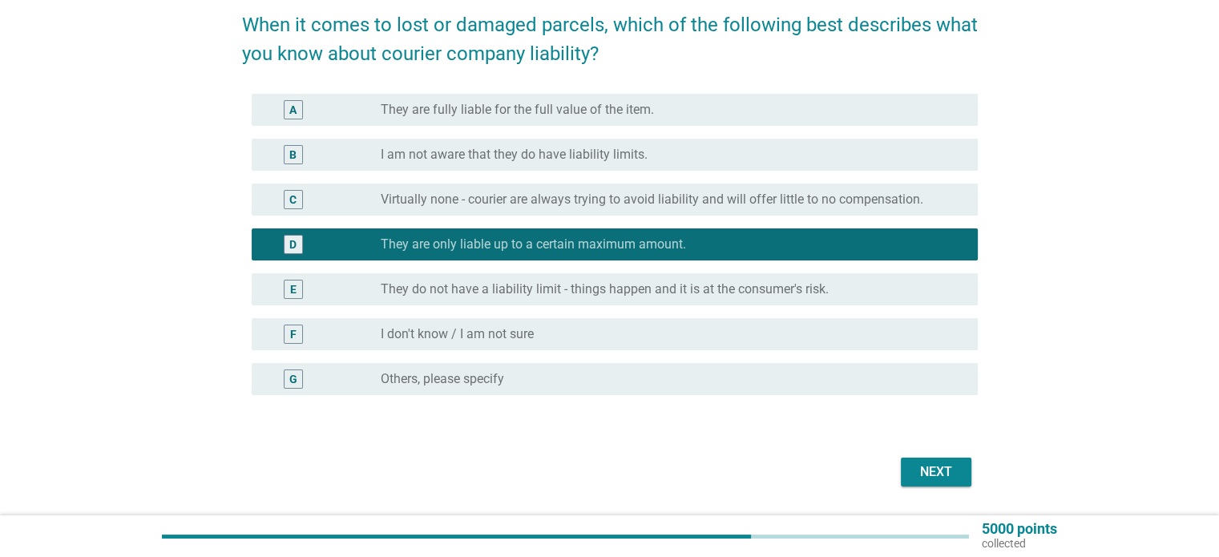
scroll to position [80, 0]
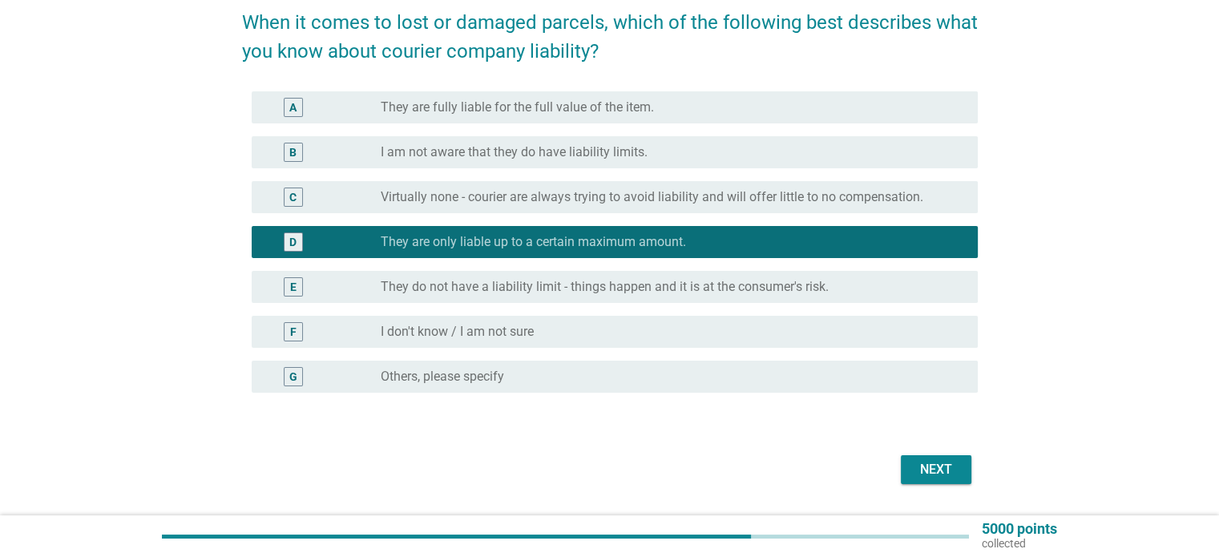
click at [926, 471] on div "Next" at bounding box center [935, 469] width 45 height 19
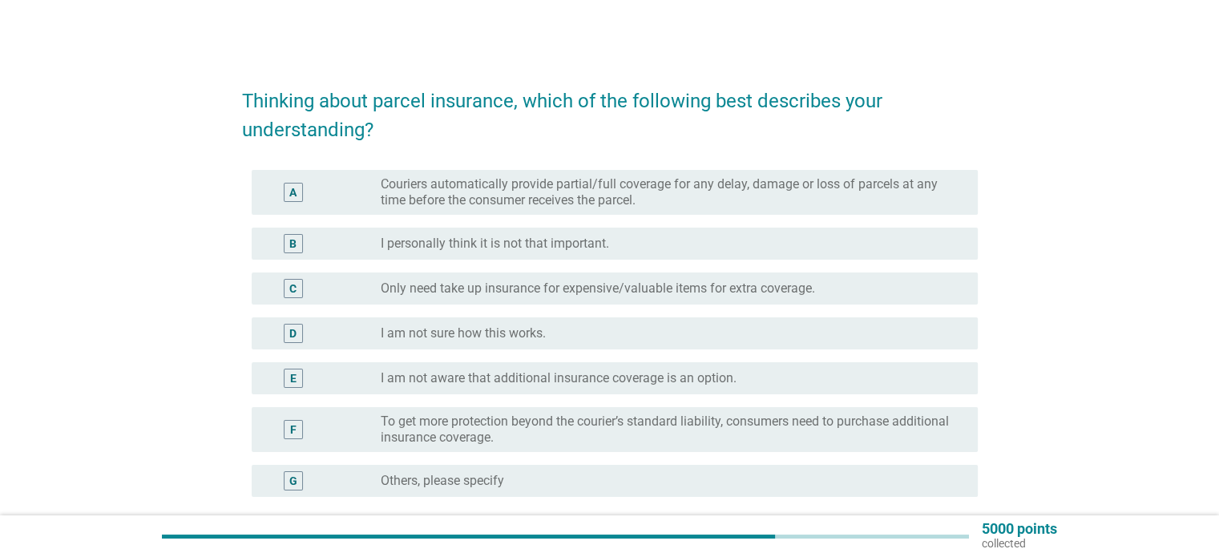
scroll to position [0, 0]
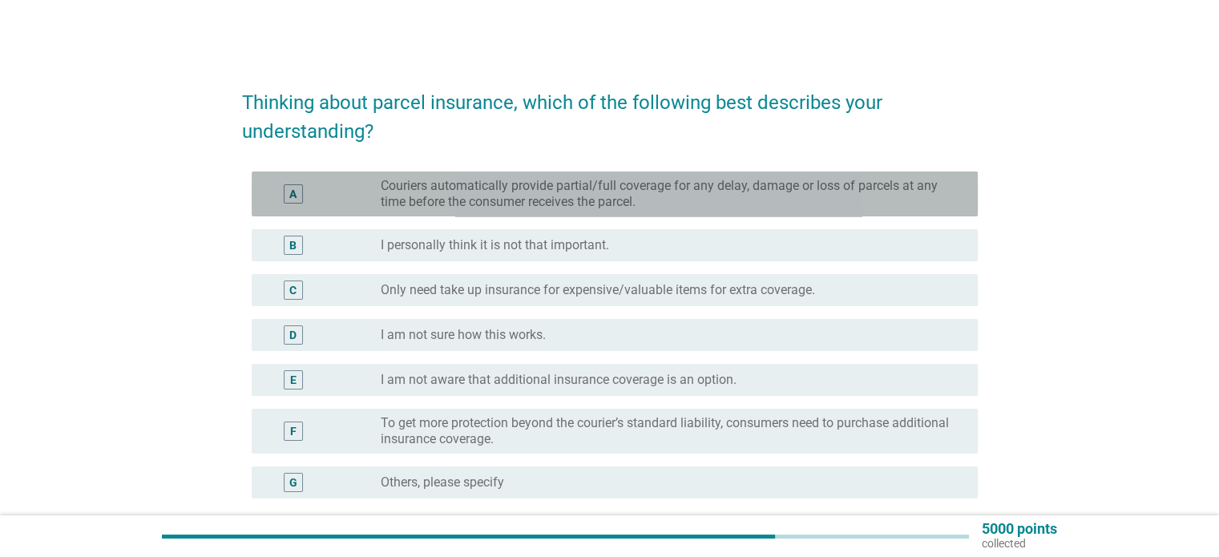
click at [800, 203] on label "Couriers automatically provide partial/full coverage for any delay, damage or l…" at bounding box center [666, 194] width 570 height 32
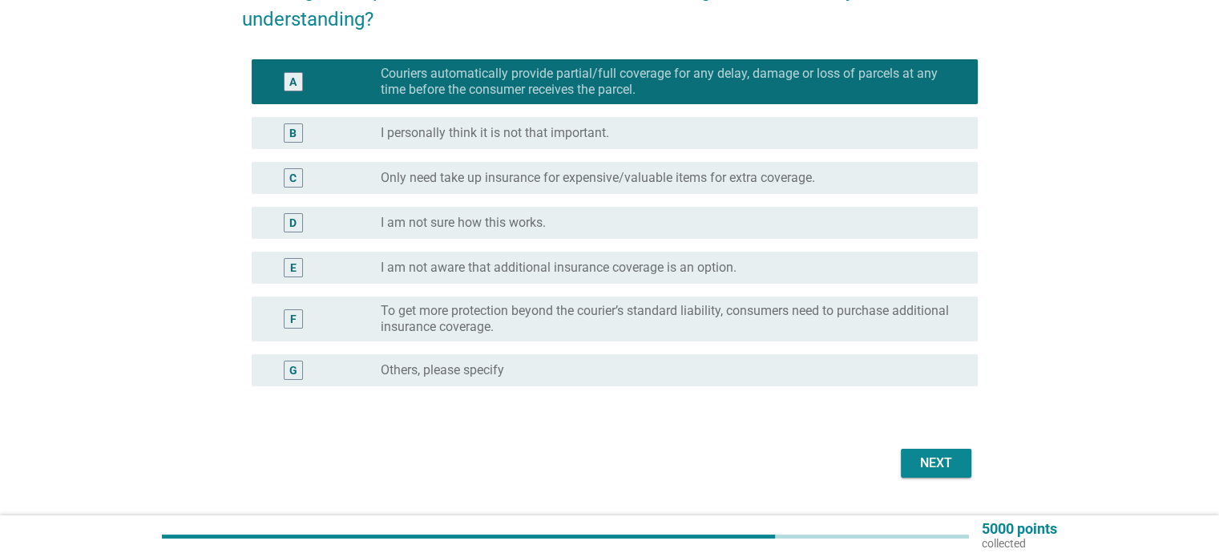
scroll to position [151, 0]
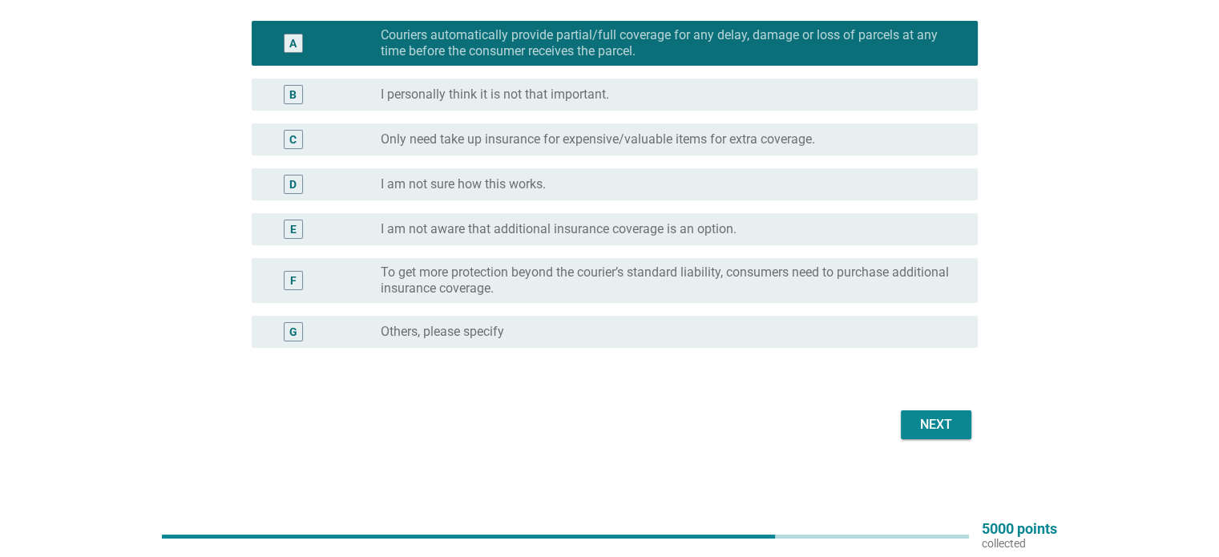
click at [906, 410] on button "Next" at bounding box center [936, 424] width 71 height 29
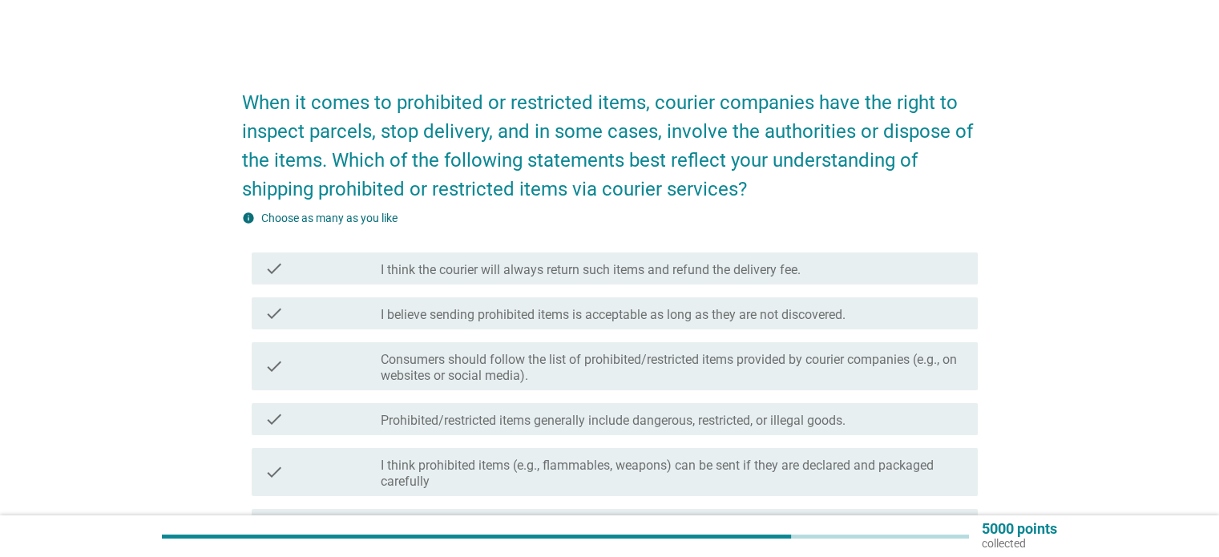
click at [778, 369] on label "Consumers should follow the list of prohibited/restricted items provided by cou…" at bounding box center [672, 368] width 583 height 32
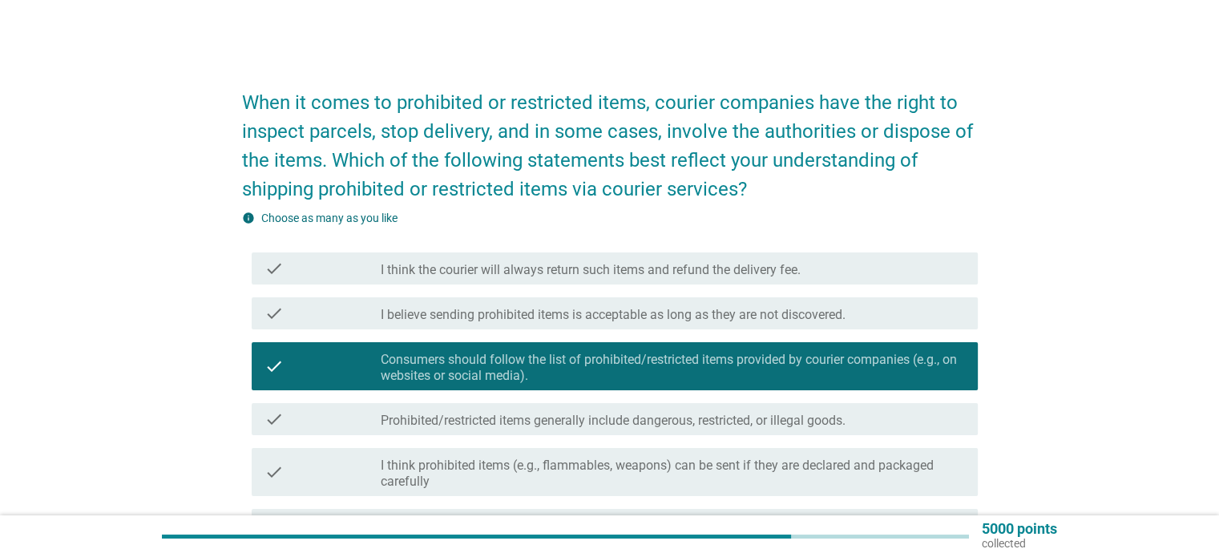
click at [763, 429] on div "check check_box_outline_blank Prohibited/restricted items generally include dan…" at bounding box center [615, 419] width 726 height 32
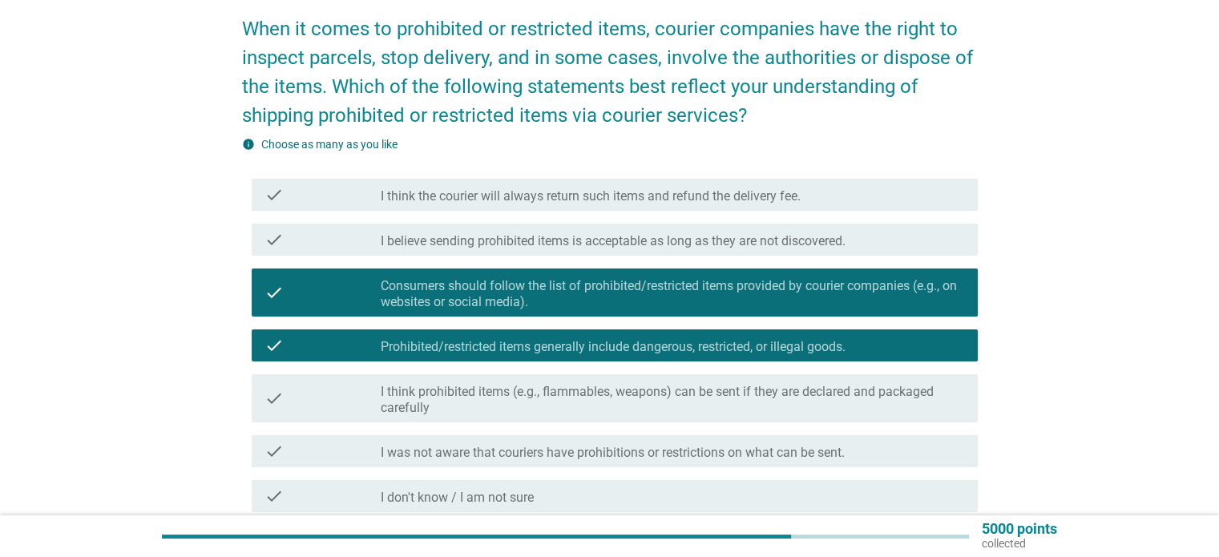
scroll to position [80, 0]
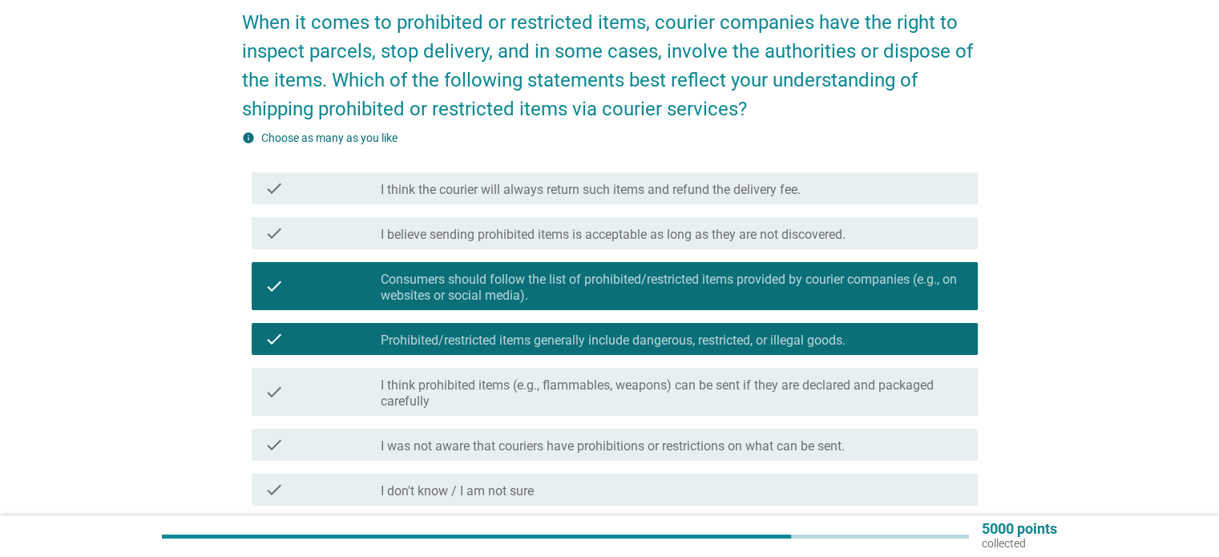
click at [736, 387] on label "I think prohibited items (e.g., flammables, weapons) can be sent if they are de…" at bounding box center [672, 393] width 583 height 32
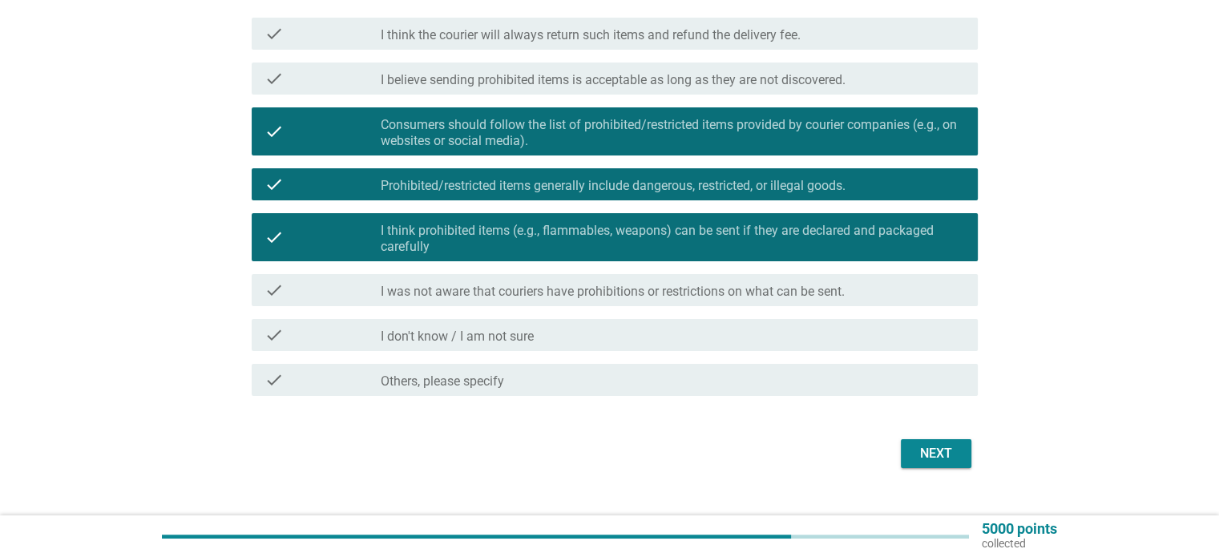
scroll to position [240, 0]
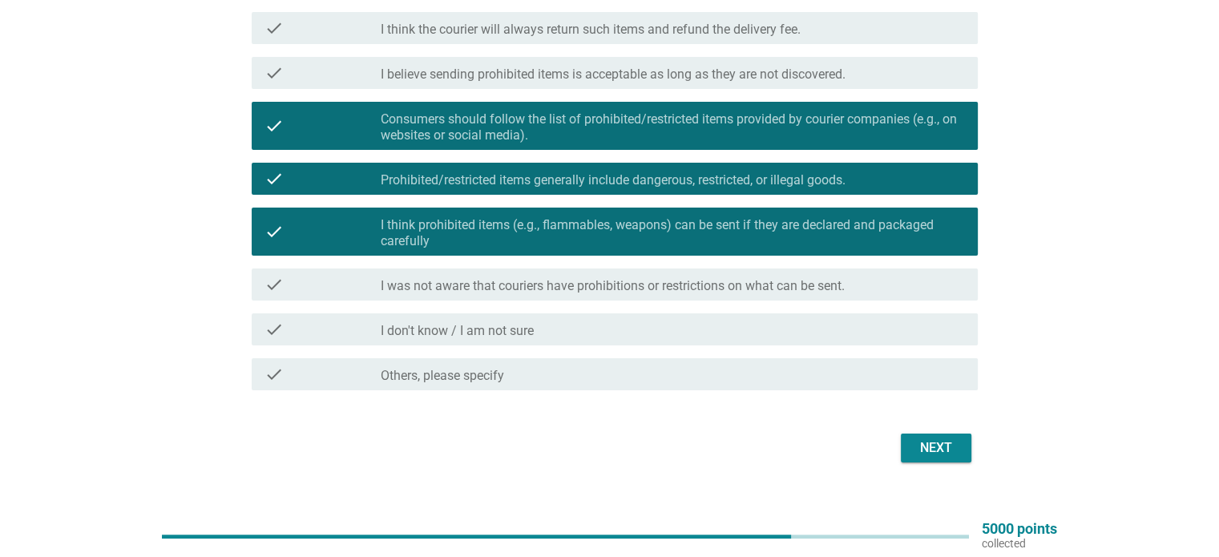
click at [906, 449] on button "Next" at bounding box center [936, 447] width 71 height 29
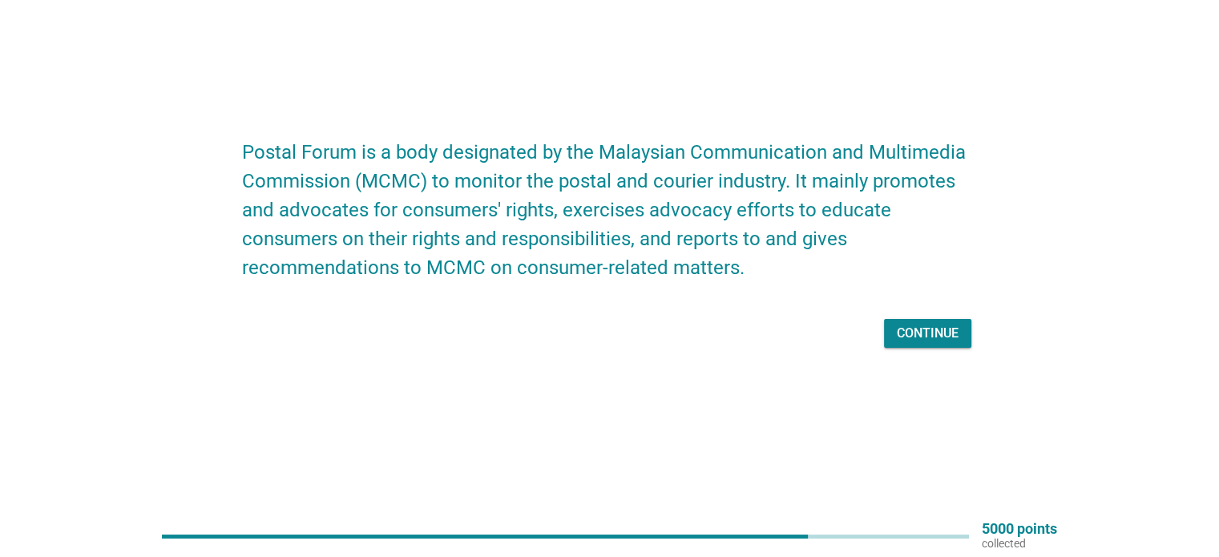
scroll to position [0, 0]
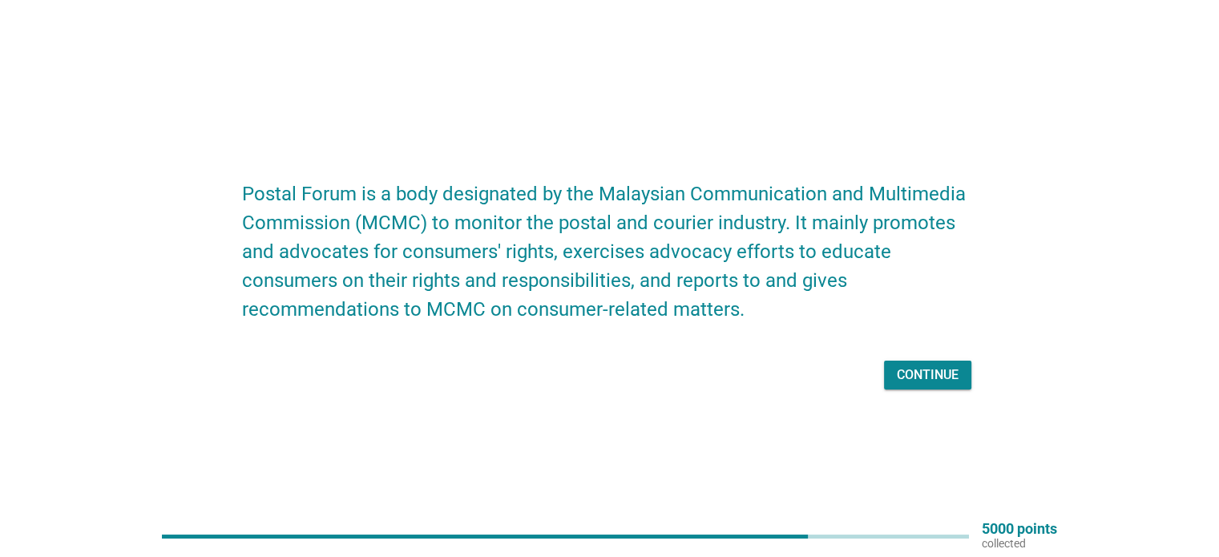
click at [922, 384] on button "Continue" at bounding box center [927, 375] width 87 height 29
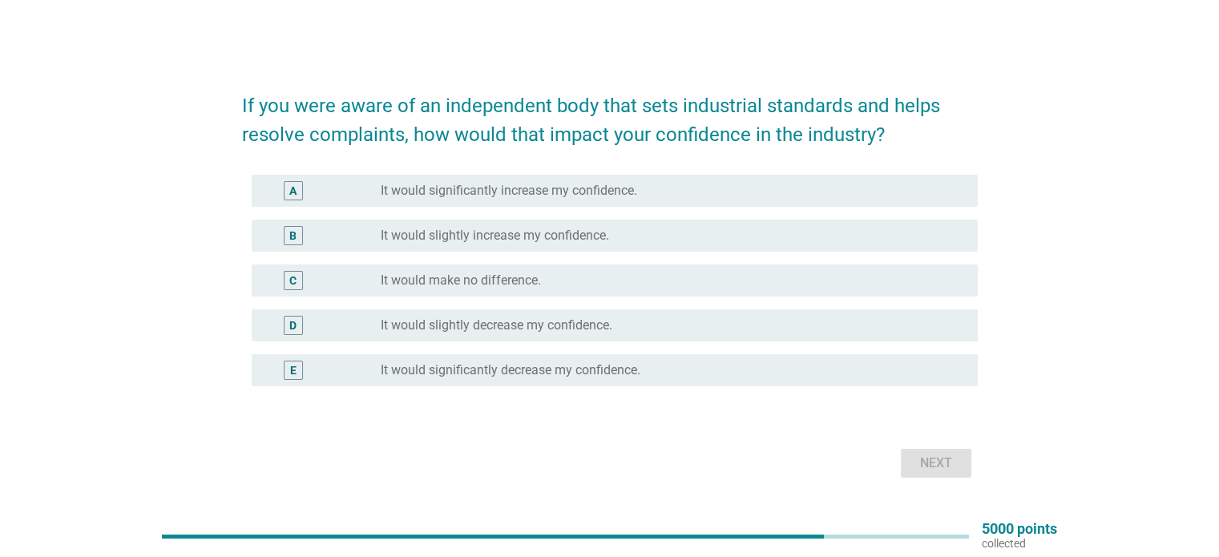
click at [833, 234] on div "radio_button_unchecked It would slightly increase my confidence." at bounding box center [666, 236] width 570 height 16
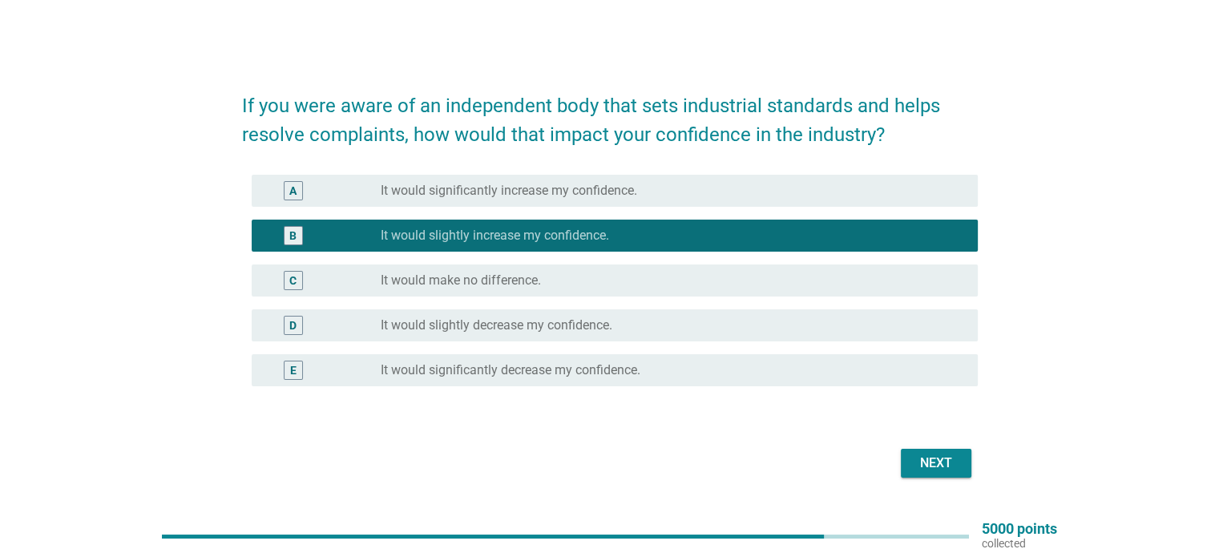
click at [957, 457] on div "Next" at bounding box center [935, 462] width 45 height 19
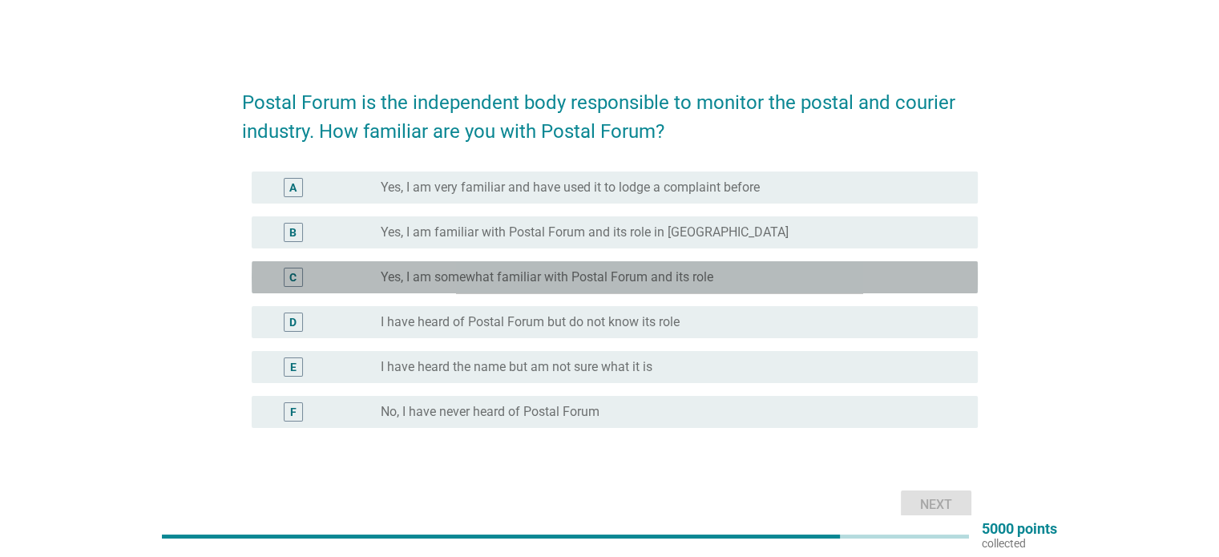
click at [813, 278] on div "radio_button_unchecked Yes, I am somewhat familiar with Postal Forum and its ro…" at bounding box center [666, 277] width 570 height 16
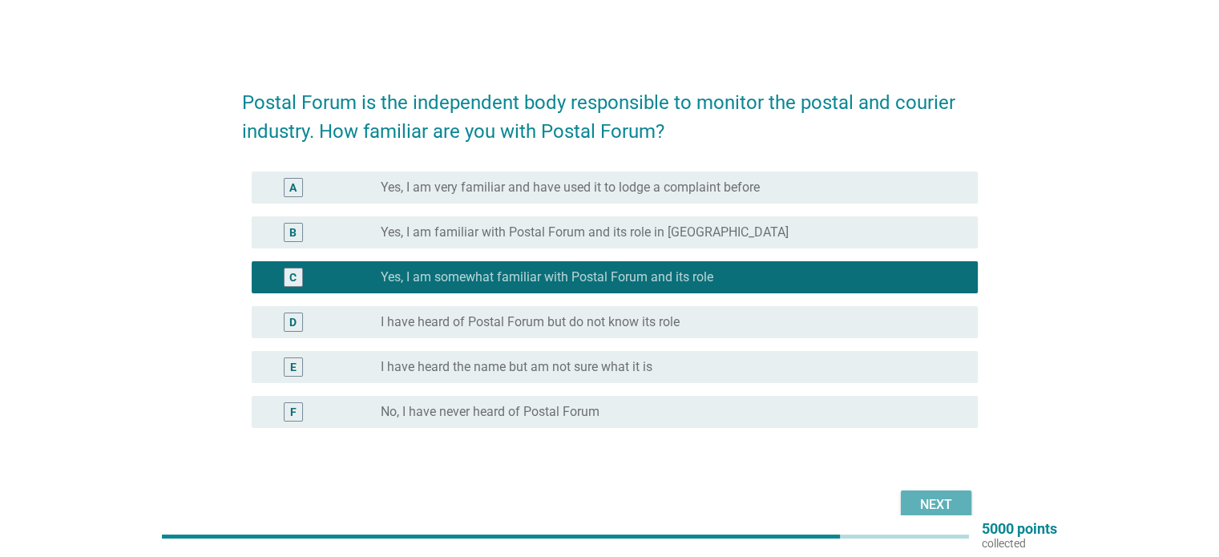
click at [925, 493] on button "Next" at bounding box center [936, 504] width 71 height 29
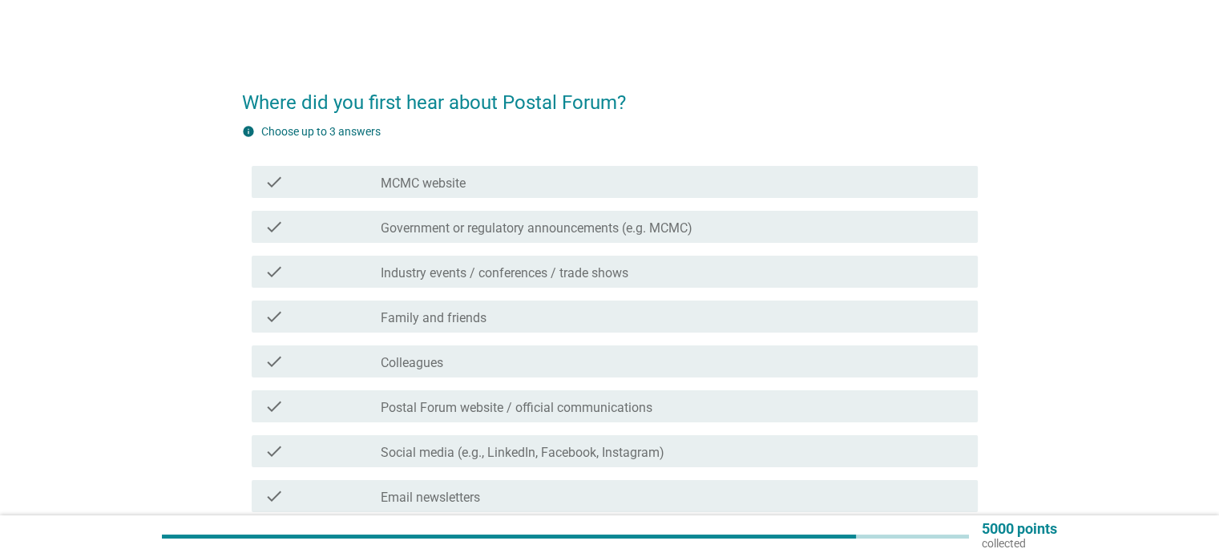
click at [486, 185] on div "check_box_outline_blank MCMC website" at bounding box center [672, 181] width 583 height 19
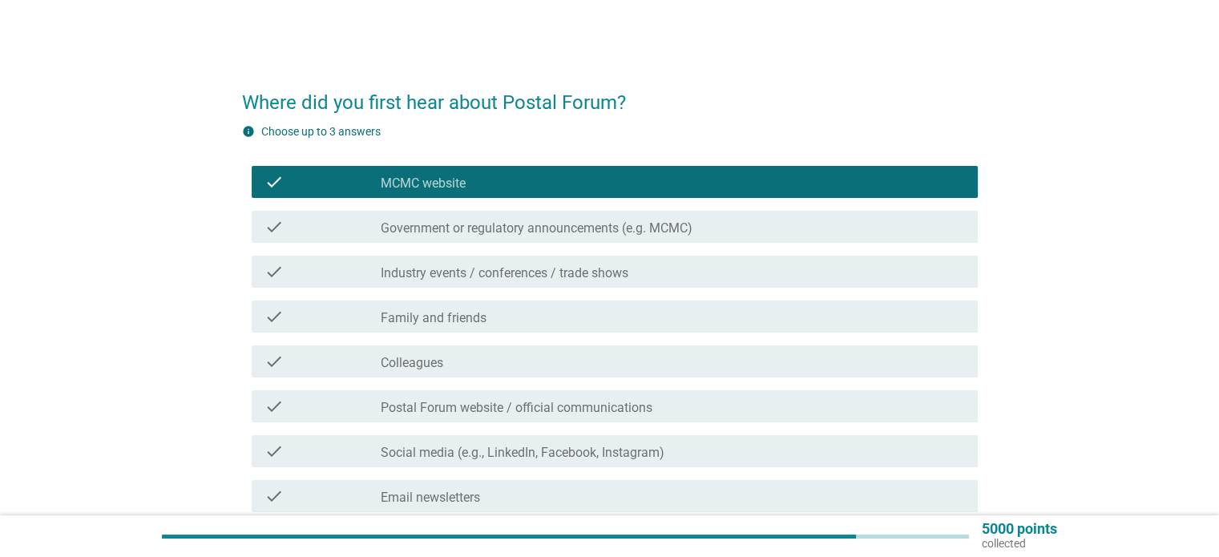
click at [477, 233] on label "Government or regulatory announcements (e.g. MCMC)" at bounding box center [537, 228] width 312 height 16
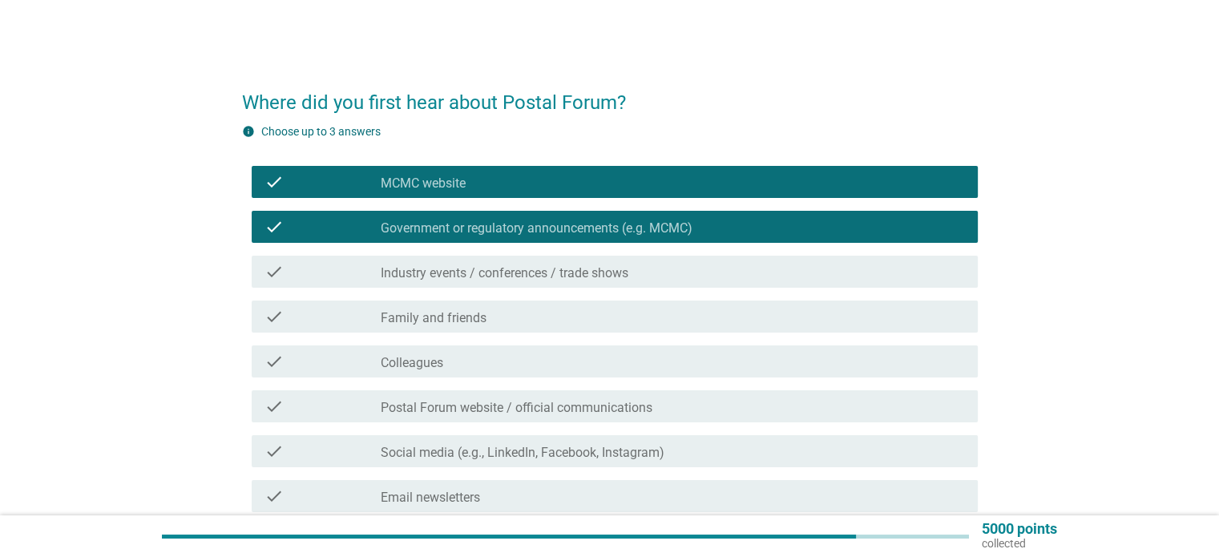
click at [477, 288] on div "check check_box_outline_blank Industry events / conferences / trade shows" at bounding box center [609, 271] width 735 height 45
click at [477, 276] on label "Industry events / conferences / trade shows" at bounding box center [505, 273] width 248 height 16
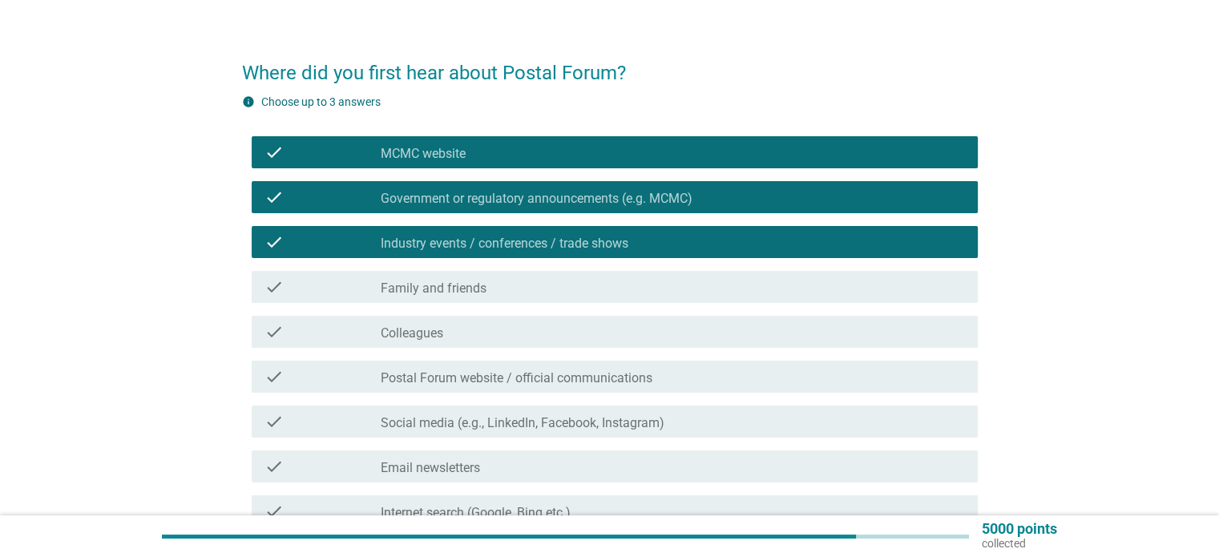
scroll to position [80, 0]
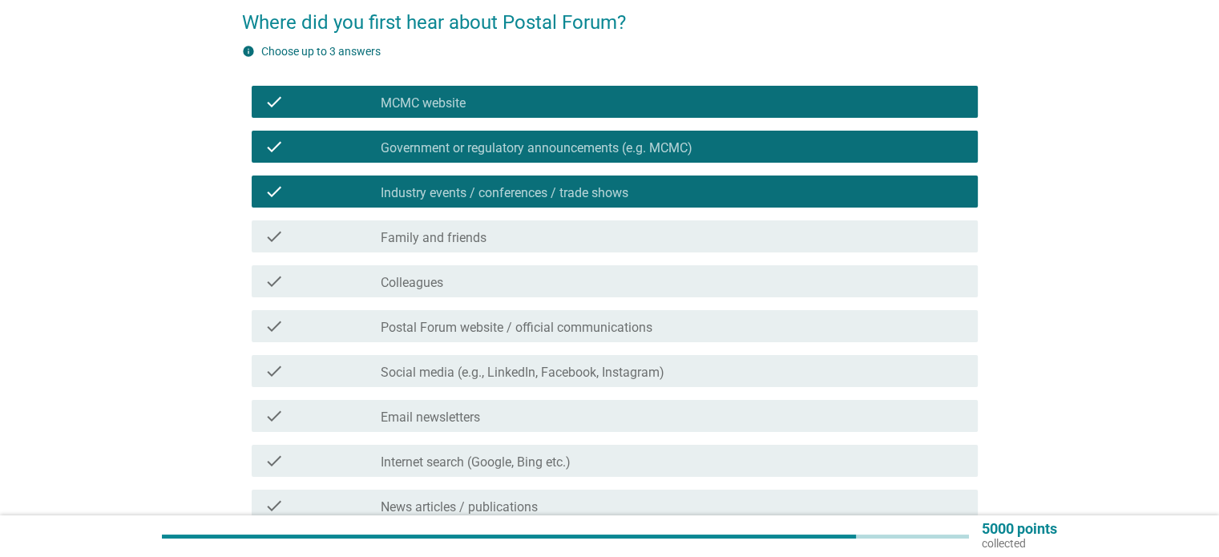
click at [523, 365] on label "Social media (e.g., LinkedIn, Facebook, Instagram)" at bounding box center [523, 373] width 284 height 16
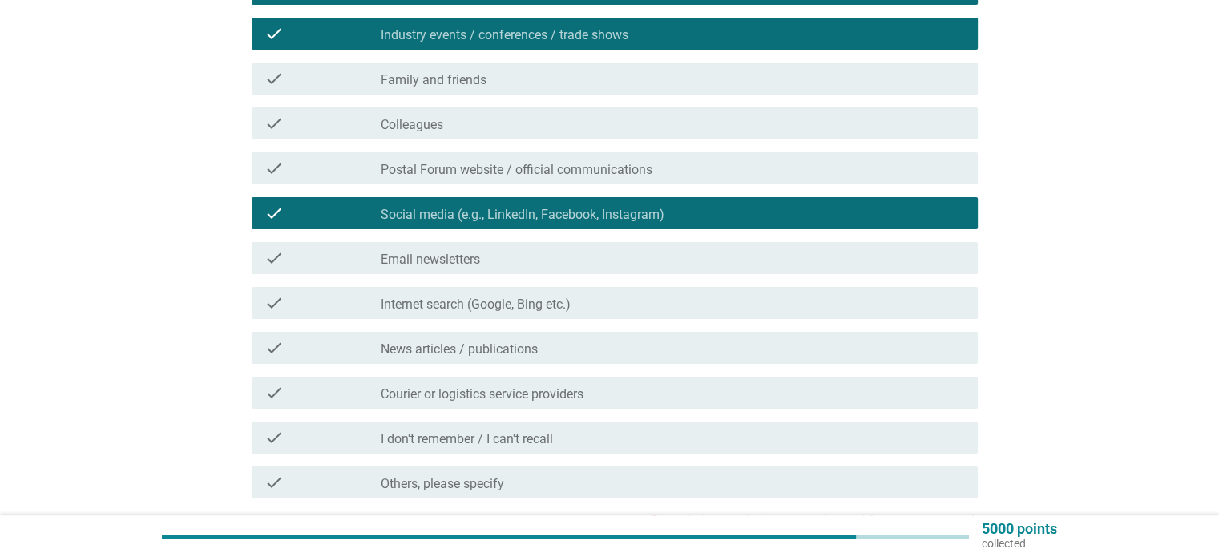
scroll to position [240, 0]
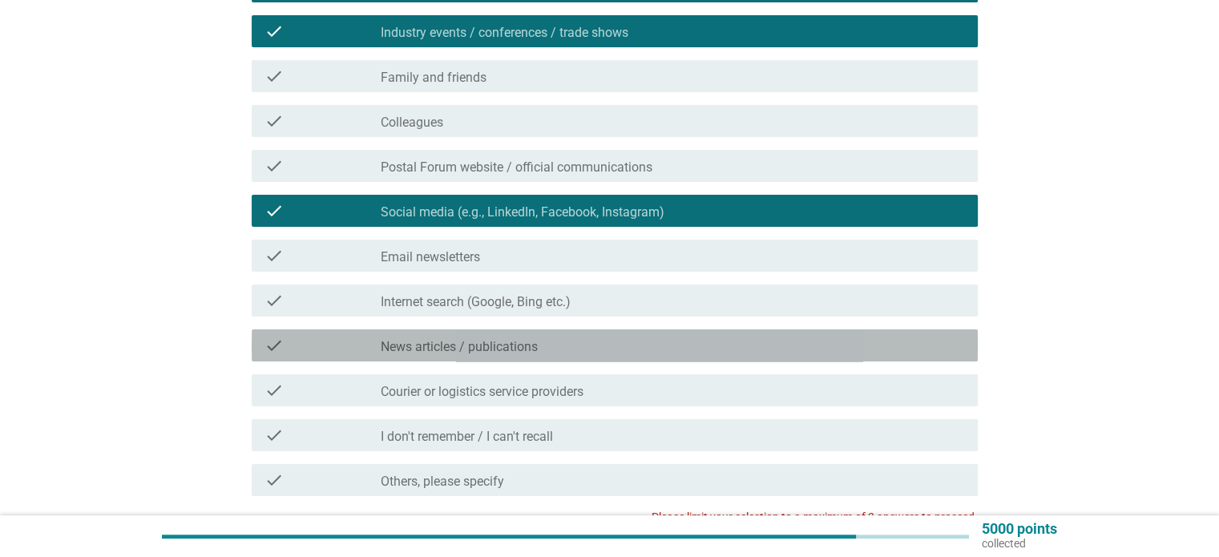
click at [542, 358] on div "check check_box_outline_blank News articles / publications" at bounding box center [615, 345] width 726 height 32
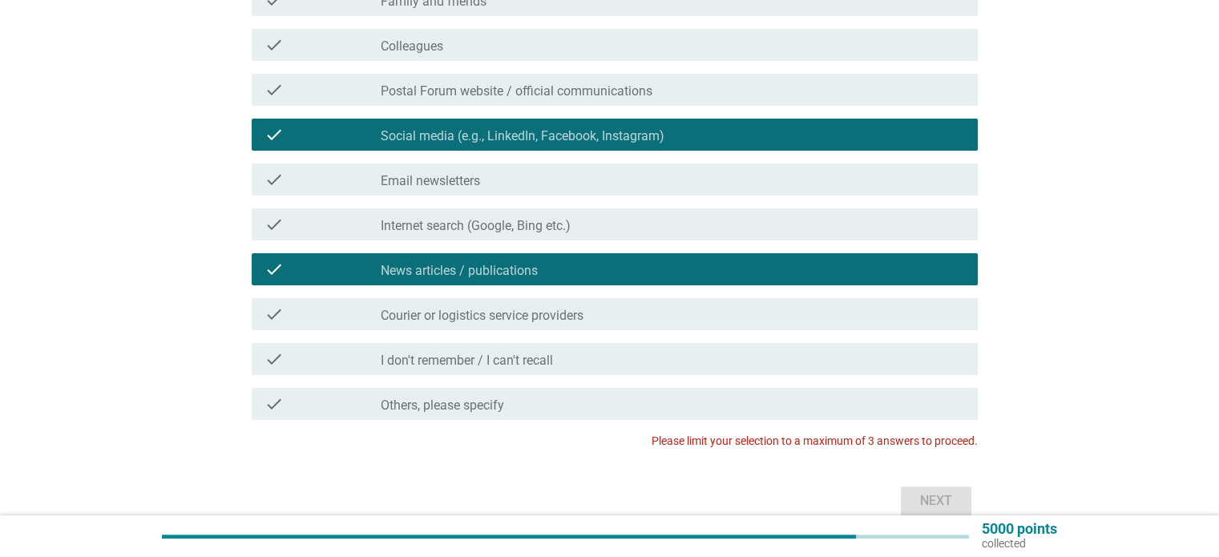
scroll to position [320, 0]
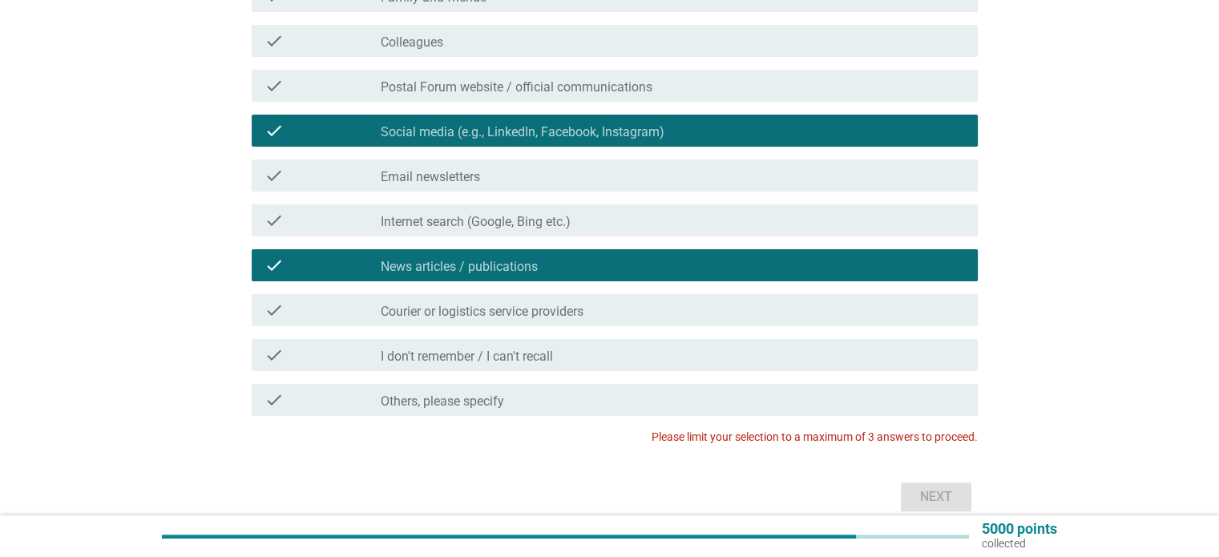
click at [539, 318] on label "Courier or logistics service providers" at bounding box center [482, 312] width 203 height 16
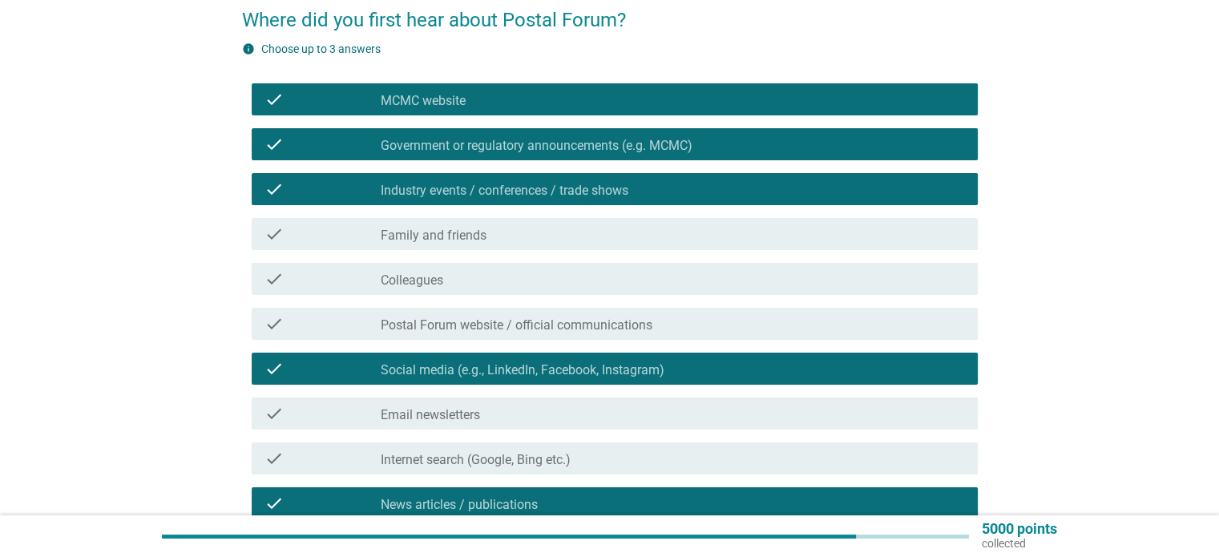
scroll to position [80, 0]
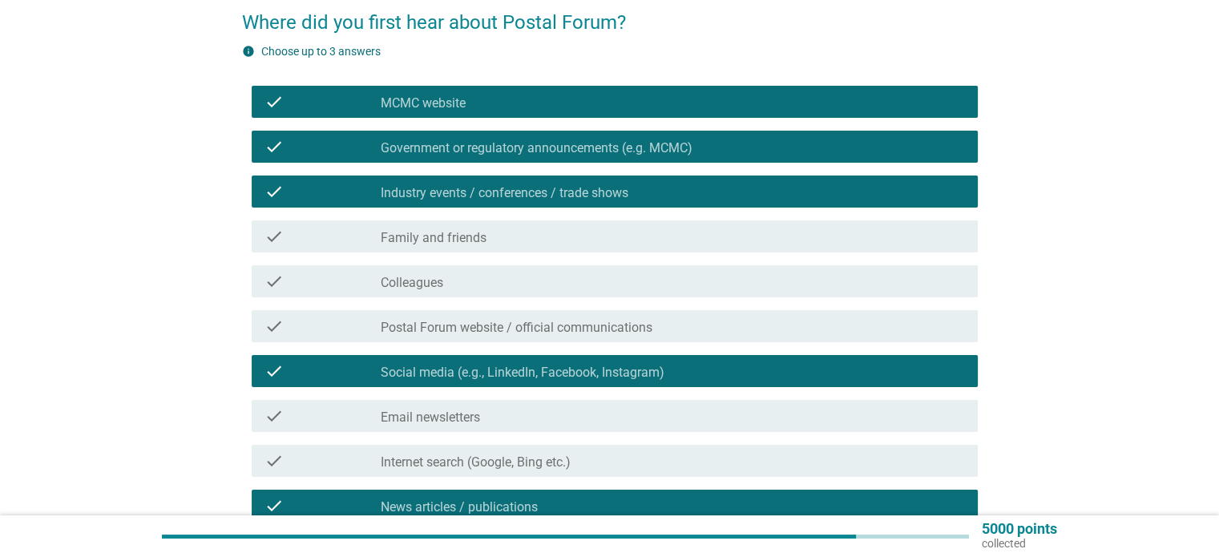
click at [529, 152] on label "Government or regulatory announcements (e.g. MCMC)" at bounding box center [537, 148] width 312 height 16
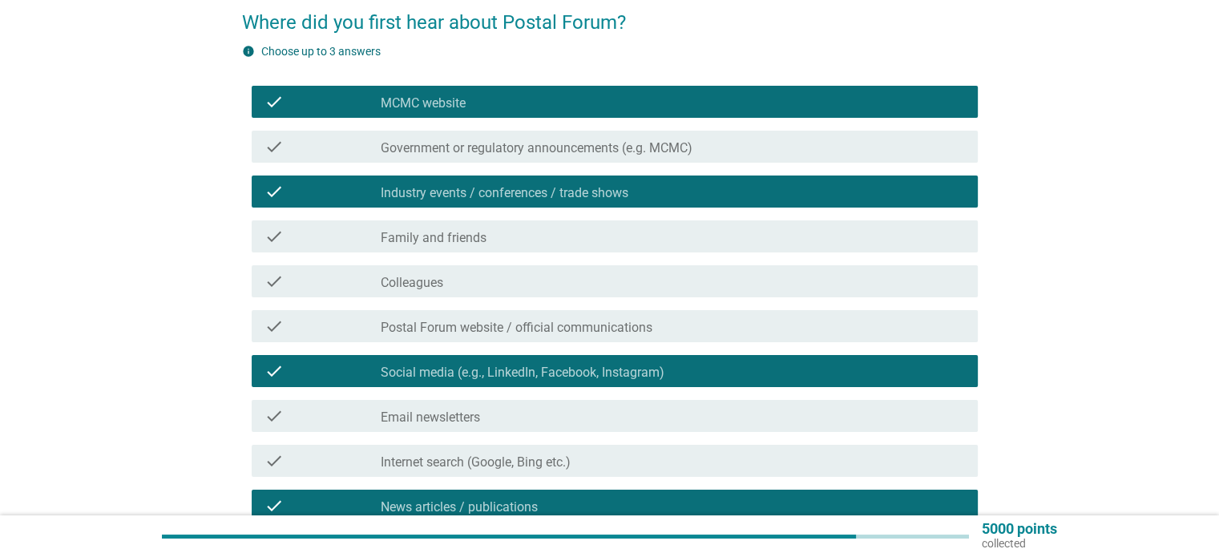
click at [526, 192] on label "Industry events / conferences / trade shows" at bounding box center [505, 193] width 248 height 16
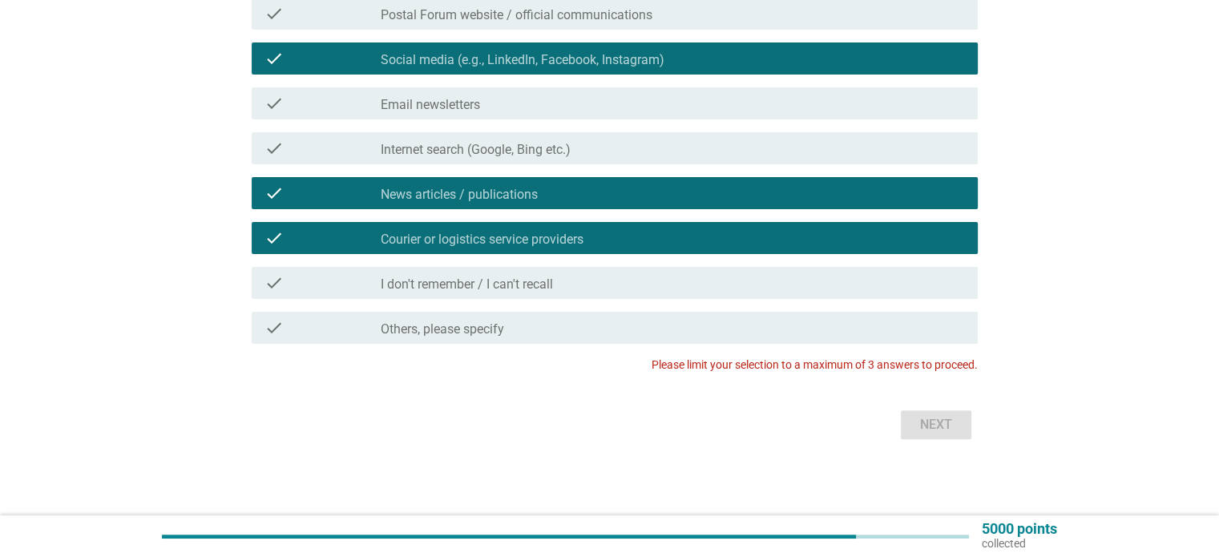
scroll to position [393, 0]
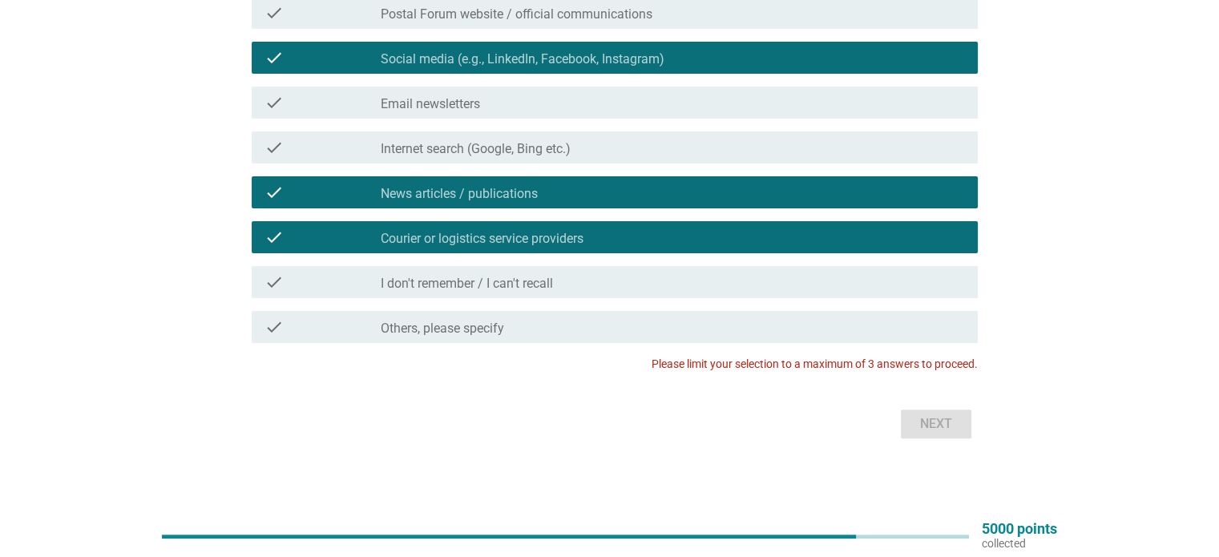
click at [519, 247] on div "check check_box Courier or logistics service providers" at bounding box center [615, 237] width 726 height 32
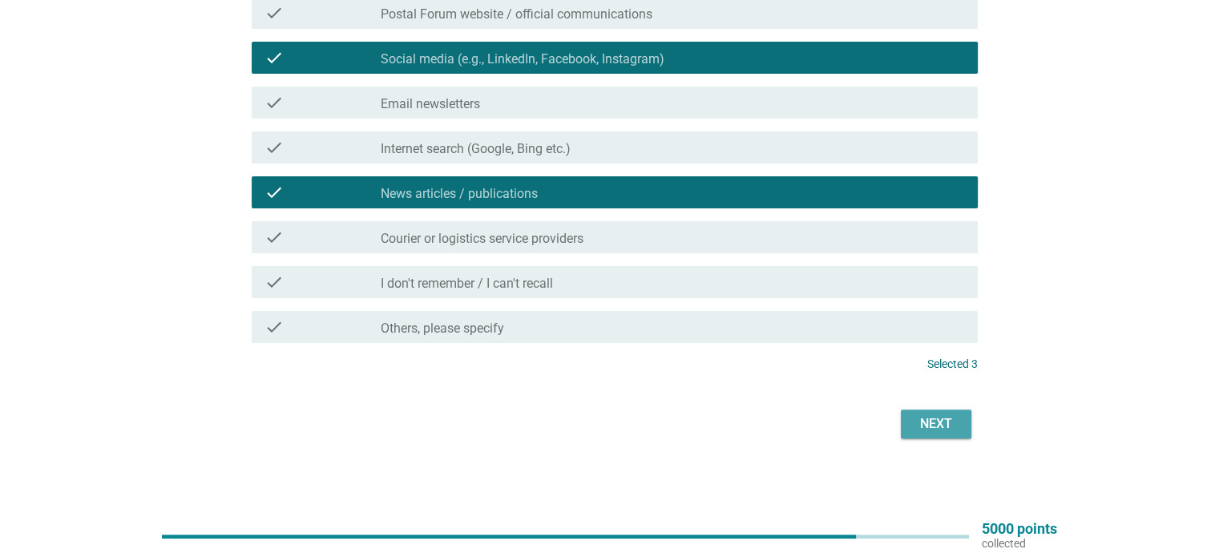
click at [928, 427] on div "Next" at bounding box center [935, 423] width 45 height 19
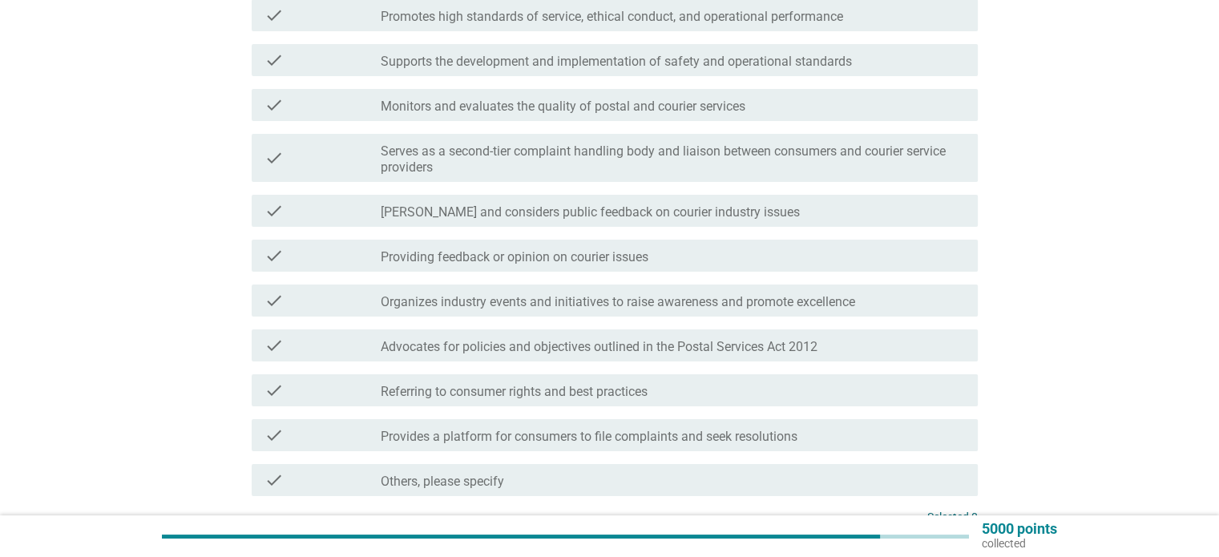
scroll to position [240, 0]
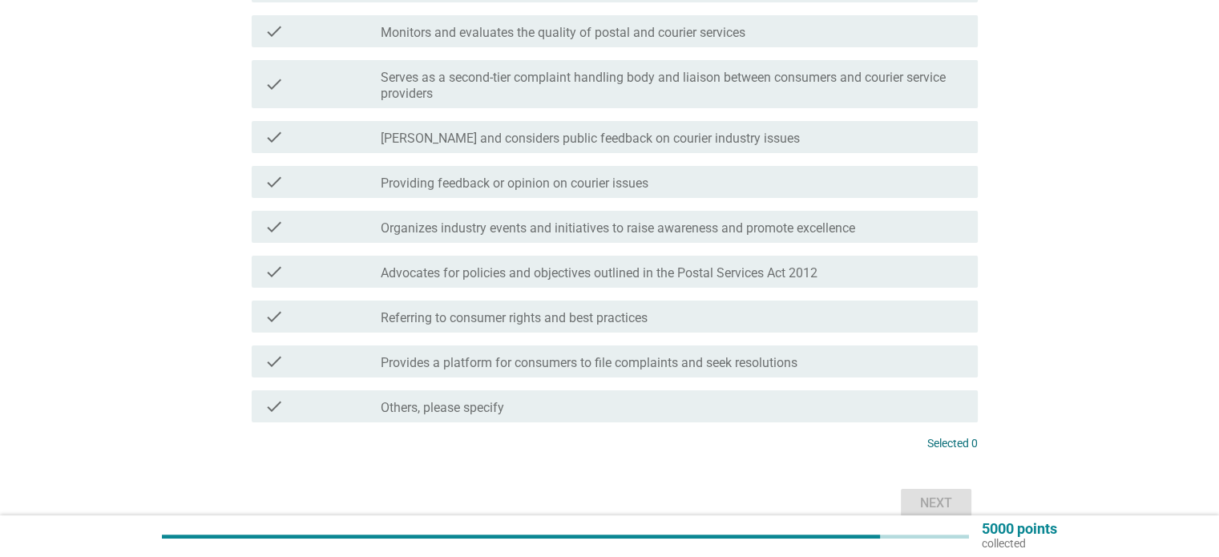
click at [538, 317] on label "Referring to consumer rights and best practices" at bounding box center [514, 318] width 267 height 16
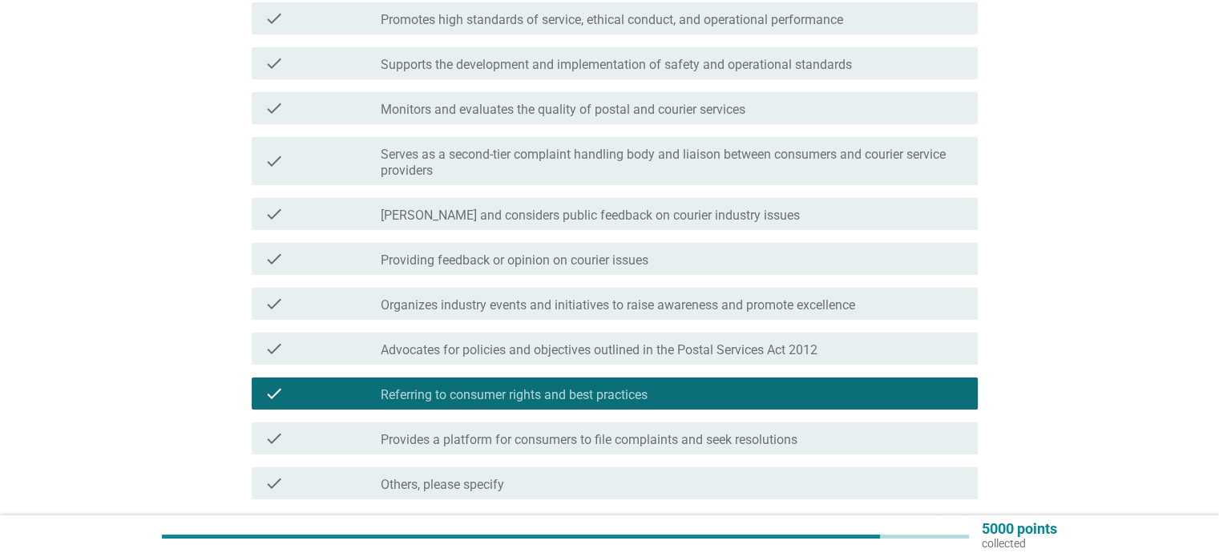
scroll to position [160, 0]
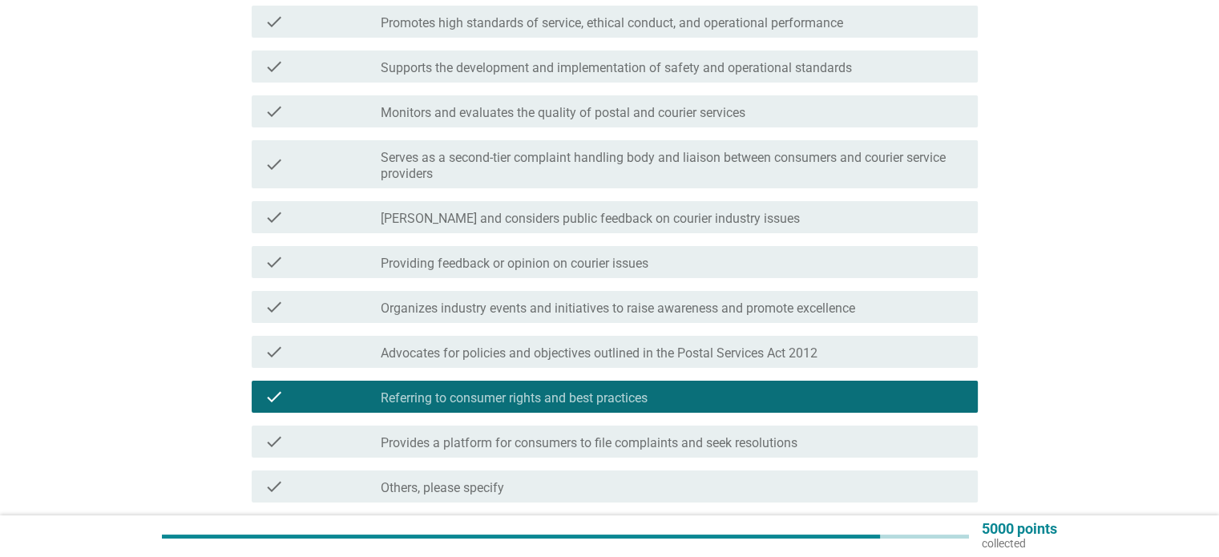
click at [393, 224] on label "[PERSON_NAME] and considers public feedback on courier industry issues" at bounding box center [590, 219] width 419 height 16
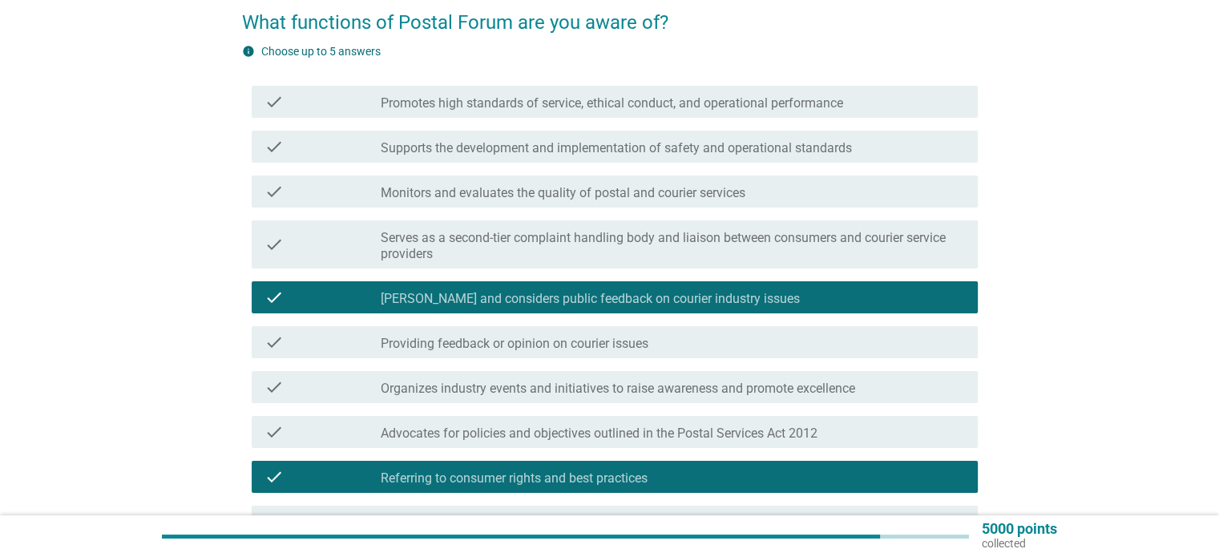
click at [433, 191] on label "Monitors and evaluates the quality of postal and courier services" at bounding box center [563, 193] width 365 height 16
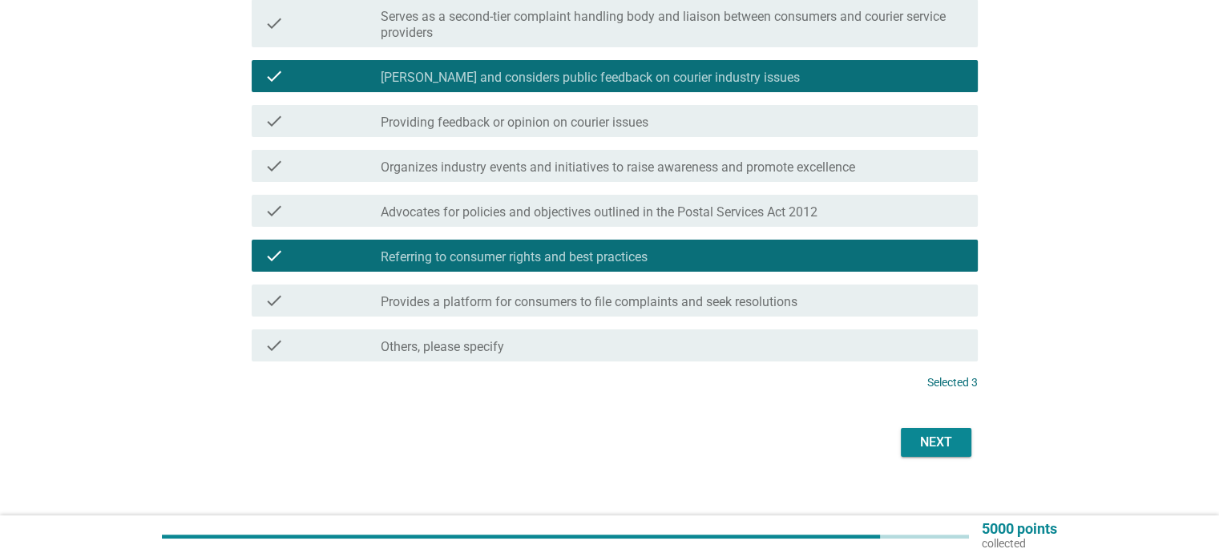
scroll to position [320, 0]
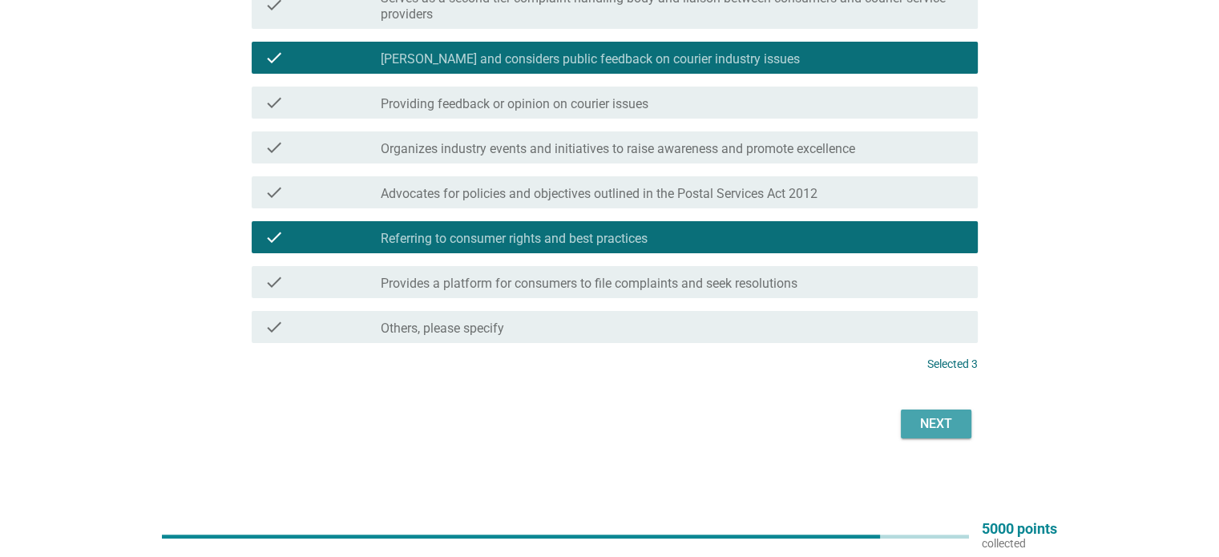
click at [932, 419] on div "Next" at bounding box center [935, 423] width 45 height 19
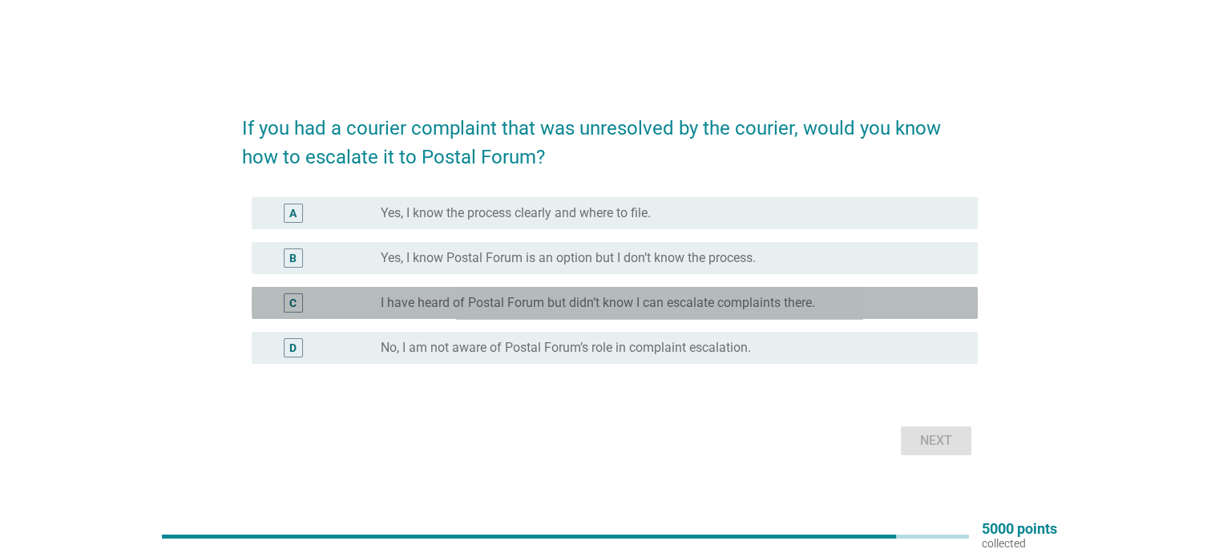
click at [609, 312] on div "C radio_button_unchecked I have heard of Postal Forum but didn’t know I can esc…" at bounding box center [615, 303] width 726 height 32
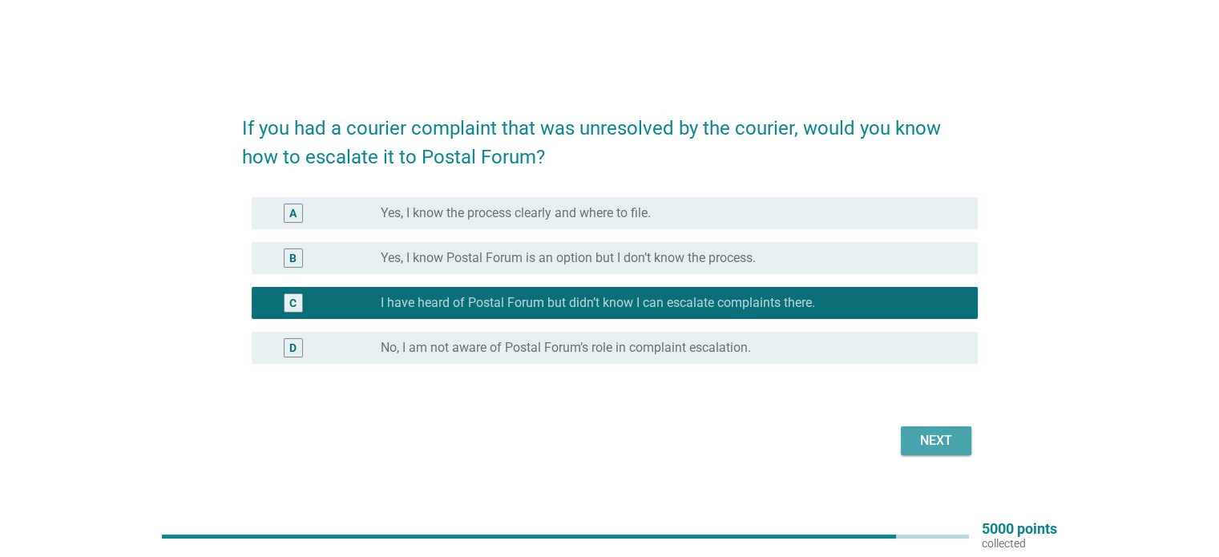
click at [917, 451] on button "Next" at bounding box center [936, 440] width 71 height 29
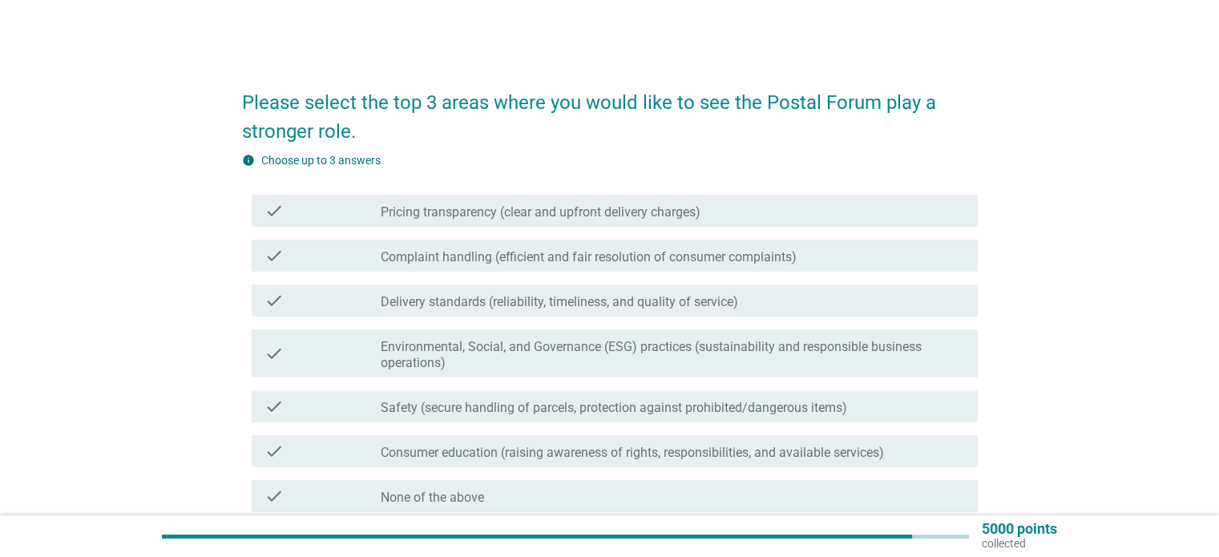
click at [522, 211] on label "Pricing transparency (clear and upfront delivery charges)" at bounding box center [541, 212] width 320 height 16
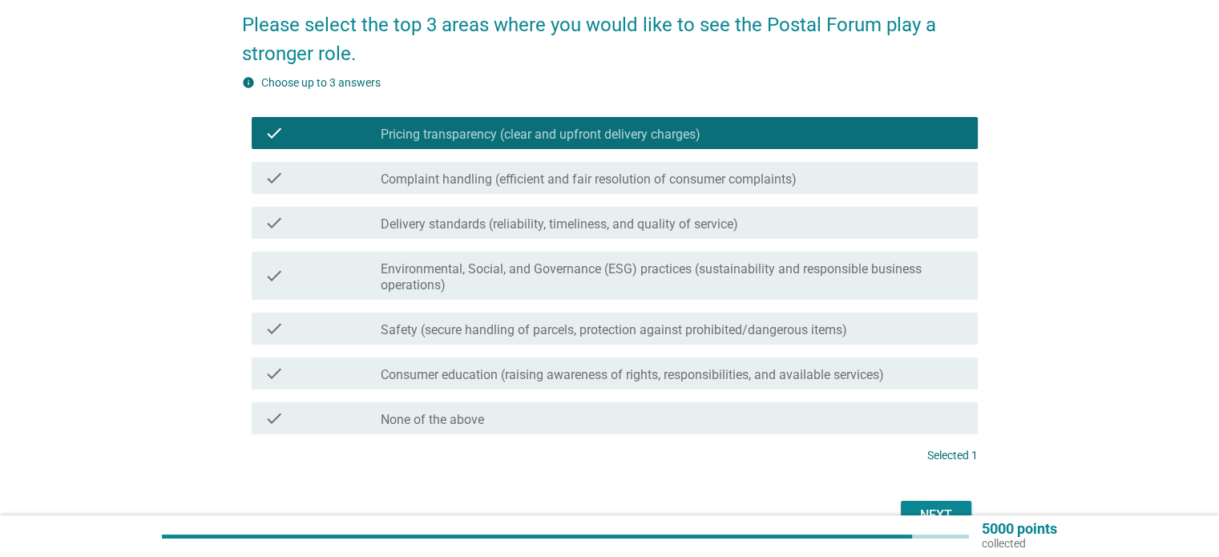
scroll to position [80, 0]
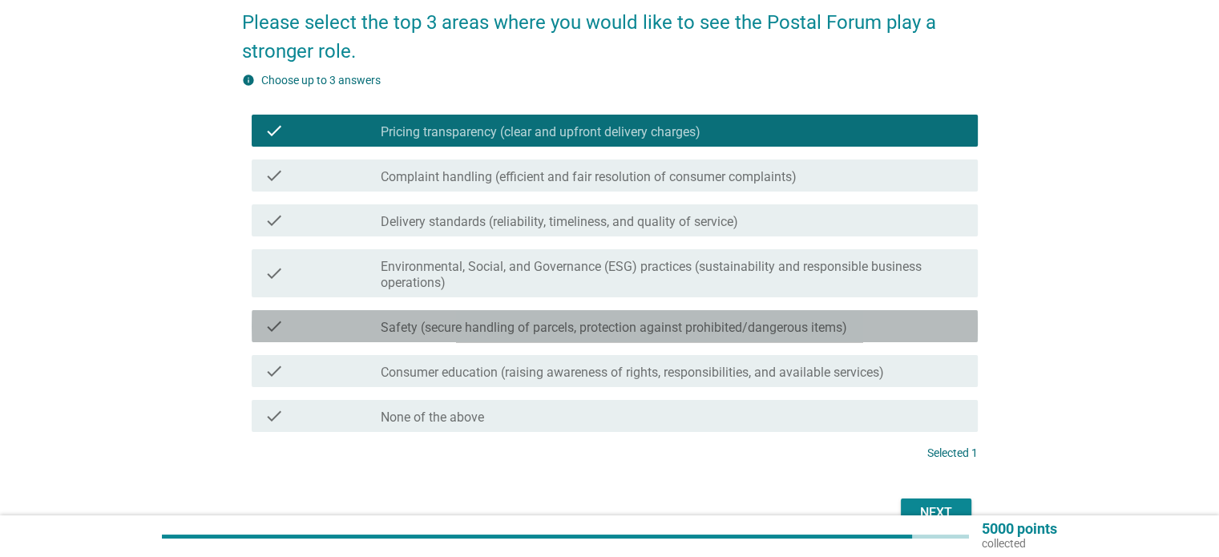
click at [528, 321] on label "Safety (secure handling of parcels, protection against prohibited/dangerous ite…" at bounding box center [614, 328] width 466 height 16
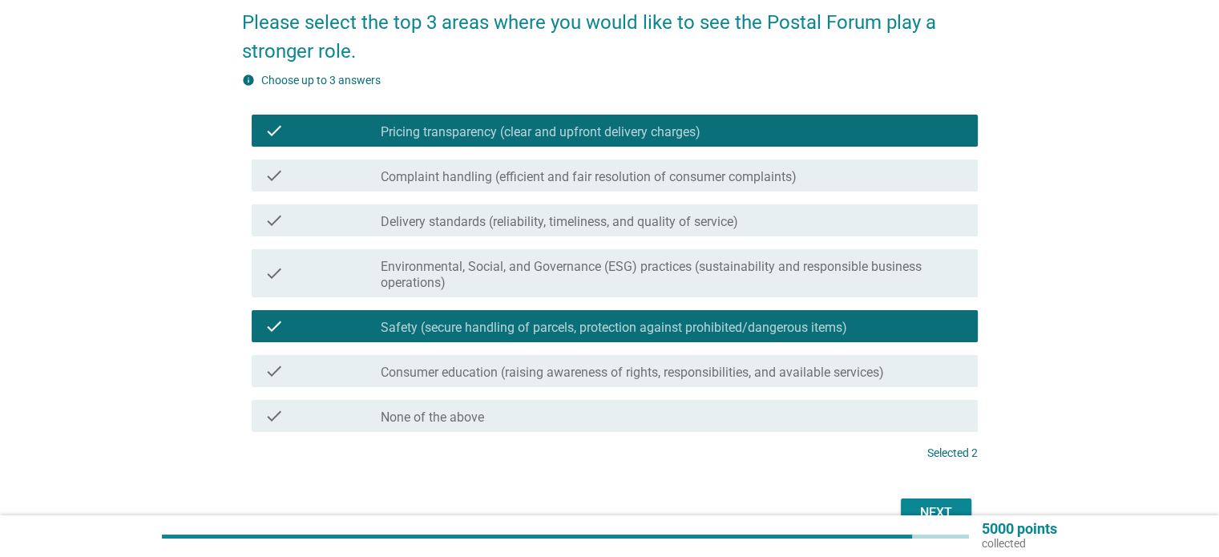
click at [535, 220] on label "Delivery standards (reliability, timeliness, and quality of service)" at bounding box center [559, 222] width 357 height 16
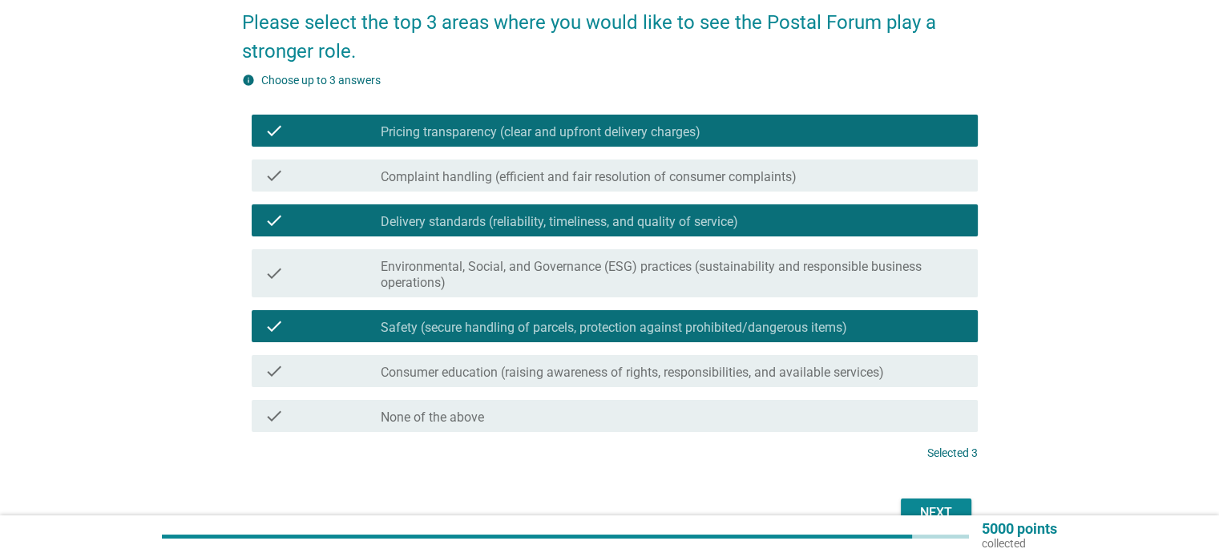
click at [945, 507] on div "Next" at bounding box center [935, 512] width 45 height 19
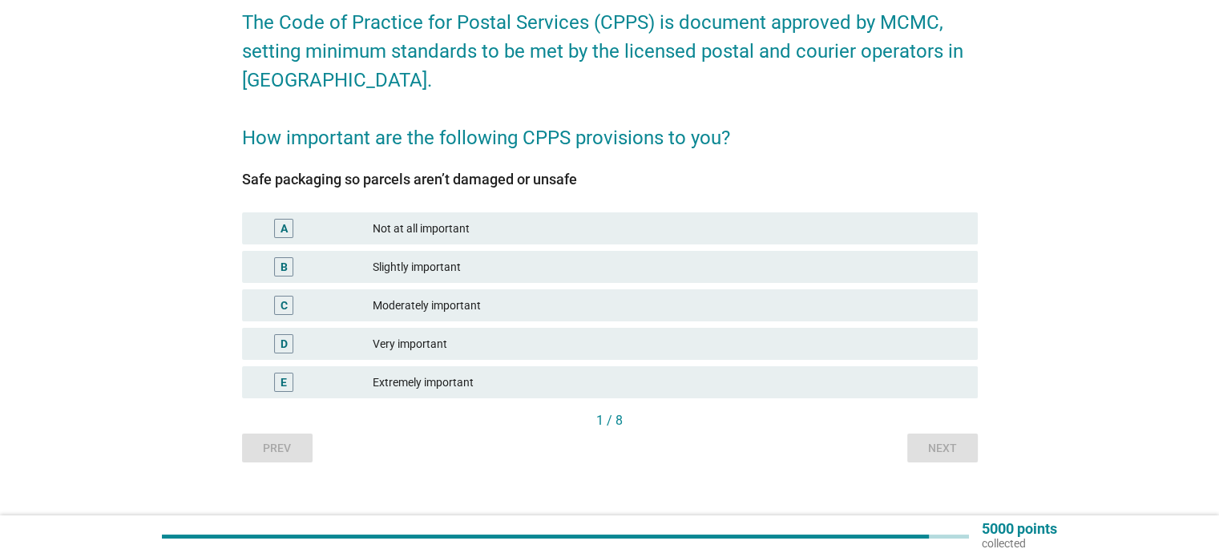
scroll to position [0, 0]
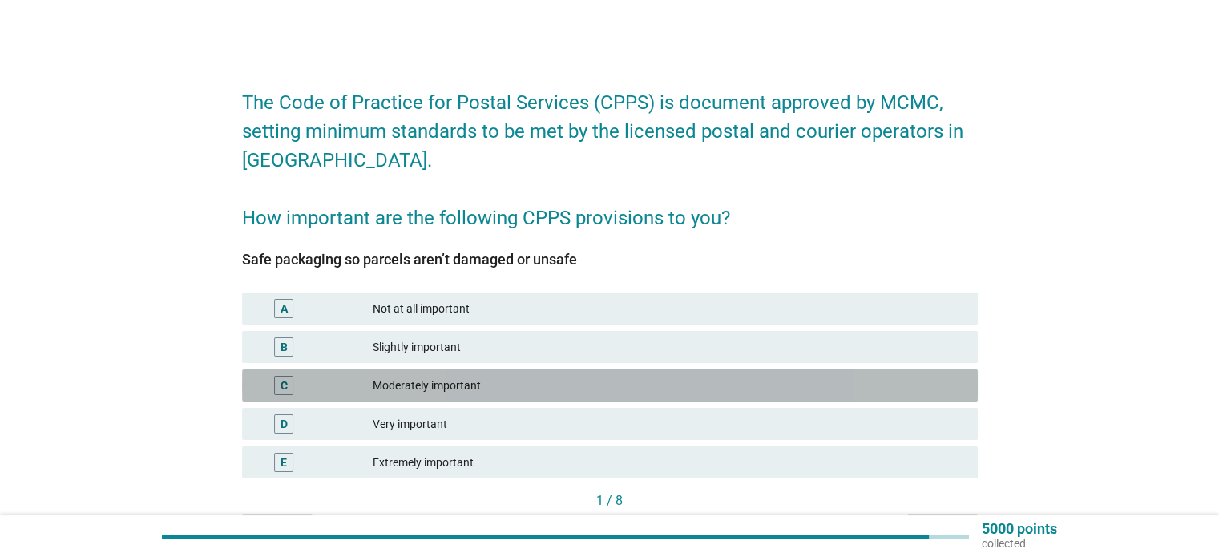
click at [766, 385] on div "Moderately important" at bounding box center [668, 385] width 591 height 19
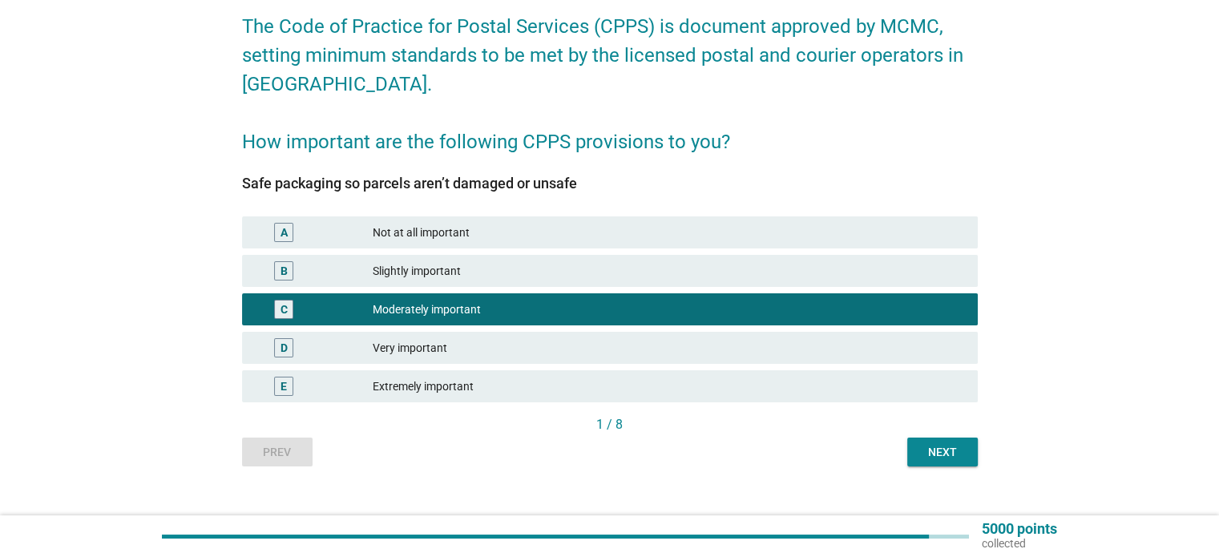
scroll to position [80, 0]
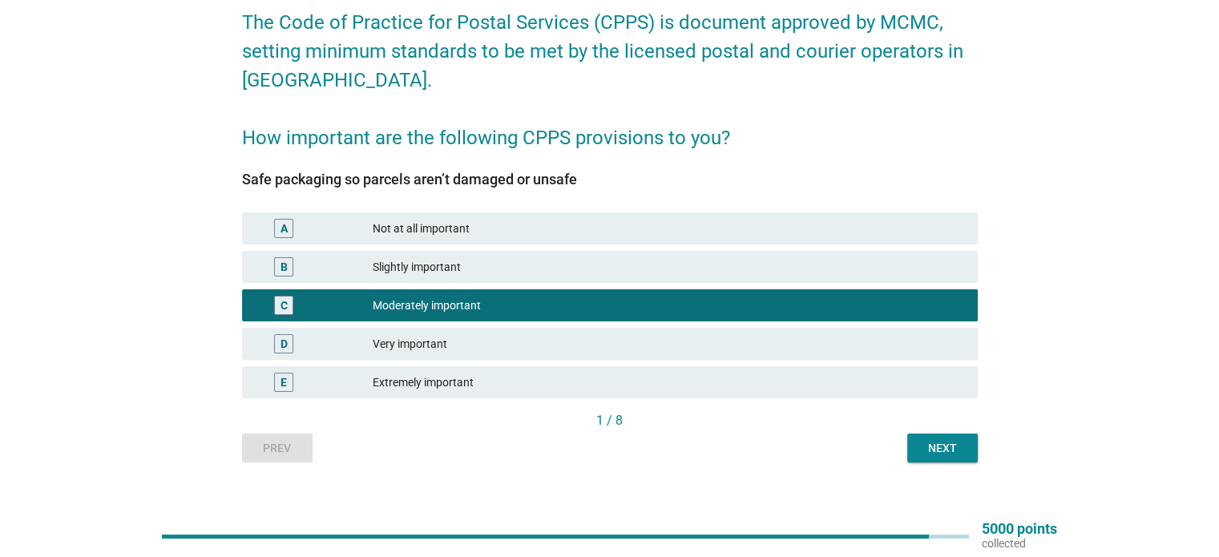
click at [765, 369] on div "E Extremely important" at bounding box center [609, 382] width 735 height 32
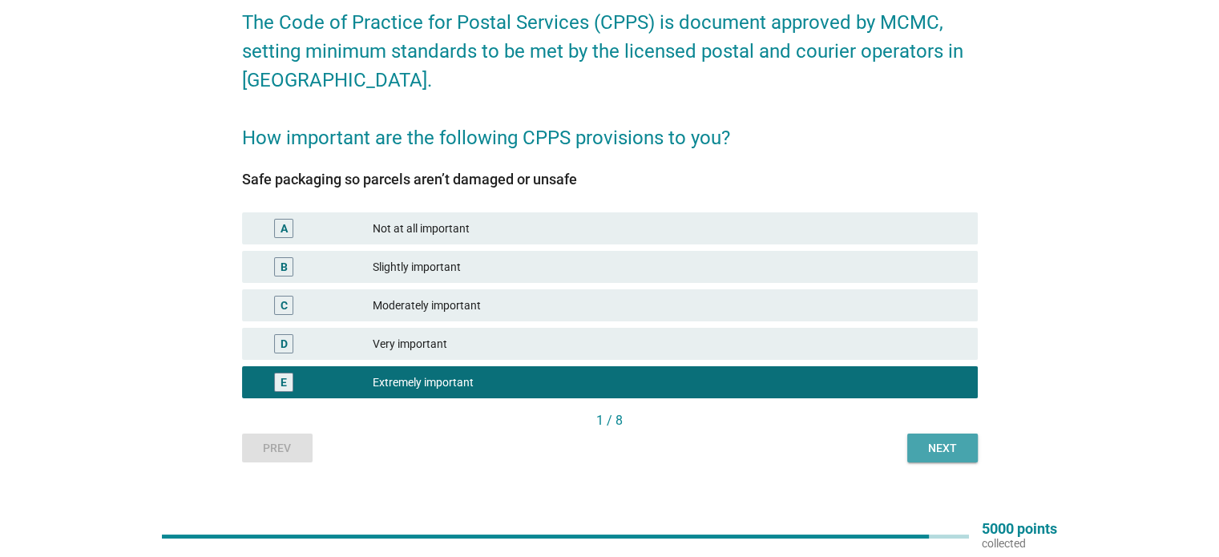
click at [936, 453] on div "Next" at bounding box center [942, 448] width 45 height 17
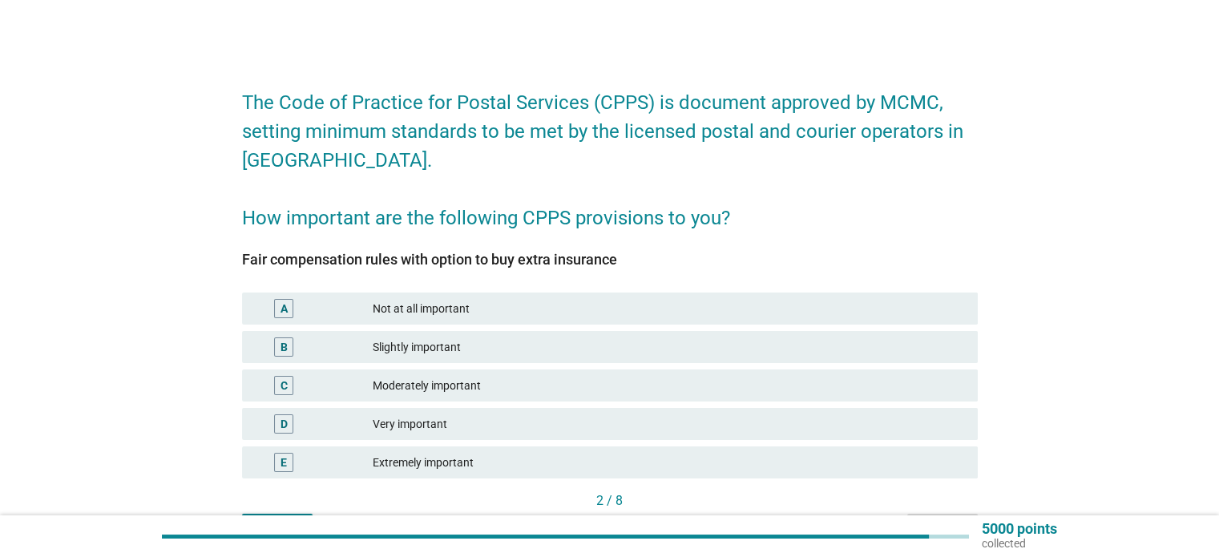
click at [731, 411] on div "D Very important" at bounding box center [609, 424] width 735 height 32
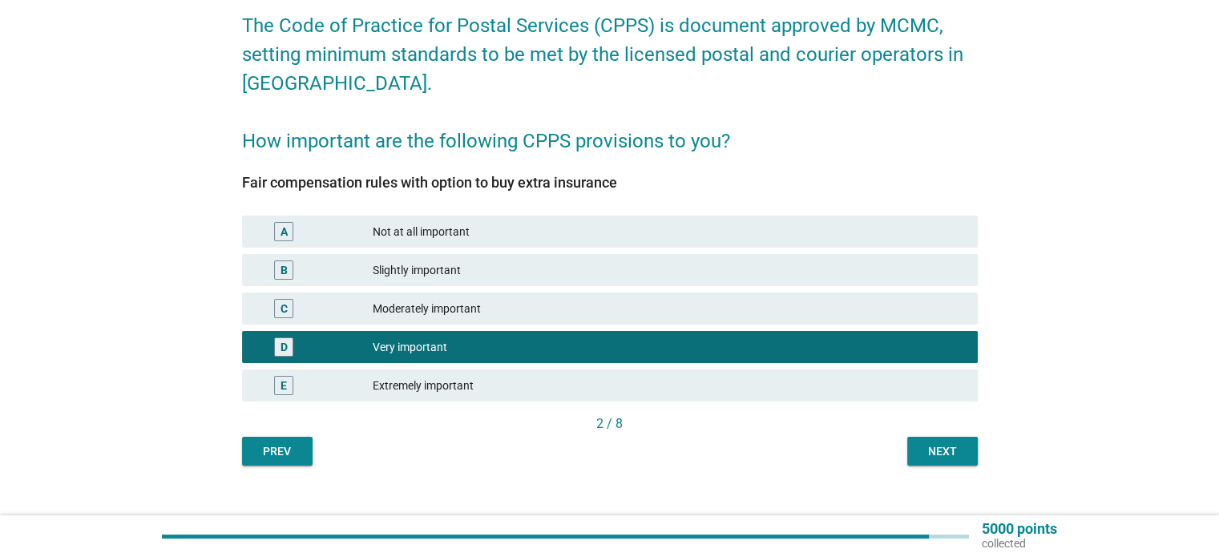
scroll to position [80, 0]
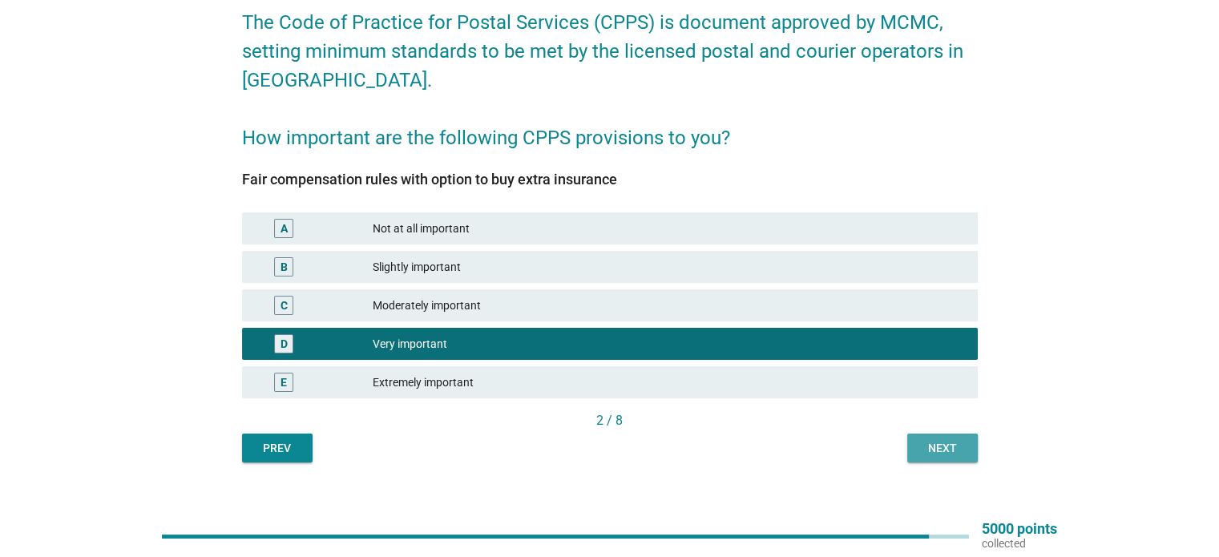
click at [928, 448] on div "Next" at bounding box center [942, 448] width 45 height 17
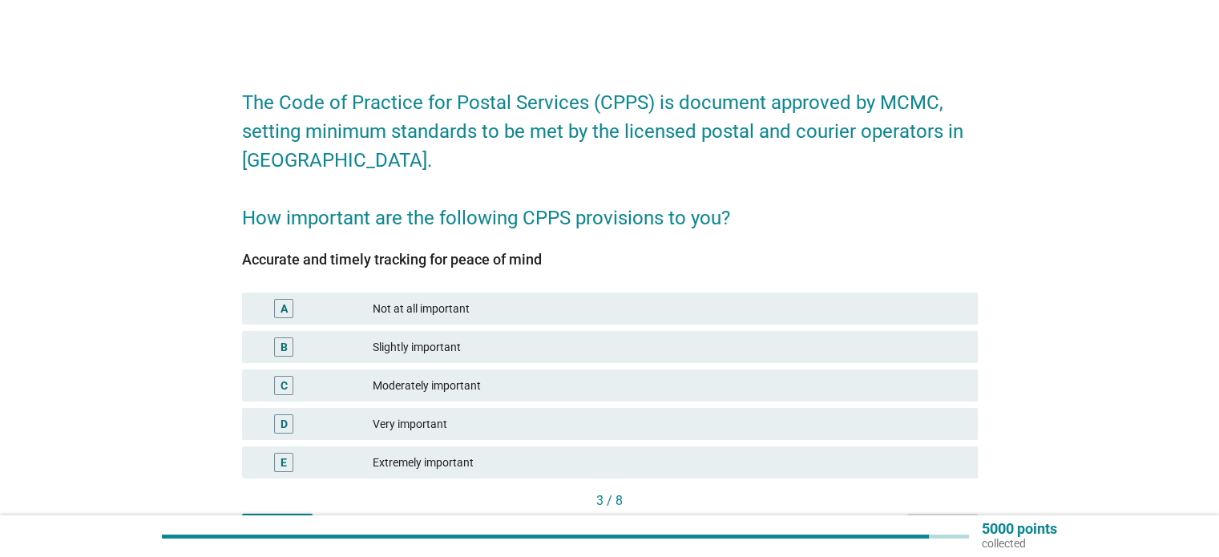
click at [724, 451] on div "E Extremely important" at bounding box center [609, 462] width 735 height 32
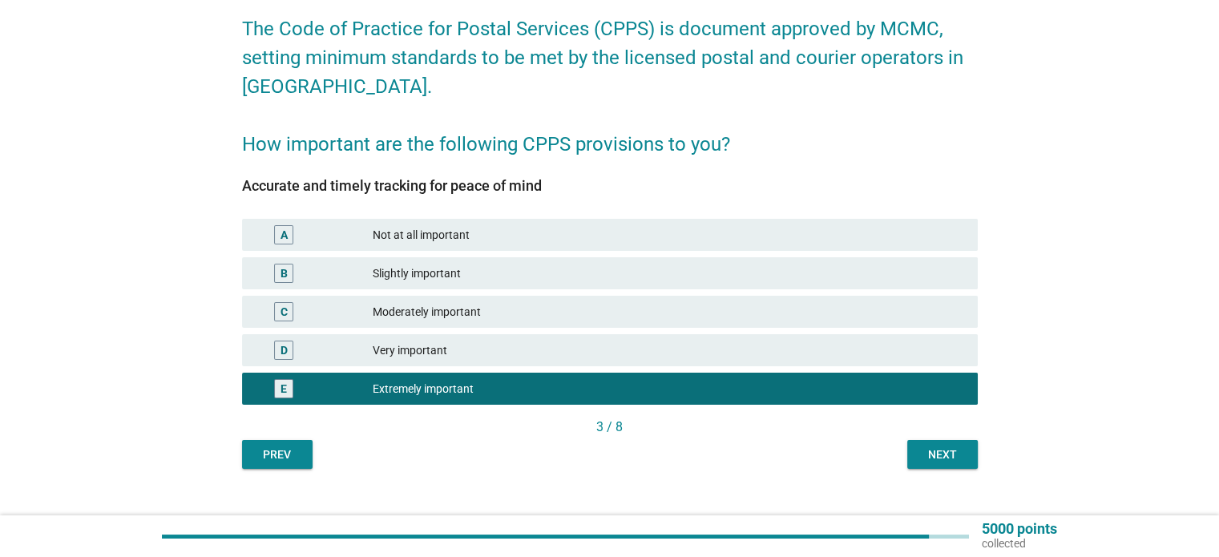
scroll to position [80, 0]
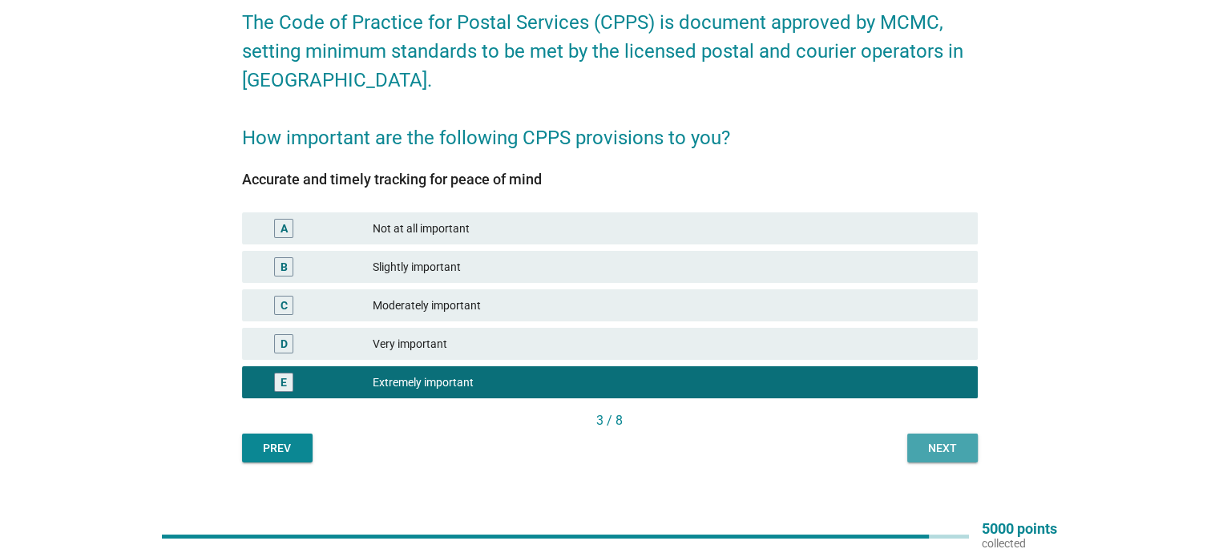
click at [949, 449] on div "Next" at bounding box center [942, 448] width 45 height 17
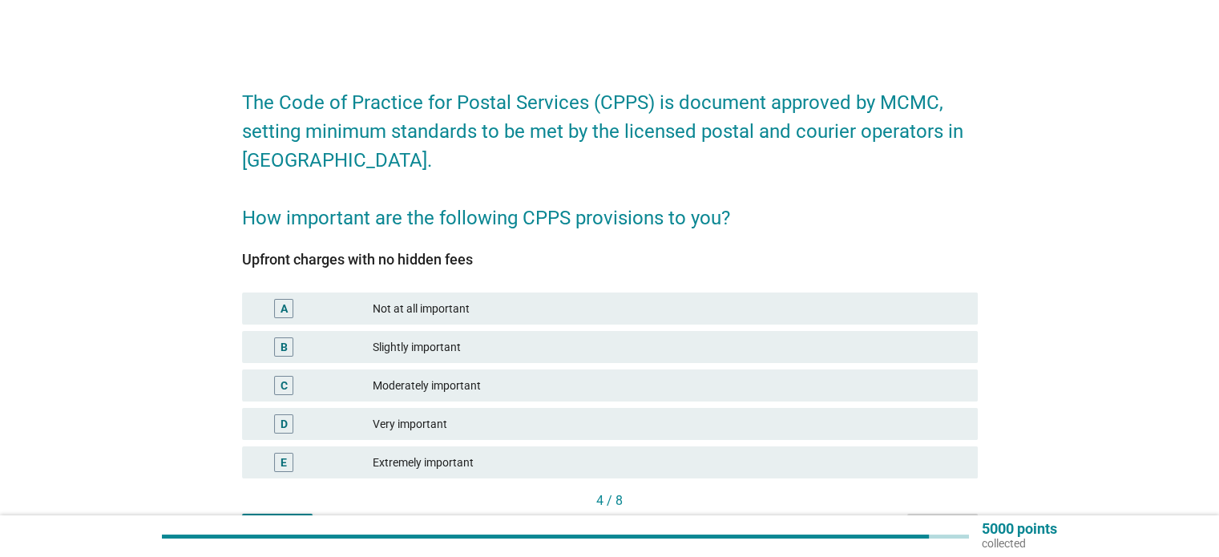
click at [725, 431] on div "Very important" at bounding box center [668, 423] width 591 height 19
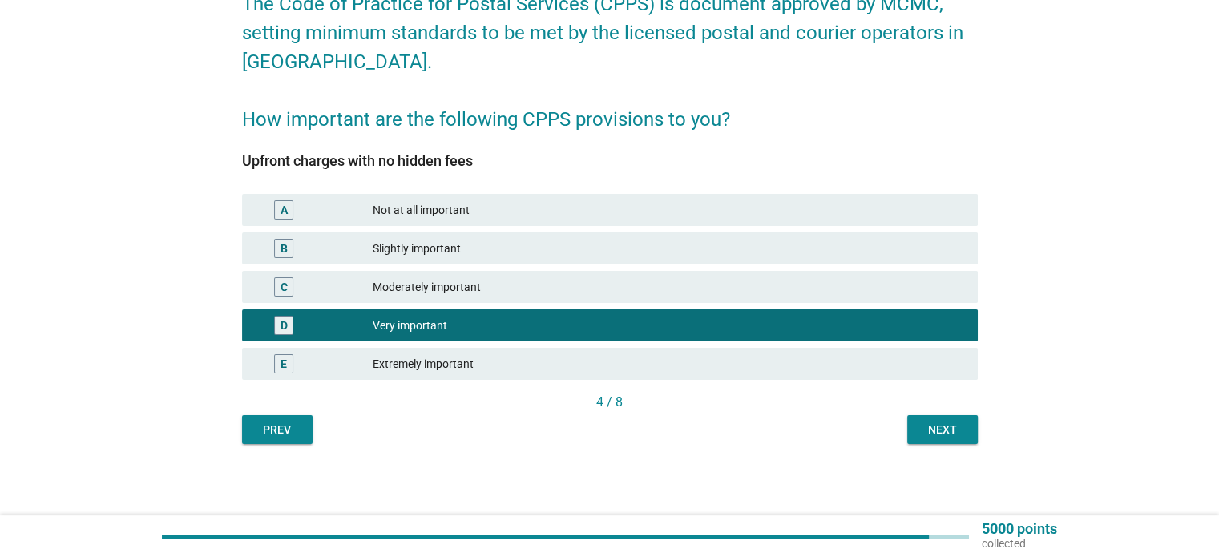
scroll to position [99, 0]
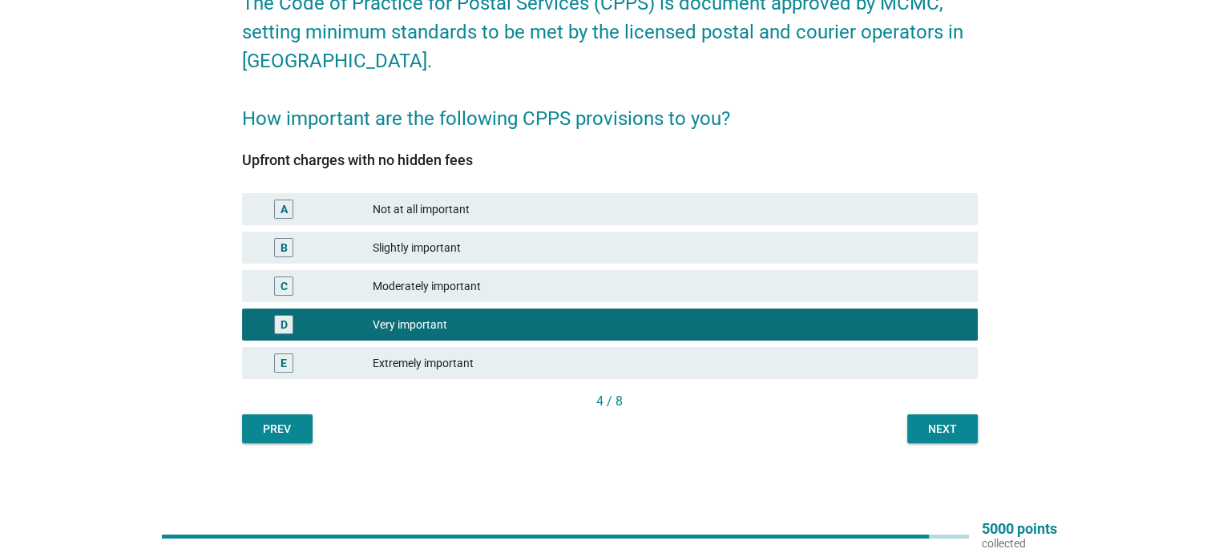
click at [945, 432] on div "Next" at bounding box center [942, 429] width 45 height 17
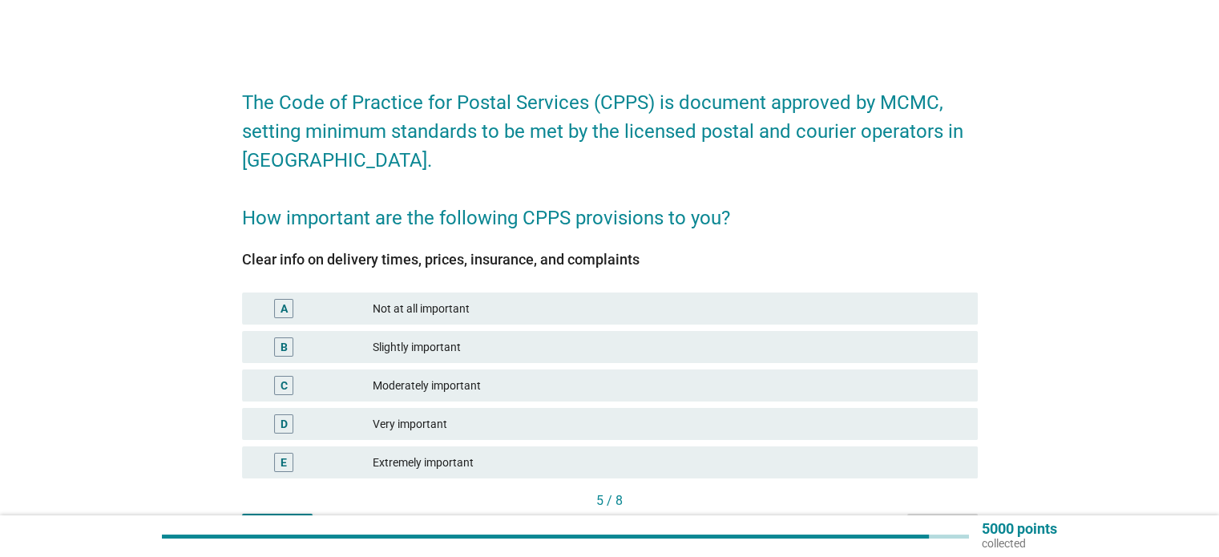
click at [738, 376] on div "Moderately important" at bounding box center [668, 385] width 591 height 19
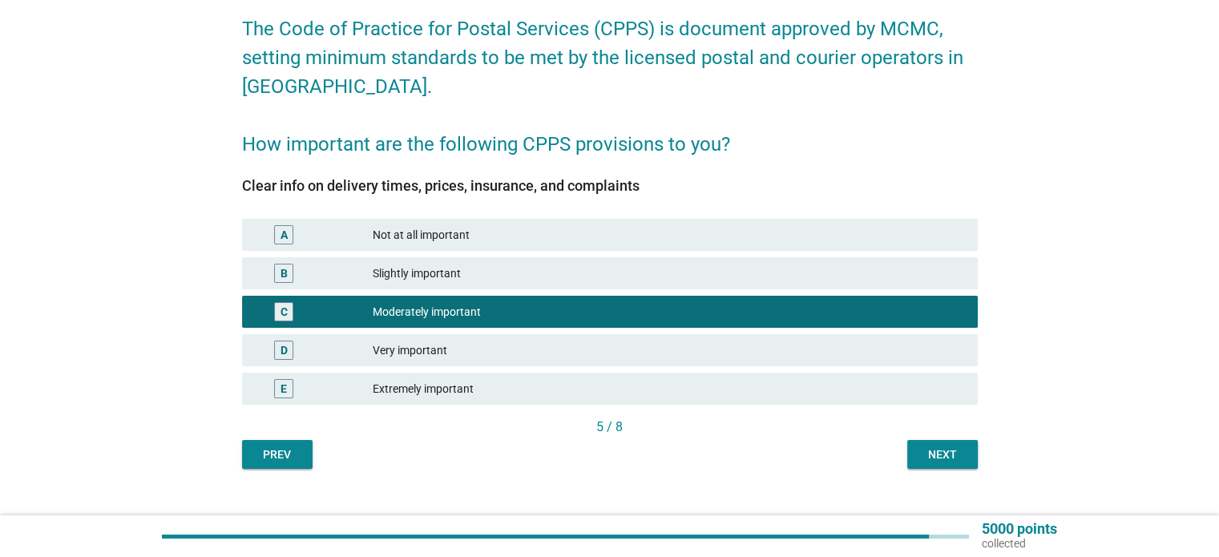
scroll to position [80, 0]
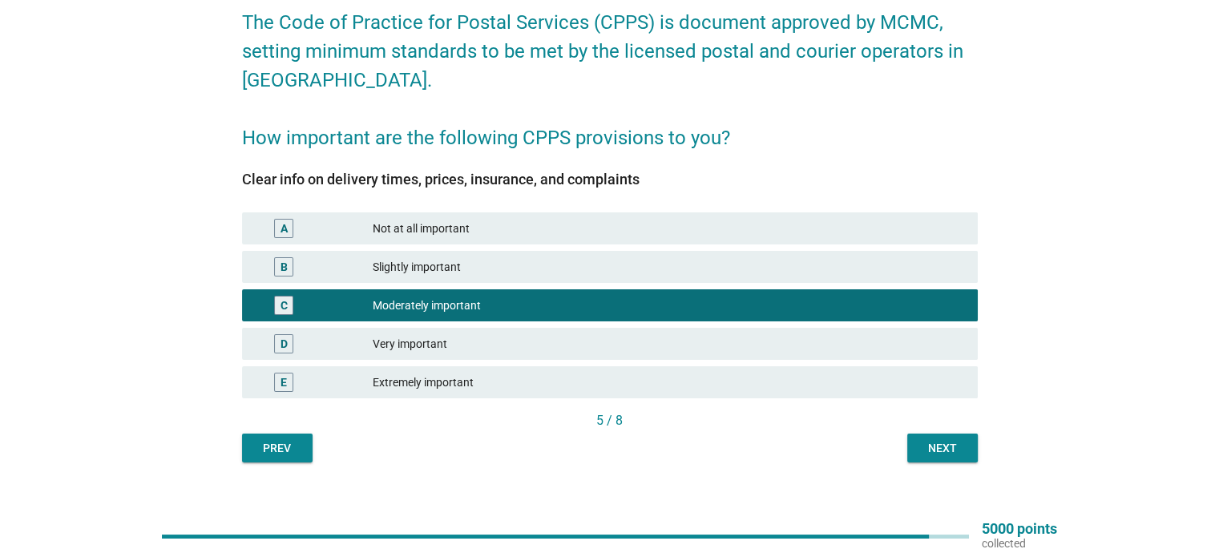
click at [942, 440] on div "Next" at bounding box center [942, 448] width 45 height 17
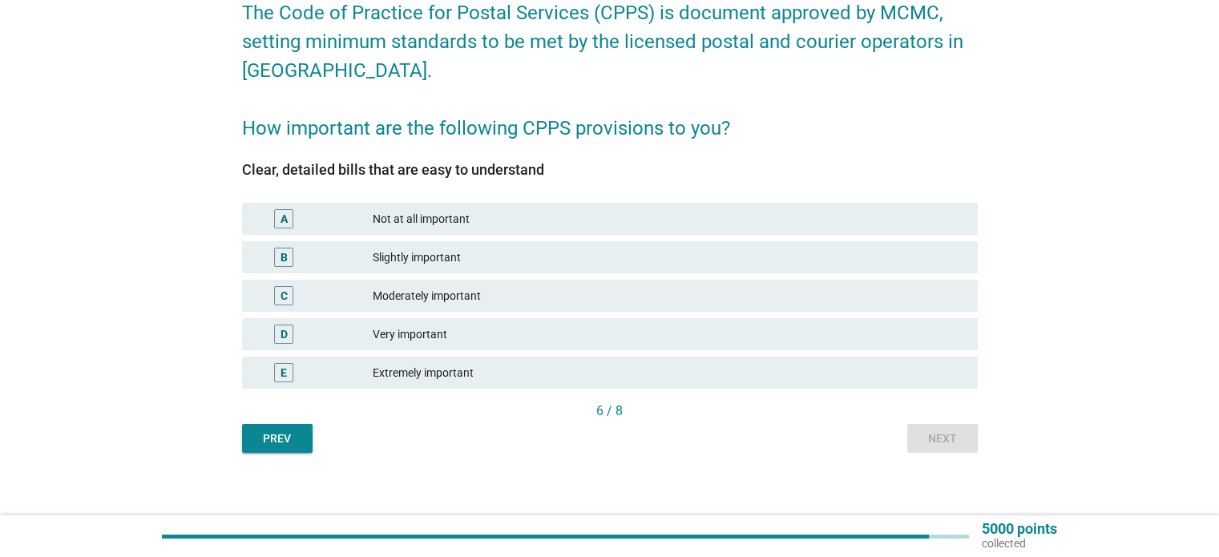
scroll to position [99, 0]
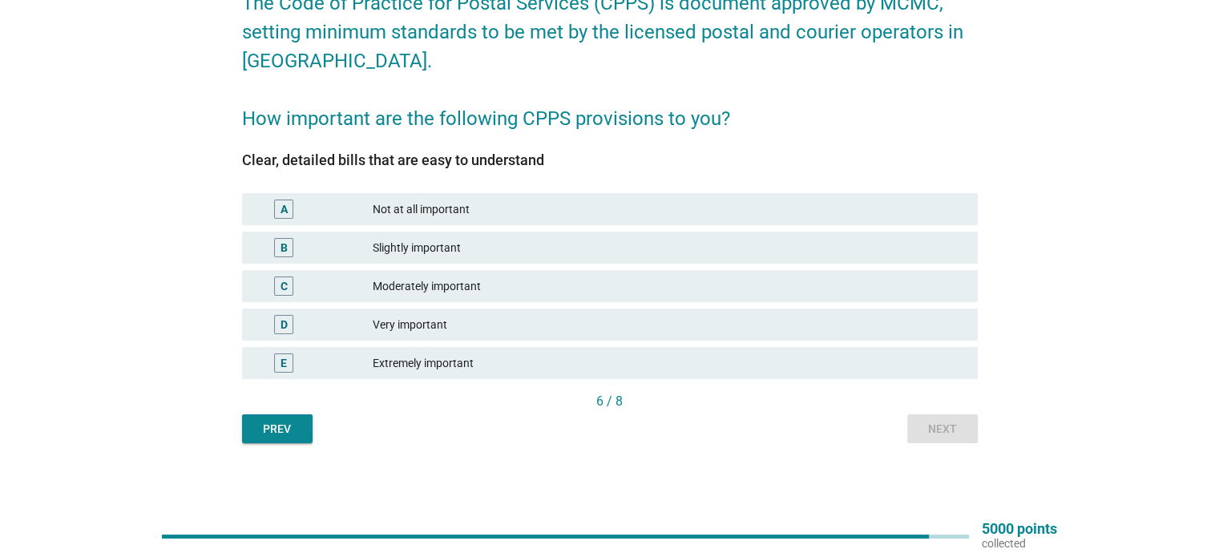
click at [737, 365] on div "Extremely important" at bounding box center [668, 362] width 591 height 19
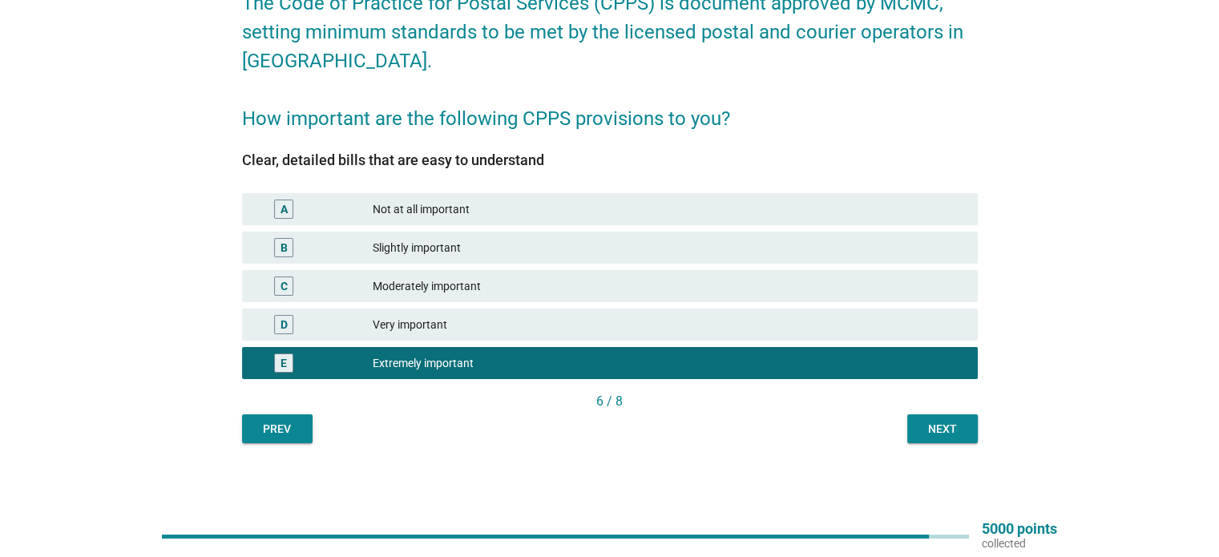
click at [923, 432] on div "Next" at bounding box center [942, 429] width 45 height 17
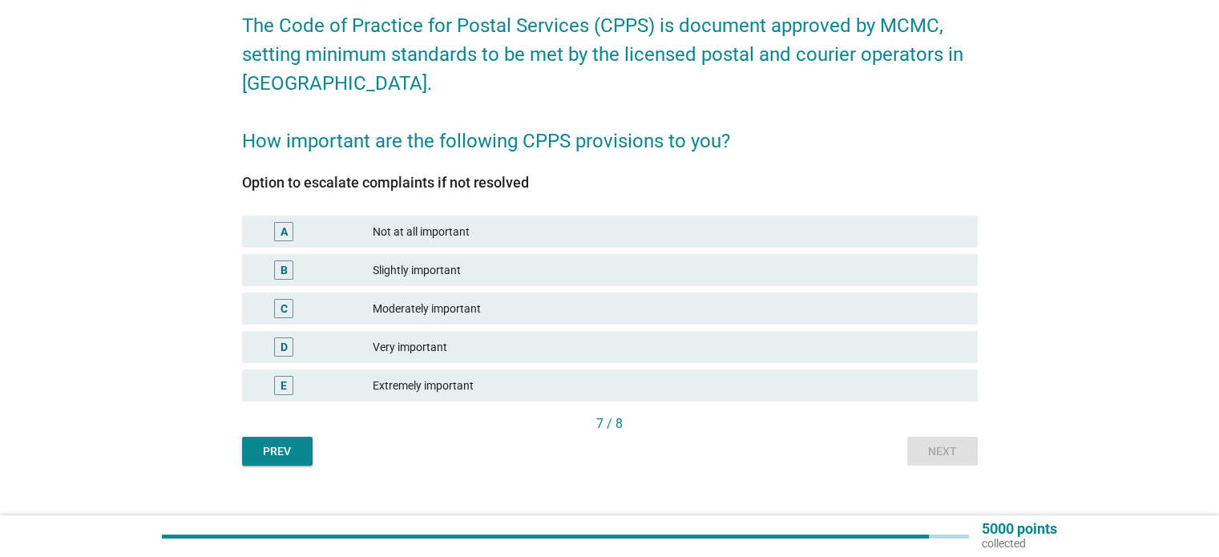
scroll to position [80, 0]
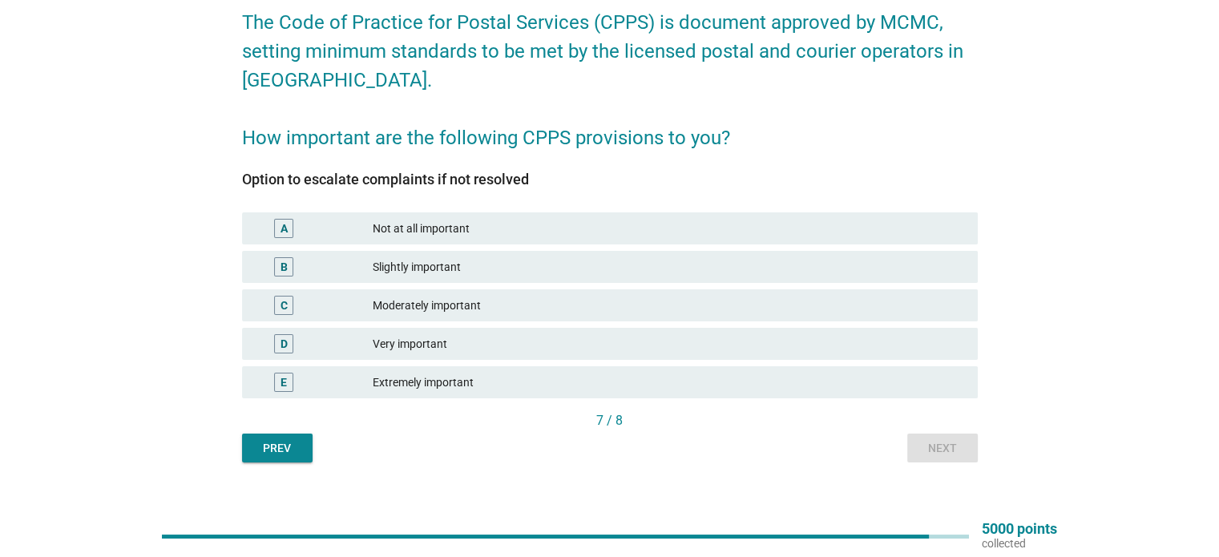
click at [727, 336] on div "Very important" at bounding box center [668, 343] width 591 height 19
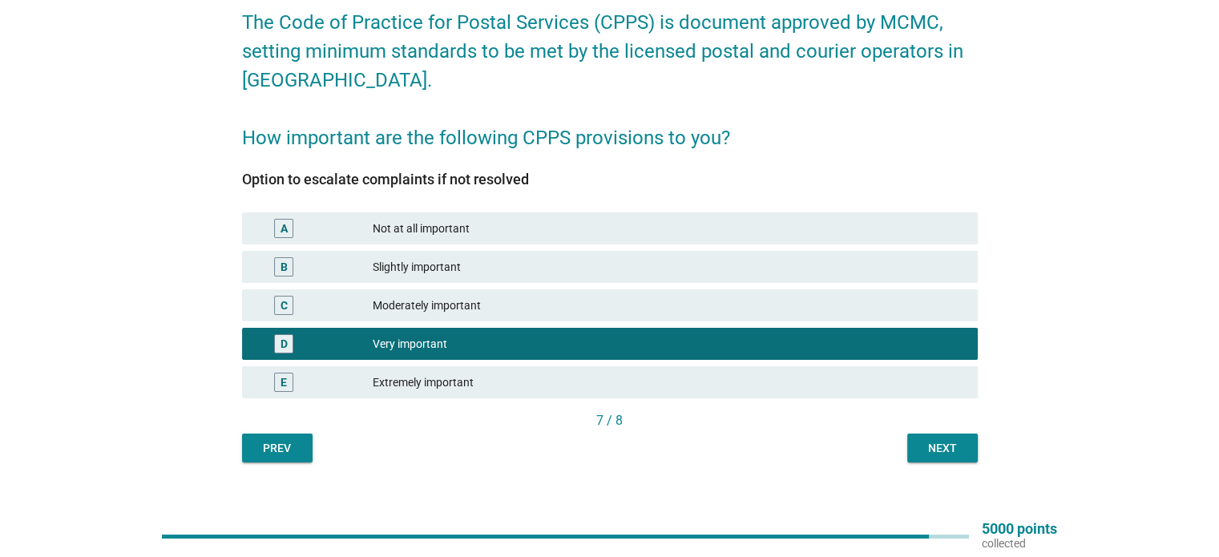
click at [939, 443] on div "Next" at bounding box center [942, 448] width 45 height 17
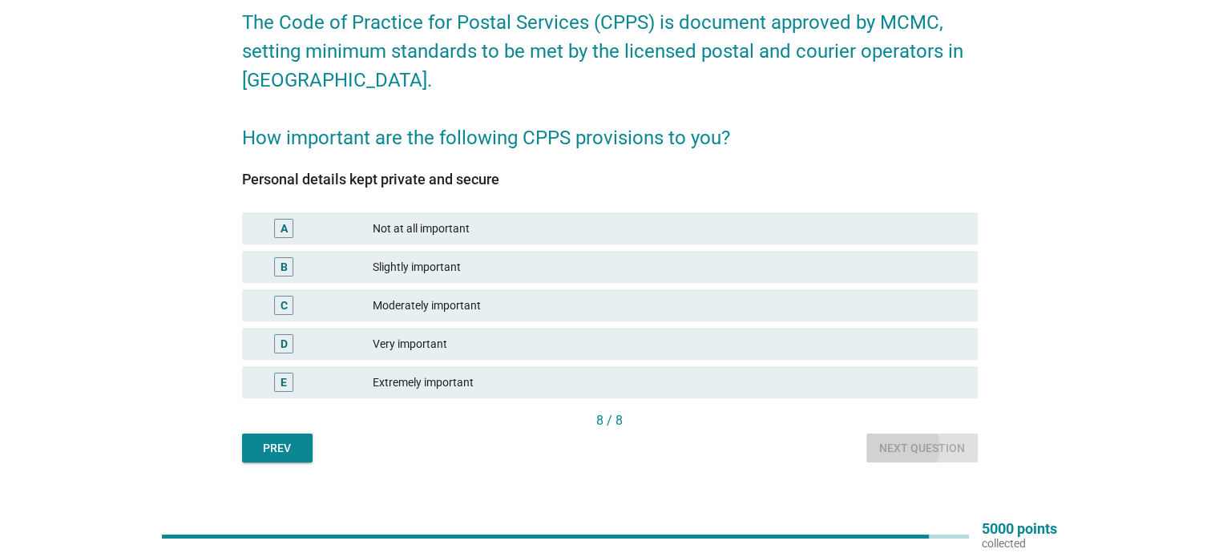
scroll to position [0, 0]
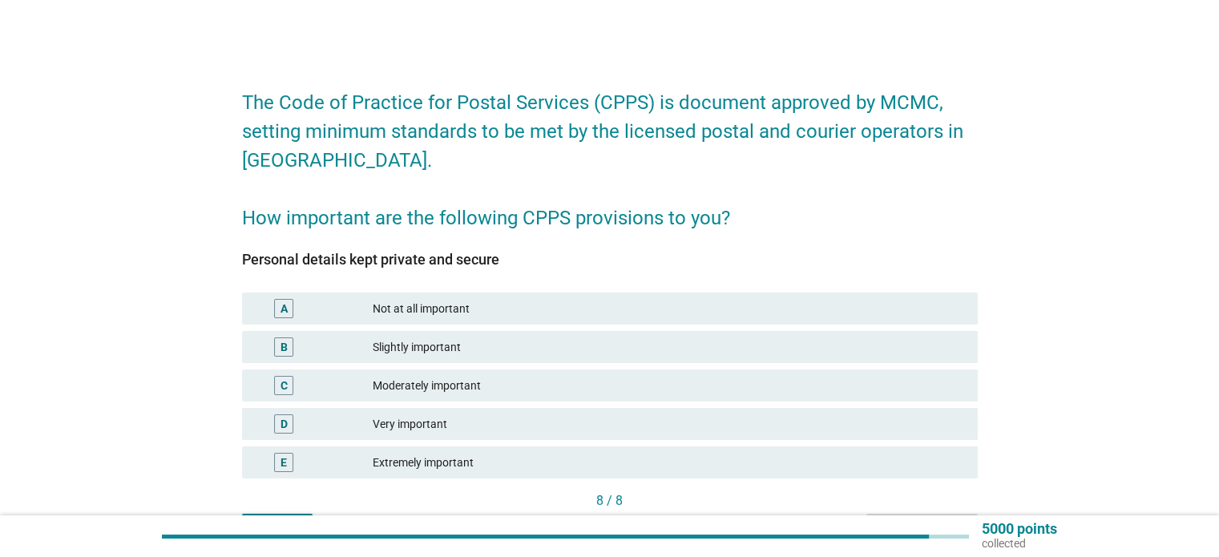
click at [693, 455] on div "Extremely important" at bounding box center [668, 462] width 591 height 19
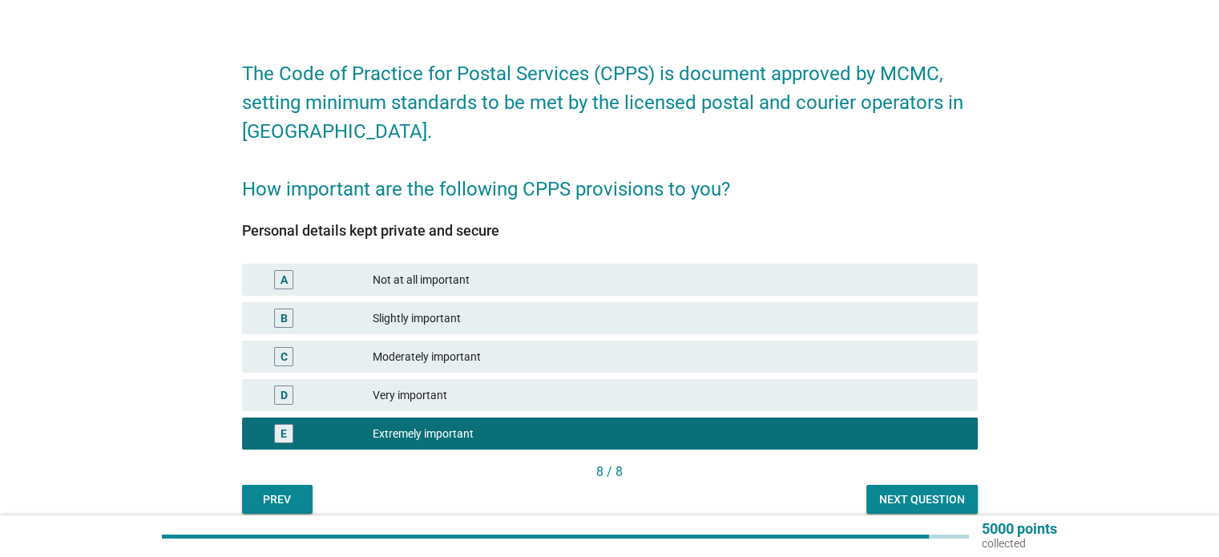
scroll to position [80, 0]
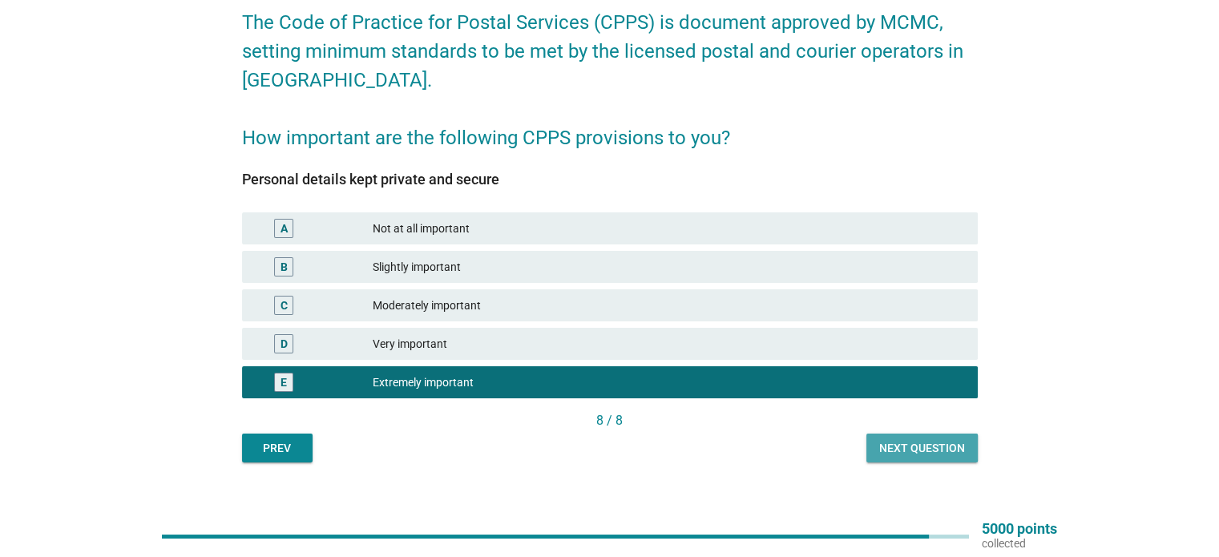
click at [909, 446] on div "Next question" at bounding box center [922, 448] width 86 height 17
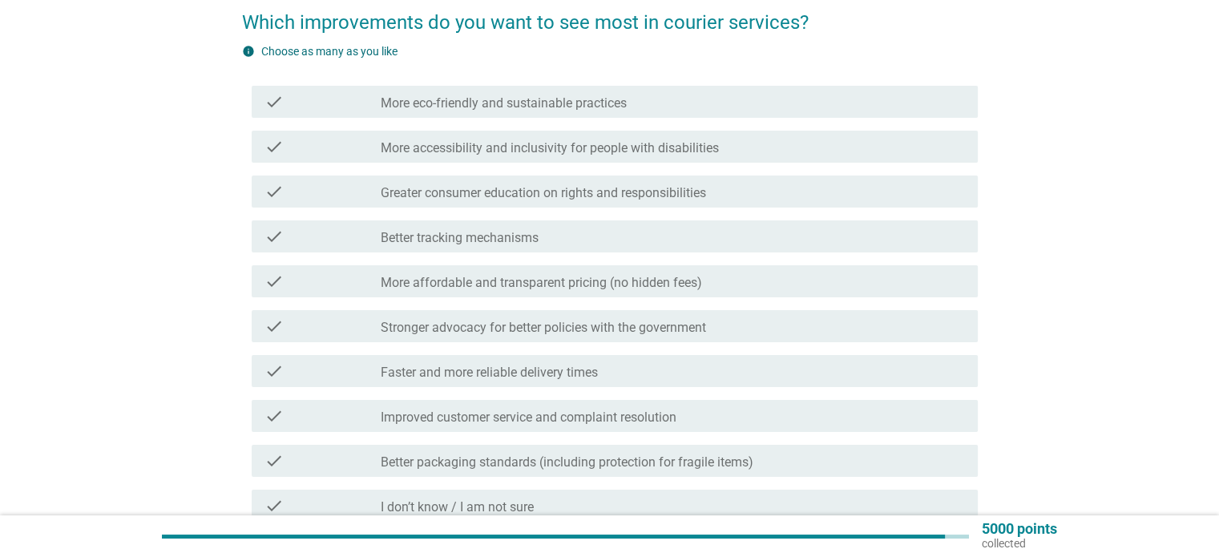
click at [643, 372] on div "check_box_outline_blank Faster and more reliable delivery times" at bounding box center [672, 370] width 583 height 19
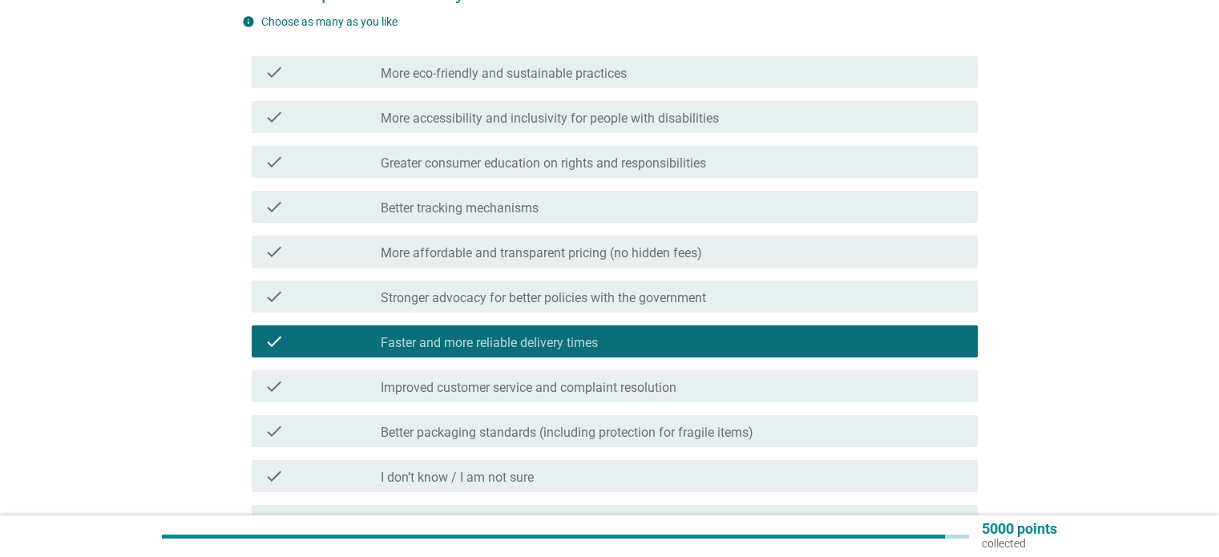
scroll to position [160, 0]
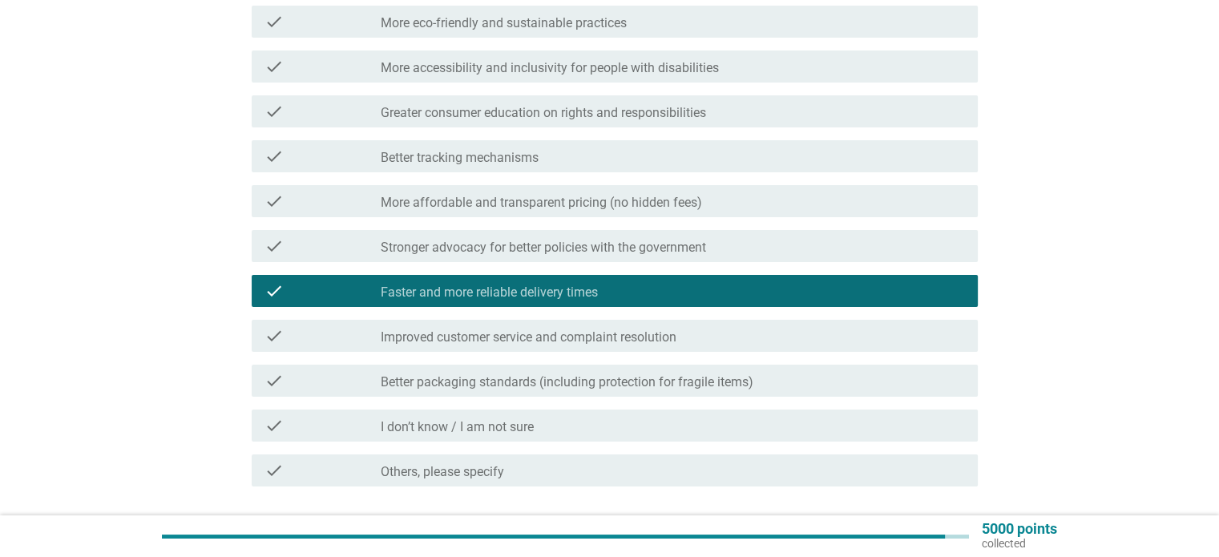
click at [639, 390] on div "check check_box_outline_blank Better packaging standards (including protection …" at bounding box center [615, 381] width 726 height 32
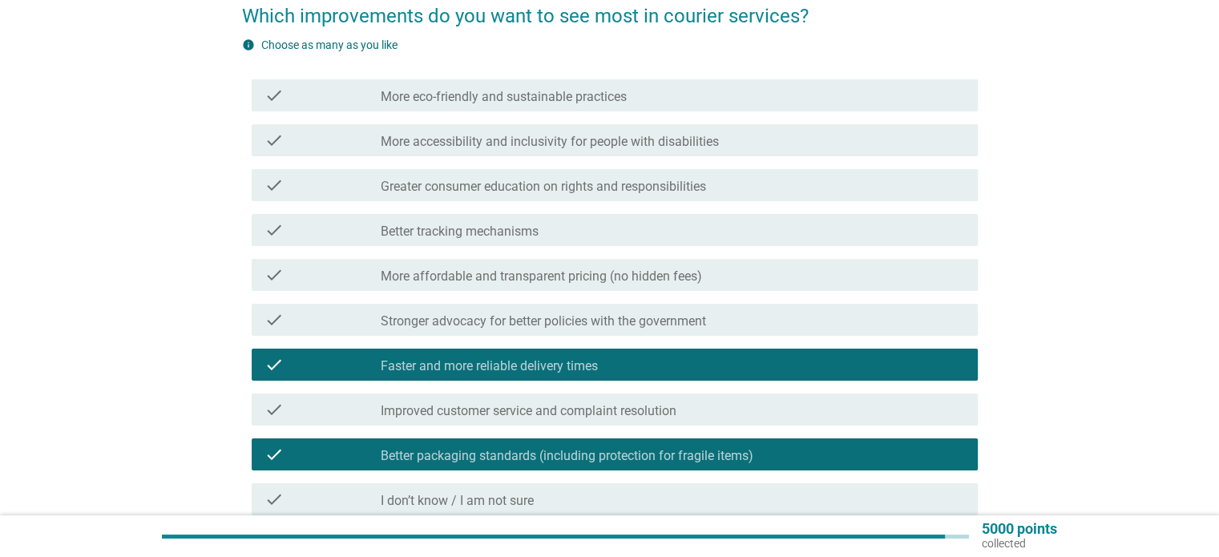
scroll to position [80, 0]
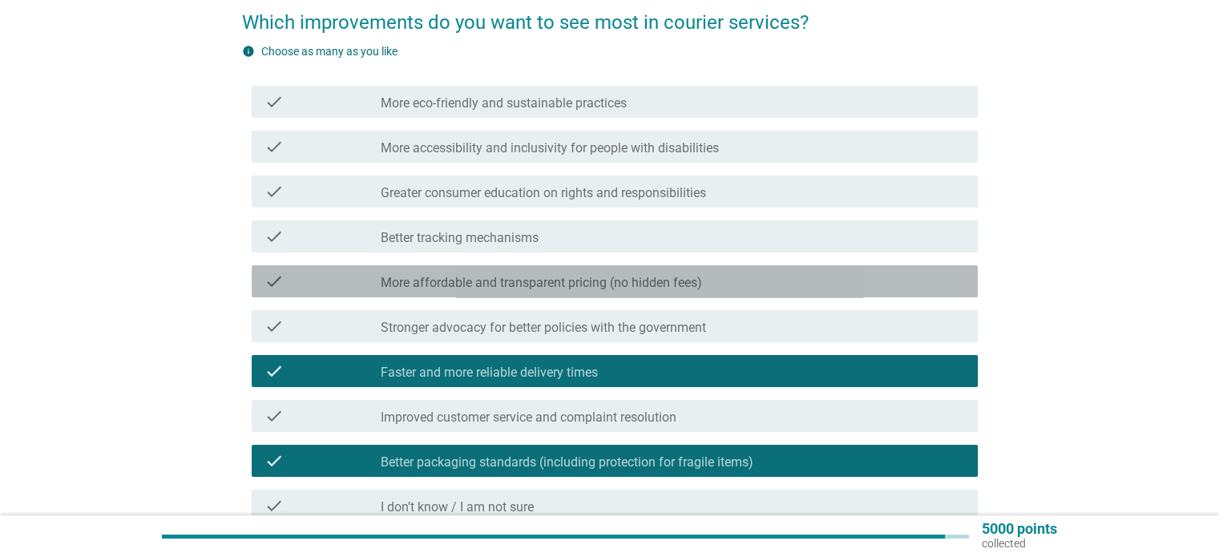
click at [538, 275] on label "More affordable and transparent pricing (no hidden fees)" at bounding box center [541, 283] width 321 height 16
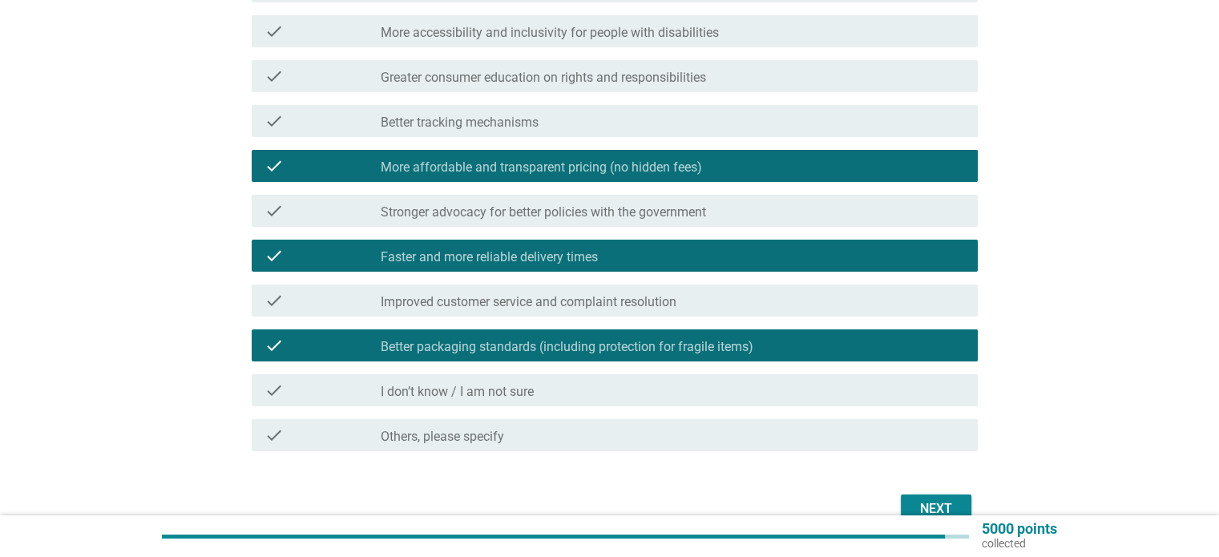
scroll to position [240, 0]
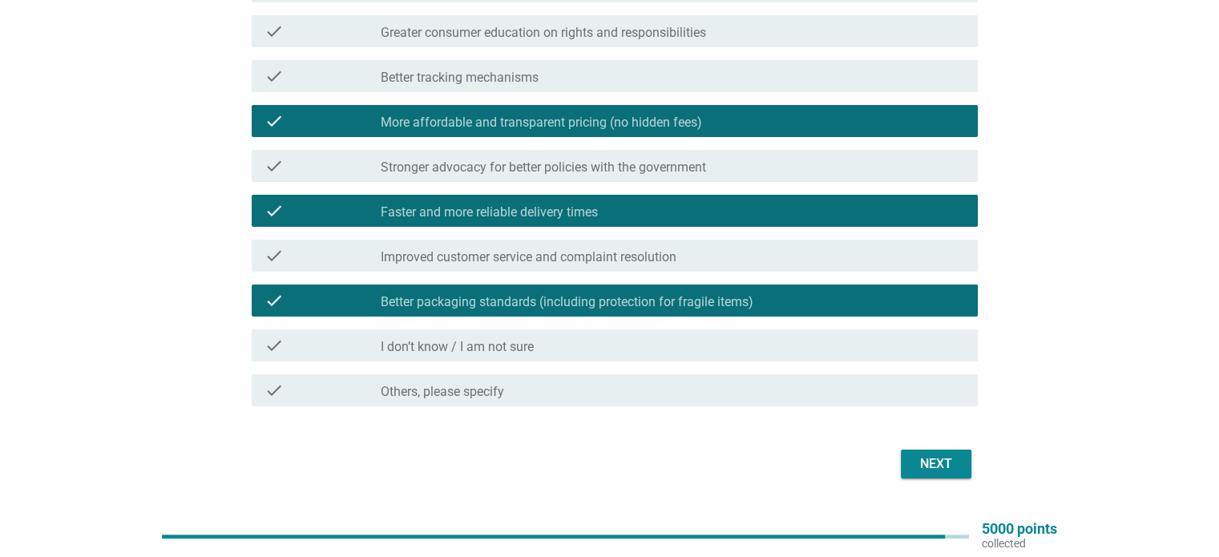
click at [936, 470] on div "Next" at bounding box center [935, 463] width 45 height 19
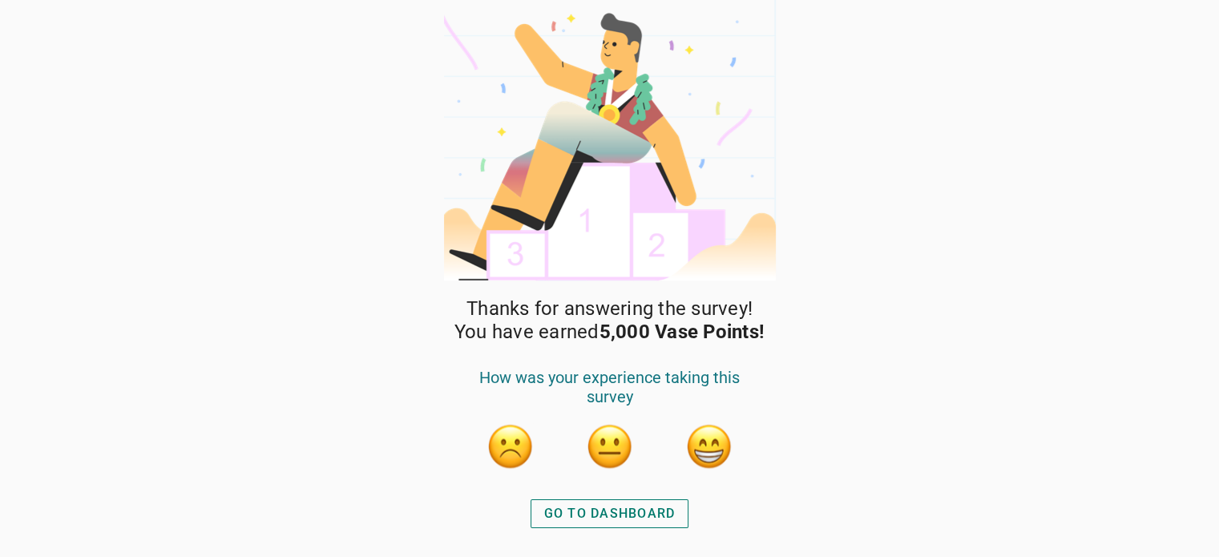
click at [603, 508] on div "GO TO DASHBOARD" at bounding box center [609, 513] width 131 height 19
